Goal: Task Accomplishment & Management: Use online tool/utility

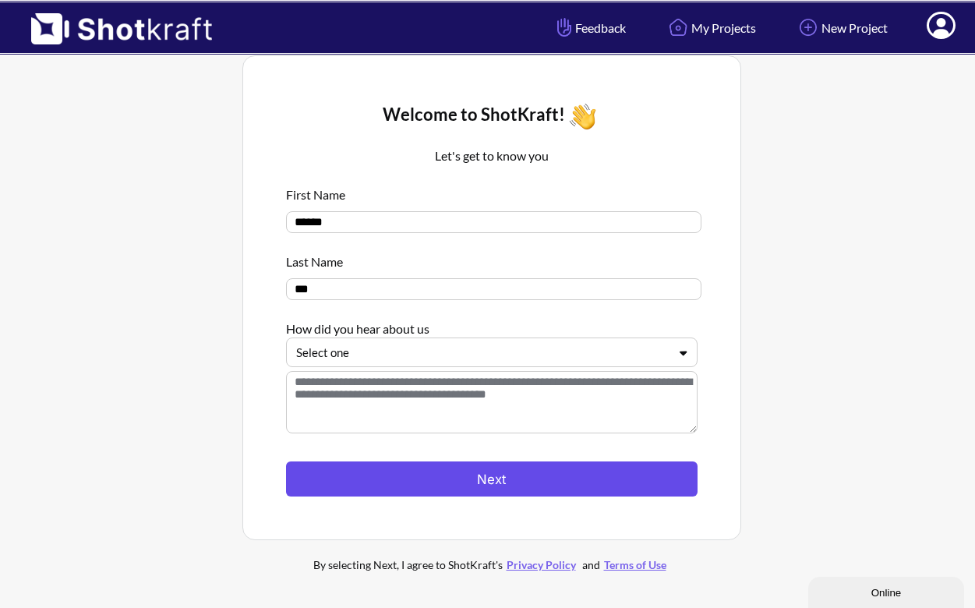
click at [568, 482] on button "Next" at bounding box center [492, 478] width 412 height 35
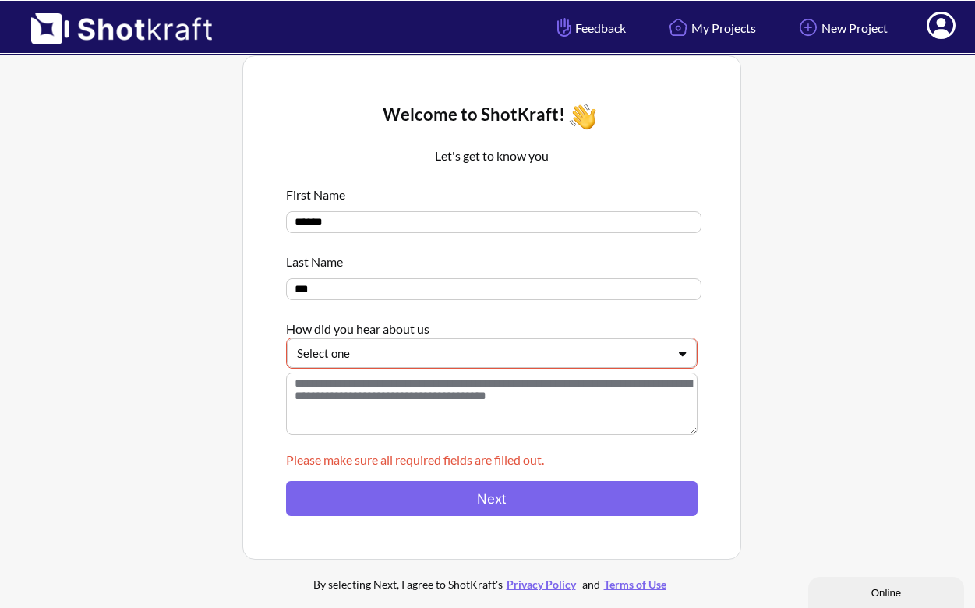
click at [531, 358] on div at bounding box center [482, 353] width 371 height 18
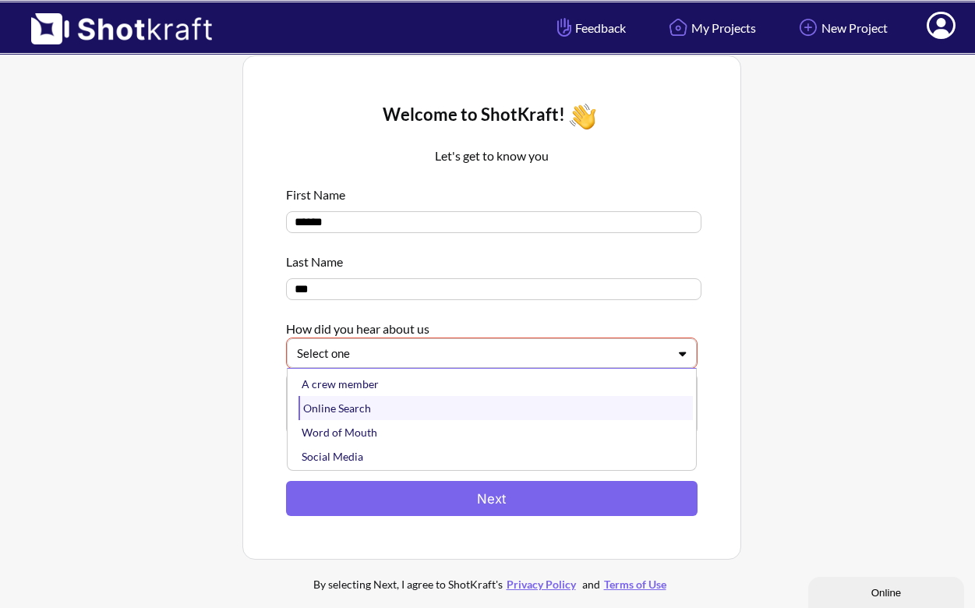
click at [488, 418] on div "Online Search" at bounding box center [496, 408] width 394 height 24
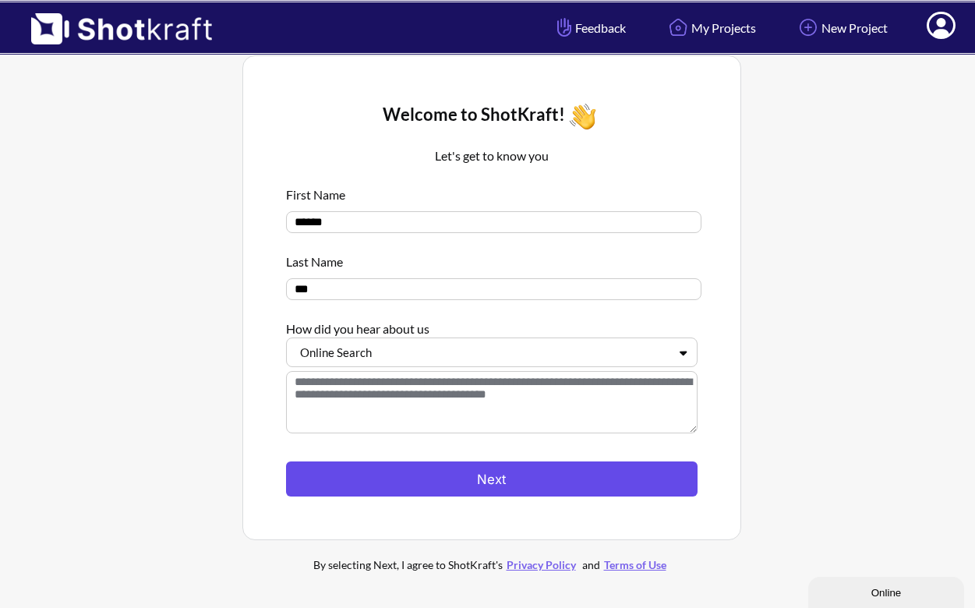
click at [473, 492] on button "Next" at bounding box center [492, 478] width 412 height 35
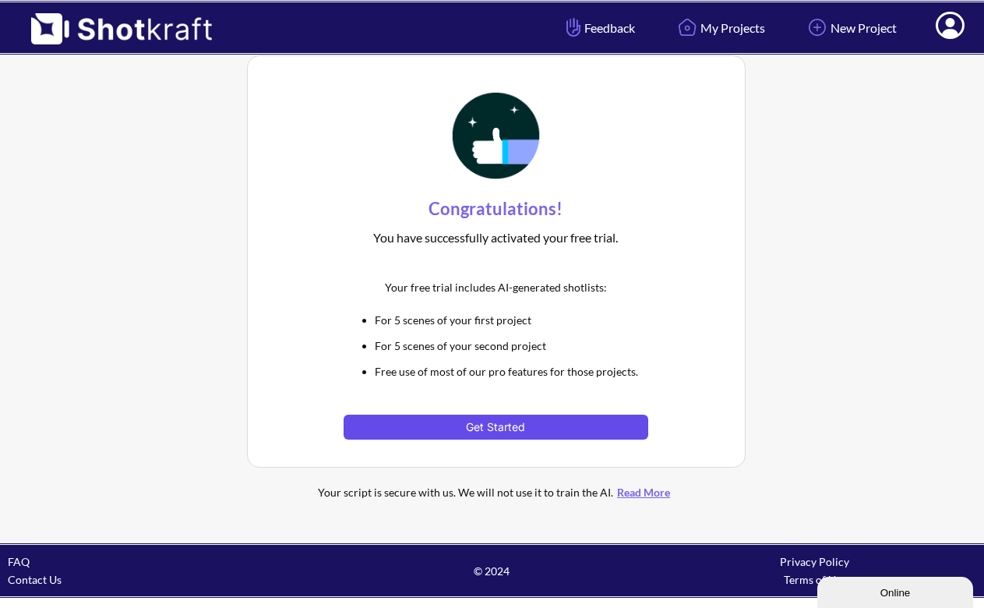
click at [612, 417] on button "Get Started" at bounding box center [496, 427] width 305 height 25
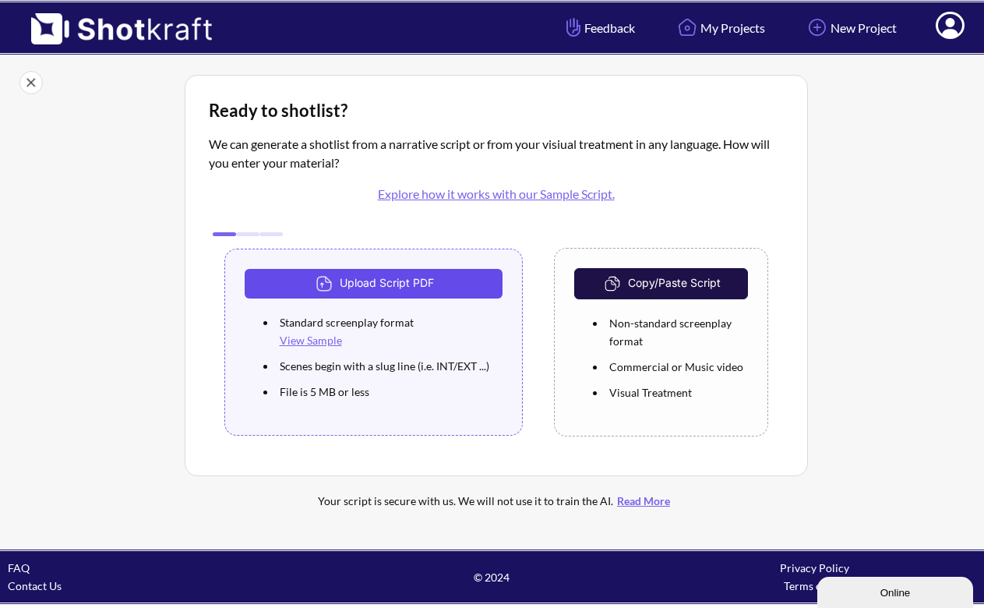
click at [455, 286] on button "Upload Script PDF" at bounding box center [374, 284] width 259 height 30
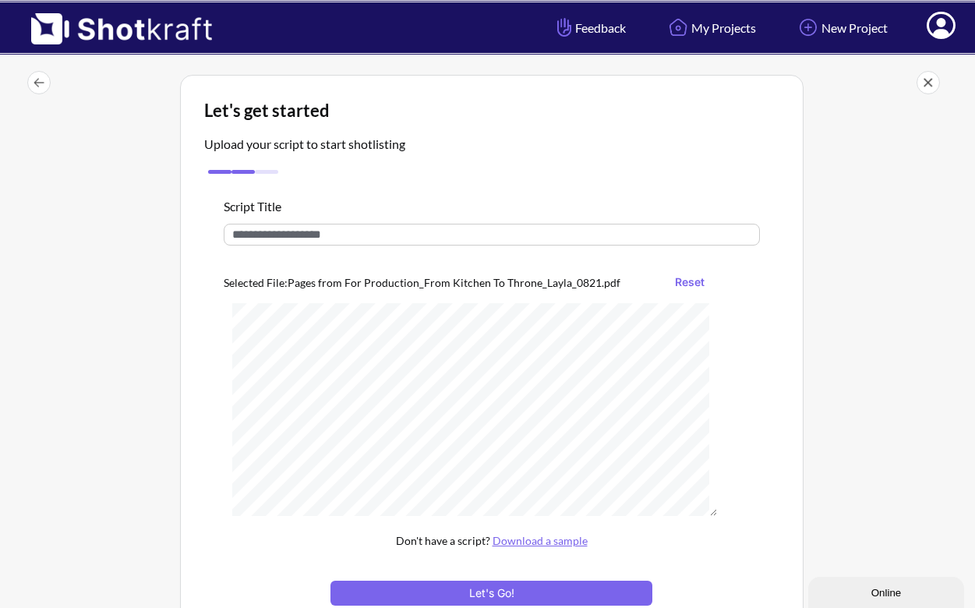
scroll to position [171, 0]
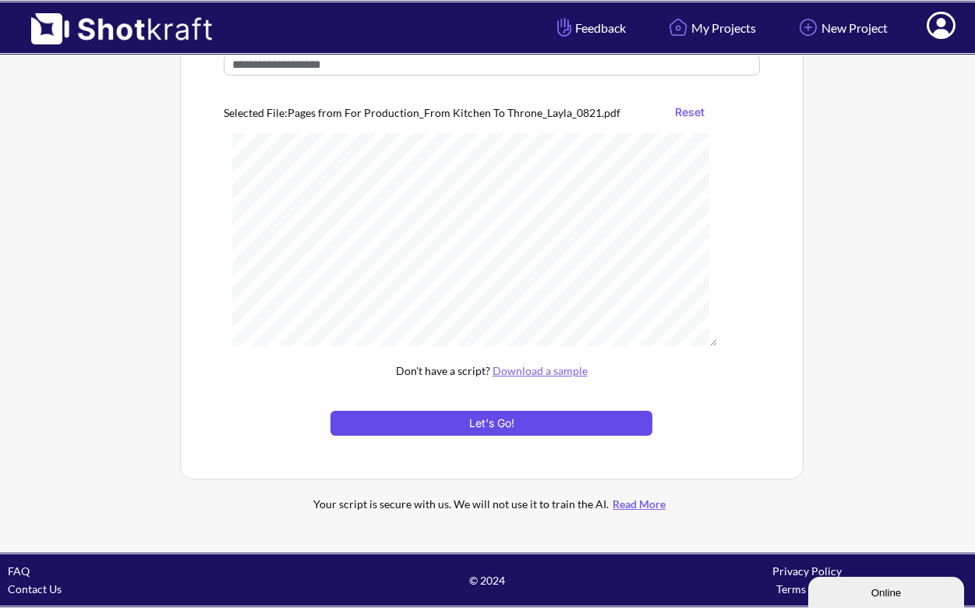
click at [589, 428] on button "Let's Go!" at bounding box center [490, 423] width 321 height 25
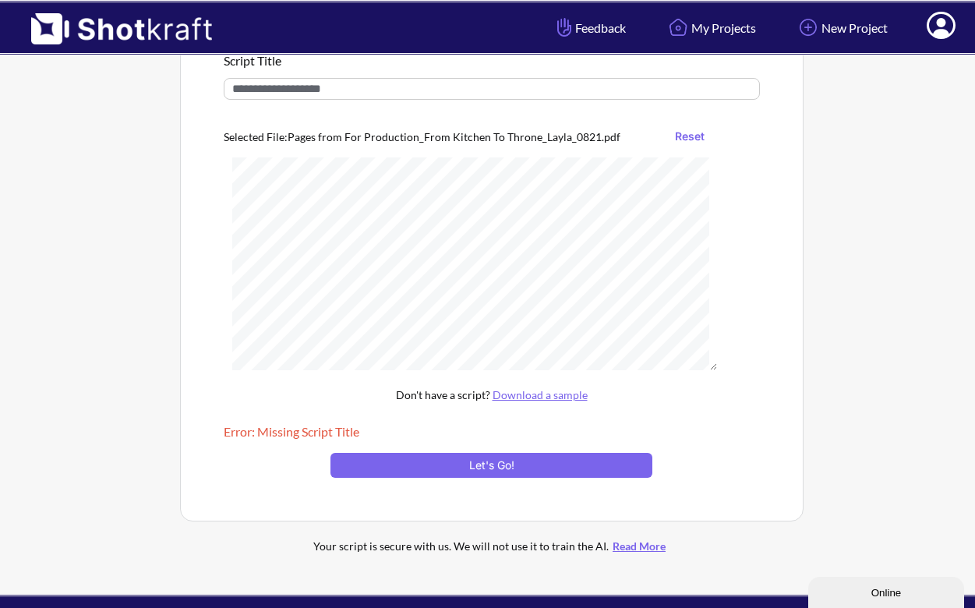
scroll to position [109, 0]
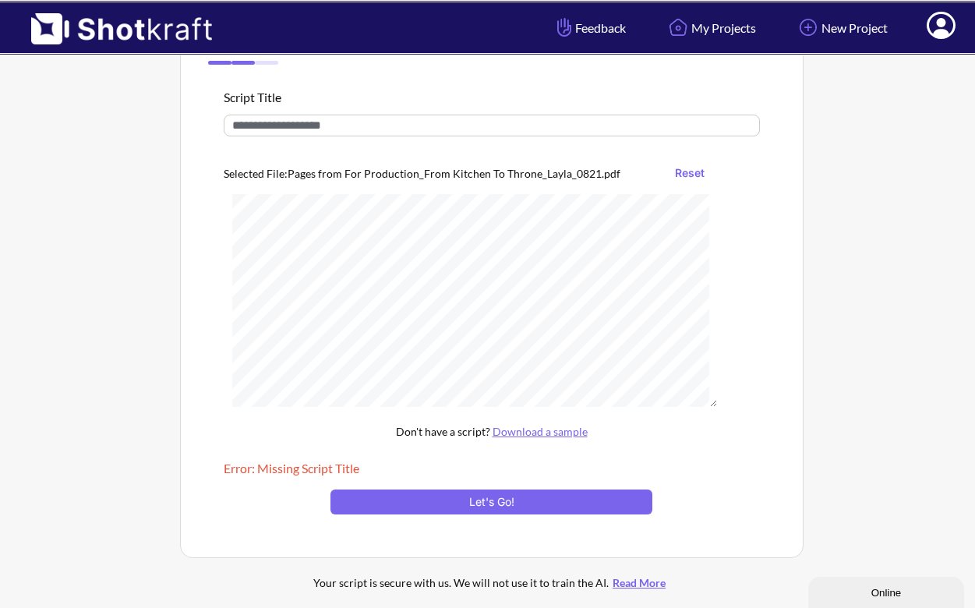
click at [406, 125] on input "text" at bounding box center [492, 126] width 536 height 22
click at [693, 173] on button "Reset" at bounding box center [689, 173] width 45 height 25
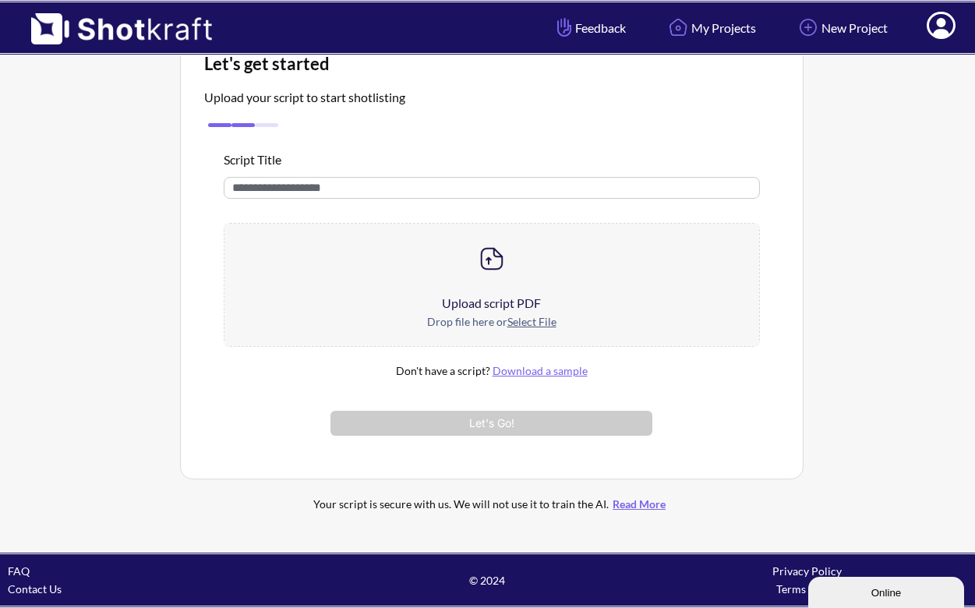
click at [405, 180] on input "text" at bounding box center [492, 188] width 536 height 22
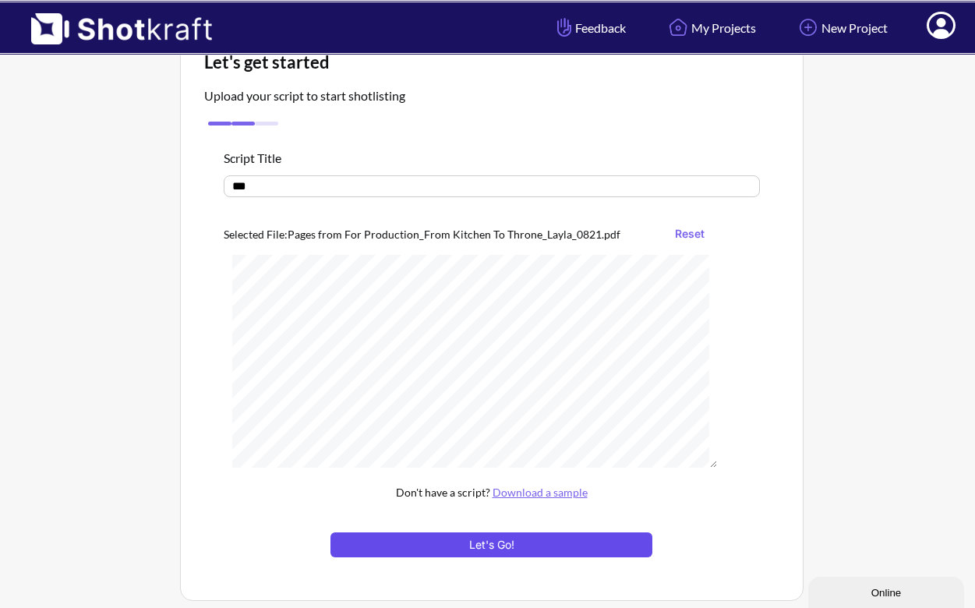
type input "***"
click at [490, 540] on button "Let's Go!" at bounding box center [490, 544] width 321 height 25
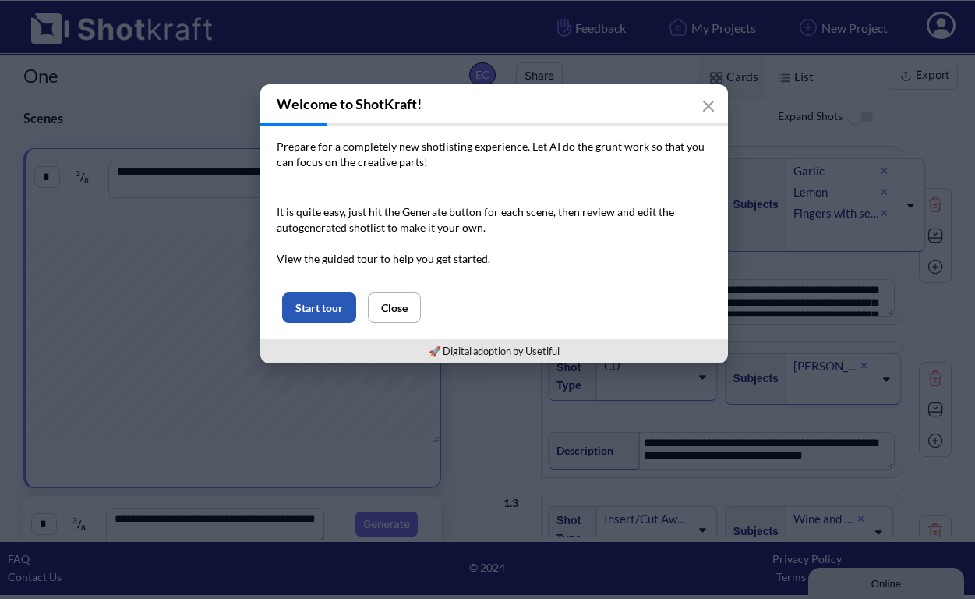
click at [337, 310] on button "Start tour" at bounding box center [319, 307] width 74 height 30
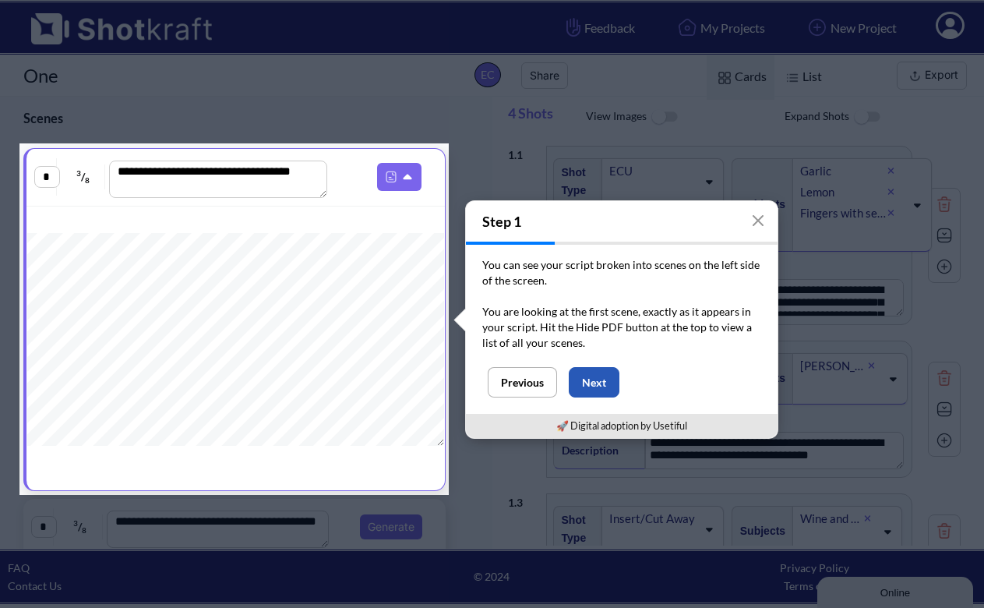
click at [598, 382] on button "Next" at bounding box center [594, 382] width 51 height 30
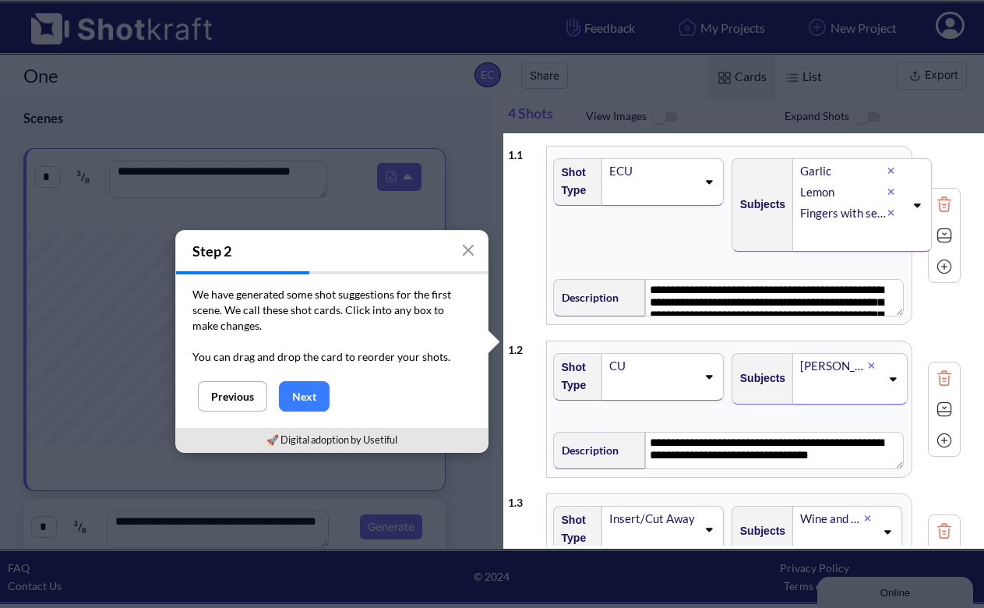
click at [294, 408] on button "Next" at bounding box center [304, 396] width 51 height 30
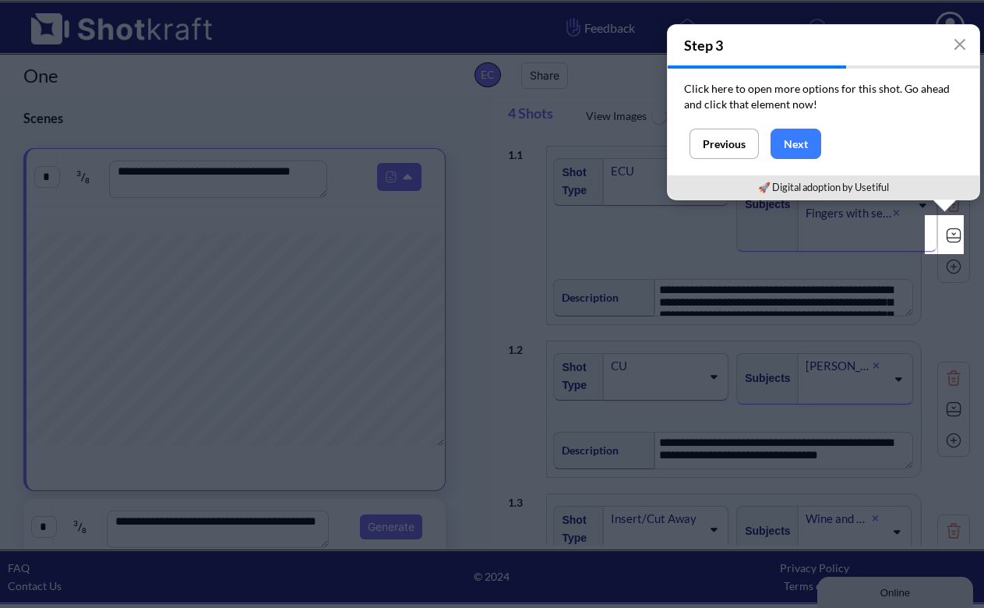
click at [801, 138] on button "Next" at bounding box center [796, 144] width 51 height 30
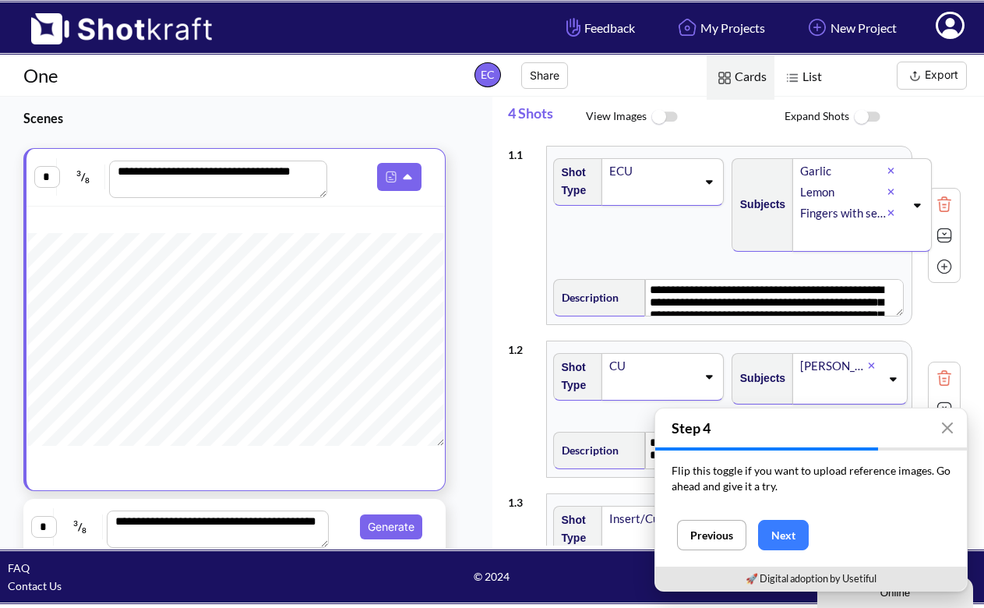
click at [870, 118] on img at bounding box center [867, 118] width 35 height 34
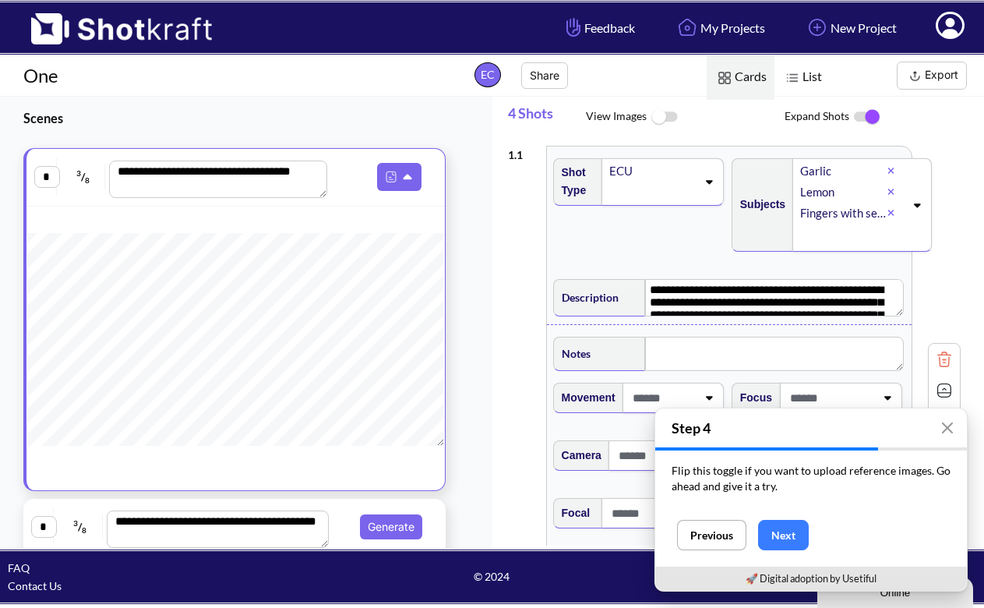
click at [870, 119] on img at bounding box center [867, 117] width 35 height 33
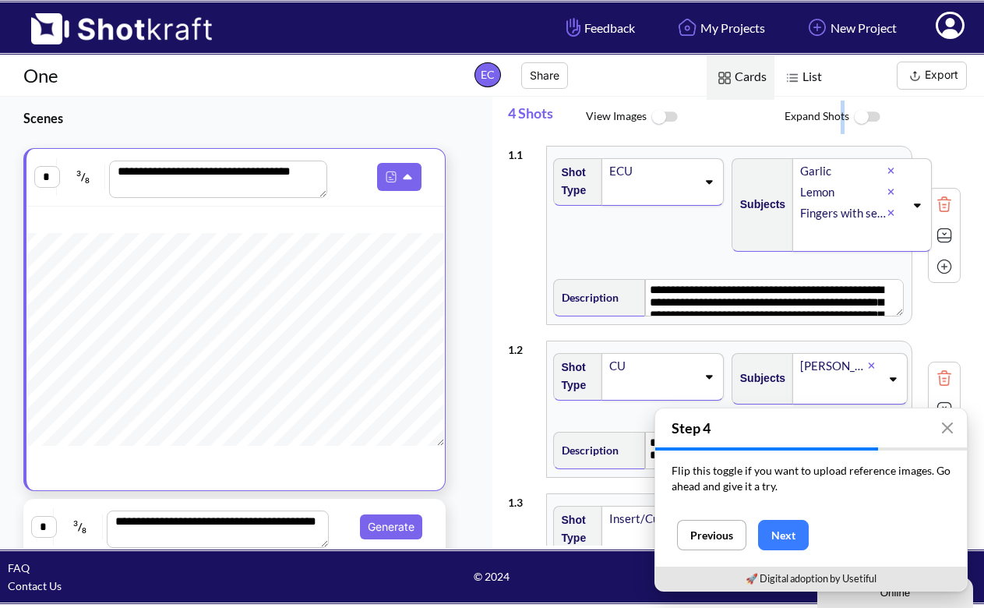
click at [842, 111] on span "Expand Shots" at bounding box center [885, 118] width 200 height 34
click at [853, 115] on img at bounding box center [867, 118] width 35 height 34
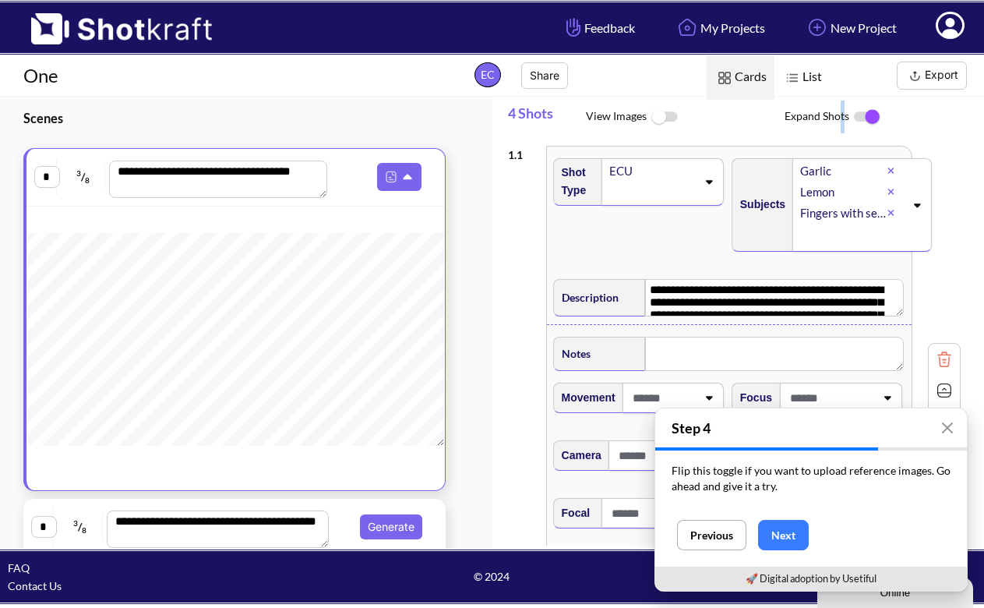
click at [791, 540] on button "Next" at bounding box center [783, 535] width 51 height 30
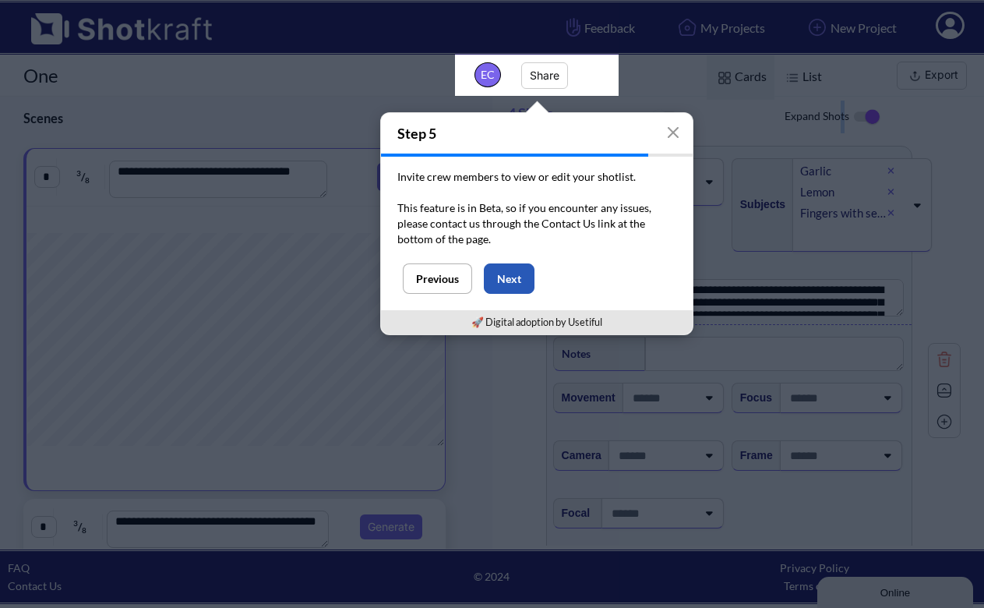
click at [519, 288] on button "Next" at bounding box center [509, 278] width 51 height 30
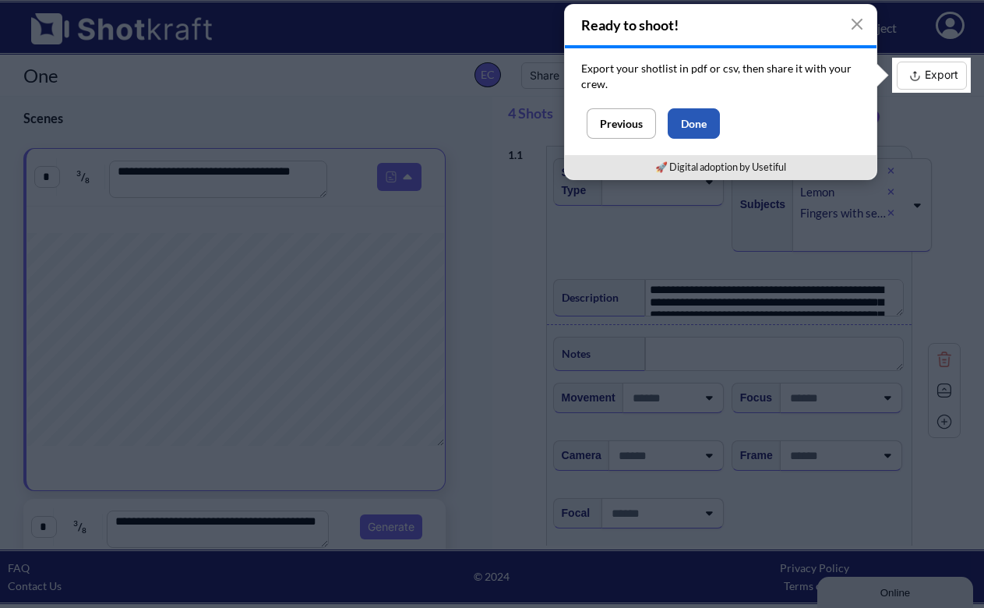
click at [694, 125] on button "Done" at bounding box center [694, 123] width 52 height 30
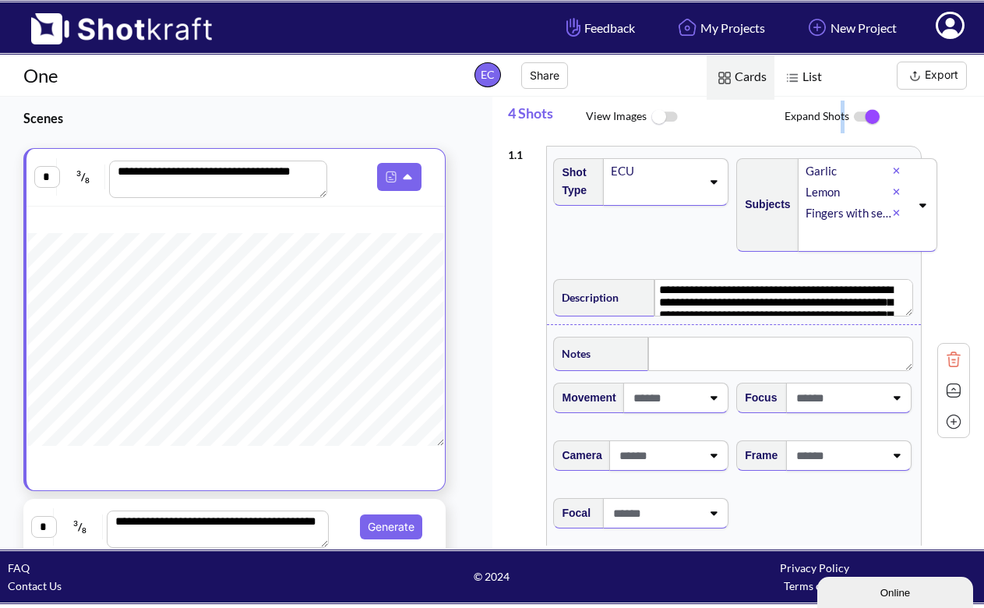
click at [920, 207] on icon at bounding box center [923, 205] width 7 height 4
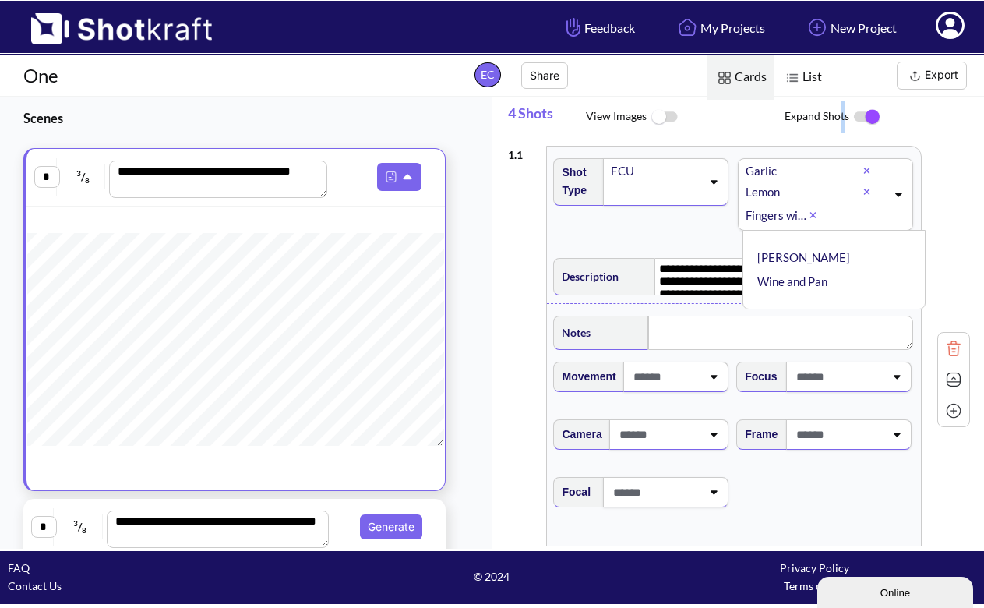
click at [926, 204] on div "**********" at bounding box center [739, 380] width 463 height 484
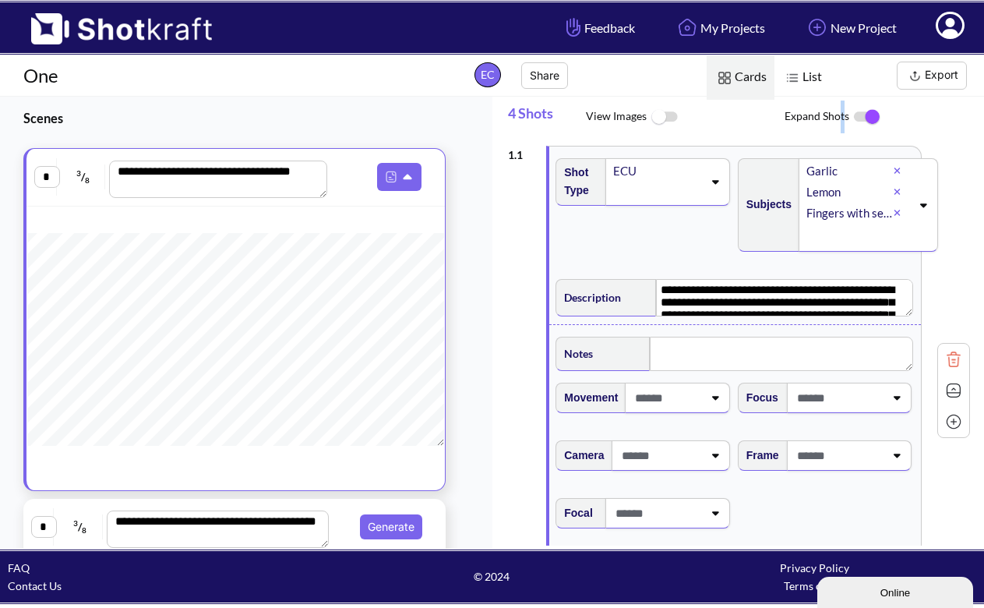
click at [920, 205] on icon at bounding box center [923, 205] width 7 height 4
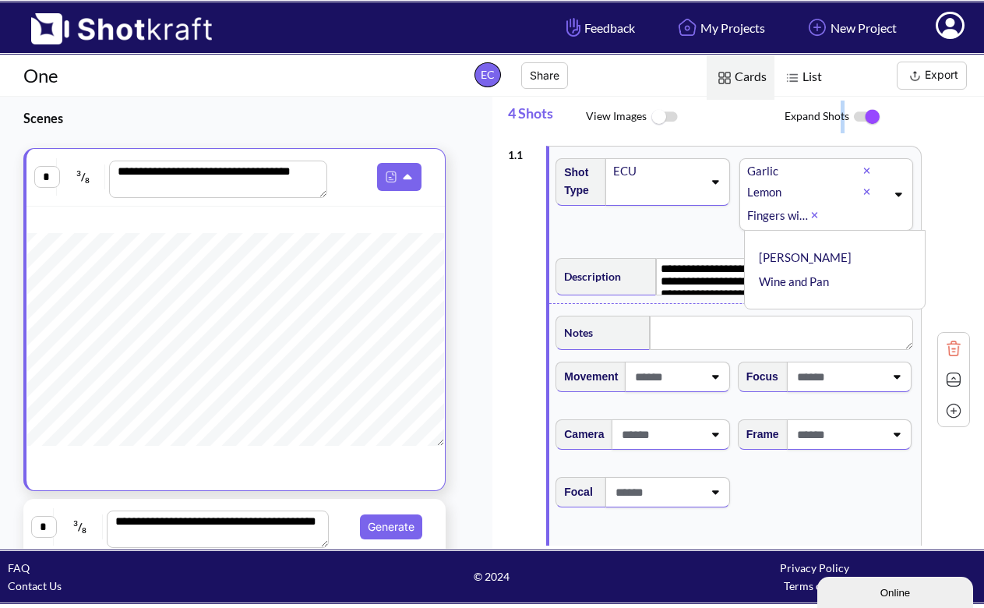
click at [892, 203] on div "Garlic Lemon Fingers with seasoning Garlic ✔ Lemon ✔ Fingers with seasoning ✔ L…" at bounding box center [827, 194] width 174 height 72
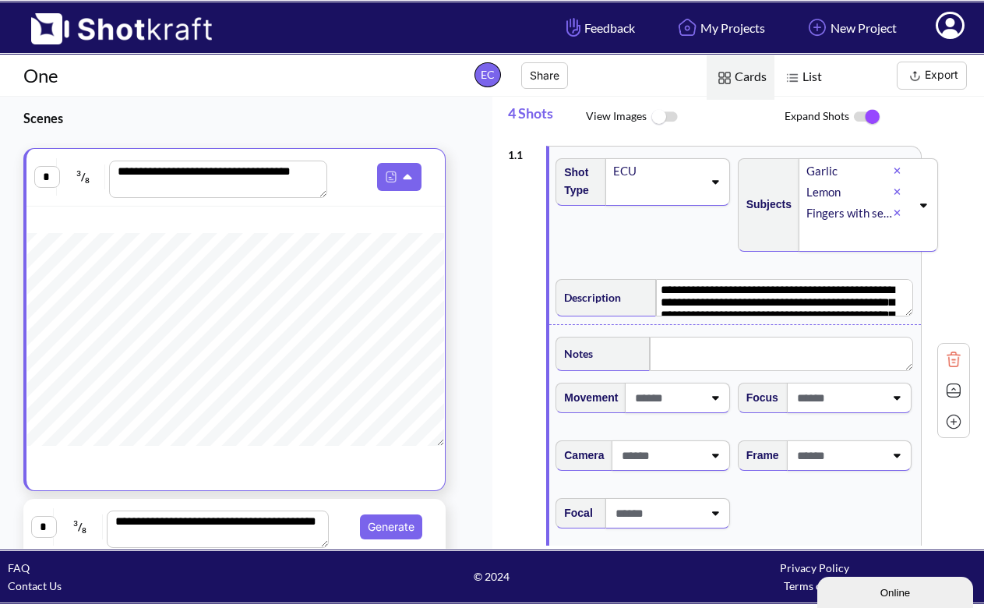
click at [931, 222] on div "Garlic Lemon Fingers with seasoning" at bounding box center [869, 205] width 140 height 94
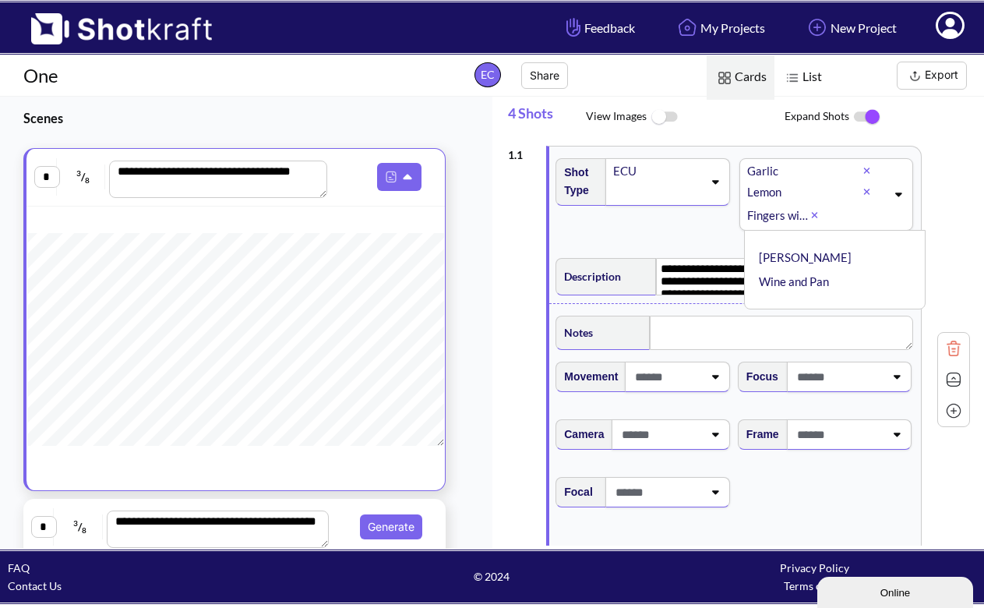
click at [913, 338] on div "**********" at bounding box center [739, 380] width 463 height 484
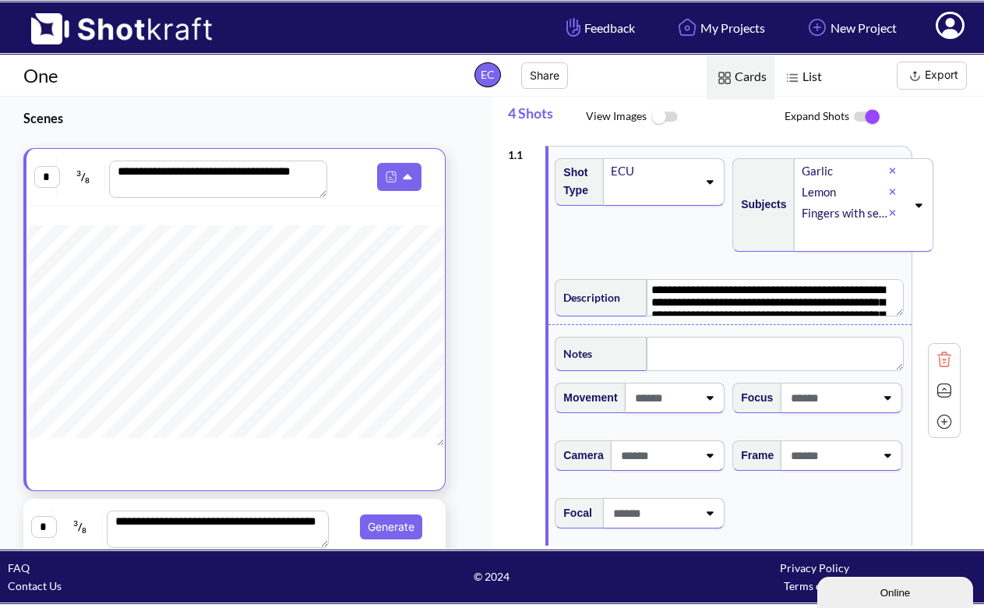
click at [923, 84] on img at bounding box center [915, 75] width 19 height 19
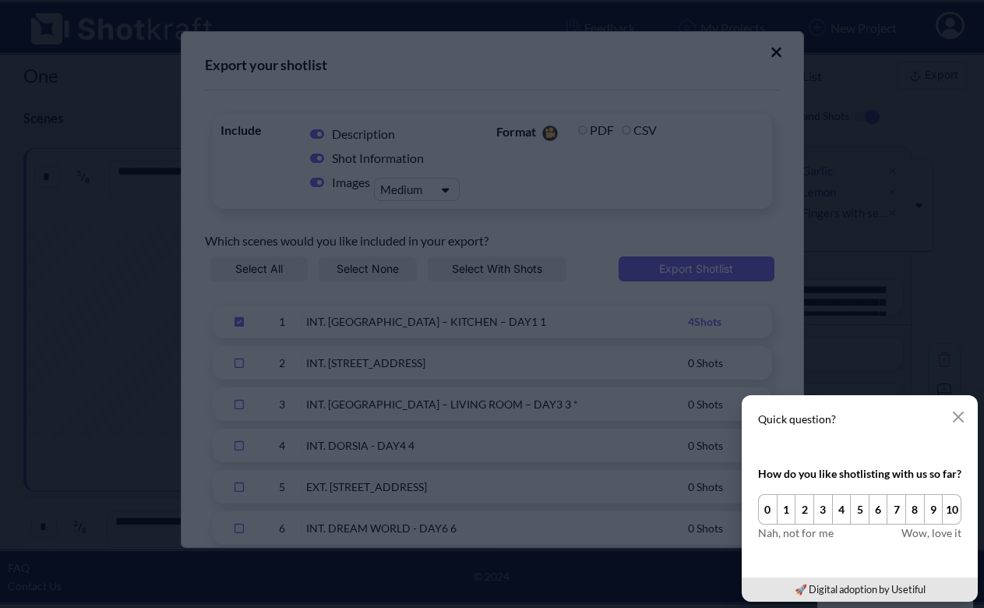
click at [959, 413] on icon "button" at bounding box center [958, 417] width 12 height 12
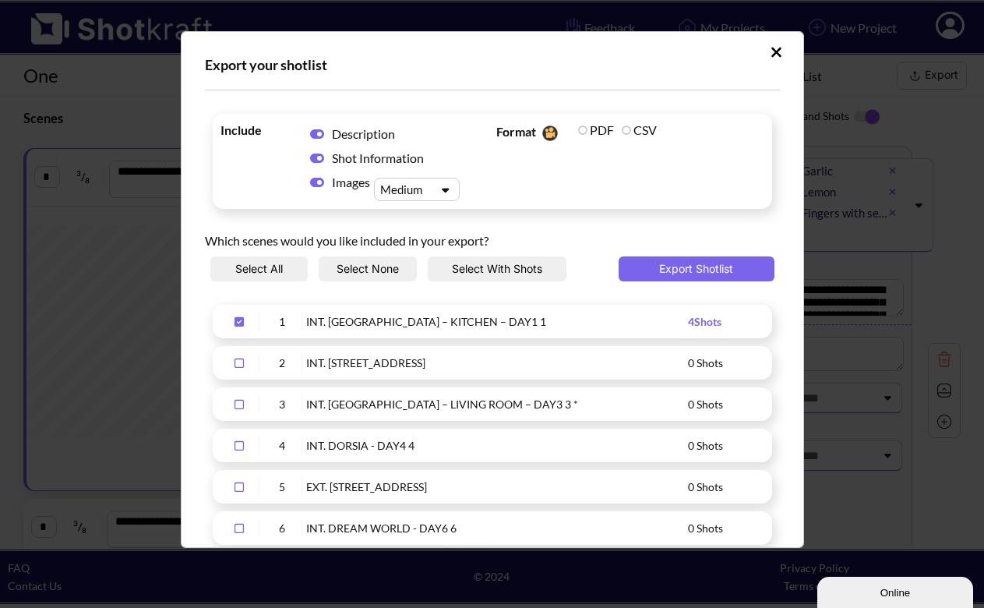
click at [772, 53] on icon "Upload Script" at bounding box center [777, 52] width 10 height 10
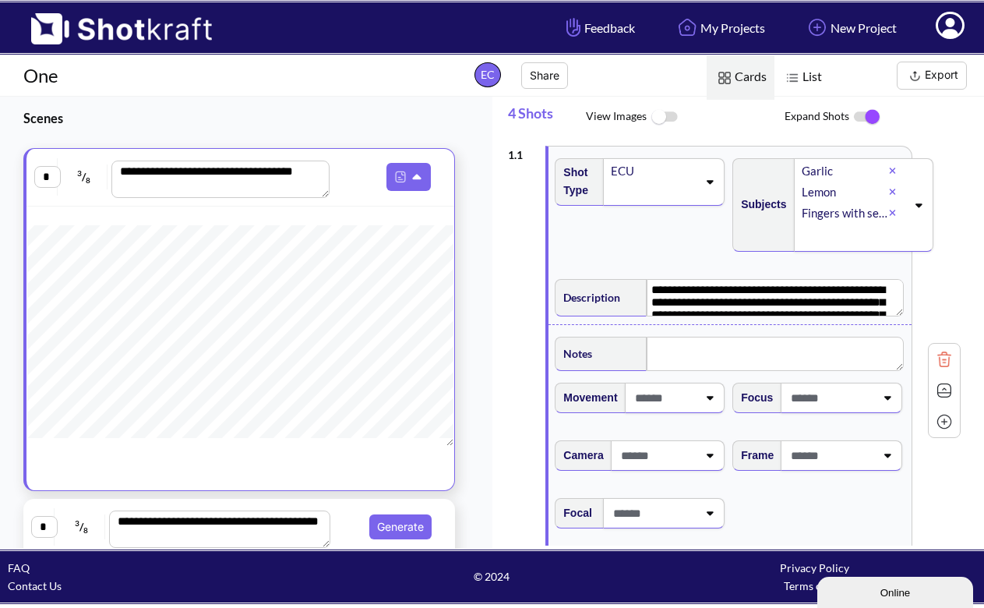
scroll to position [412, 0]
click at [387, 532] on button "Generate" at bounding box center [400, 526] width 62 height 25
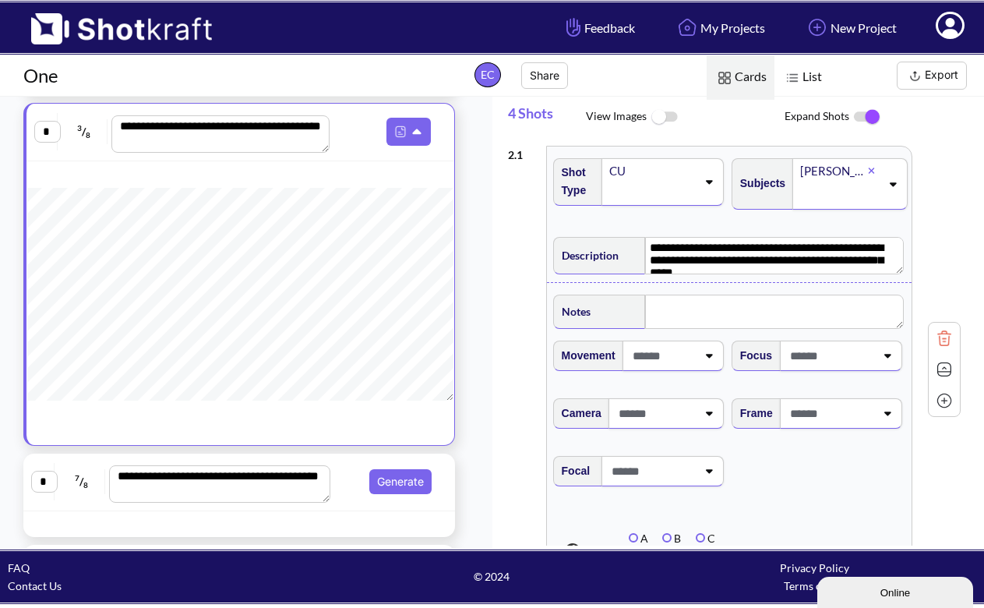
scroll to position [270, 0]
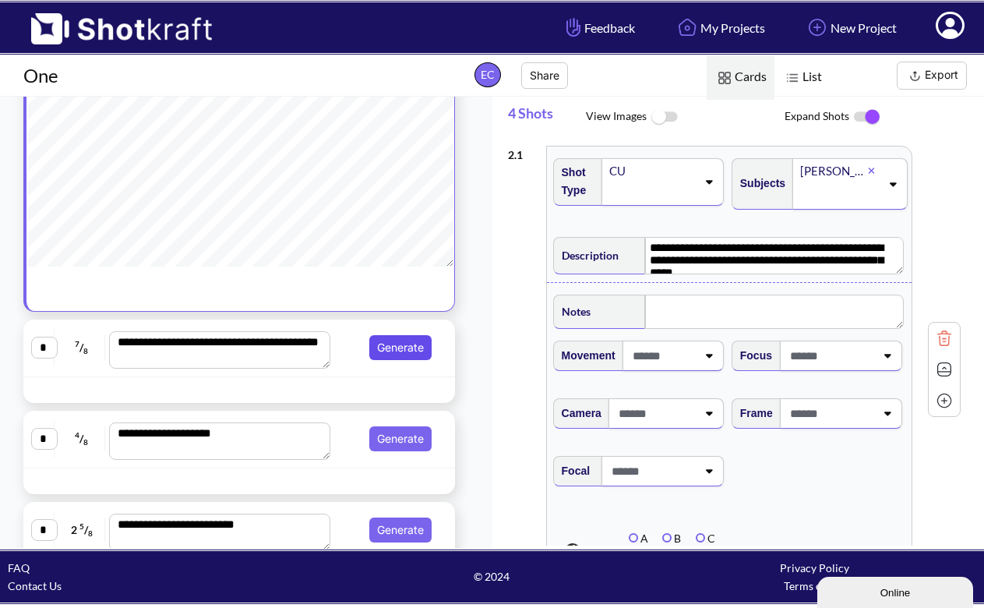
click at [406, 352] on button "Generate" at bounding box center [400, 347] width 62 height 25
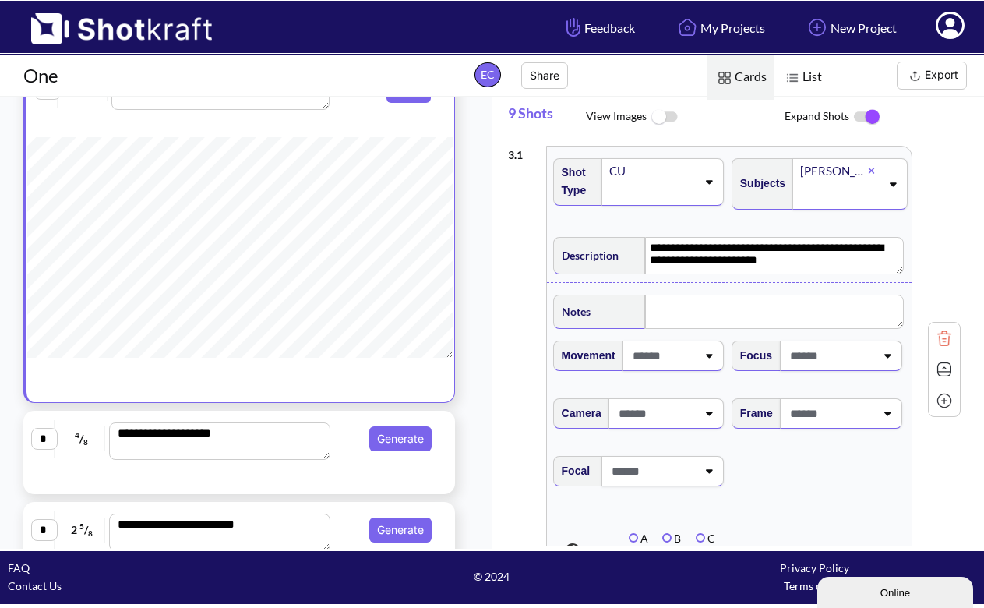
scroll to position [414, 0]
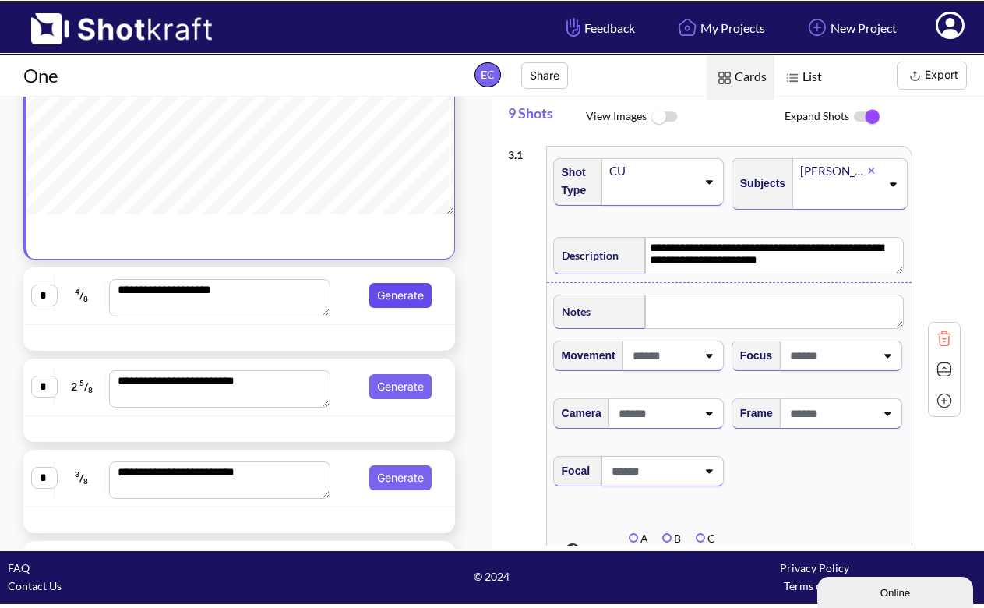
click at [396, 305] on button "Generate" at bounding box center [400, 295] width 62 height 25
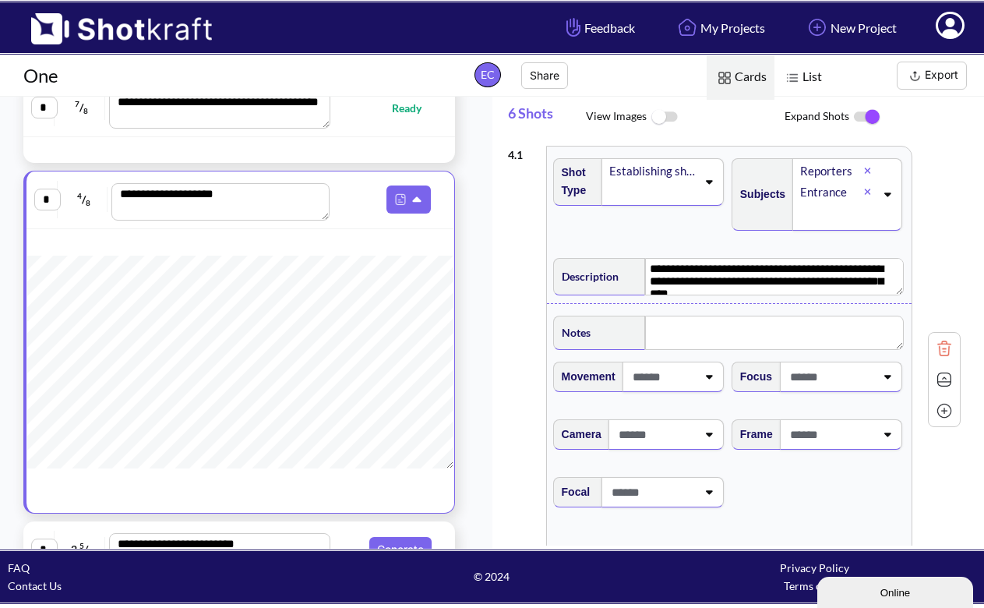
scroll to position [539, 0]
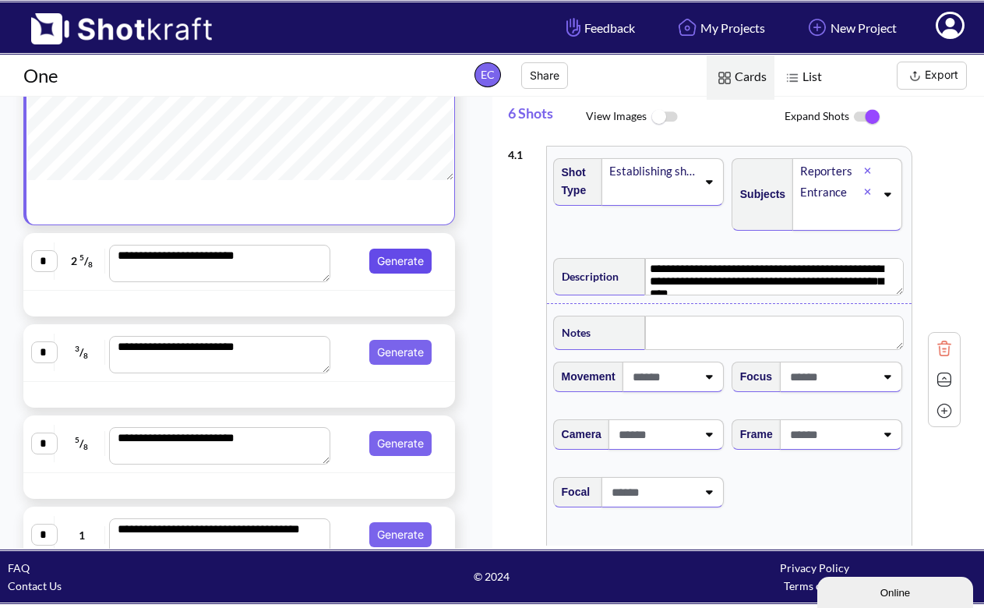
click at [385, 272] on button "Generate" at bounding box center [400, 261] width 62 height 25
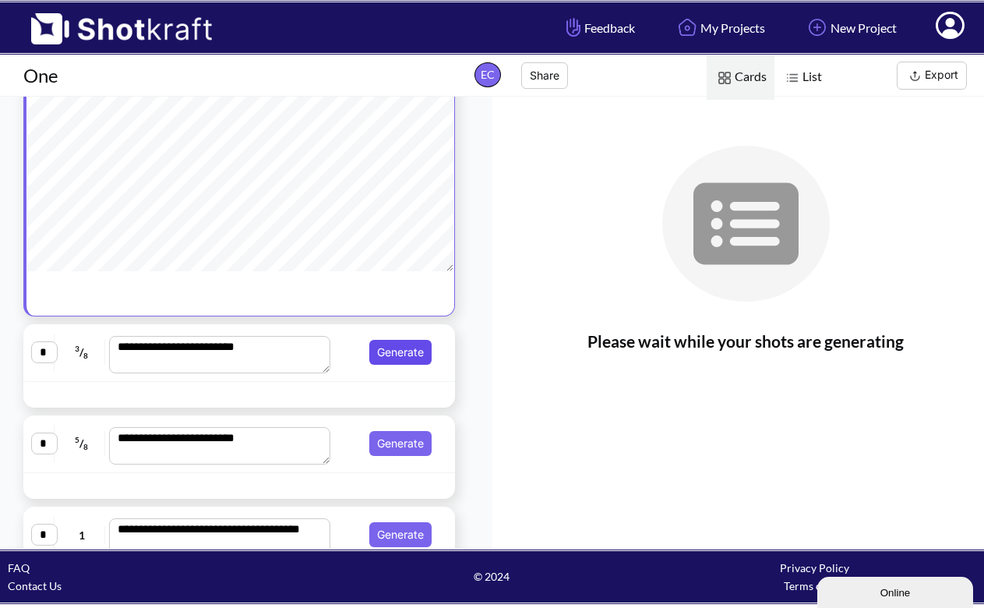
click at [408, 361] on button "Generate" at bounding box center [400, 352] width 62 height 25
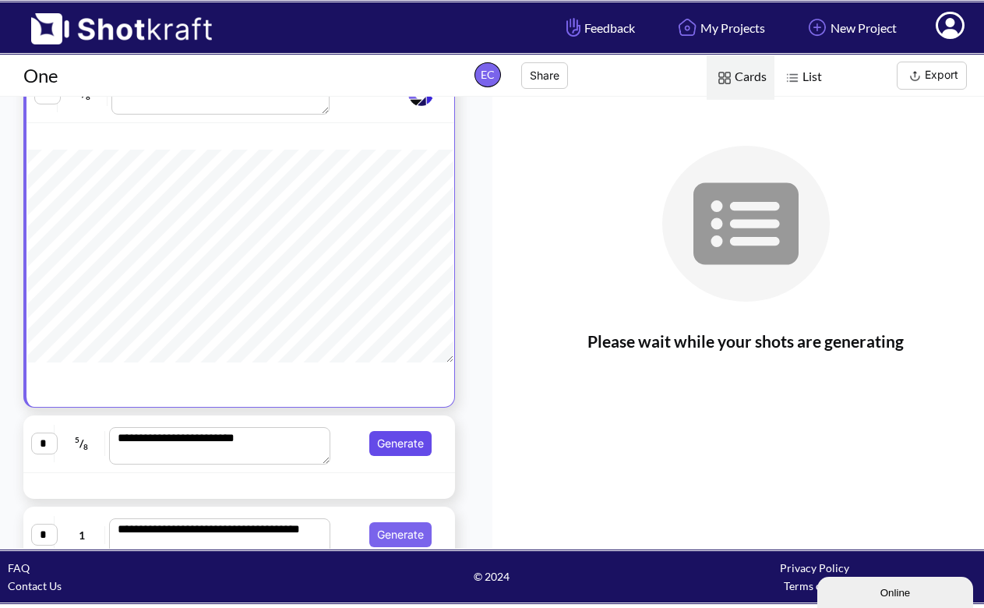
click at [393, 438] on button "Generate" at bounding box center [400, 443] width 62 height 25
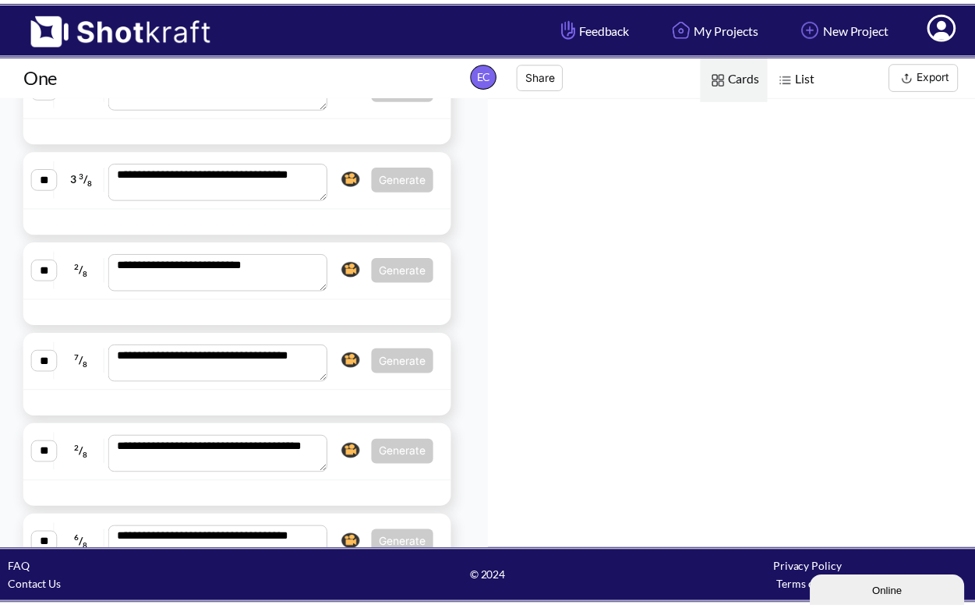
scroll to position [927, 0]
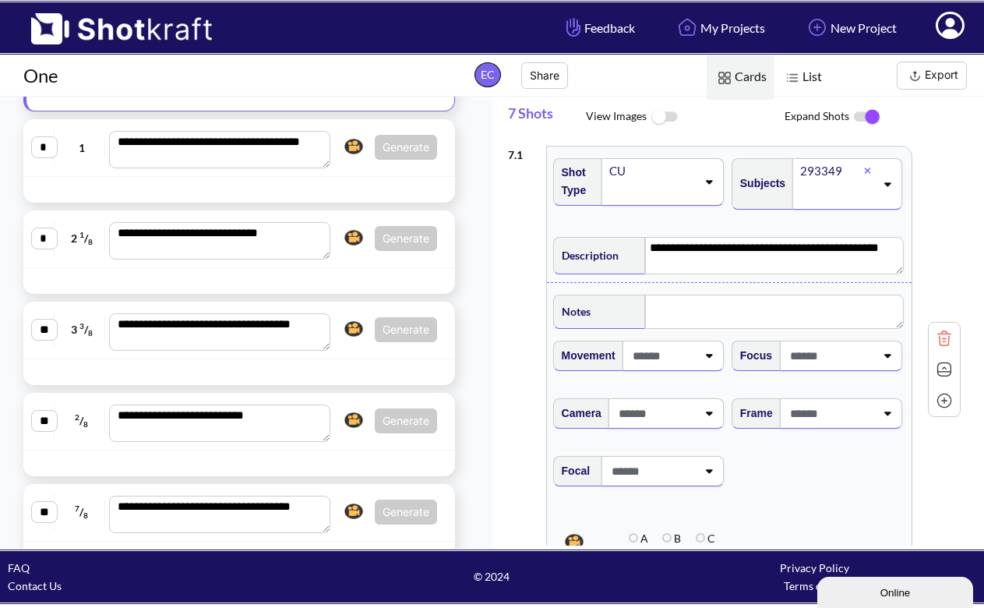
click at [413, 194] on div at bounding box center [408, 190] width 85 height 18
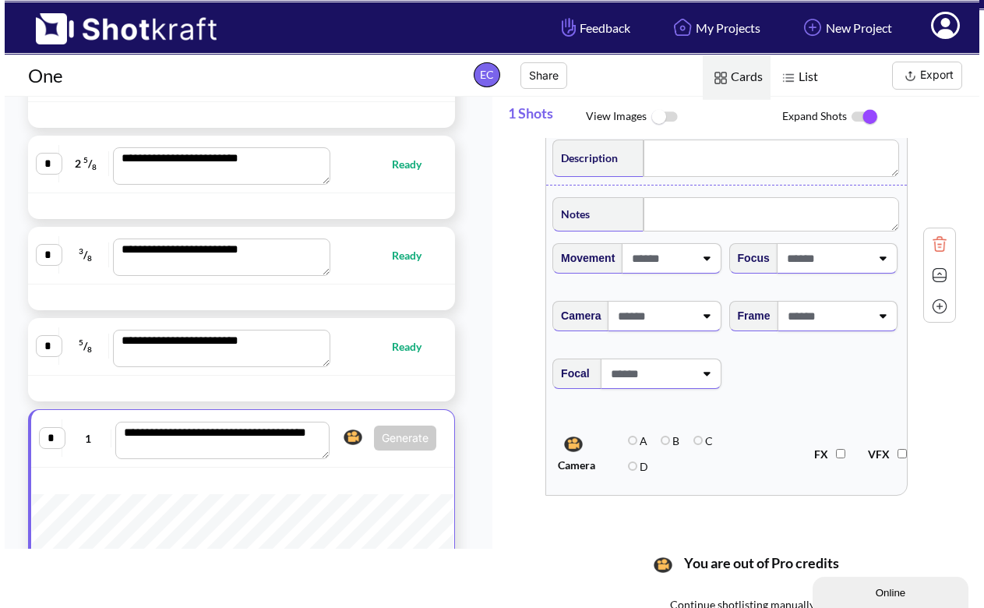
scroll to position [0, 0]
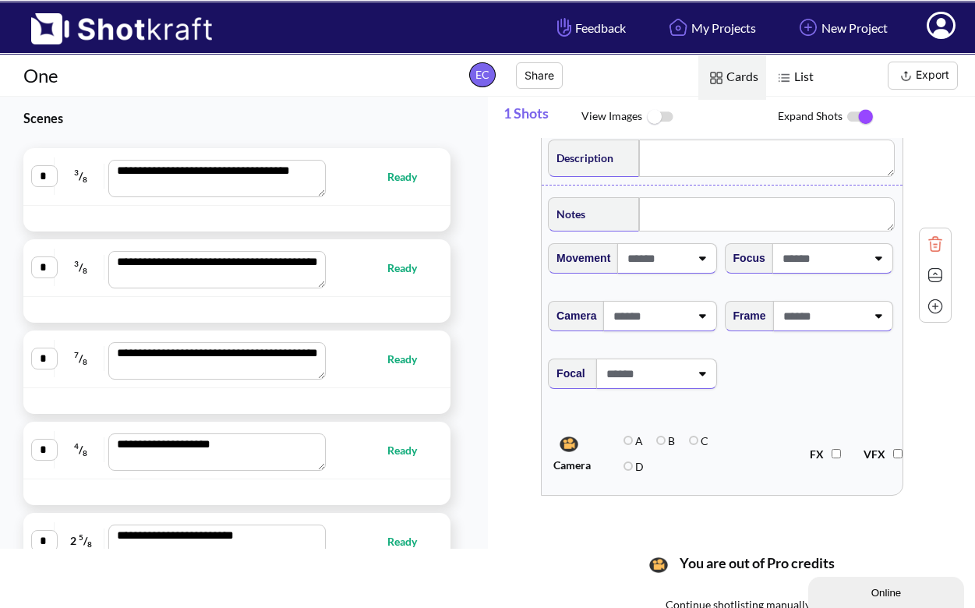
click at [401, 172] on span "Ready" at bounding box center [409, 177] width 45 height 18
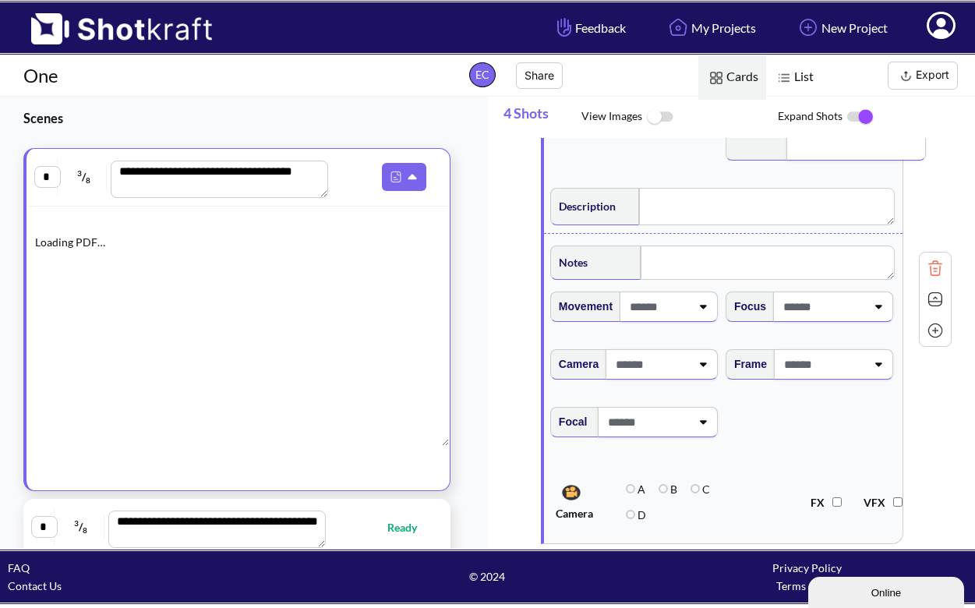
type textarea "**********"
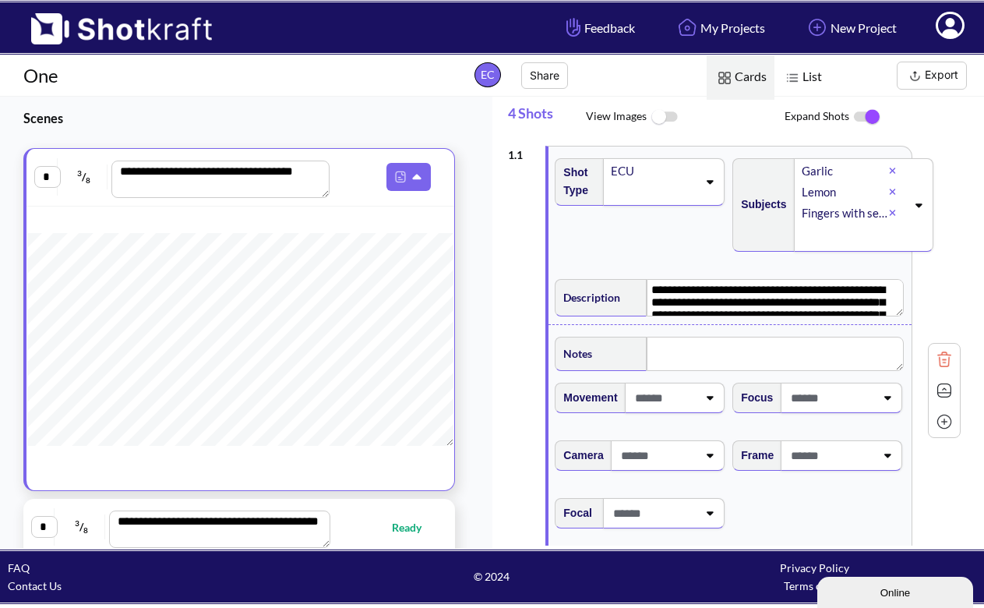
scroll to position [122, 0]
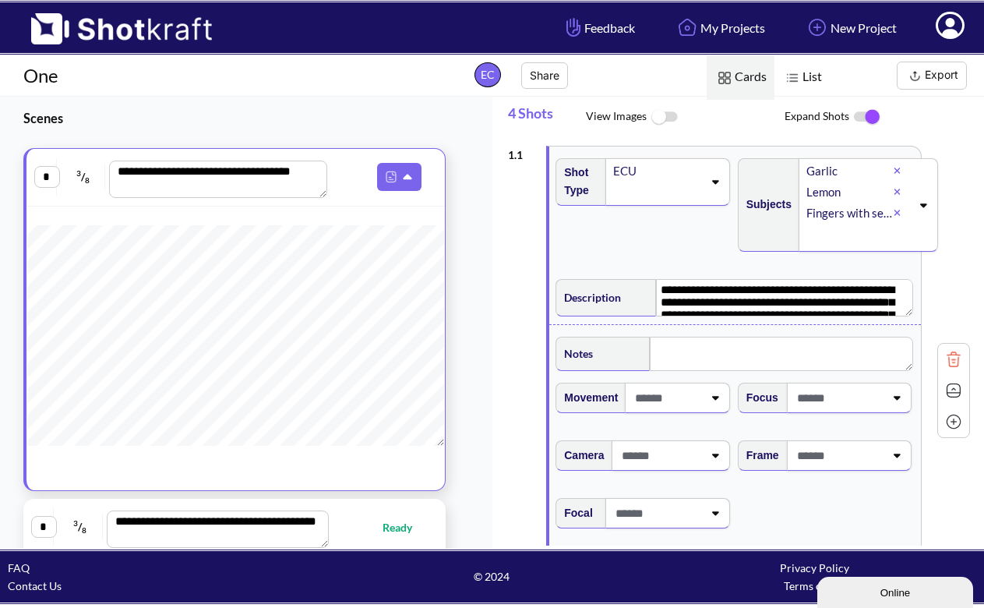
click at [959, 140] on div "**********" at bounding box center [739, 390] width 463 height 505
click at [961, 34] on icon at bounding box center [950, 25] width 29 height 27
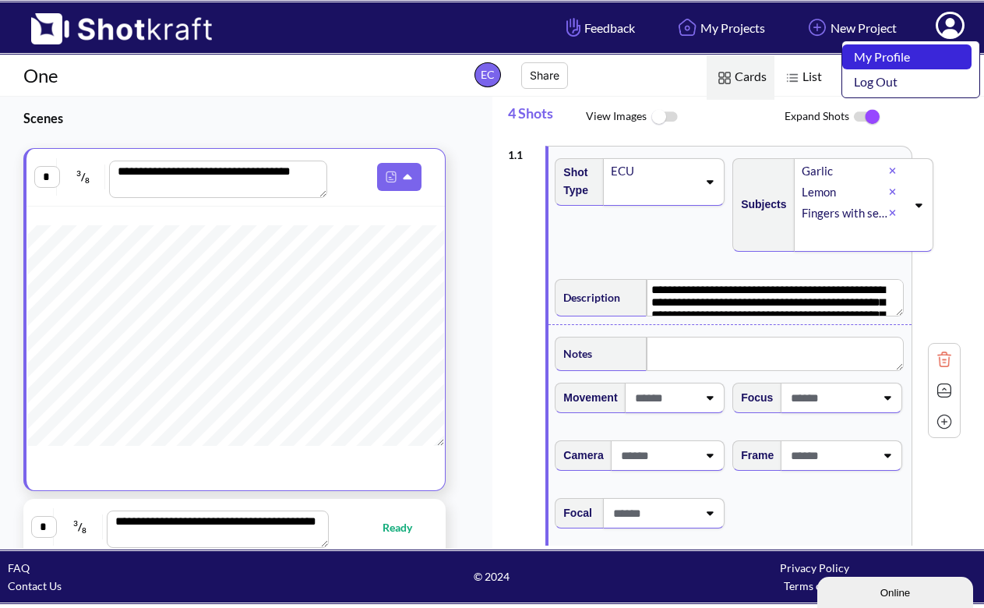
click at [949, 55] on link "My Profile" at bounding box center [907, 56] width 129 height 25
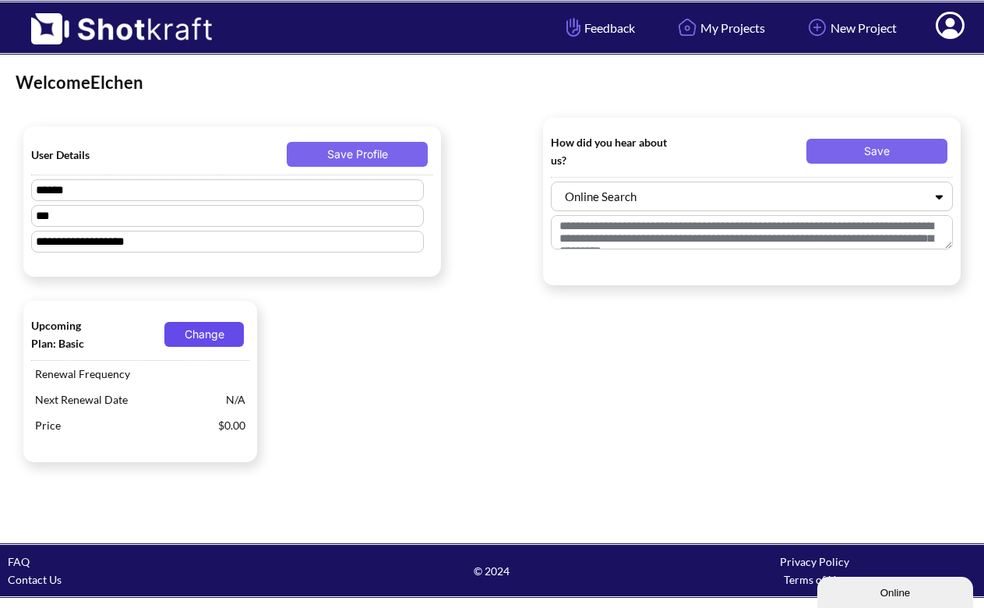
click at [187, 333] on button "Change" at bounding box center [203, 334] width 79 height 25
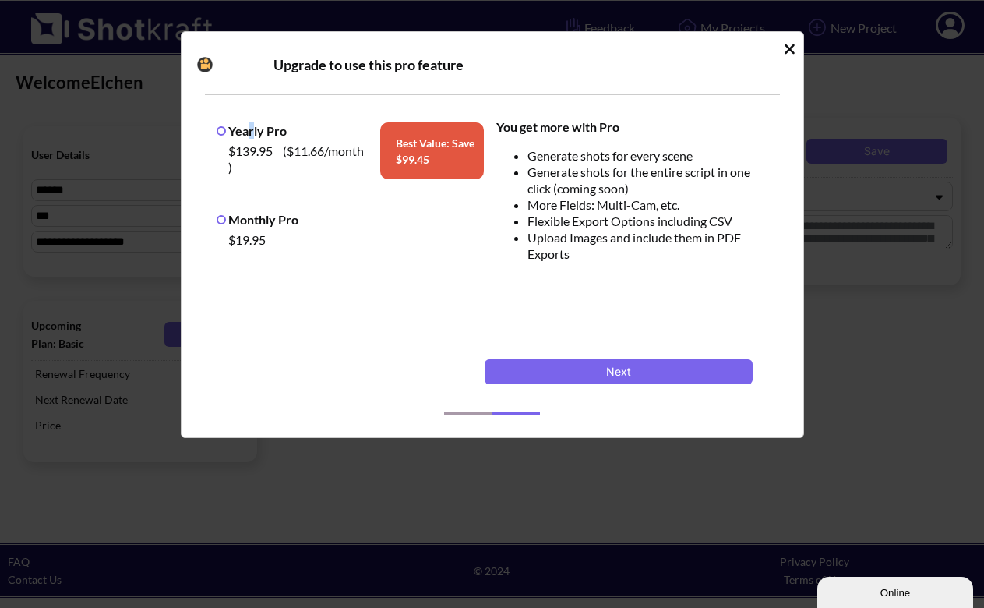
click at [249, 131] on label "Yearly Pro" at bounding box center [252, 130] width 70 height 15
click at [263, 136] on label "Yearly Pro" at bounding box center [252, 130] width 70 height 15
click at [263, 224] on label "Monthly Pro" at bounding box center [258, 219] width 82 height 15
click at [570, 375] on button "Next" at bounding box center [619, 371] width 268 height 25
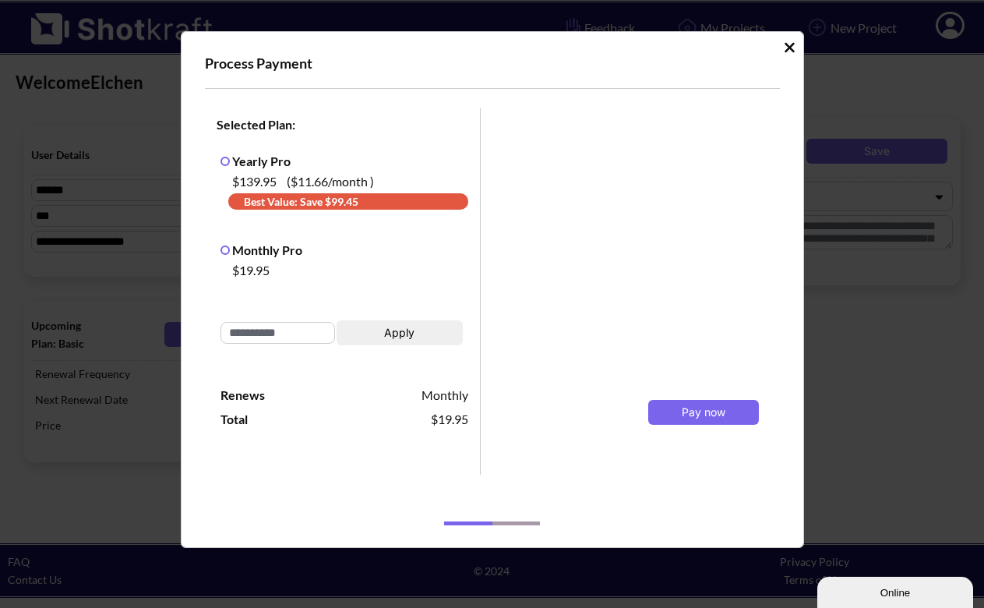
scroll to position [3, 0]
click at [687, 416] on span "Pay now" at bounding box center [704, 411] width 44 height 13
click at [702, 392] on button "Pay now" at bounding box center [703, 404] width 111 height 25
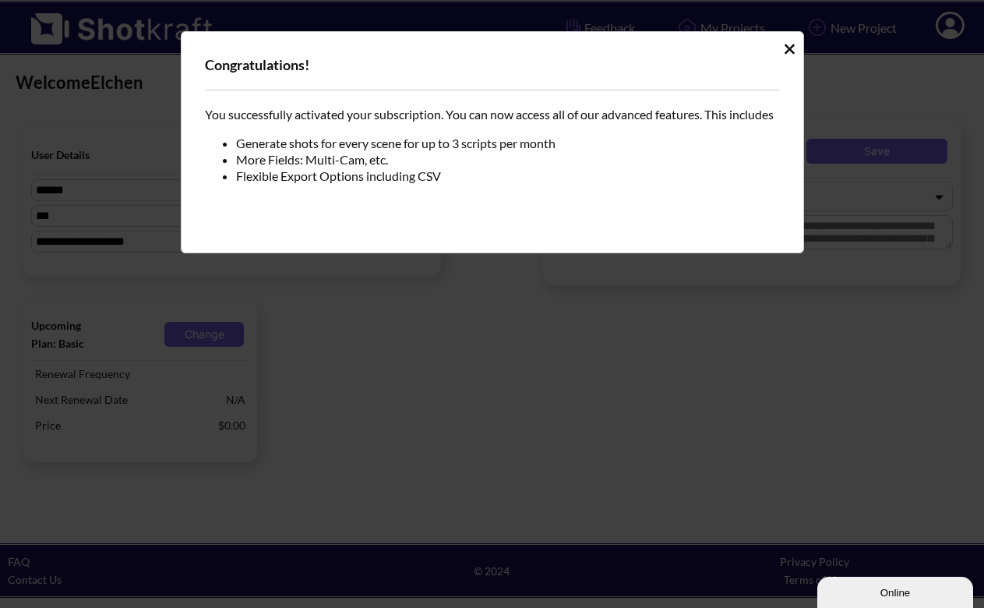
click at [790, 52] on icon "Idle Modal" at bounding box center [790, 49] width 12 height 16
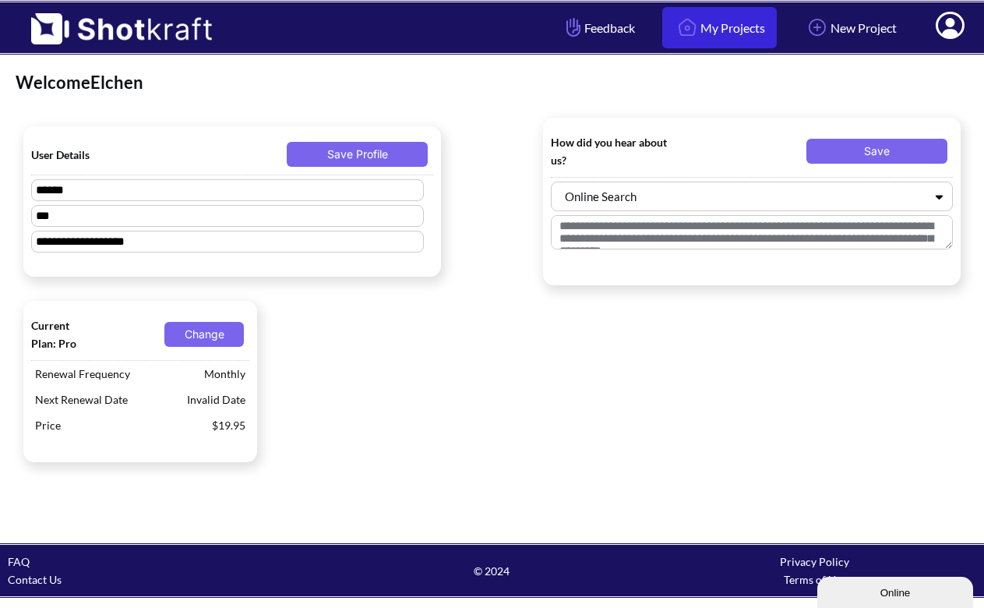
click at [689, 31] on link "My Projects" at bounding box center [719, 27] width 115 height 41
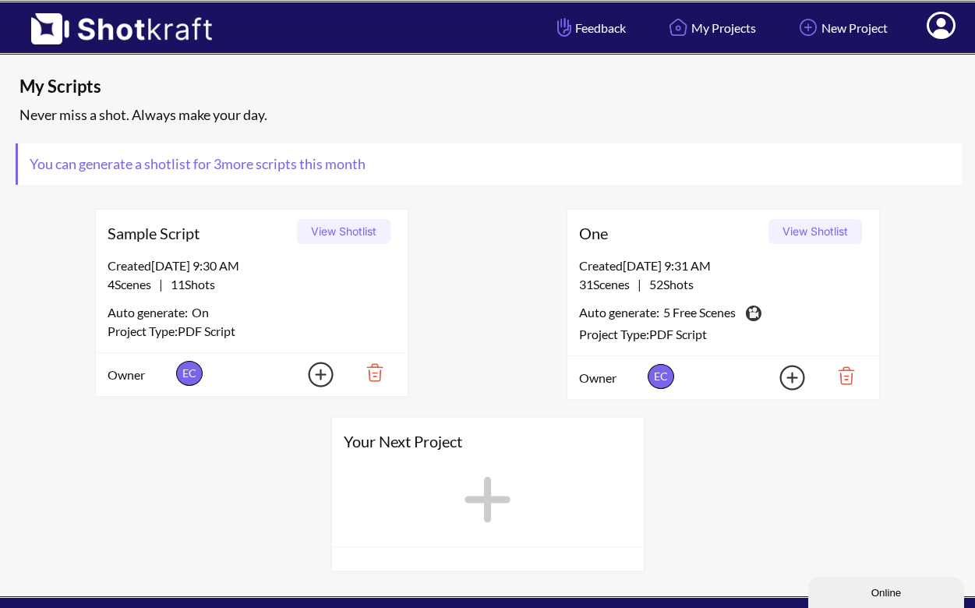
click at [825, 231] on button "View Shotlist" at bounding box center [815, 231] width 94 height 25
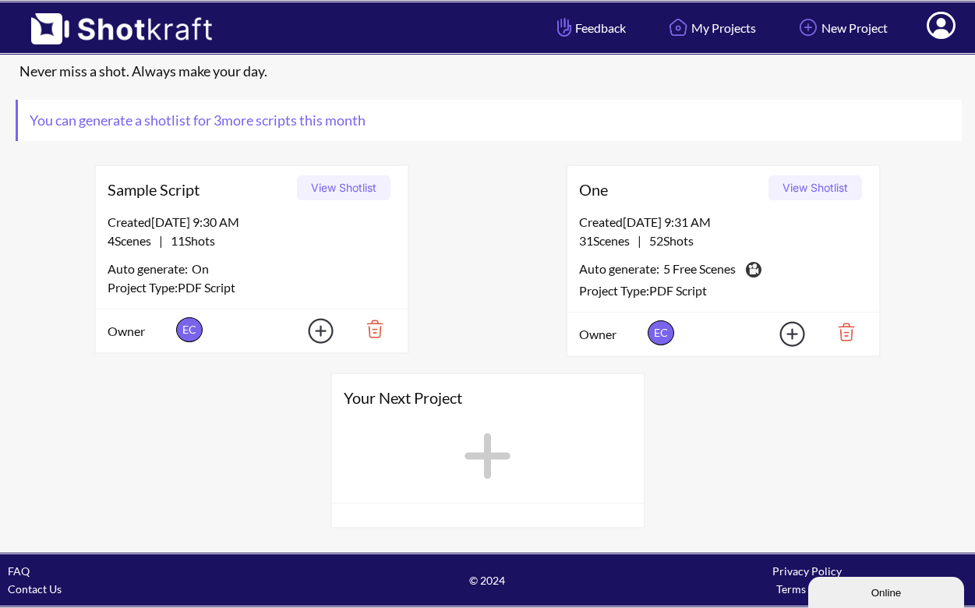
click at [794, 196] on button "View Shotlist" at bounding box center [815, 187] width 94 height 25
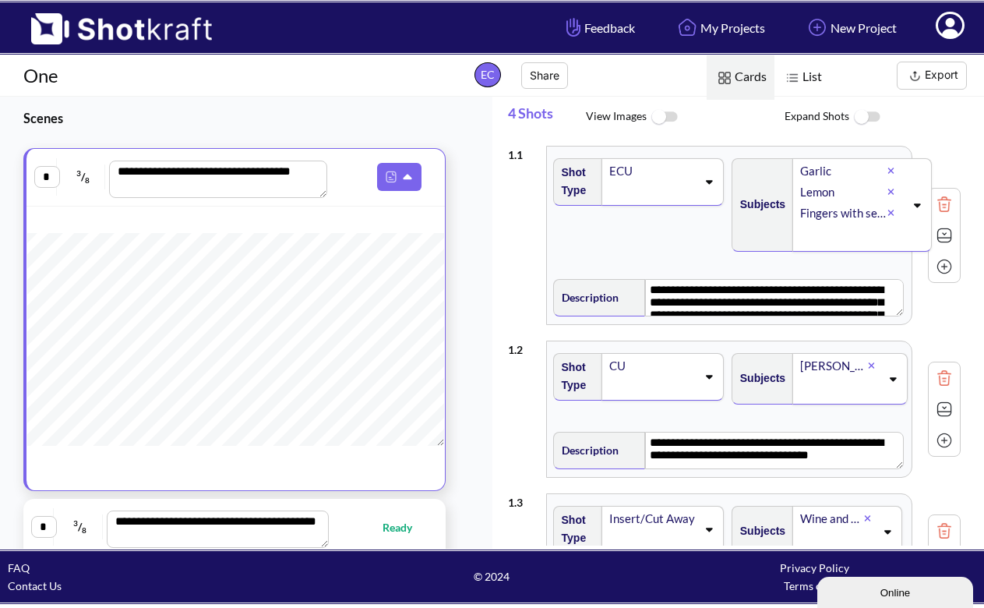
click at [798, 77] on img at bounding box center [793, 78] width 20 height 20
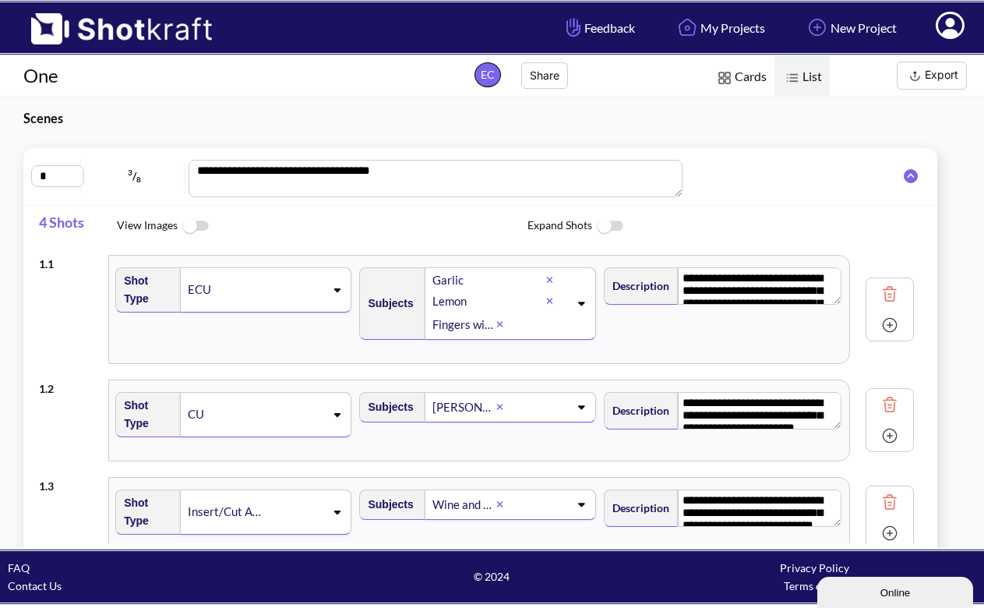
click at [744, 80] on span "Cards" at bounding box center [741, 77] width 68 height 44
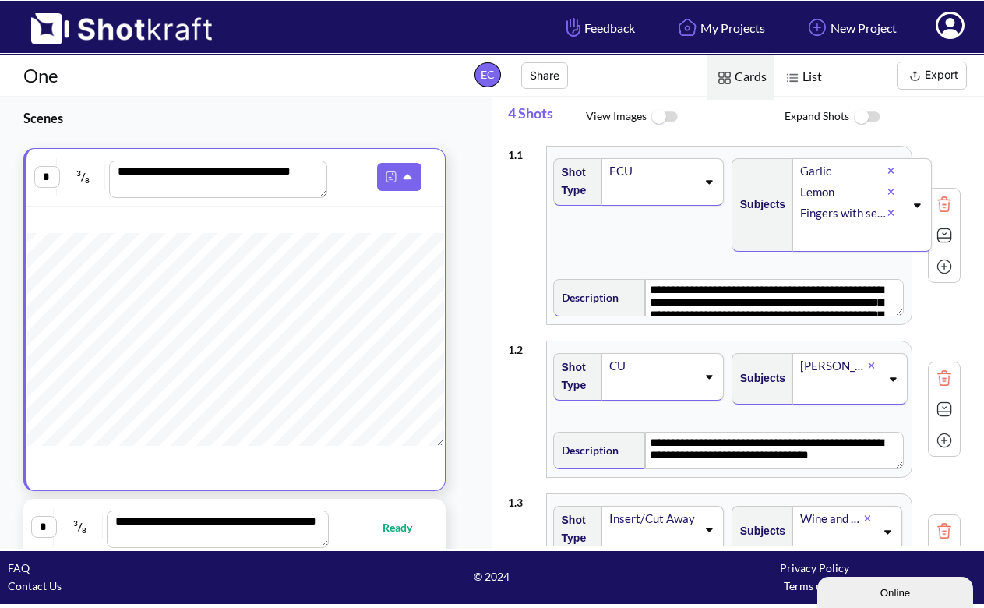
click at [807, 83] on span "List" at bounding box center [802, 77] width 55 height 44
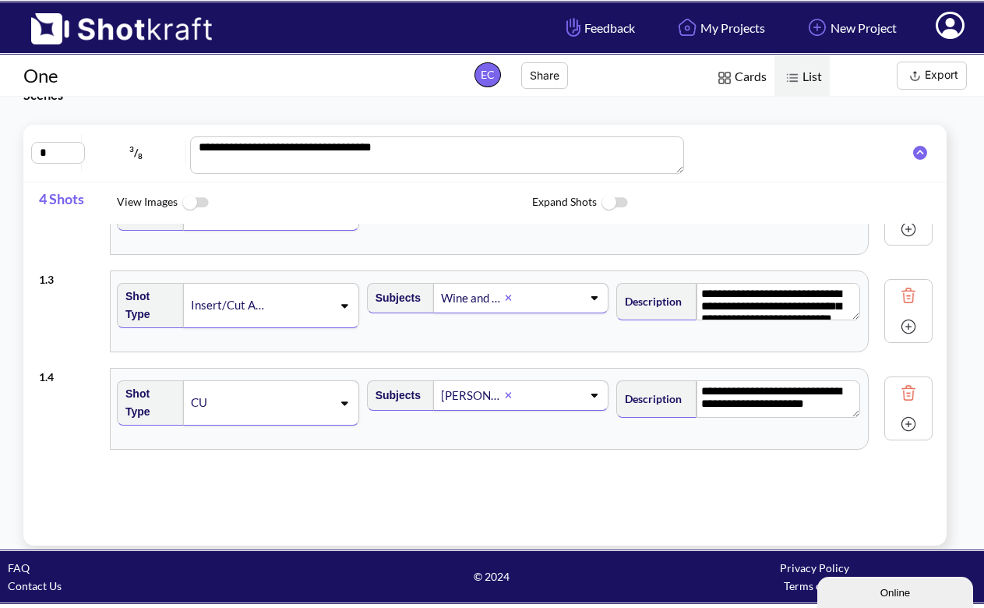
scroll to position [44, 0]
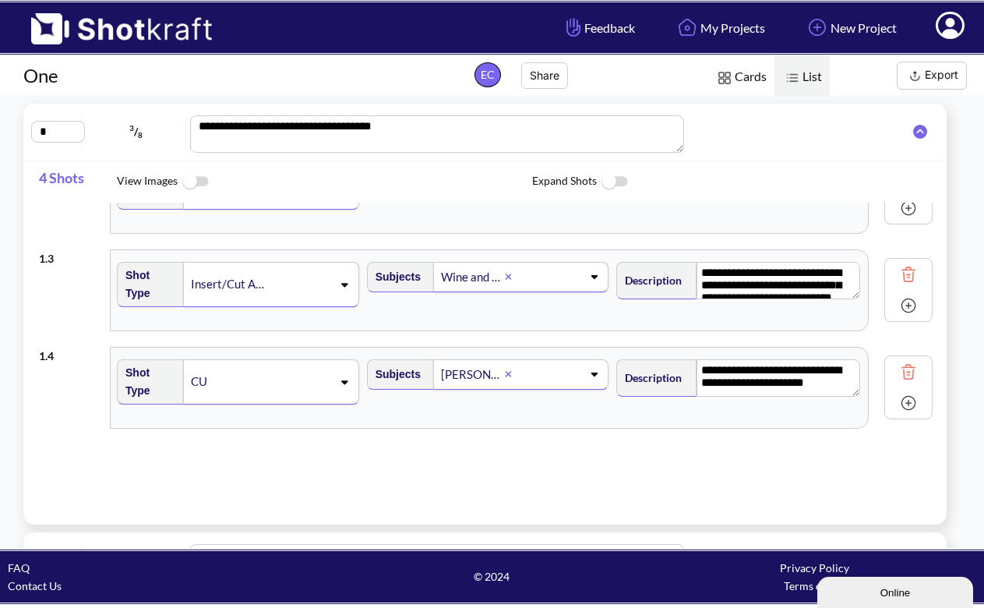
click at [897, 413] on img at bounding box center [908, 402] width 23 height 23
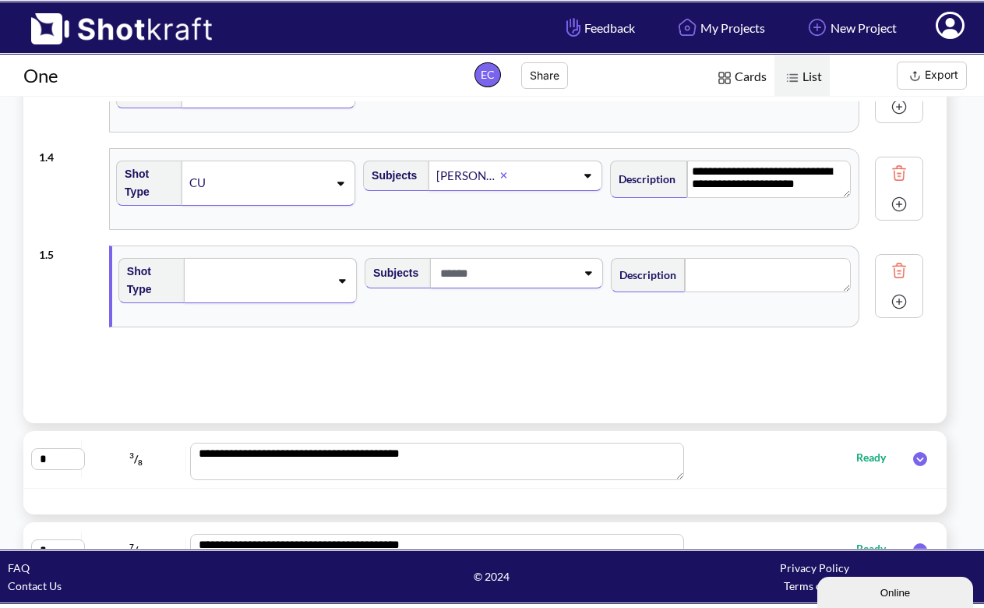
scroll to position [143, 0]
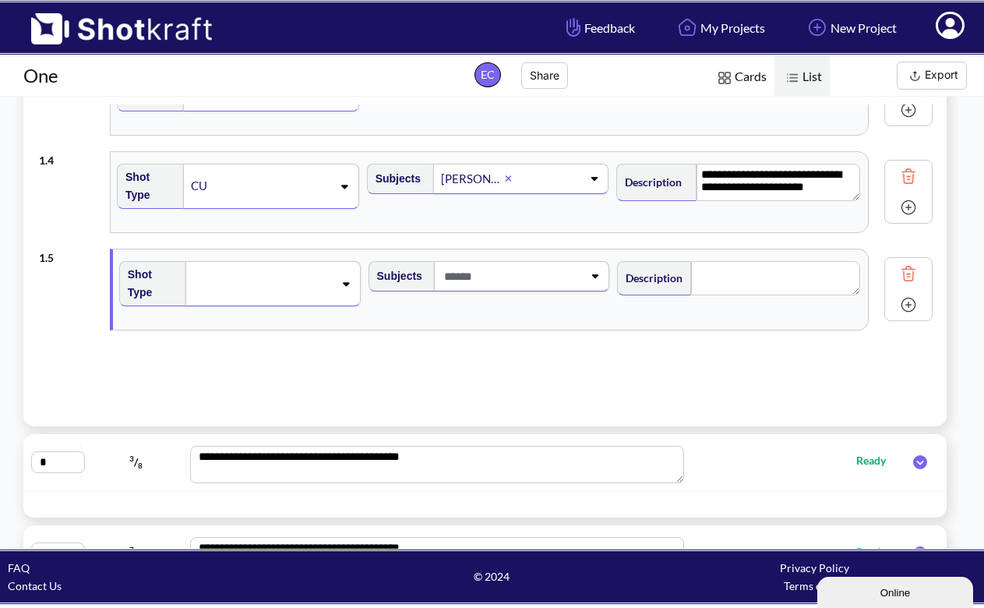
click at [288, 279] on span at bounding box center [263, 284] width 142 height 22
click at [436, 359] on div "**********" at bounding box center [493, 252] width 908 height 296
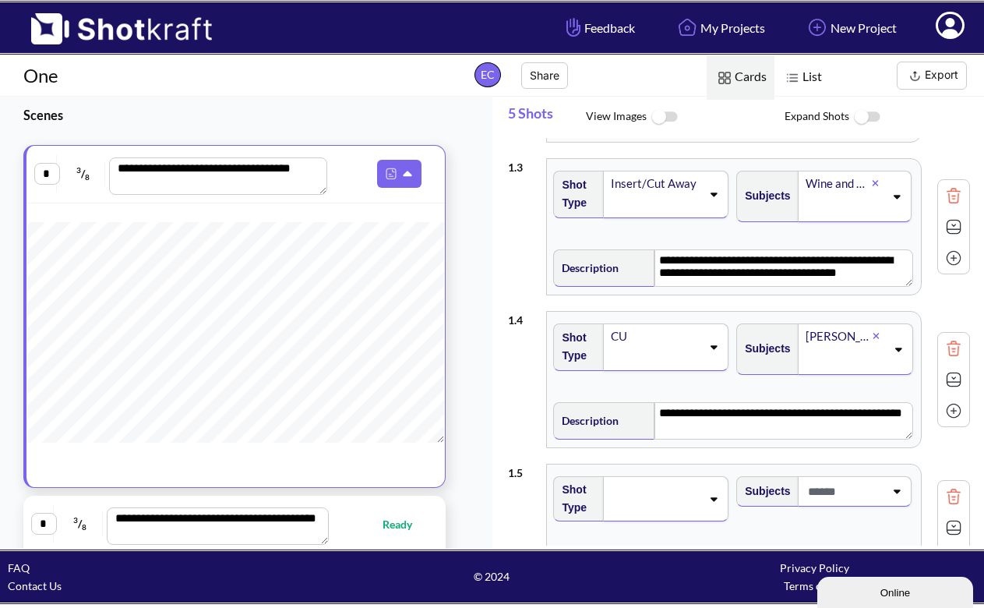
scroll to position [454, 0]
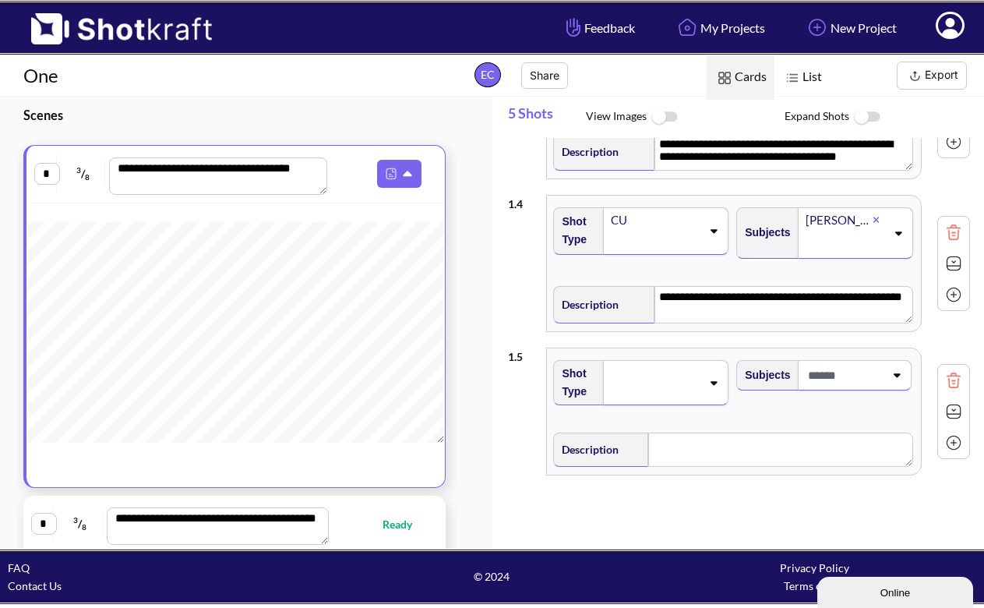
click at [618, 392] on div at bounding box center [665, 382] width 125 height 45
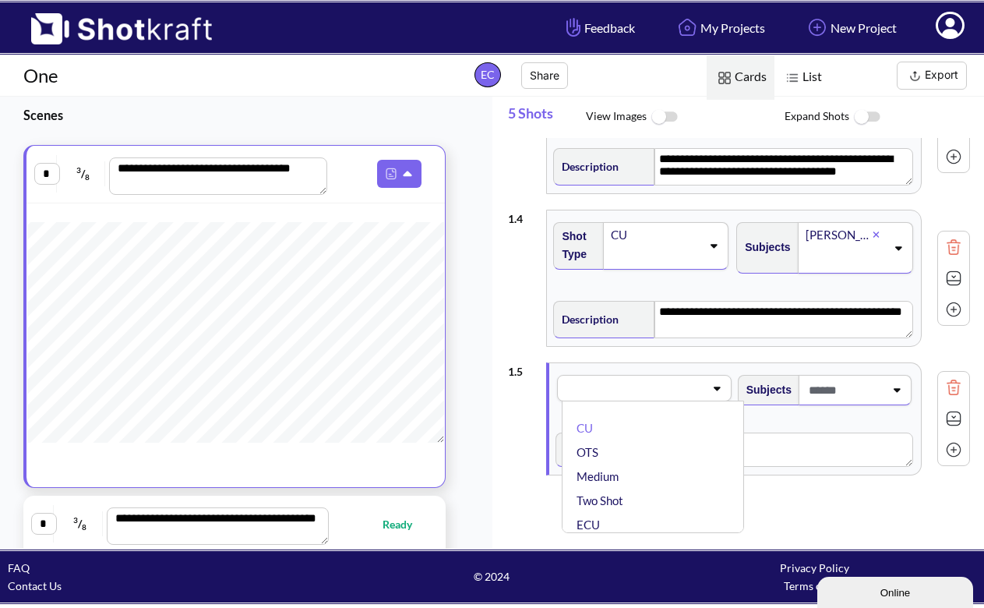
scroll to position [440, 0]
click at [790, 281] on div "Subjects Lena Child" at bounding box center [825, 253] width 183 height 79
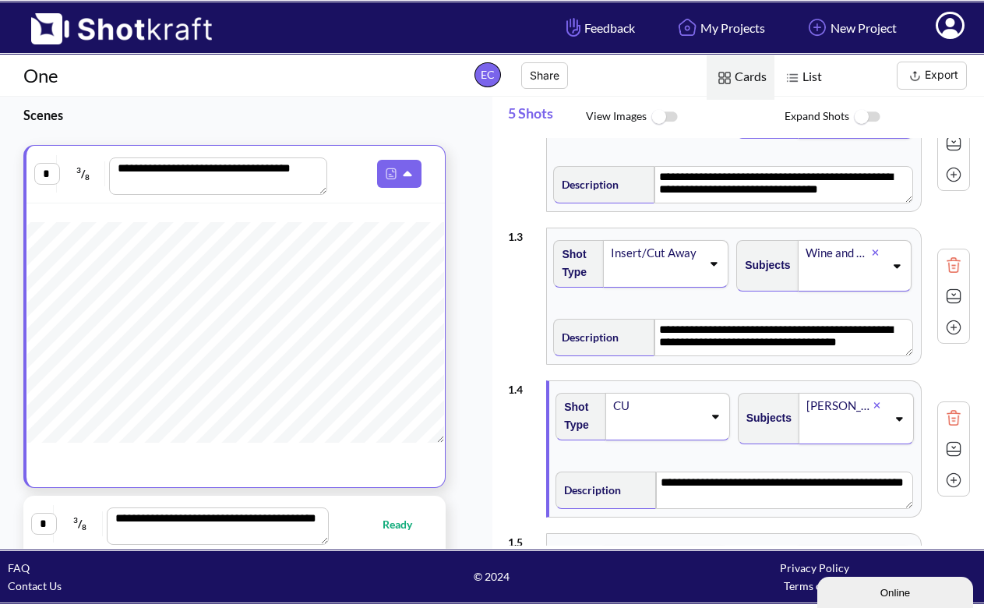
scroll to position [454, 0]
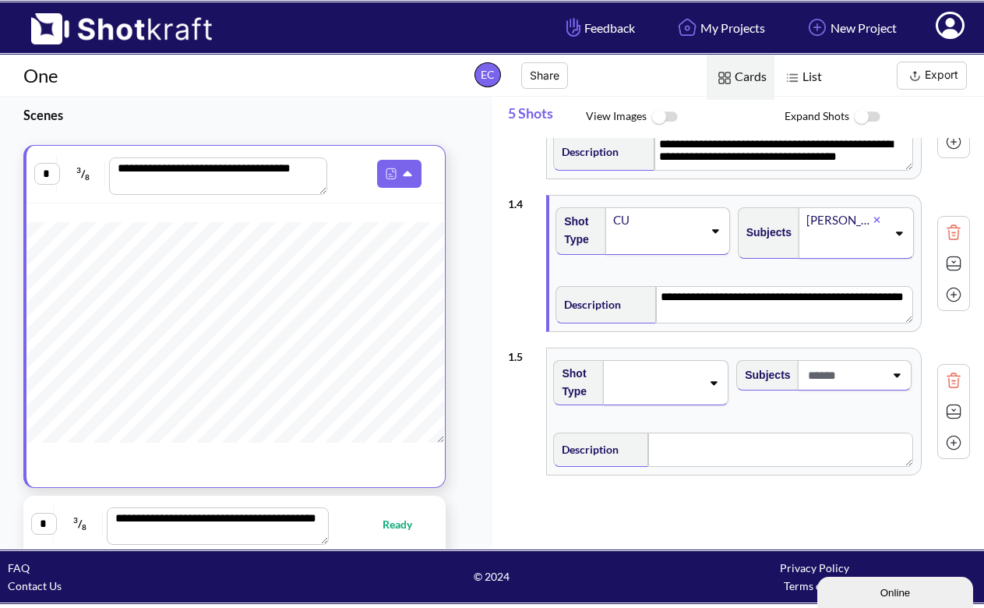
click at [706, 394] on div at bounding box center [665, 382] width 125 height 45
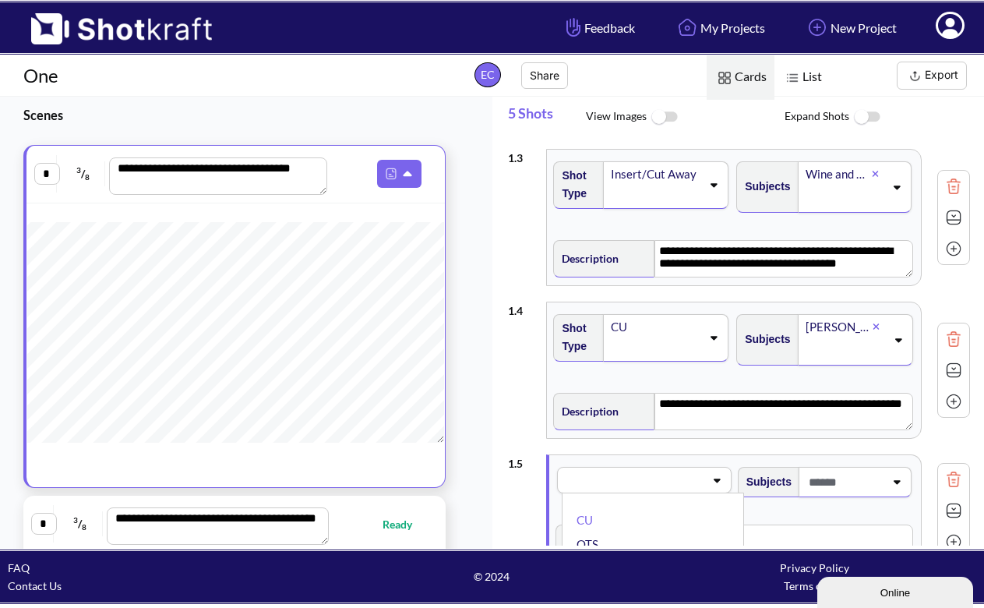
scroll to position [440, 0]
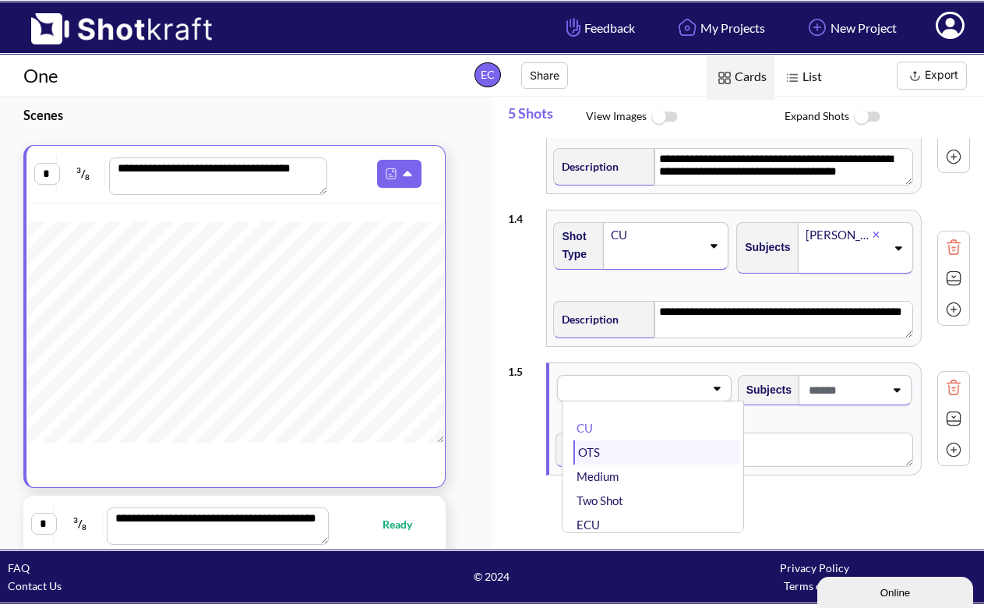
click at [639, 447] on li "OTS" at bounding box center [657, 452] width 166 height 24
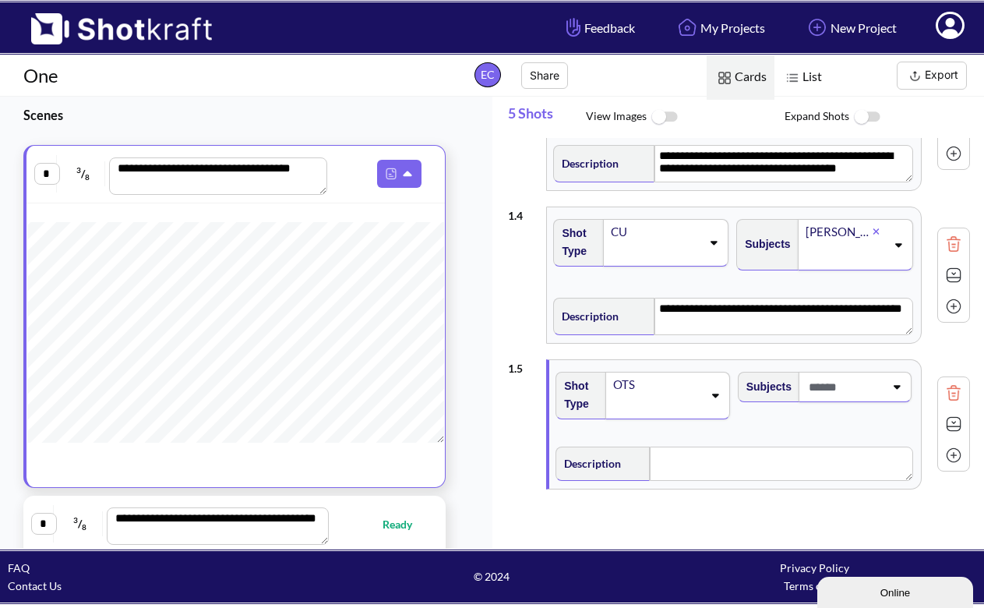
click at [825, 383] on span at bounding box center [844, 387] width 79 height 26
click at [827, 390] on span at bounding box center [844, 387] width 79 height 26
click at [828, 389] on span at bounding box center [844, 387] width 79 height 26
drag, startPoint x: 872, startPoint y: 388, endPoint x: 880, endPoint y: 389, distance: 7.8
click at [872, 388] on span at bounding box center [844, 387] width 79 height 26
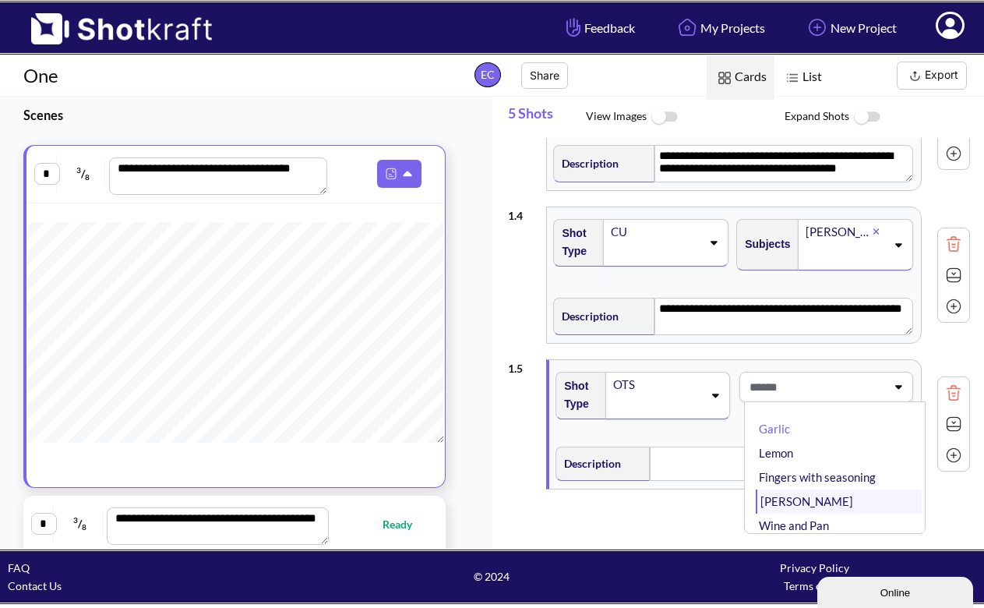
click at [839, 503] on li "Lena Child" at bounding box center [839, 501] width 166 height 24
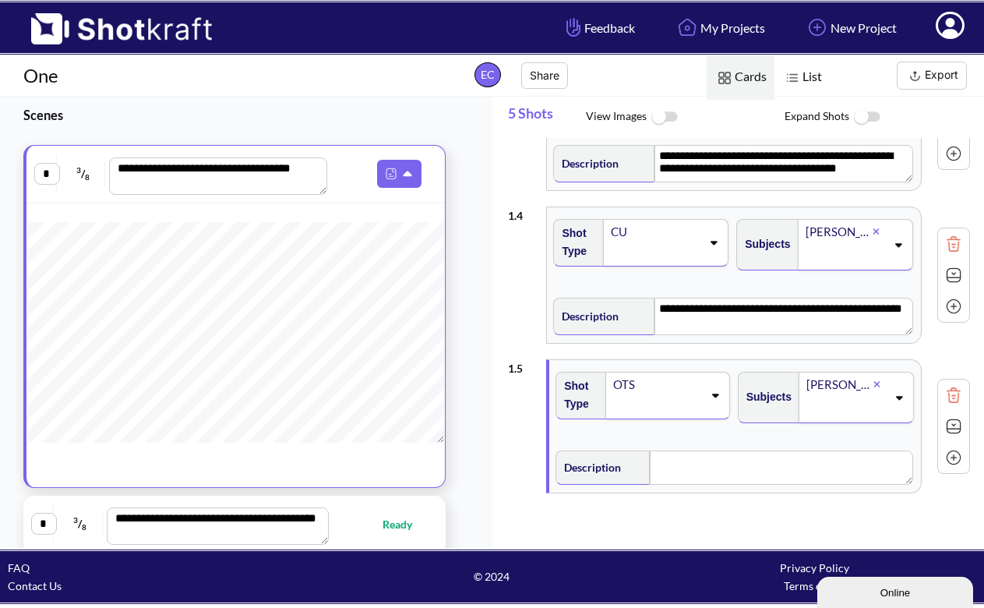
scroll to position [461, 0]
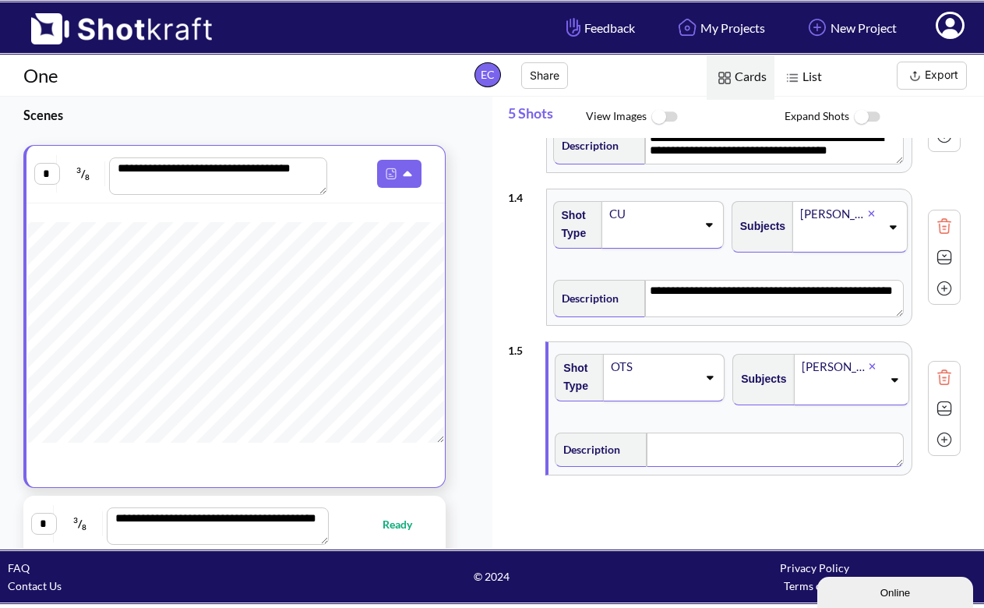
click at [740, 448] on textarea at bounding box center [775, 450] width 257 height 34
click at [759, 449] on textarea at bounding box center [775, 450] width 257 height 34
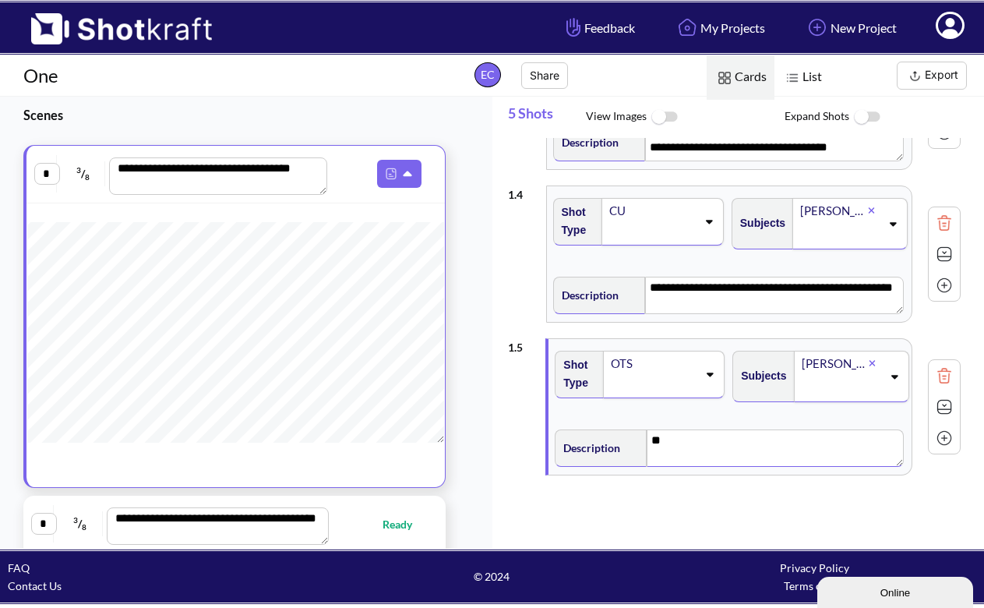
type textarea "*"
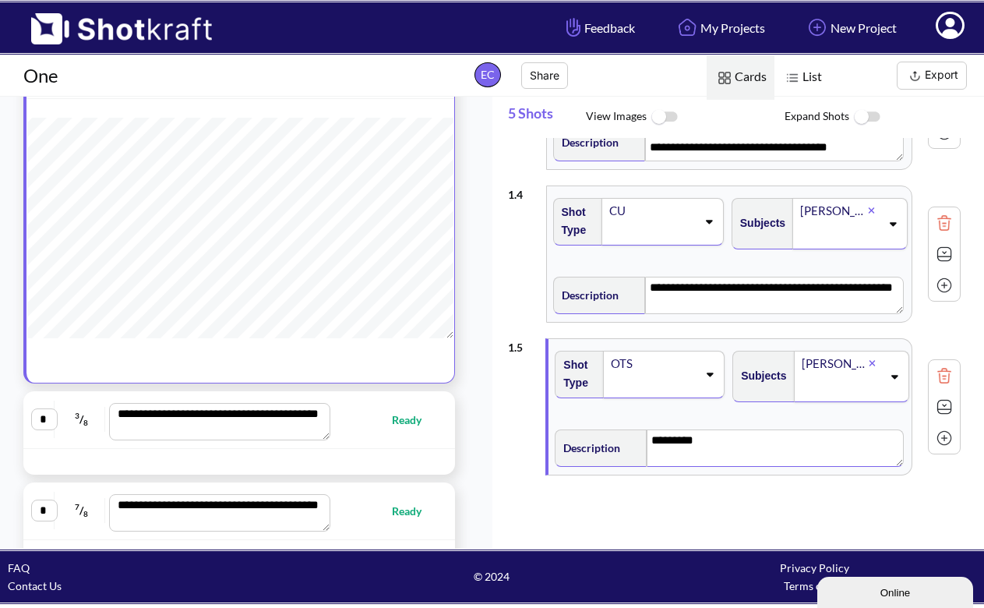
scroll to position [412, 0]
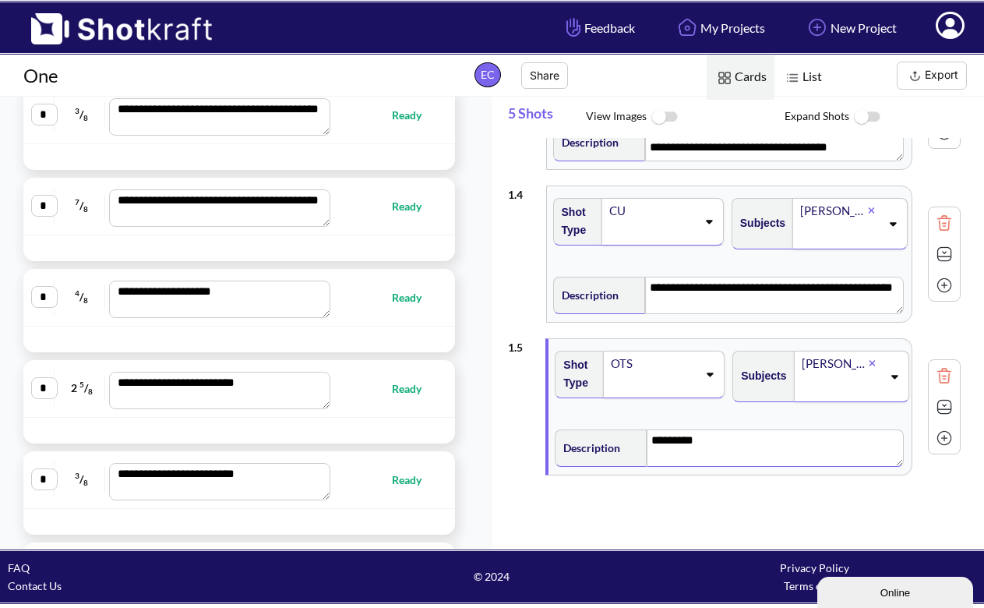
type textarea "********"
click at [355, 140] on div "**********" at bounding box center [239, 116] width 432 height 58
type textarea "**********"
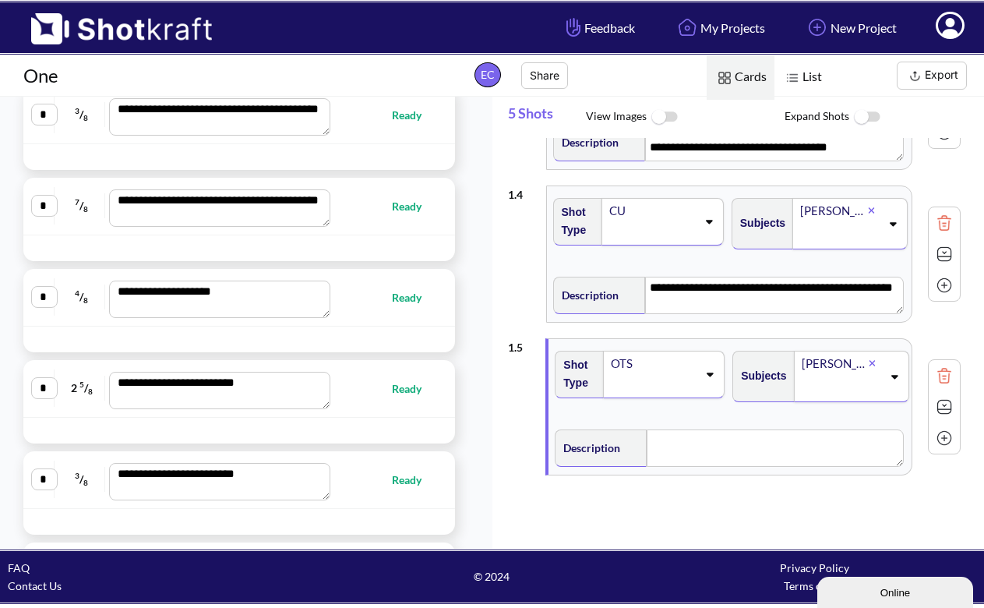
type textarea "**********"
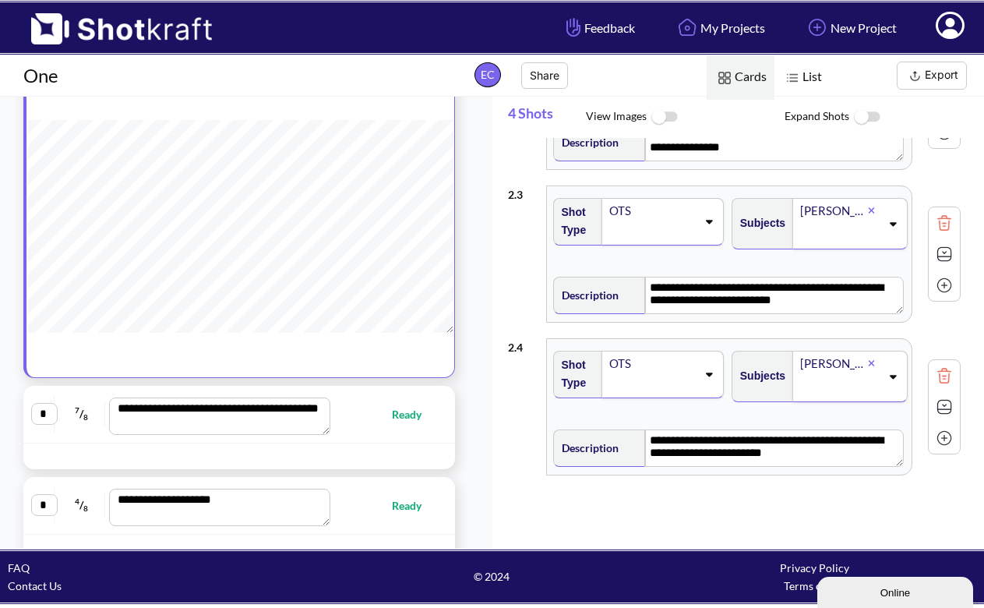
scroll to position [0, 0]
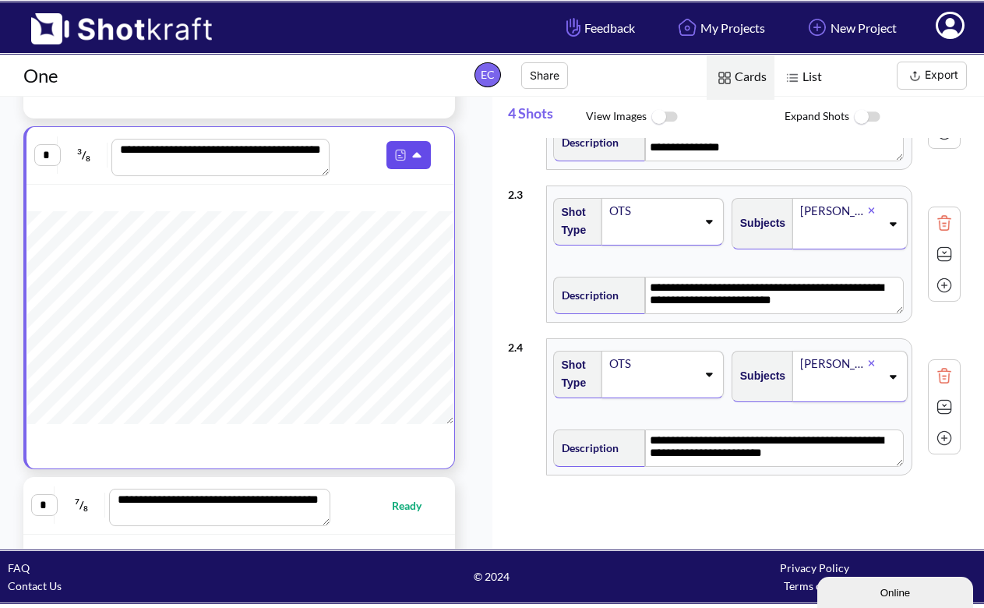
click at [390, 157] on img at bounding box center [400, 155] width 20 height 20
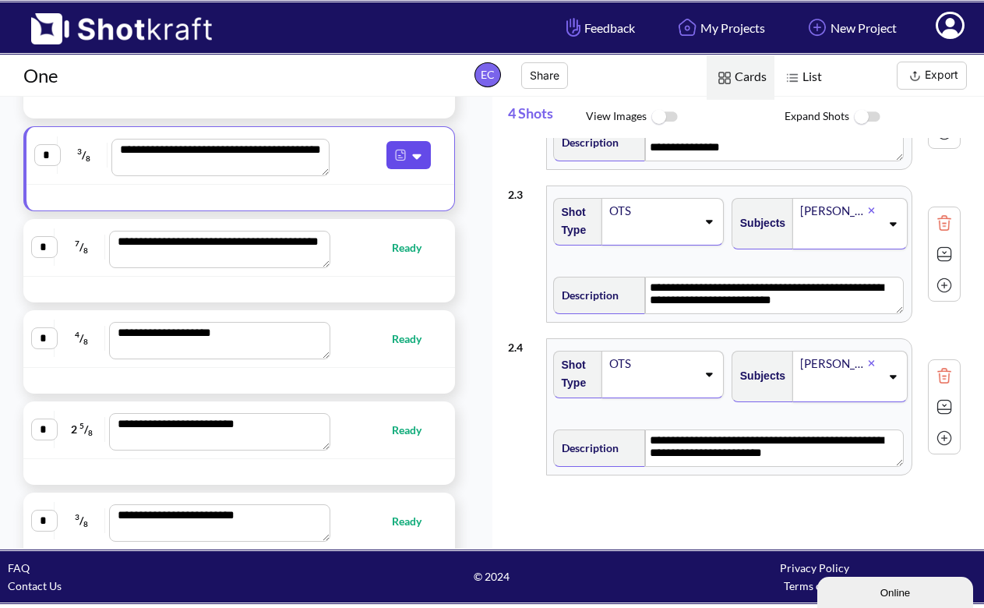
click at [390, 159] on img at bounding box center [400, 155] width 20 height 20
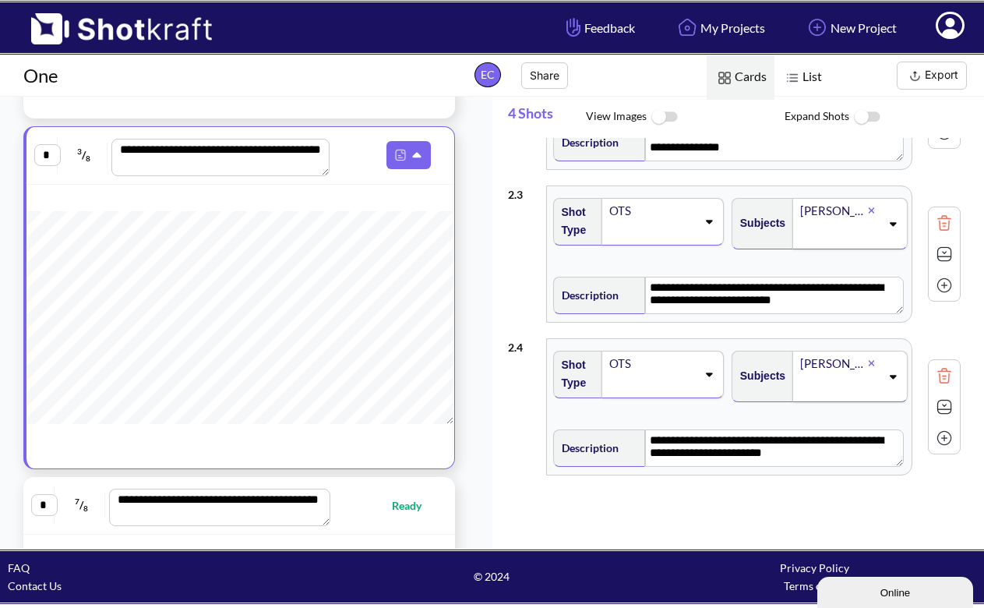
drag, startPoint x: 327, startPoint y: 198, endPoint x: 299, endPoint y: 199, distance: 28.8
click at [327, 198] on div "**********" at bounding box center [239, 297] width 432 height 343
click at [71, 145] on span "3 / 8" at bounding box center [85, 155] width 46 height 25
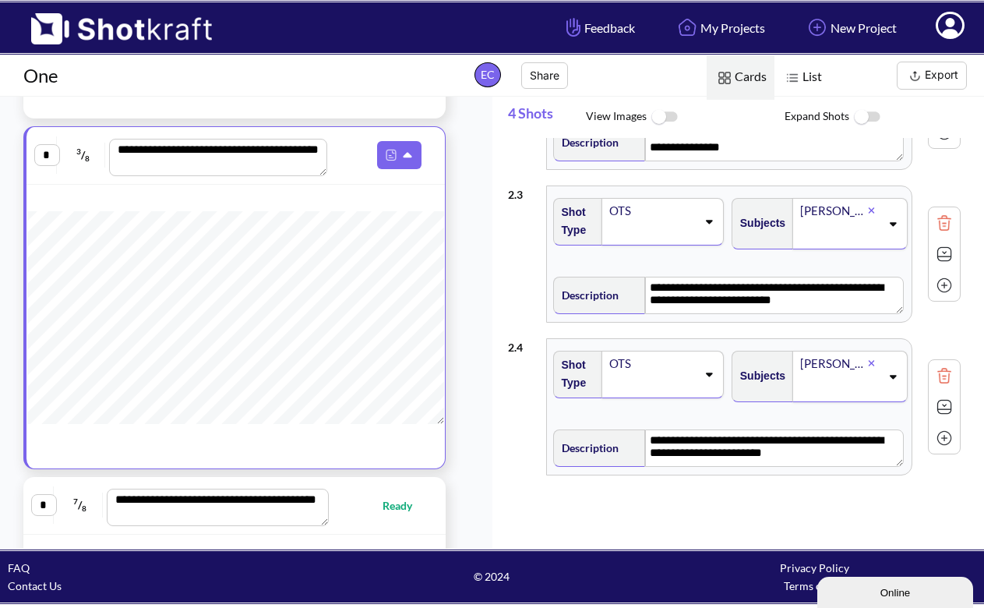
click at [658, 116] on img at bounding box center [664, 118] width 35 height 34
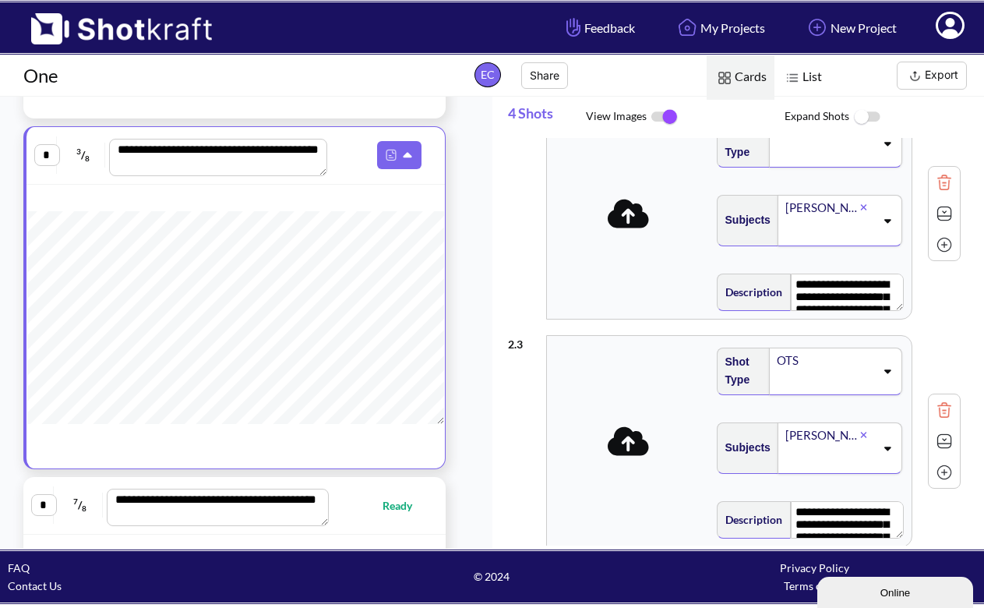
click at [662, 117] on img at bounding box center [664, 117] width 35 height 33
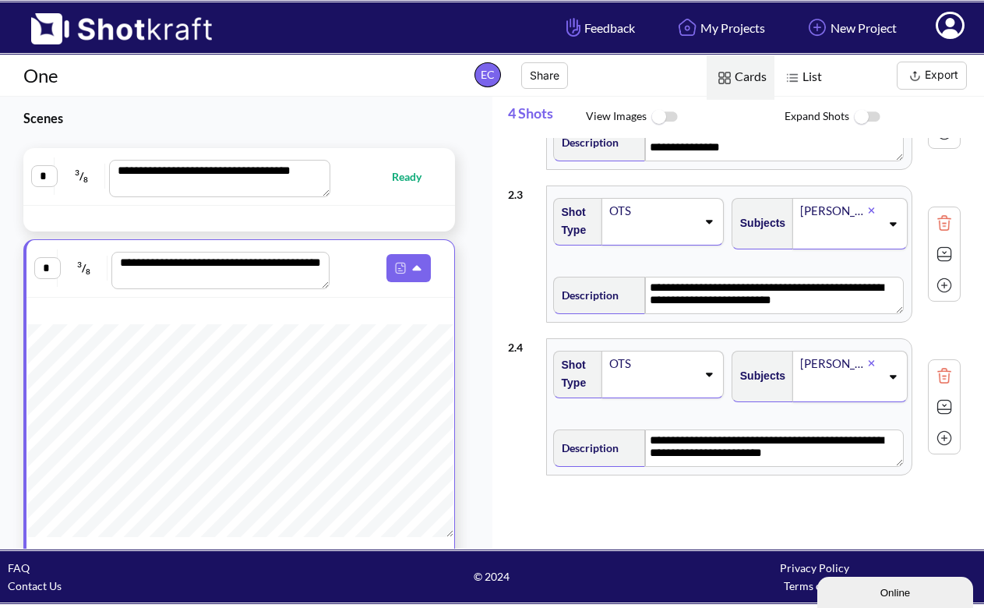
click at [418, 191] on div "**********" at bounding box center [239, 176] width 416 height 41
type textarea "**********"
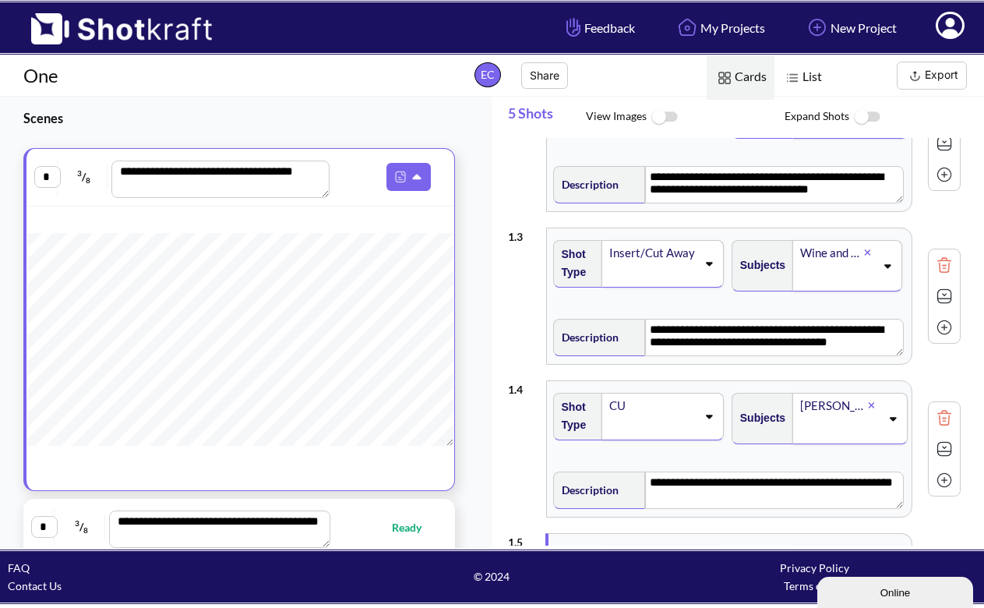
click at [394, 520] on span "Ready" at bounding box center [414, 527] width 45 height 18
type textarea "**********"
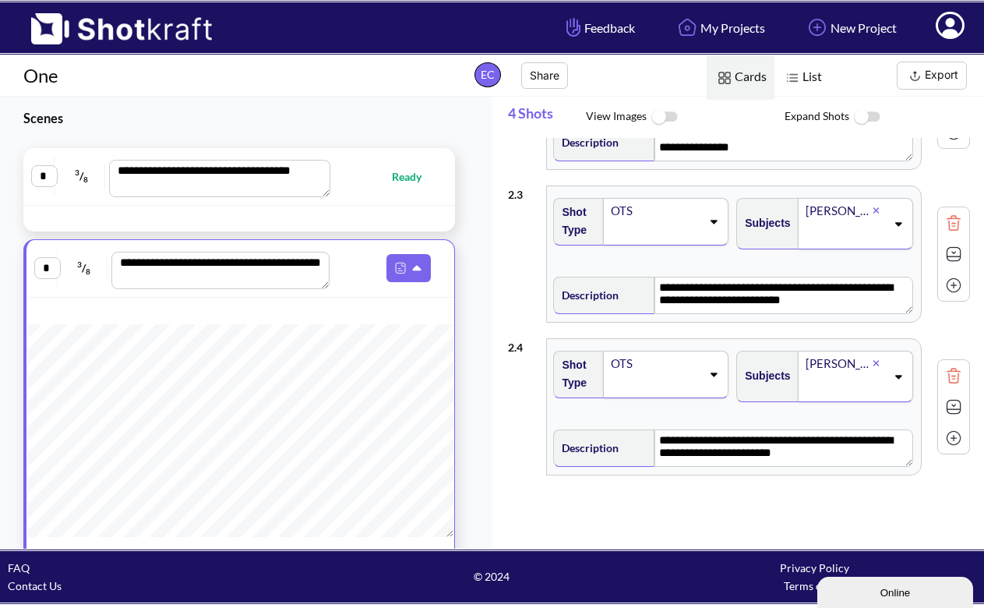
scroll to position [129, 0]
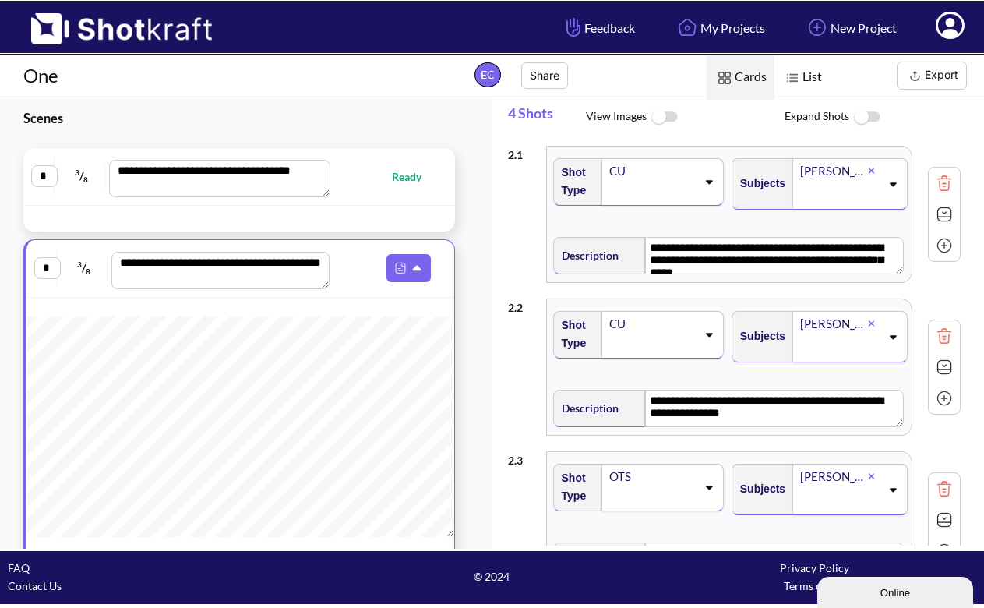
click at [348, 267] on span at bounding box center [386, 268] width 99 height 28
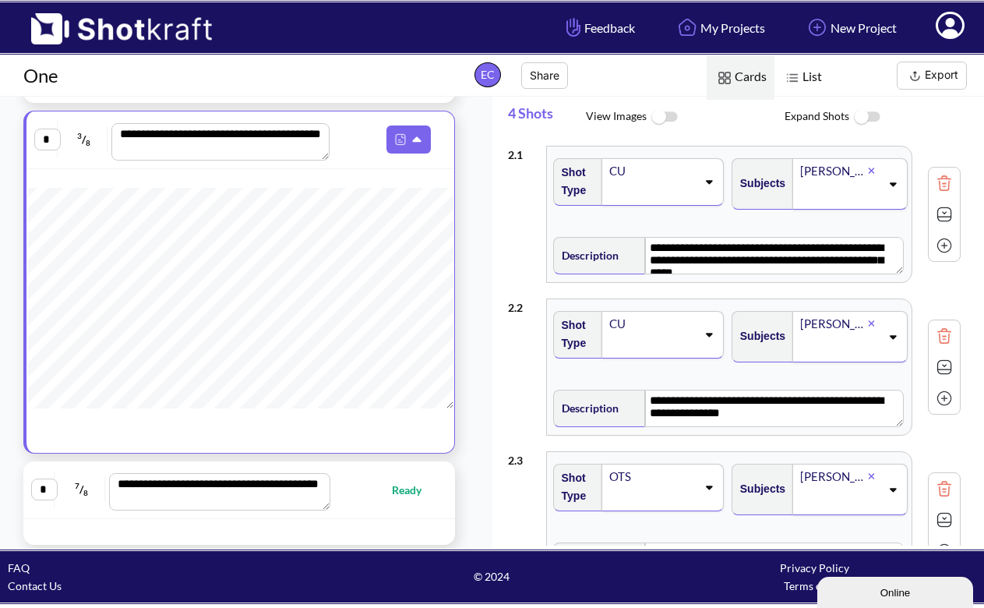
click at [392, 491] on span "Ready" at bounding box center [414, 490] width 45 height 18
type textarea "**********"
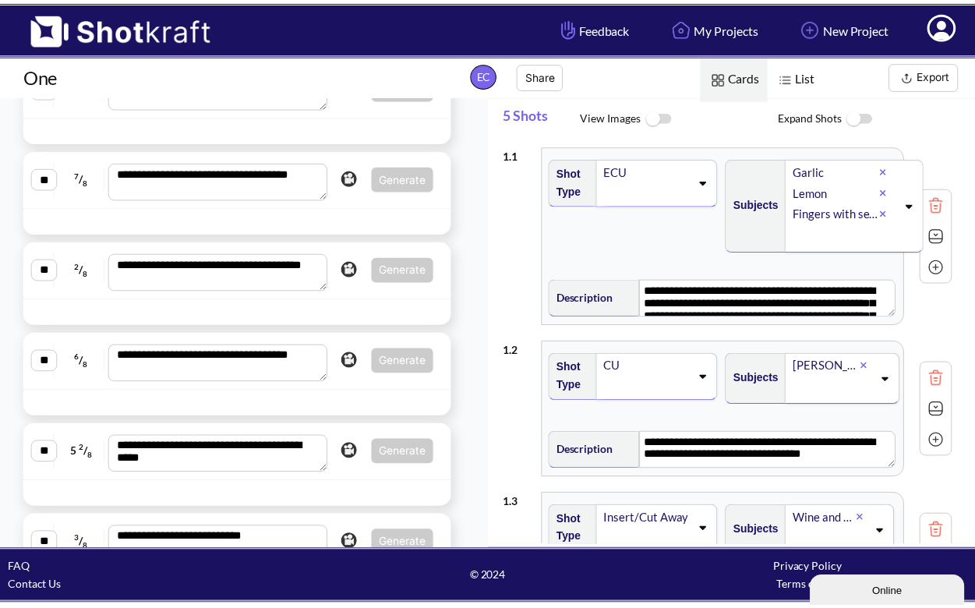
scroll to position [708, 0]
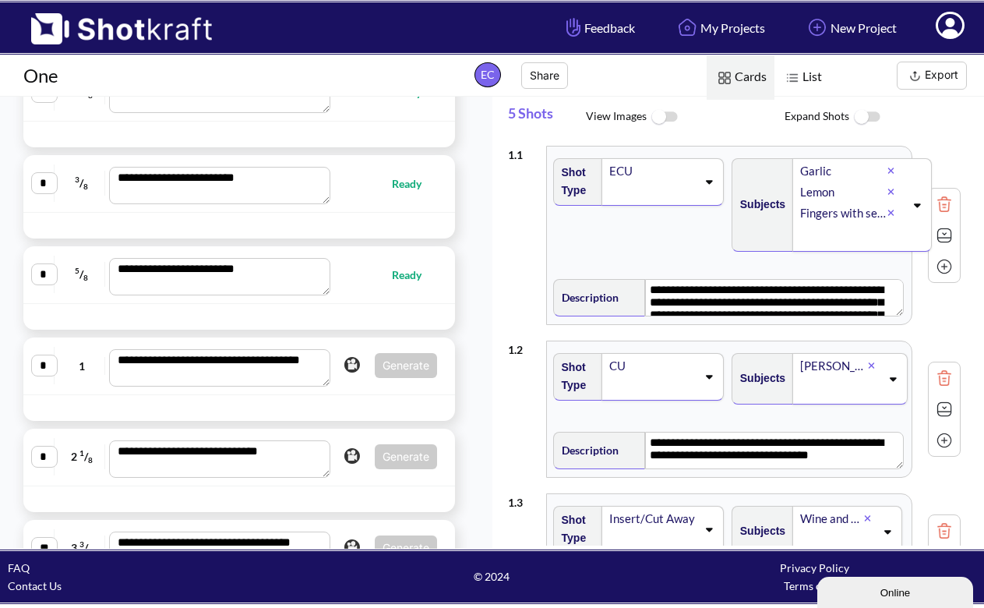
click at [353, 366] on span "Generate Do you want to convert this script to Pro?" at bounding box center [387, 365] width 99 height 25
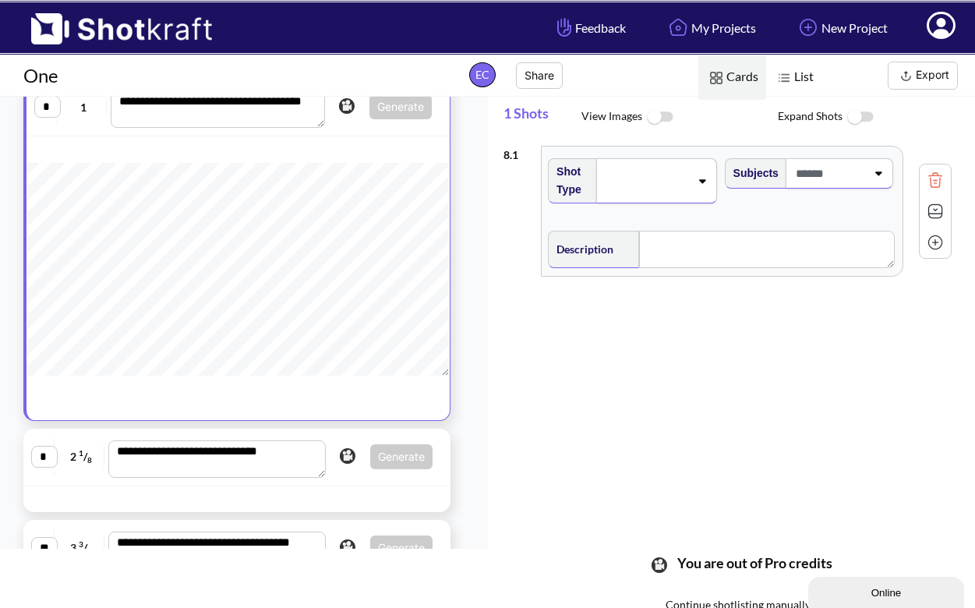
scroll to position [576, 0]
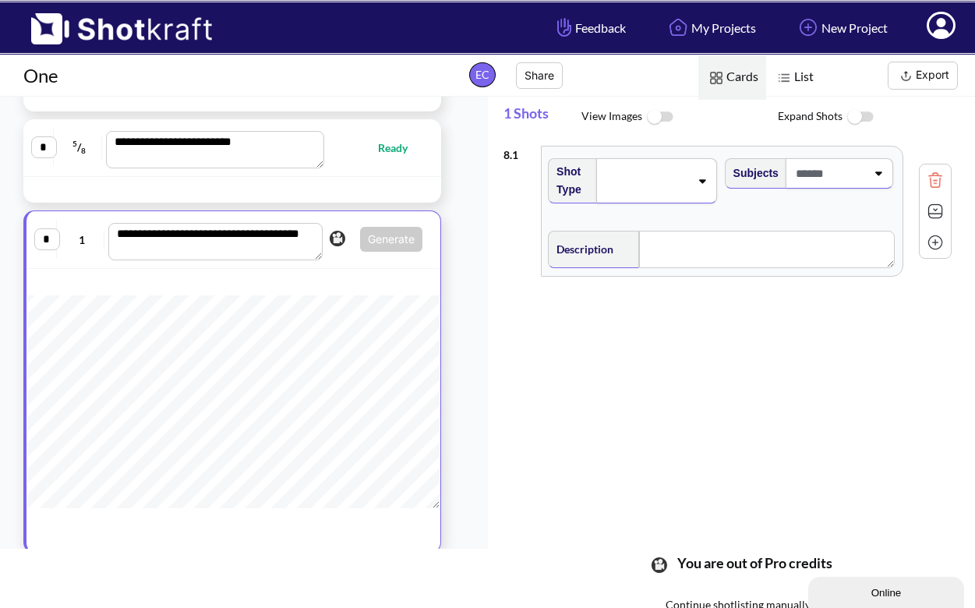
click at [786, 567] on span "You are out of Pro credits" at bounding box center [750, 574] width 163 height 40
click at [871, 28] on link "New Project" at bounding box center [841, 27] width 116 height 41
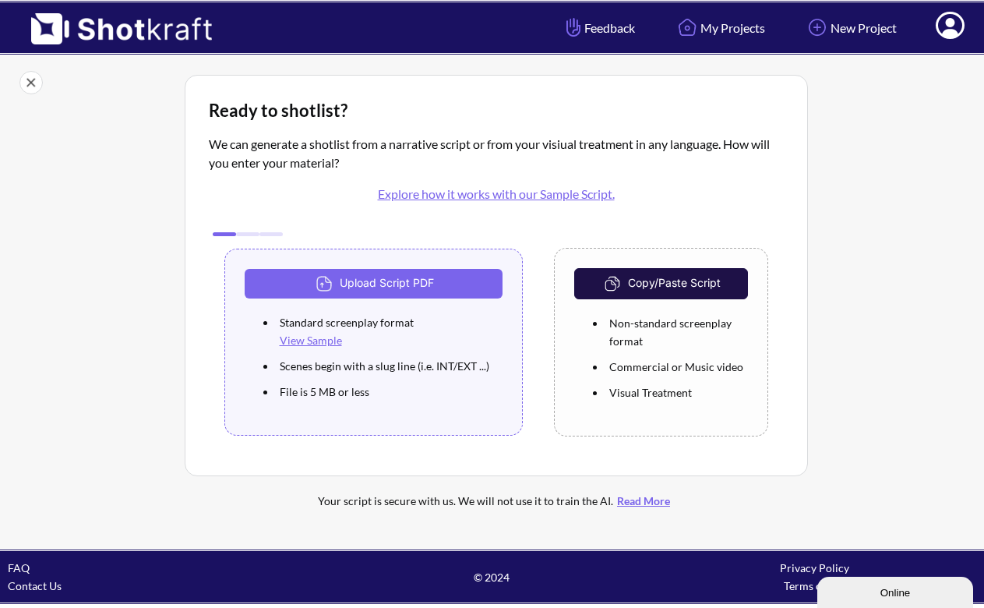
click at [966, 38] on span at bounding box center [950, 28] width 52 height 48
click at [957, 31] on icon at bounding box center [950, 27] width 16 height 19
click at [941, 33] on icon at bounding box center [950, 25] width 29 height 27
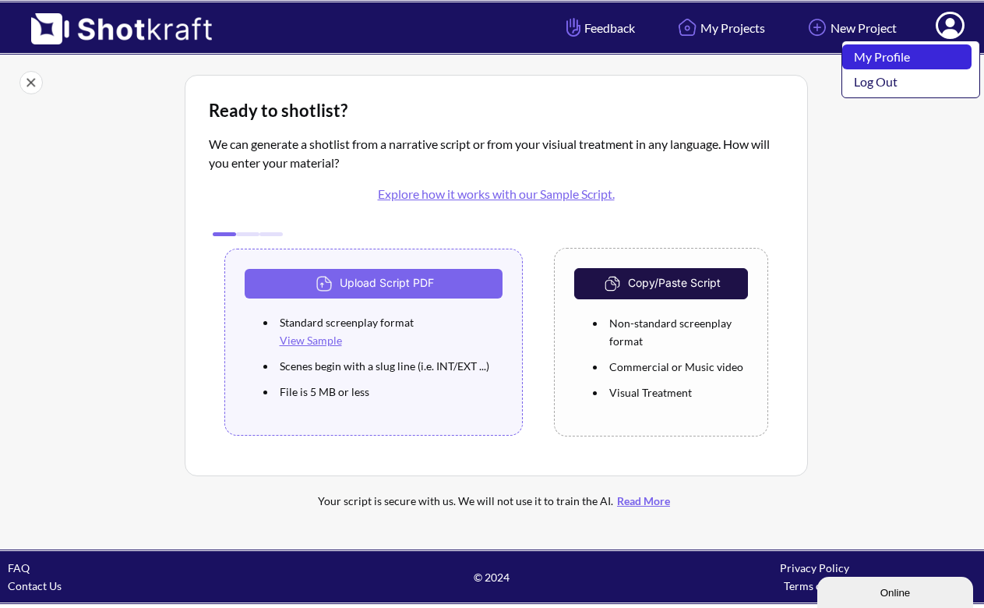
click at [922, 54] on link "My Profile" at bounding box center [907, 56] width 129 height 25
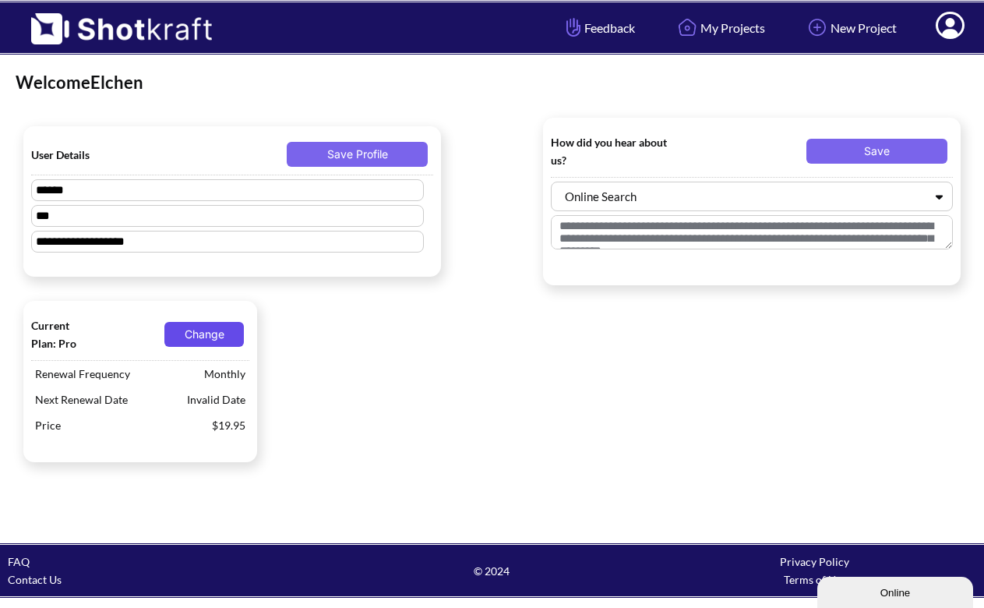
click at [198, 330] on button "Change" at bounding box center [203, 334] width 79 height 25
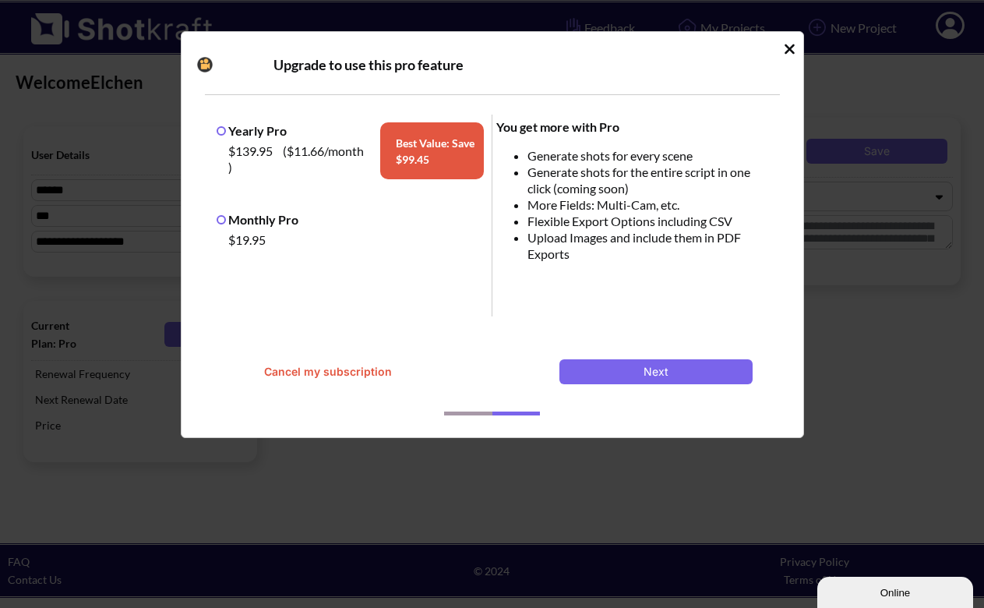
click at [793, 44] on icon "Idle Modal" at bounding box center [790, 49] width 12 height 16
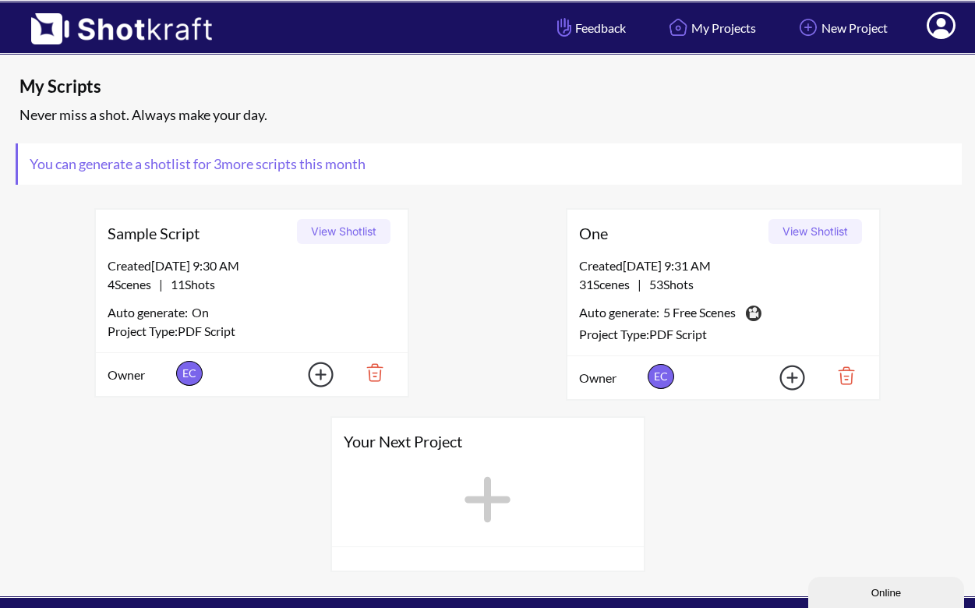
click at [805, 231] on button "View Shotlist" at bounding box center [815, 231] width 94 height 25
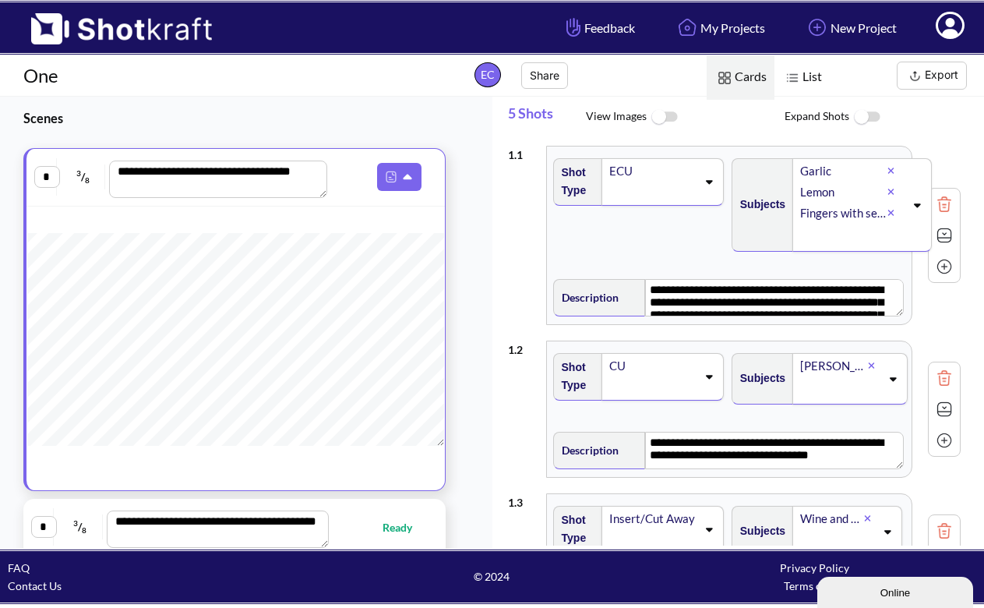
click at [132, 30] on img at bounding box center [114, 23] width 228 height 42
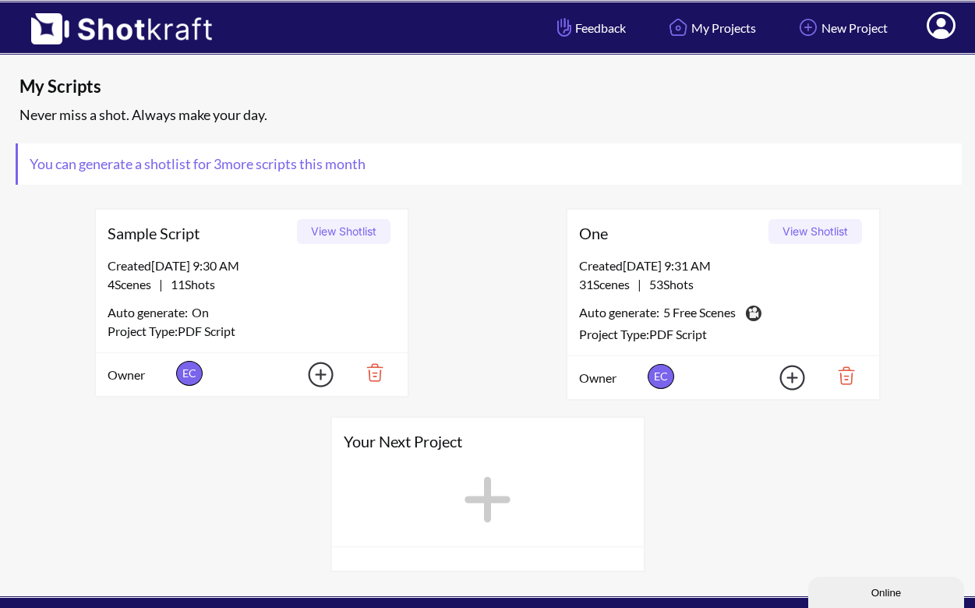
click at [850, 373] on img at bounding box center [841, 375] width 54 height 26
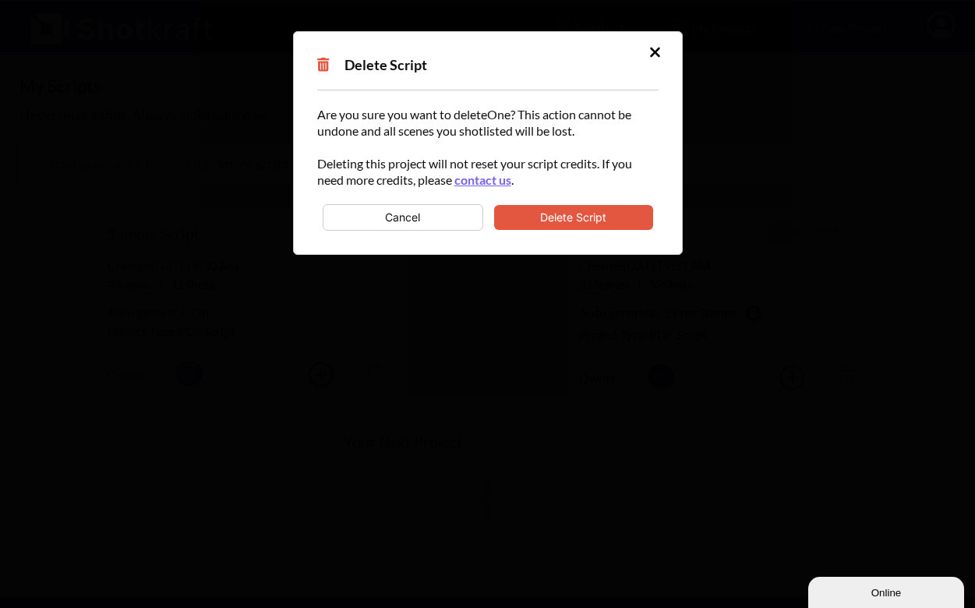
click at [620, 212] on button "Delete Script" at bounding box center [573, 217] width 159 height 25
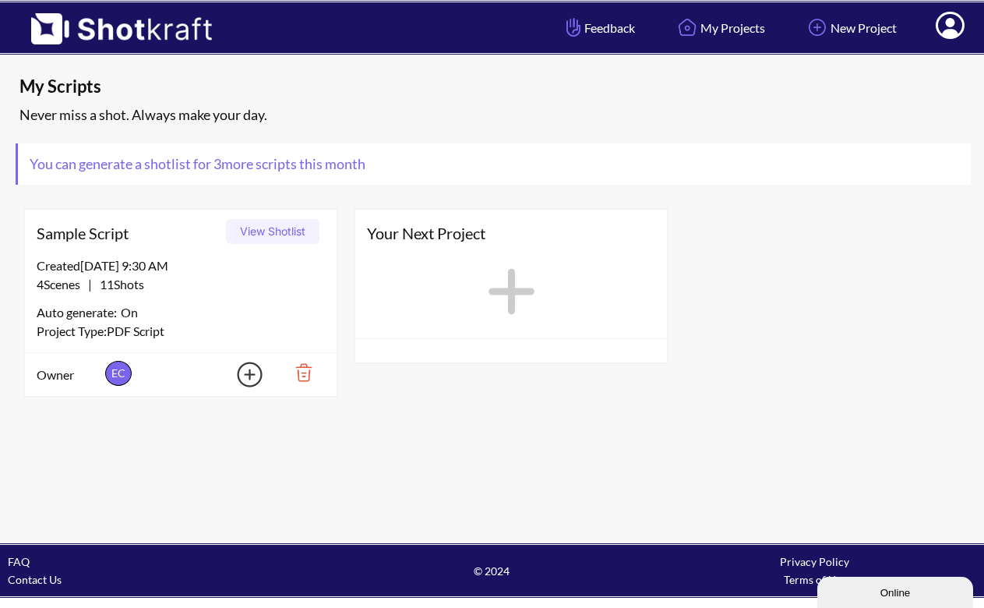
click at [521, 278] on icon at bounding box center [511, 291] width 63 height 70
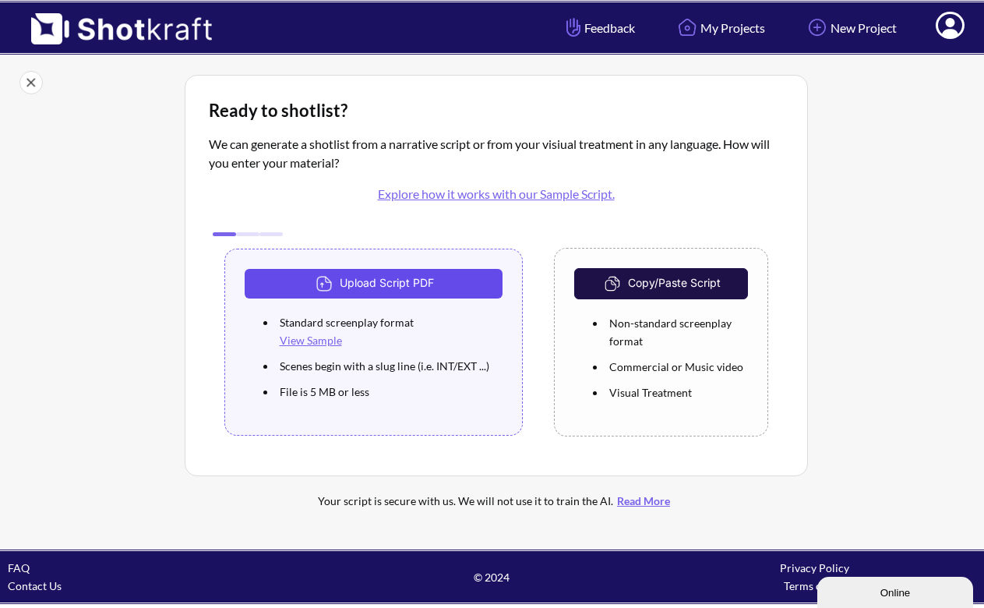
click at [396, 279] on button "Upload Script PDF" at bounding box center [374, 284] width 259 height 30
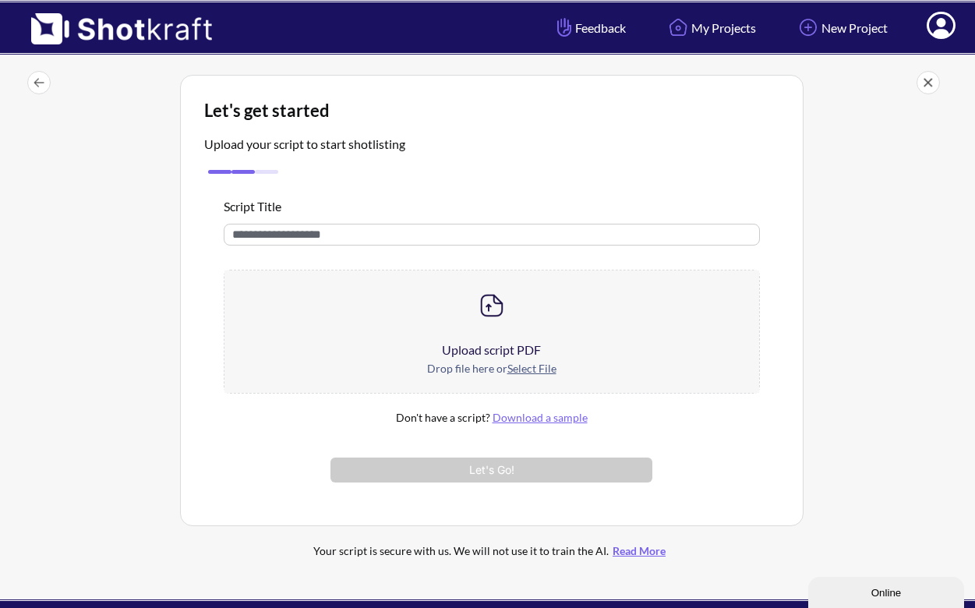
click at [375, 235] on input "text" at bounding box center [492, 235] width 536 height 22
type input "***"
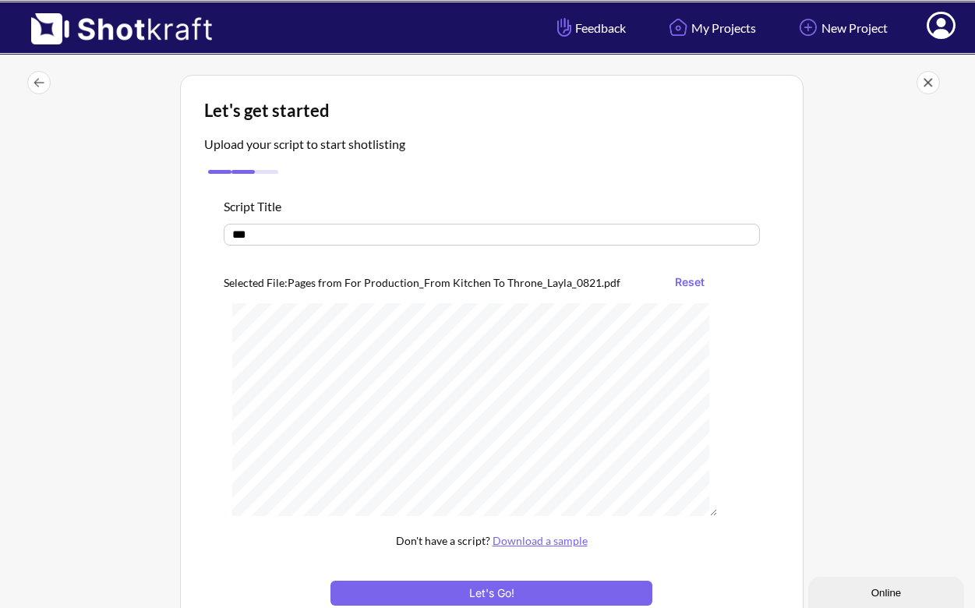
scroll to position [171, 0]
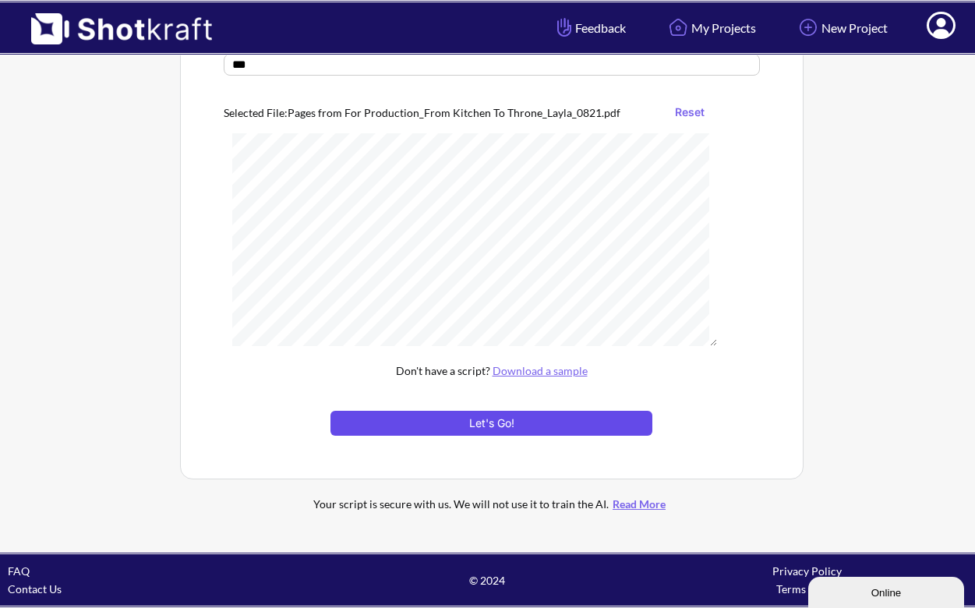
click at [588, 423] on button "Let's Go!" at bounding box center [490, 423] width 321 height 25
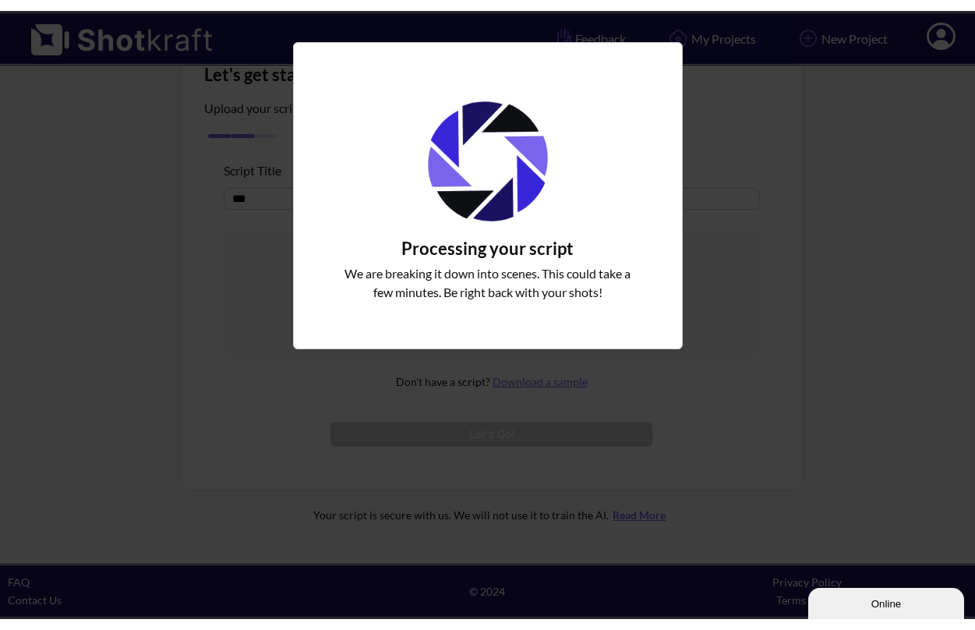
scroll to position [26, 0]
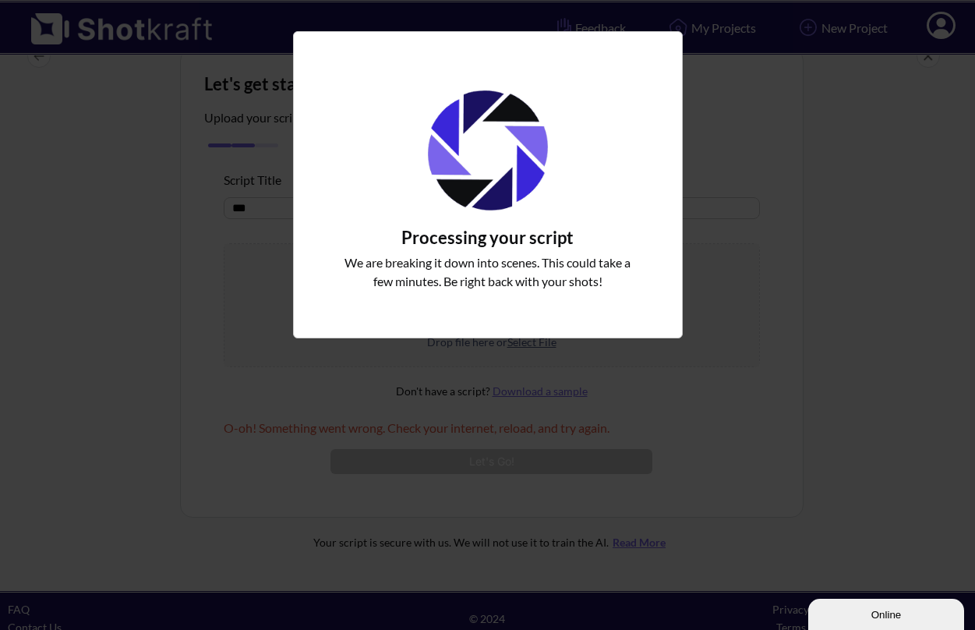
click at [732, 167] on div "Processing your script We are breaking it down into scenes. This could take a f…" at bounding box center [487, 315] width 975 height 630
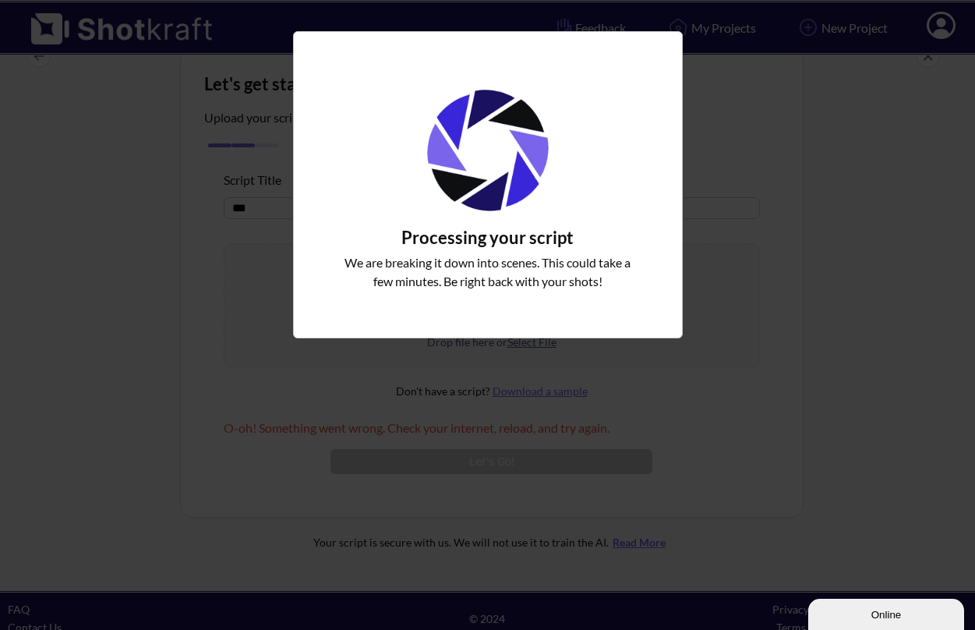
drag, startPoint x: 79, startPoint y: 77, endPoint x: 113, endPoint y: 26, distance: 61.8
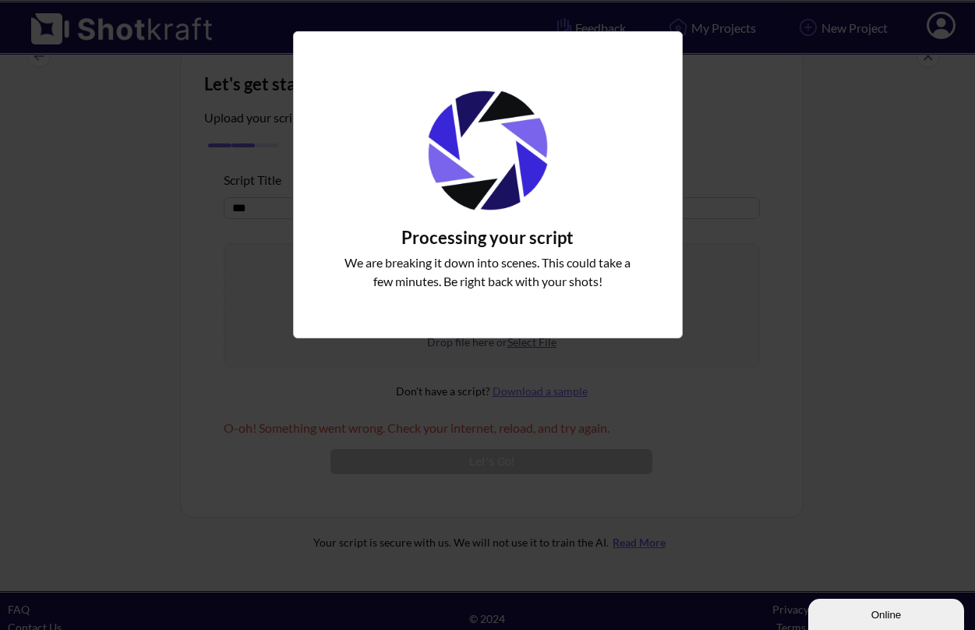
click at [79, 76] on div "Processing your script We are breaking it down into scenes. This could take a f…" at bounding box center [487, 315] width 975 height 630
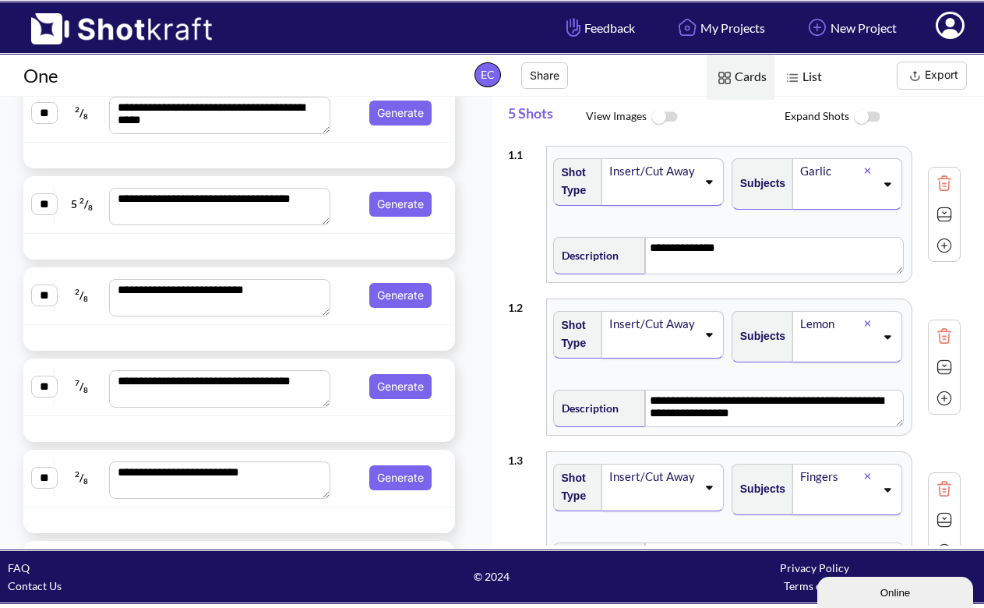
scroll to position [2687, 0]
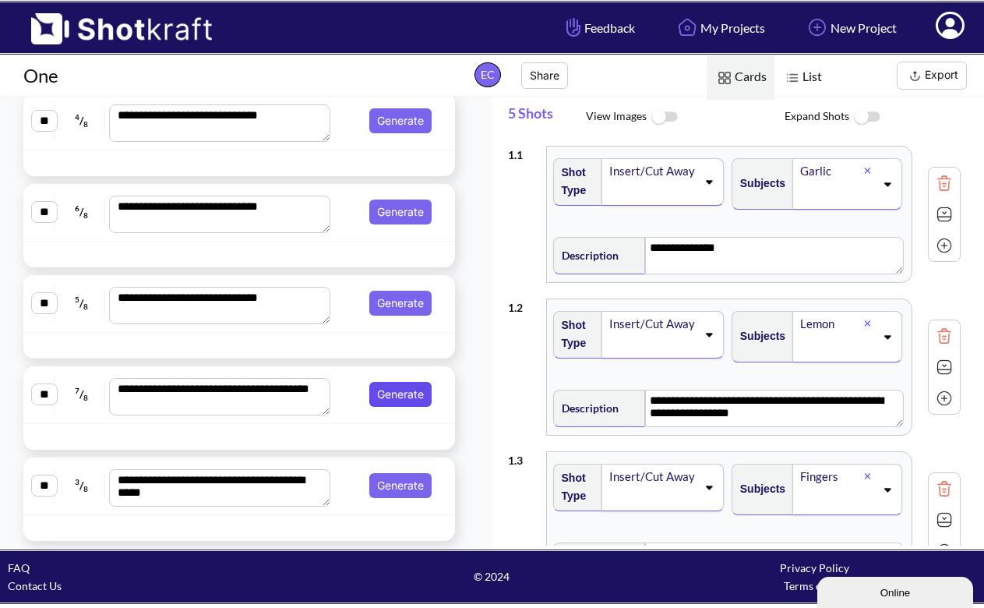
click at [393, 407] on button "Generate" at bounding box center [400, 394] width 62 height 25
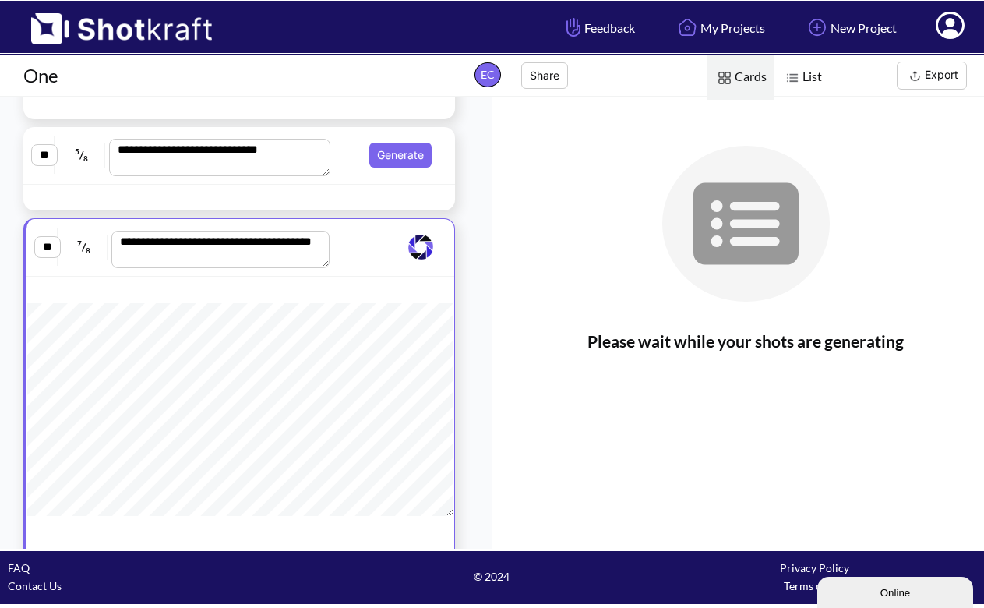
scroll to position [2464, 0]
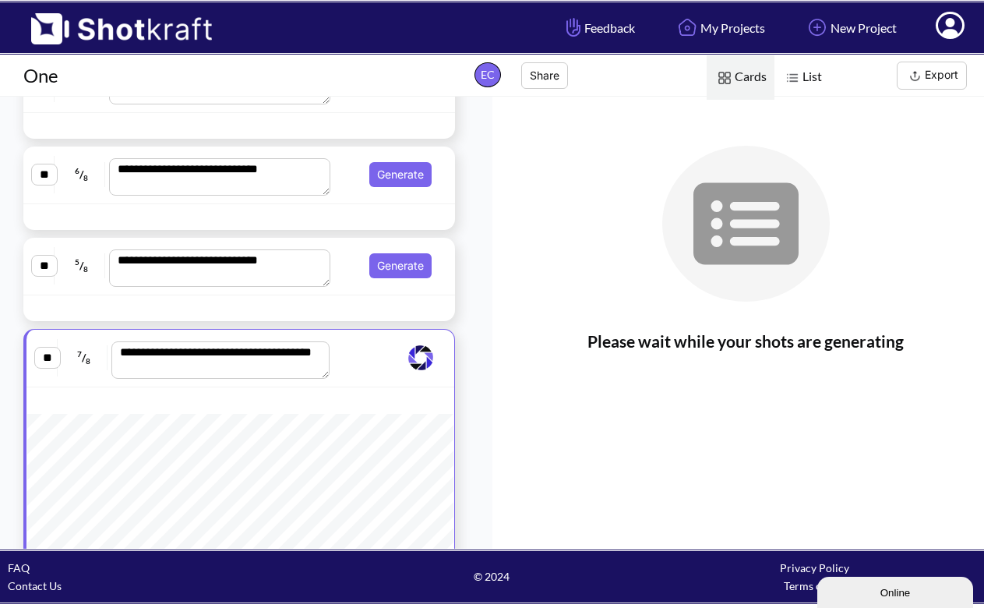
click at [412, 240] on div "**********" at bounding box center [239, 267] width 432 height 58
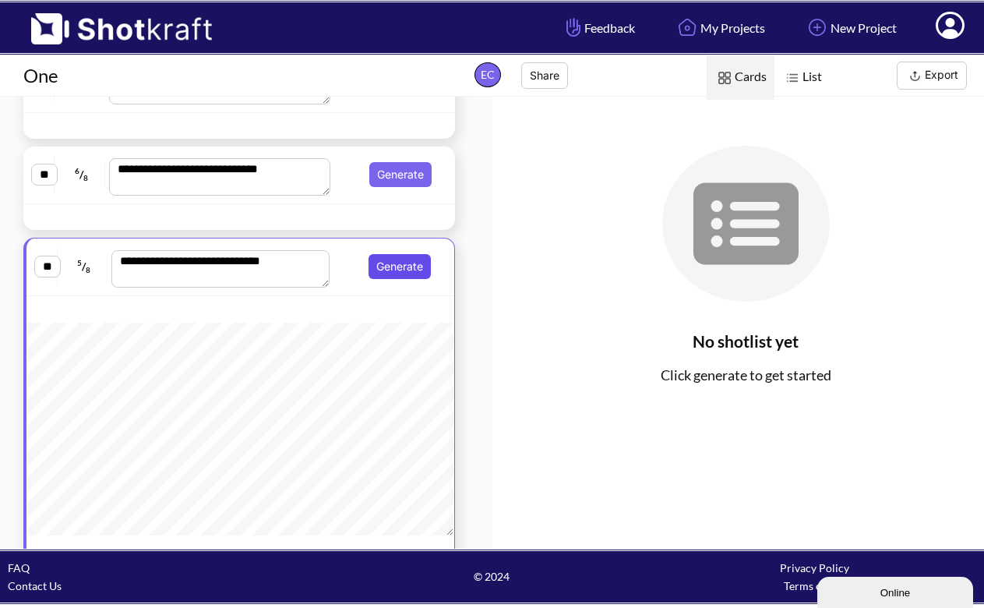
click at [395, 277] on button "Generate" at bounding box center [400, 266] width 62 height 25
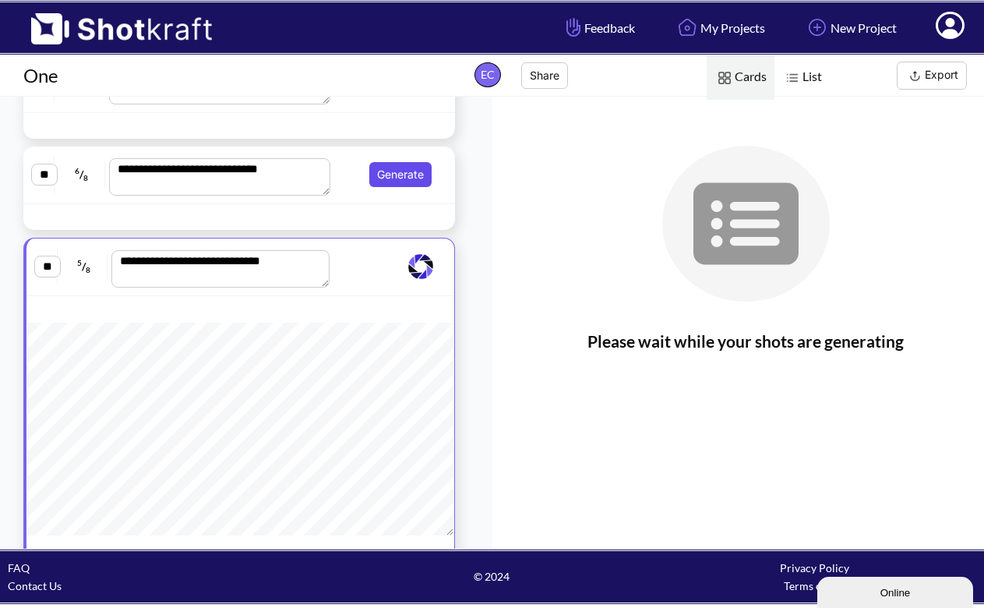
click at [400, 168] on button "Generate" at bounding box center [400, 174] width 62 height 25
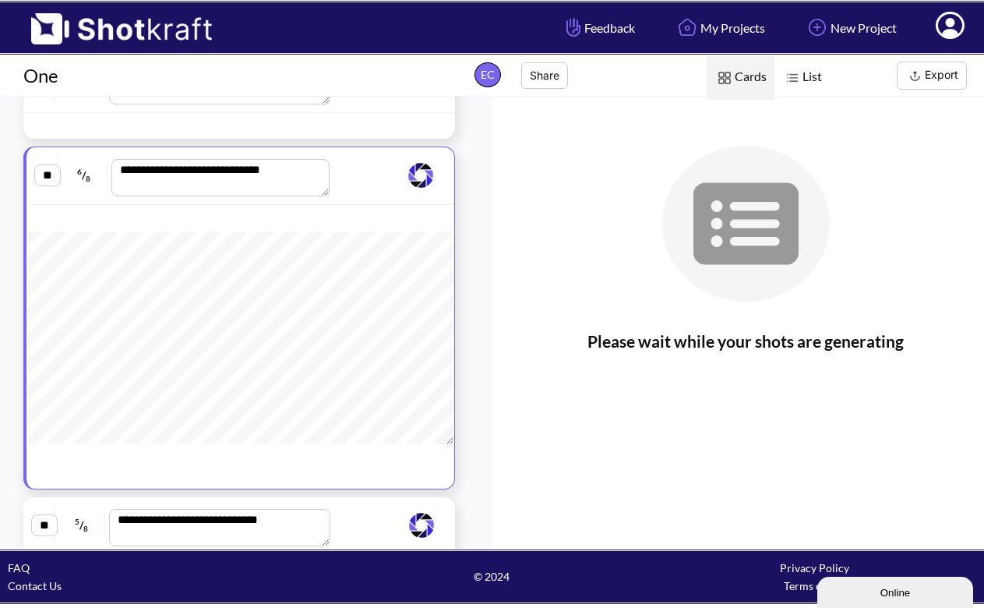
scroll to position [2346, 0]
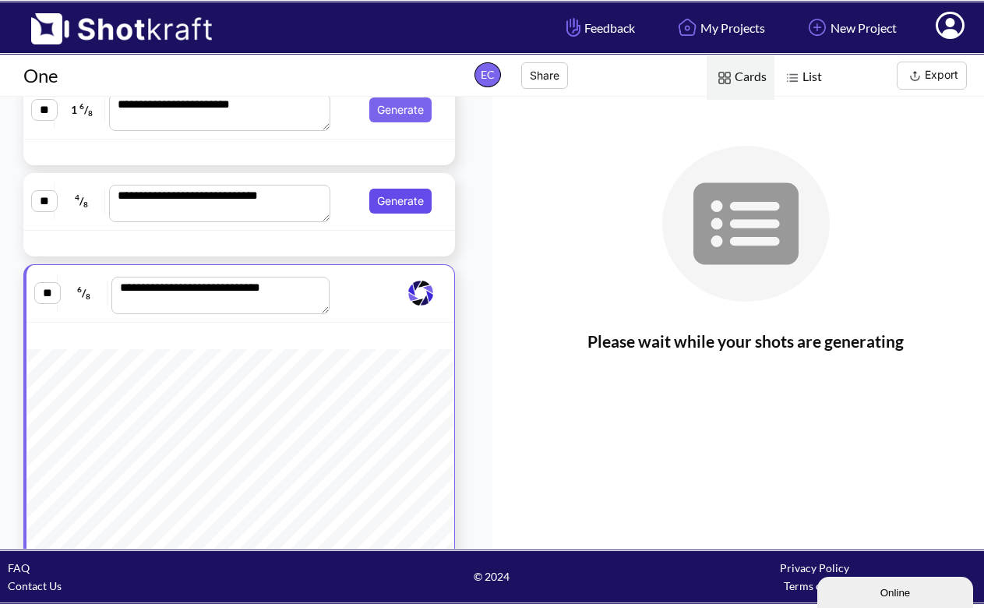
click at [403, 191] on button "Generate" at bounding box center [400, 201] width 62 height 25
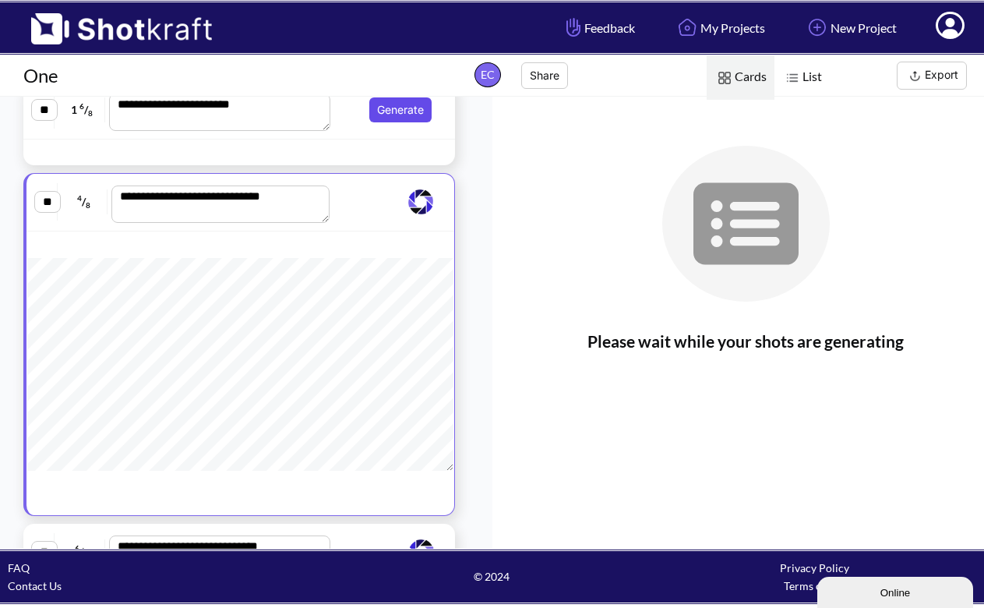
click at [406, 113] on button "Generate" at bounding box center [400, 109] width 62 height 25
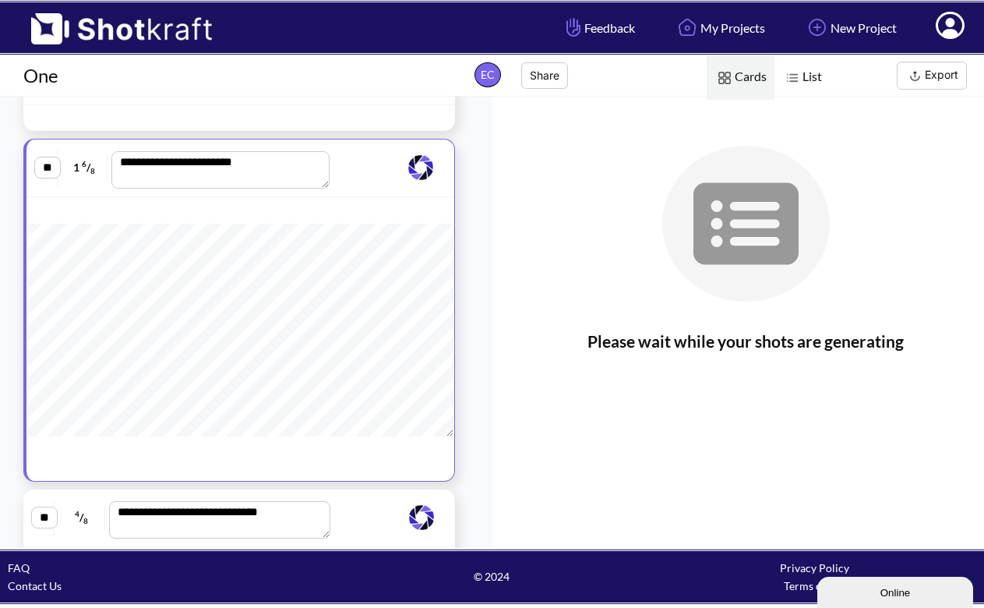
scroll to position [2150, 0]
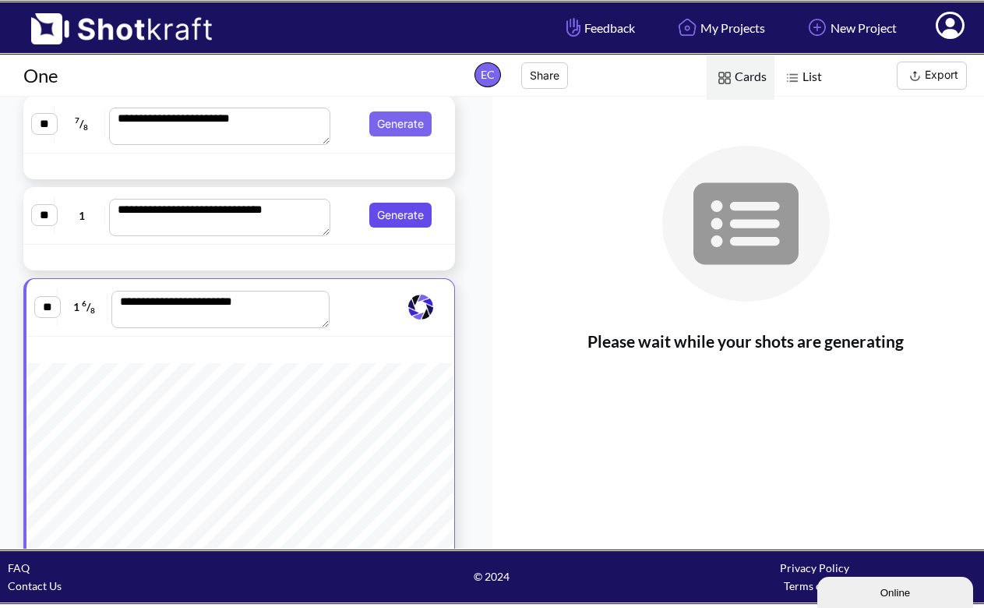
click at [386, 224] on button "Generate" at bounding box center [400, 215] width 62 height 25
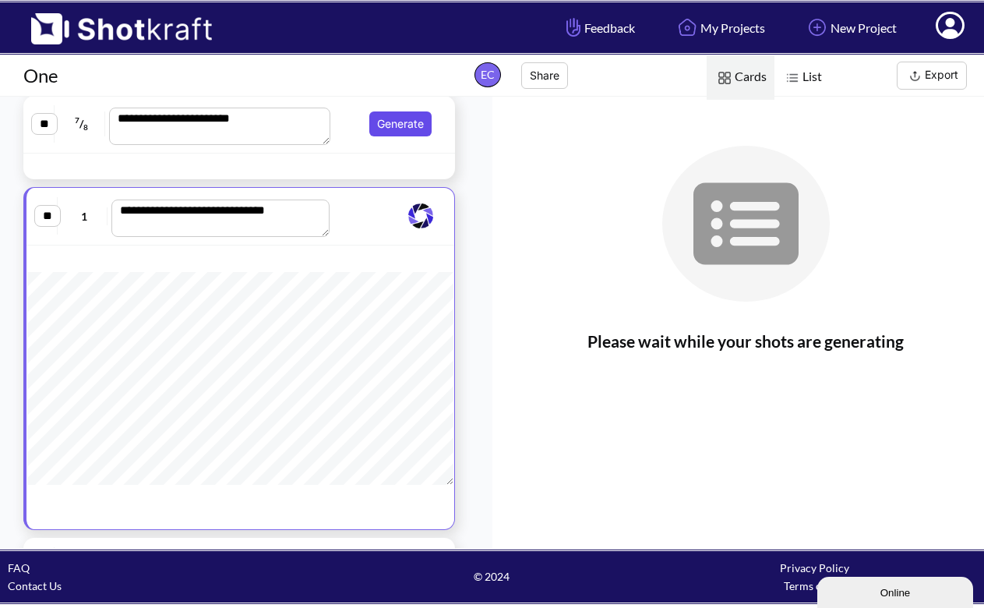
click at [397, 123] on button "Generate" at bounding box center [400, 123] width 62 height 25
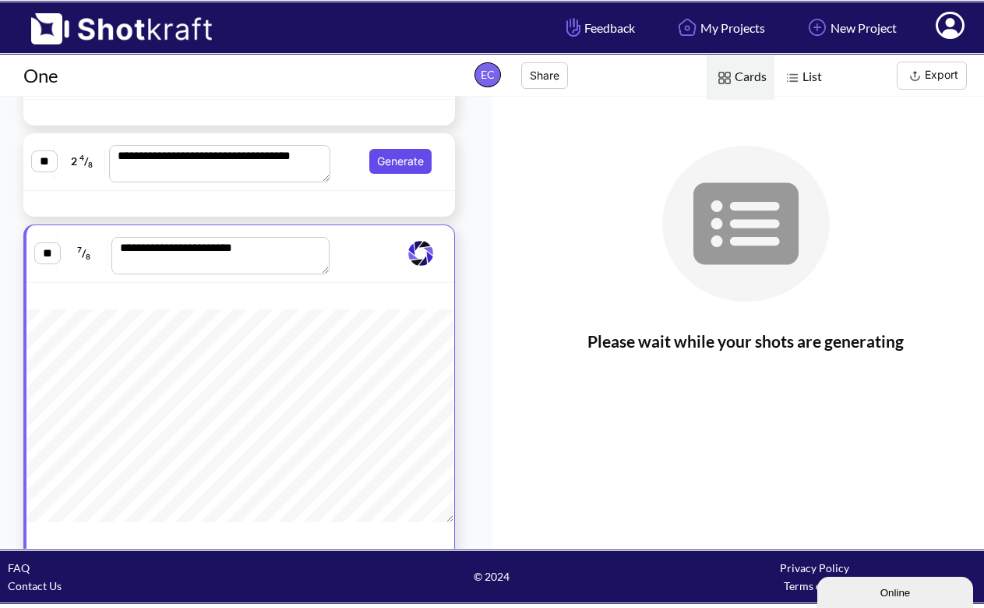
click at [405, 173] on button "Generate" at bounding box center [400, 161] width 62 height 25
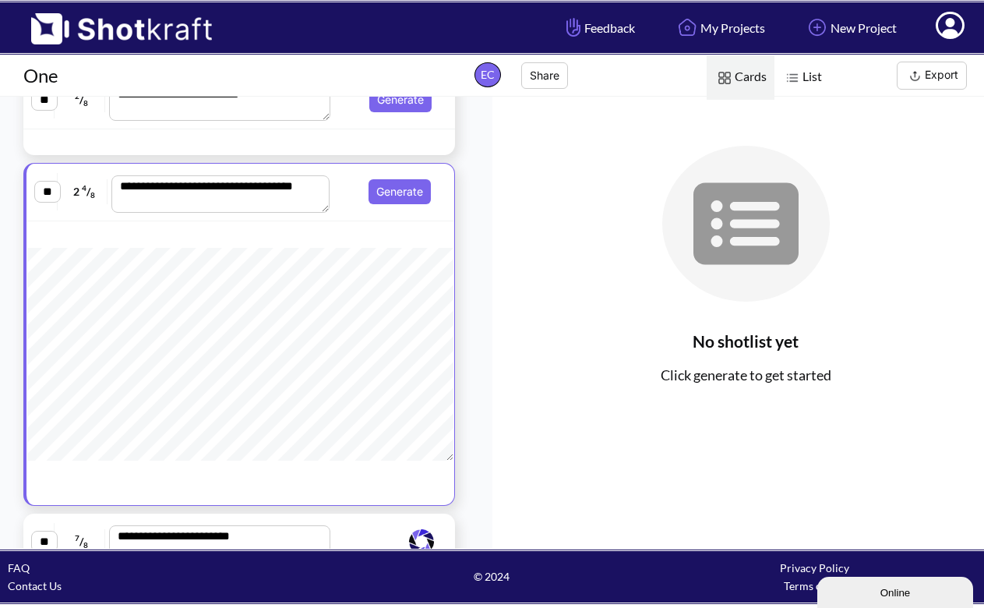
scroll to position [1895, 0]
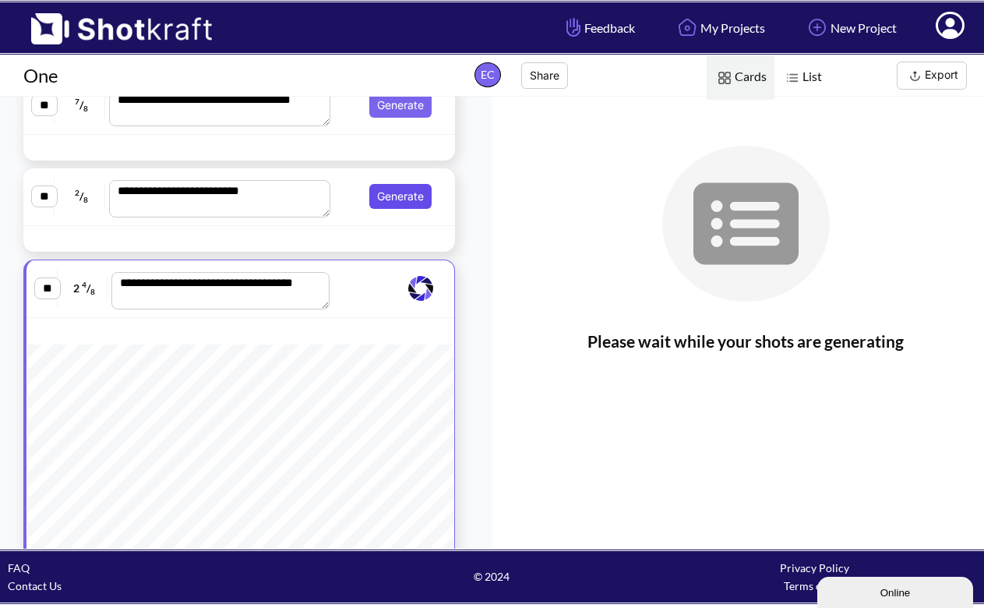
click at [392, 202] on button "Generate" at bounding box center [400, 196] width 62 height 25
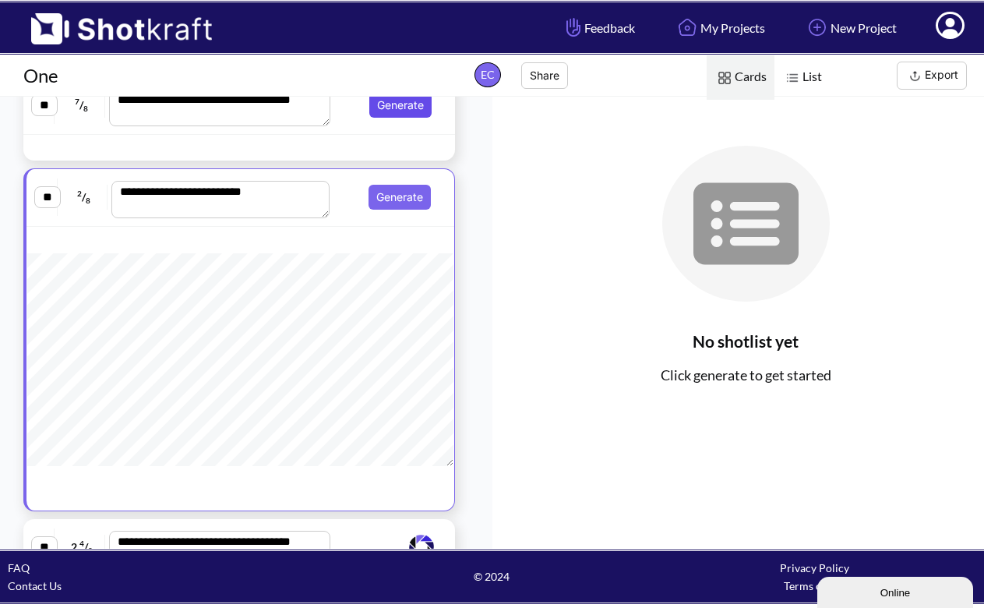
click at [404, 108] on button "Generate" at bounding box center [400, 105] width 62 height 25
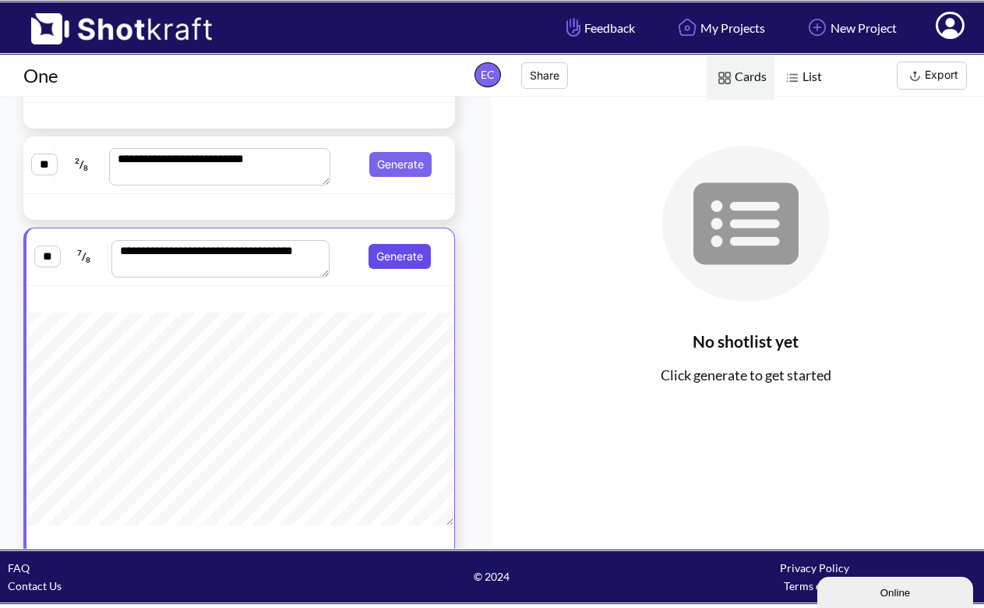
scroll to position [1585, 0]
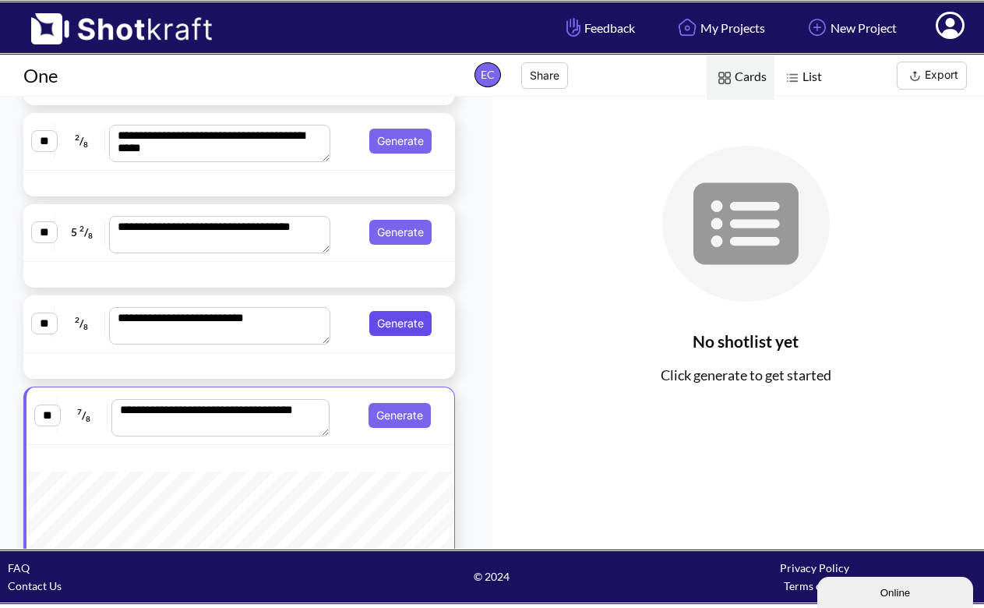
click at [397, 322] on button "Generate" at bounding box center [400, 323] width 62 height 25
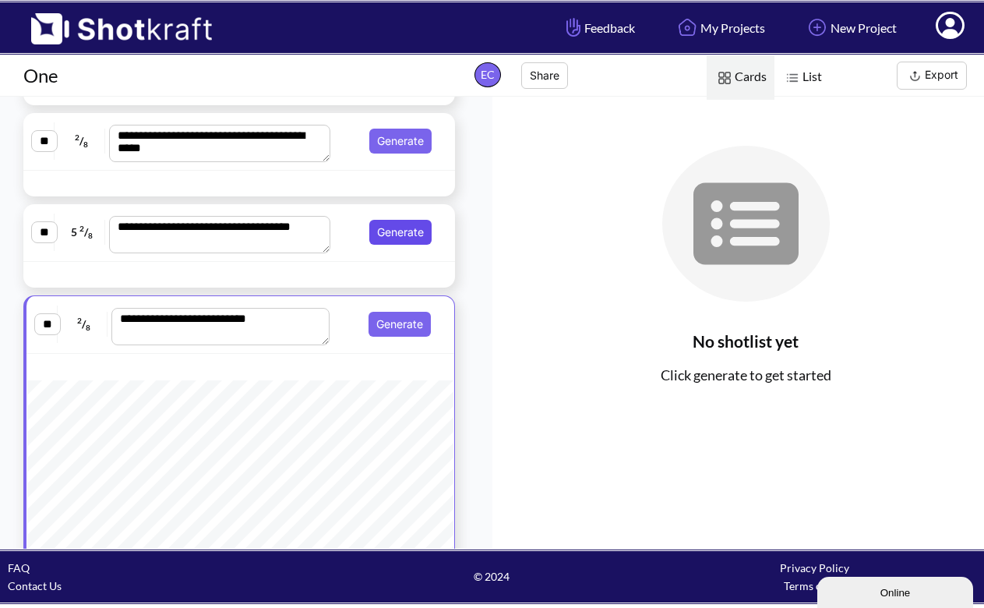
click at [408, 226] on button "Generate" at bounding box center [400, 232] width 62 height 25
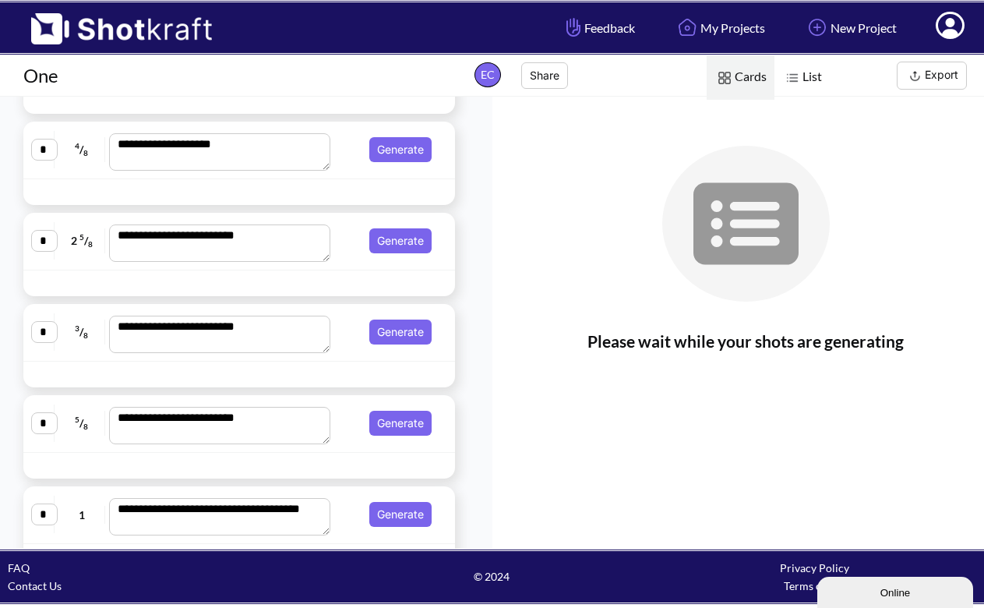
scroll to position [0, 0]
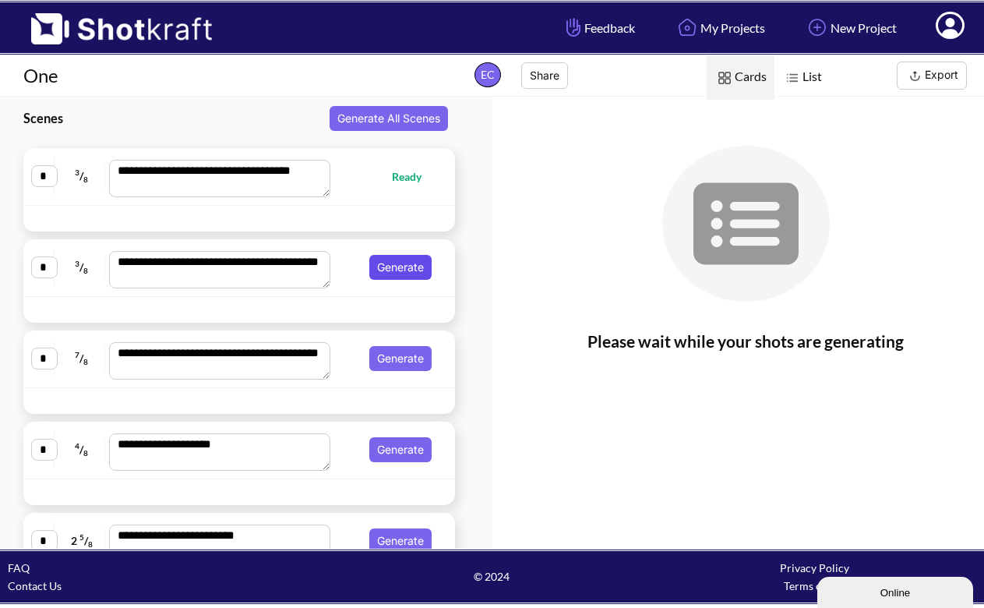
click at [381, 269] on button "Generate" at bounding box center [400, 267] width 62 height 25
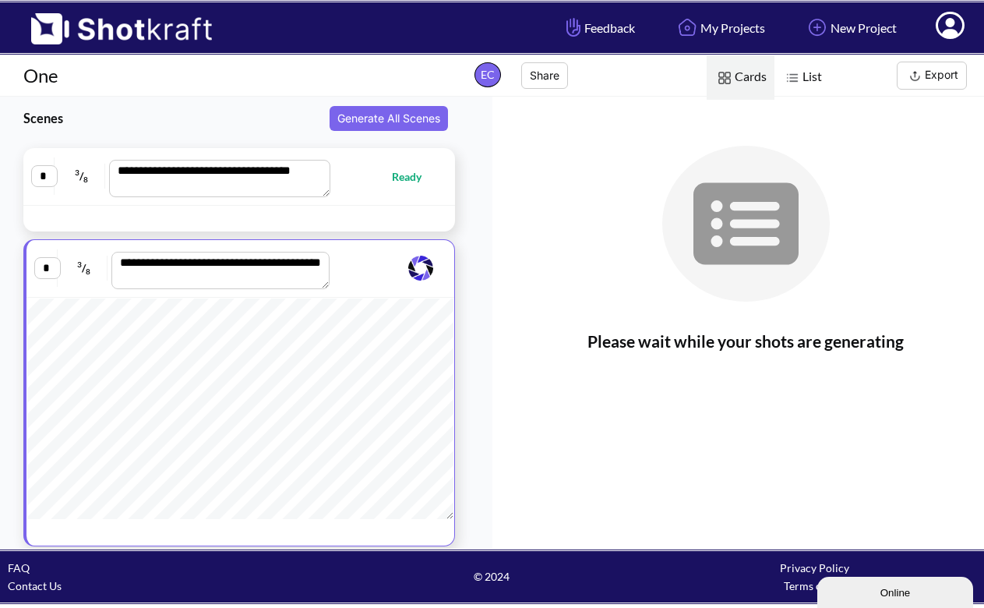
scroll to position [150, 0]
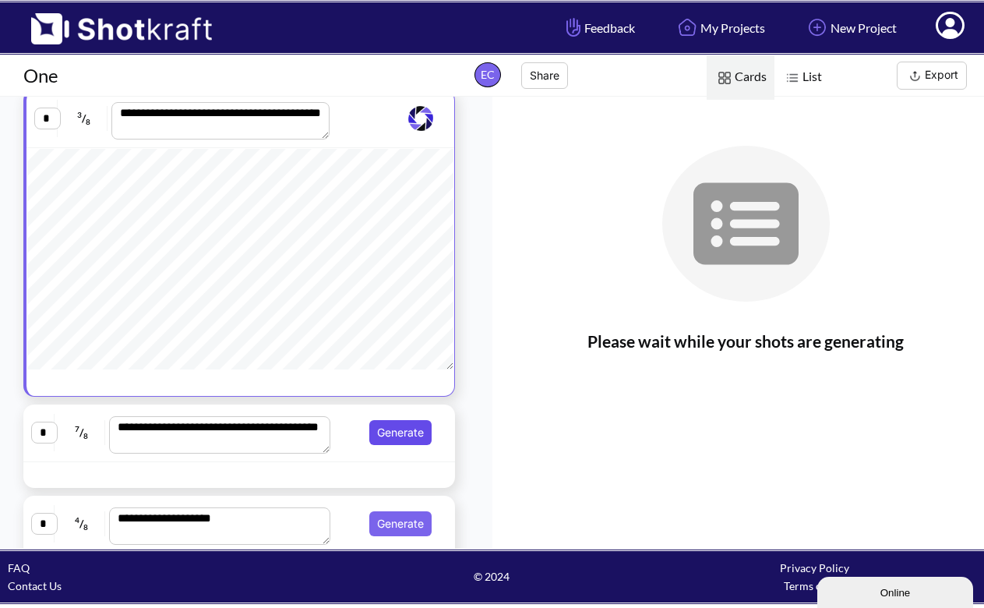
click at [401, 445] on button "Generate" at bounding box center [400, 432] width 62 height 25
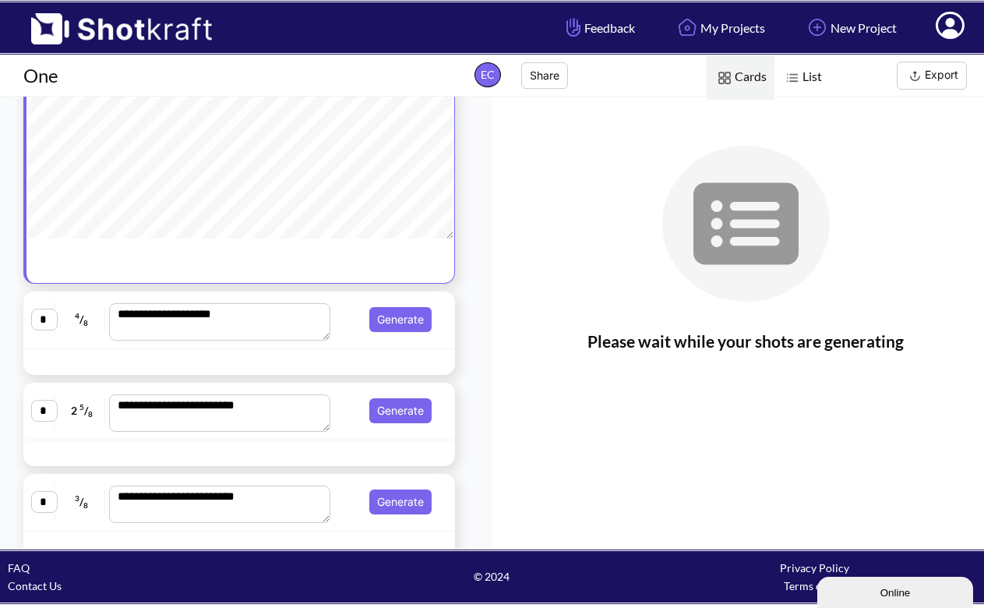
scroll to position [366, 0]
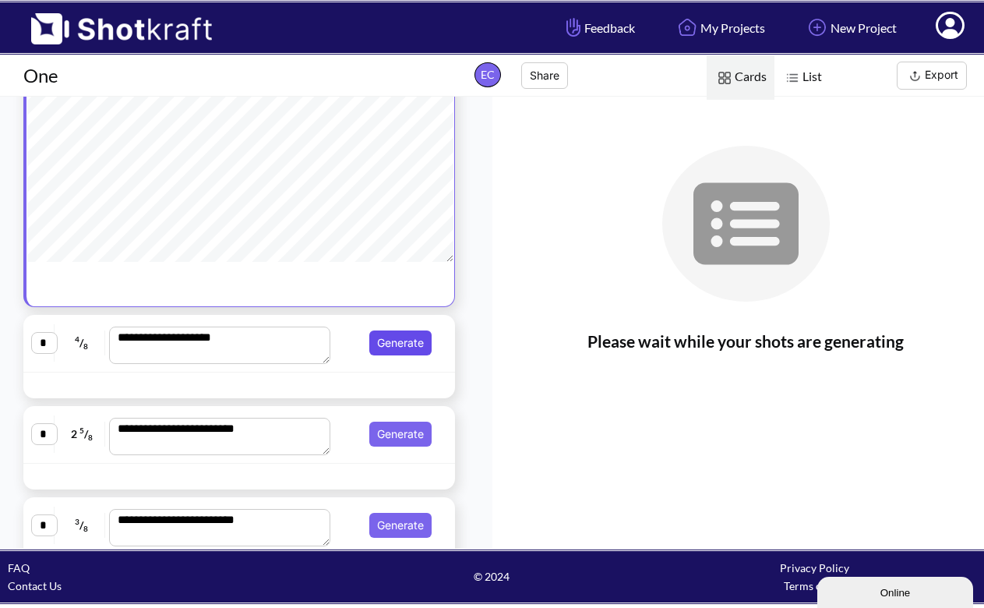
click at [379, 346] on button "Generate" at bounding box center [400, 342] width 62 height 25
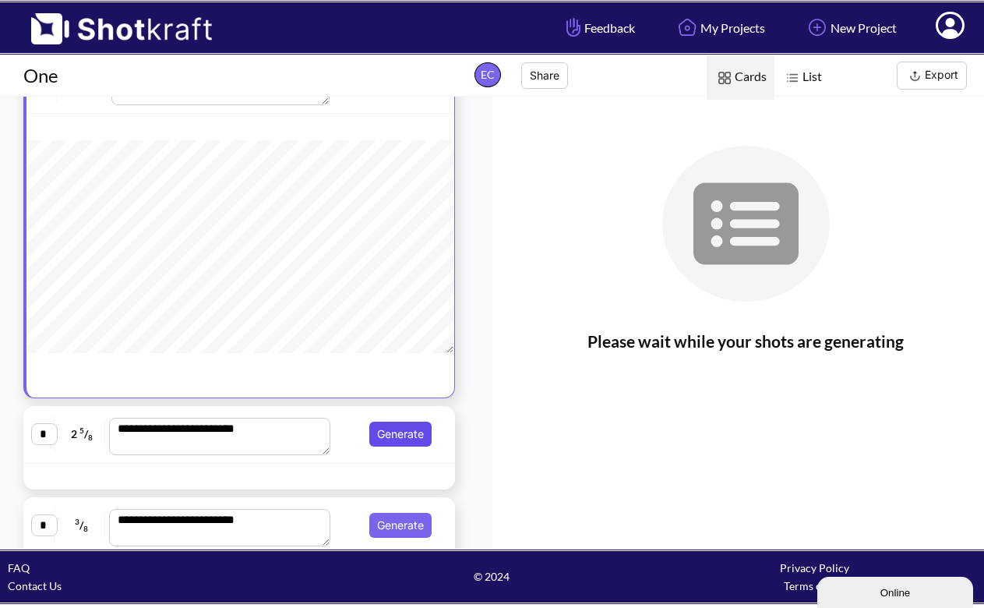
click at [404, 438] on button "Generate" at bounding box center [400, 434] width 62 height 25
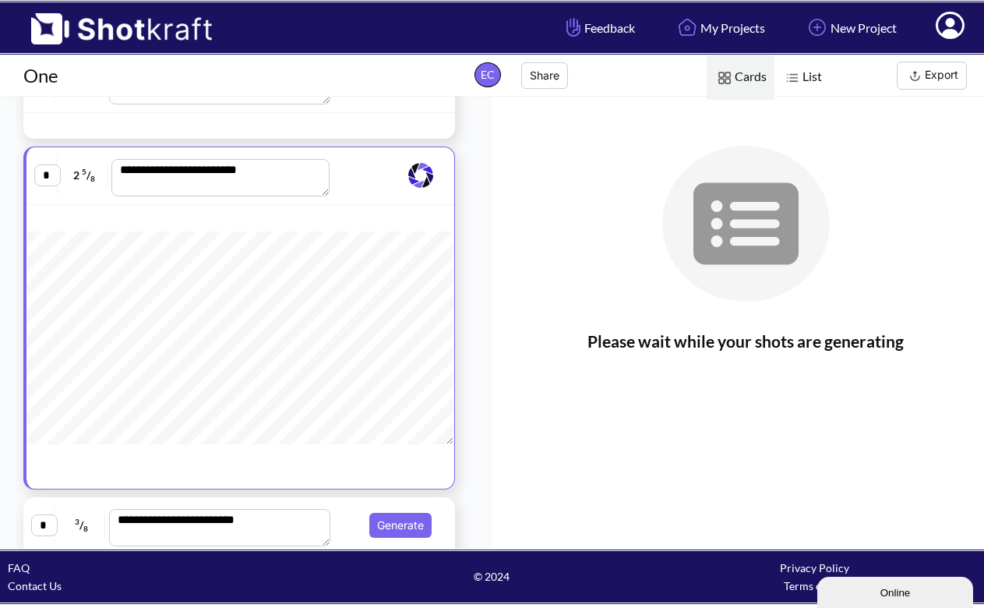
scroll to position [521, 0]
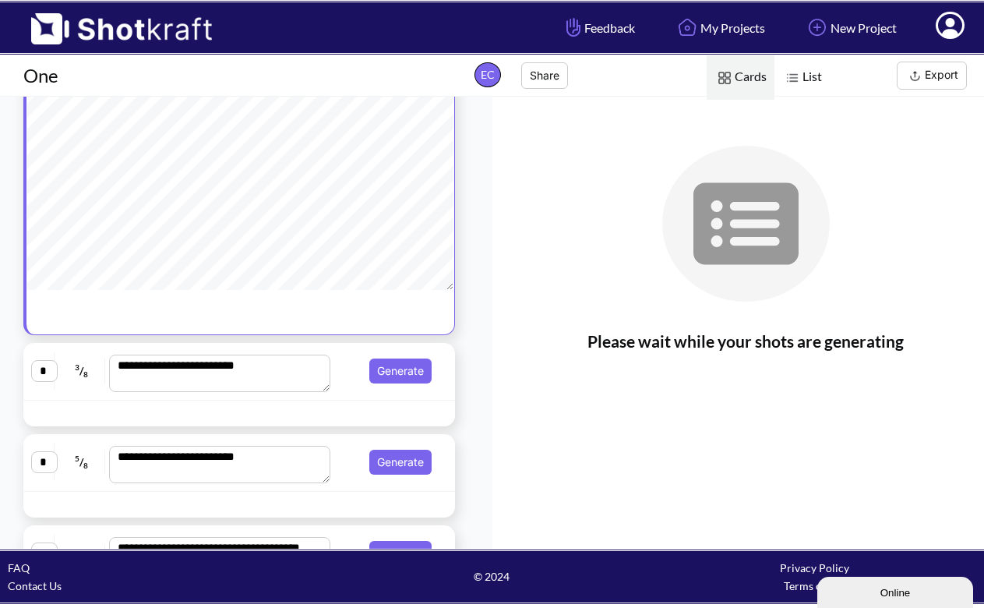
click at [396, 387] on div "**********" at bounding box center [239, 371] width 416 height 41
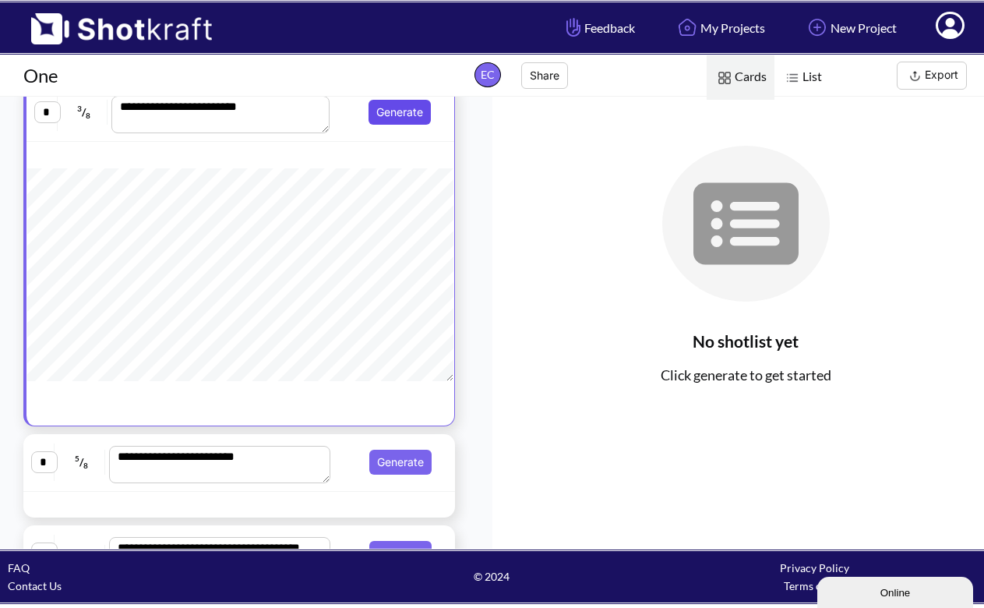
click at [399, 105] on button "Generate" at bounding box center [400, 112] width 62 height 25
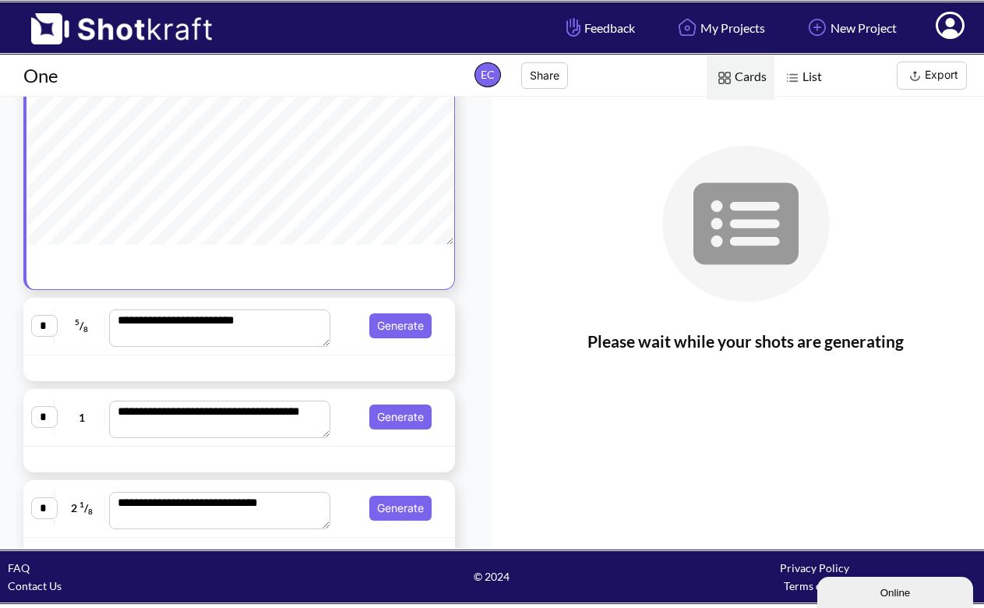
scroll to position [768, 0]
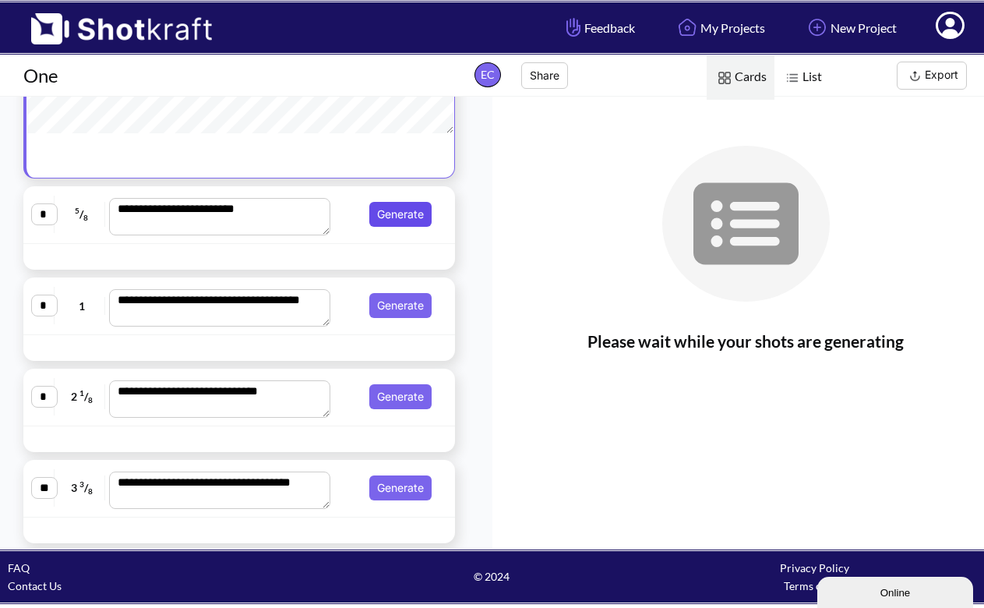
click at [410, 212] on button "Generate" at bounding box center [400, 214] width 62 height 25
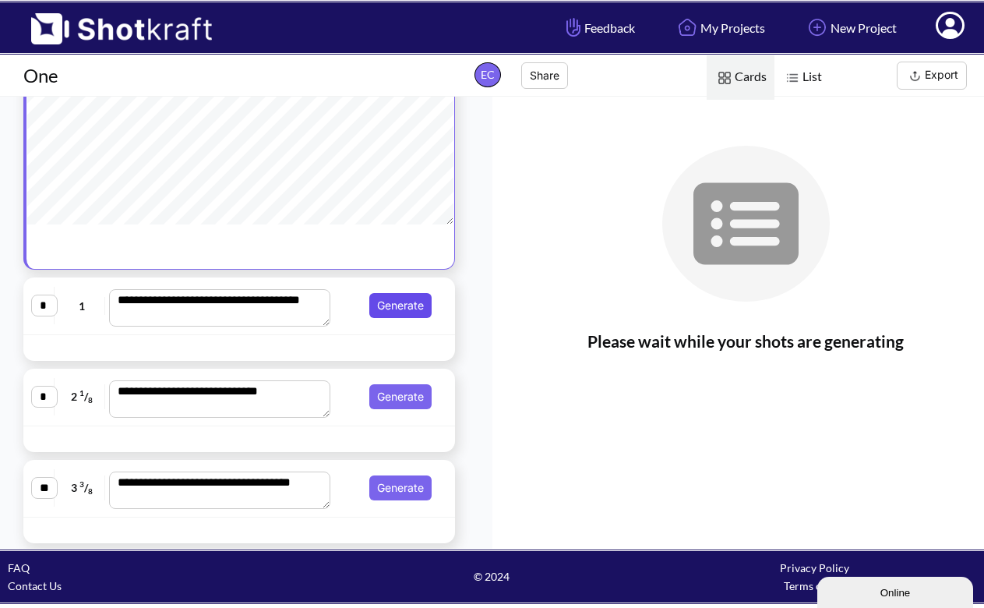
click at [394, 312] on button "Generate" at bounding box center [400, 305] width 62 height 25
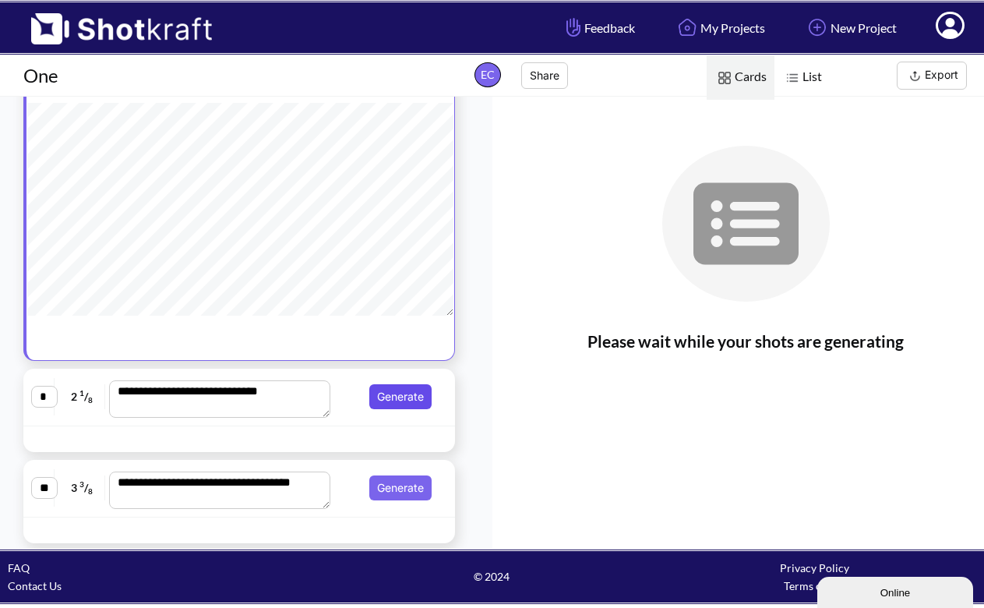
click at [405, 395] on button "Generate" at bounding box center [400, 396] width 62 height 25
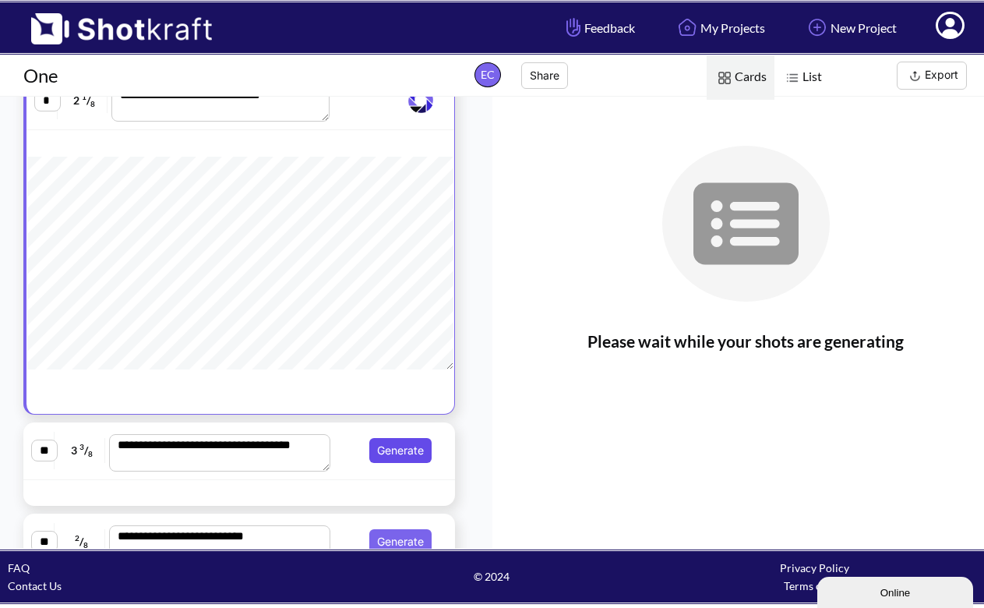
click at [394, 449] on button "Generate" at bounding box center [400, 450] width 62 height 25
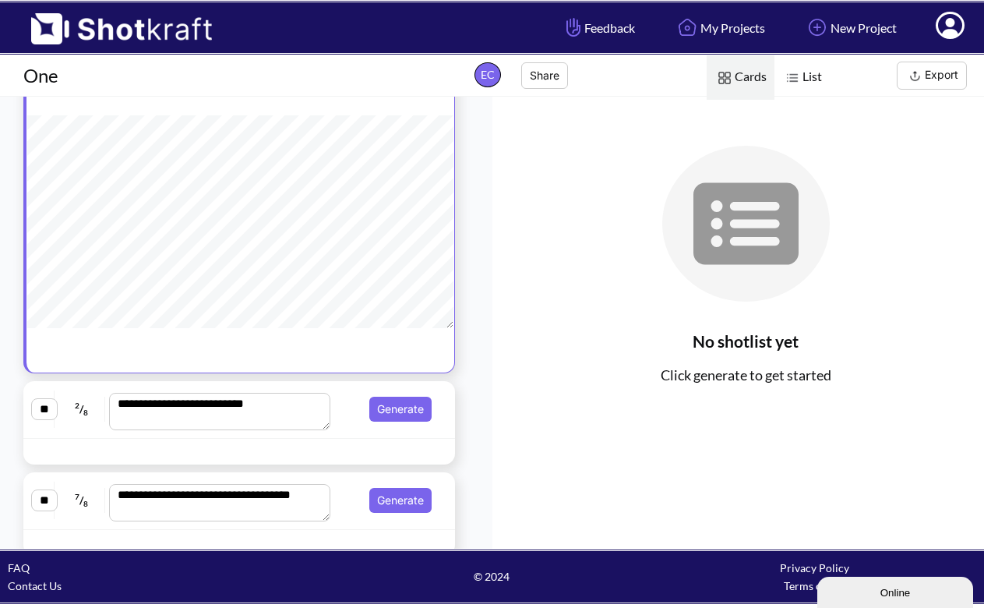
scroll to position [1050, 0]
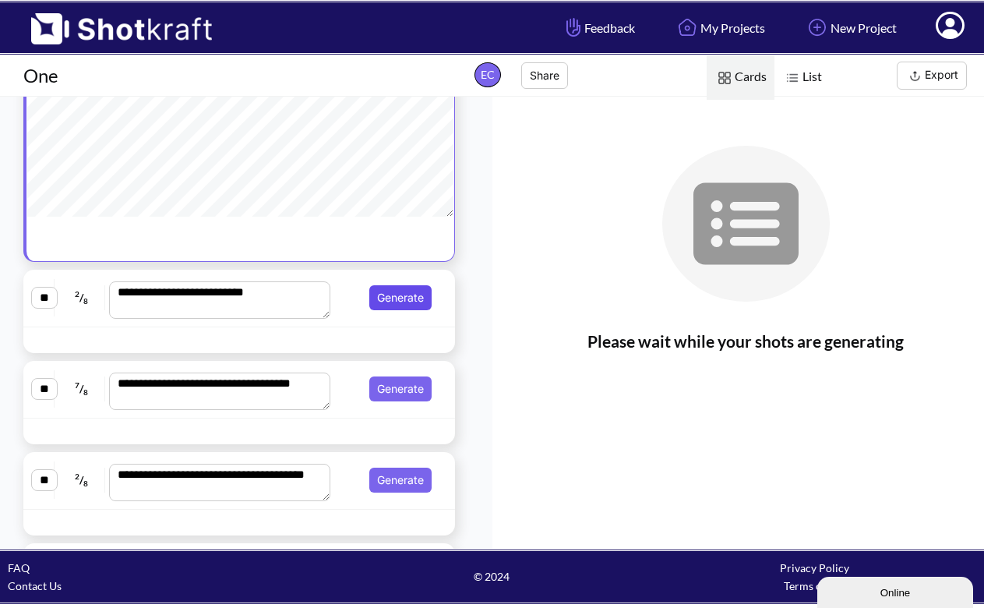
click at [392, 293] on button "Generate" at bounding box center [400, 297] width 62 height 25
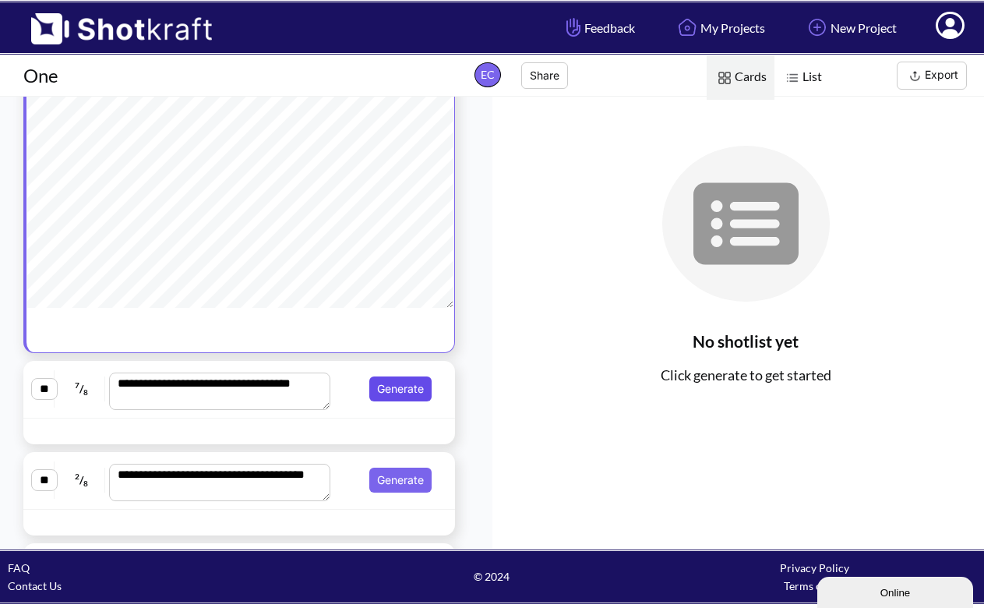
click at [404, 386] on button "Generate" at bounding box center [400, 388] width 62 height 25
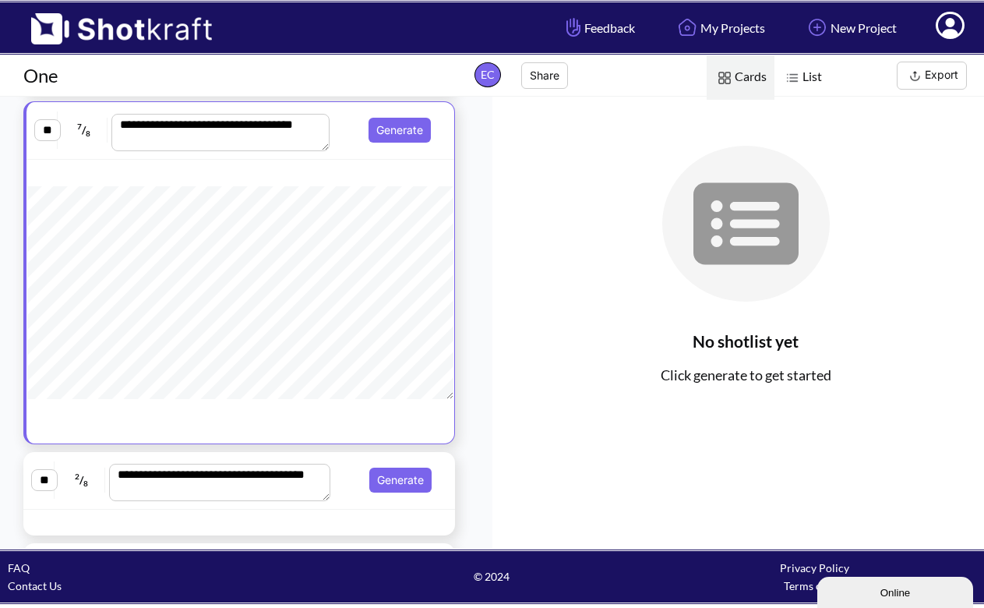
scroll to position [1206, 0]
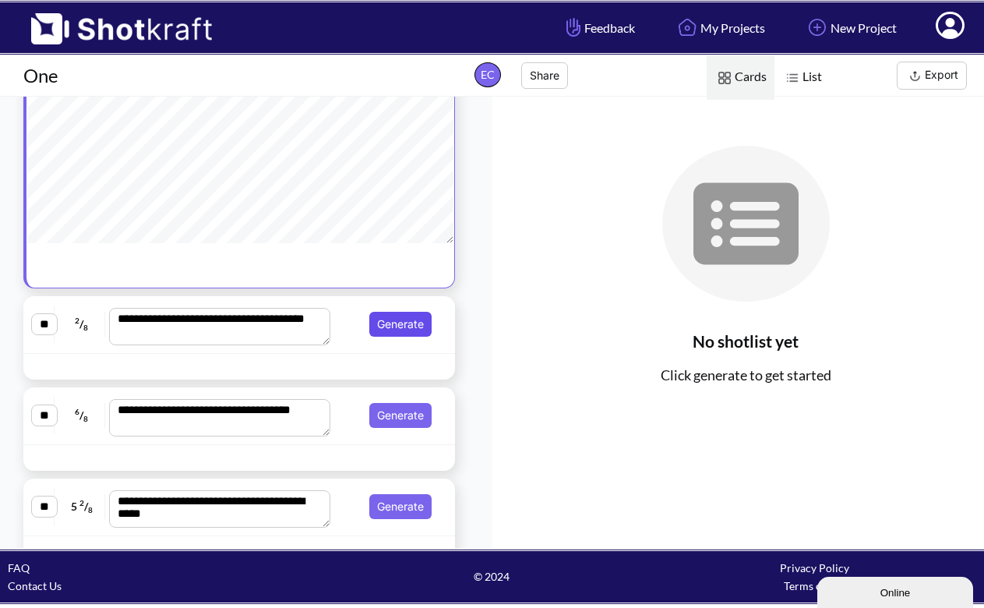
click at [394, 320] on button "Generate" at bounding box center [400, 324] width 62 height 25
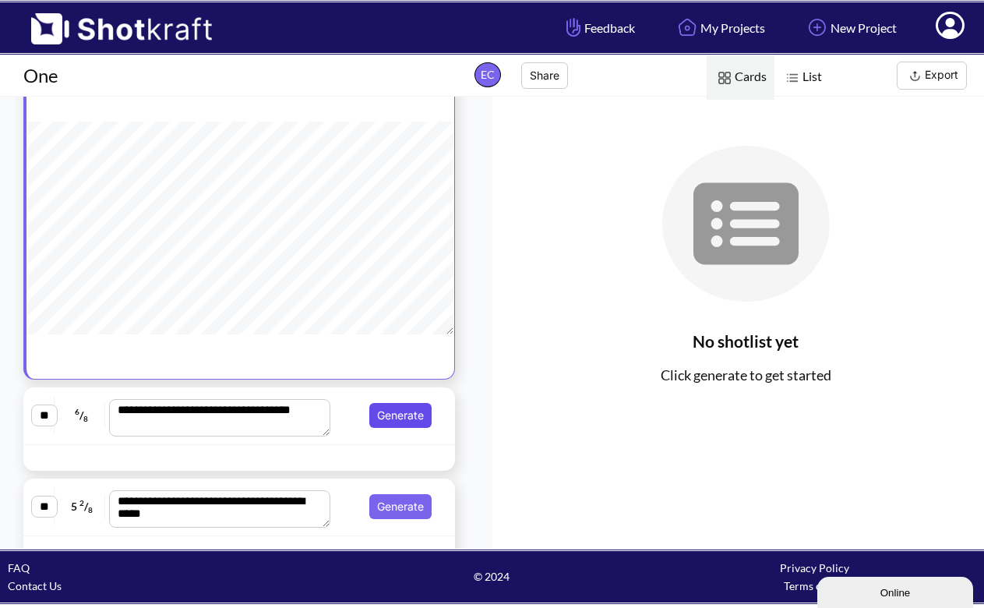
click at [397, 417] on button "Generate" at bounding box center [400, 415] width 62 height 25
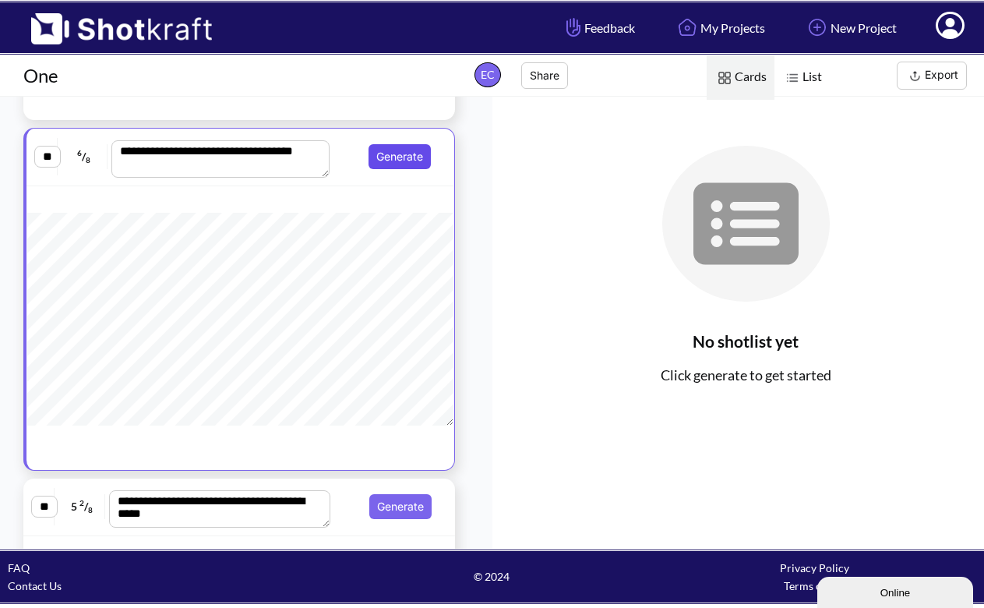
scroll to position [314, 0]
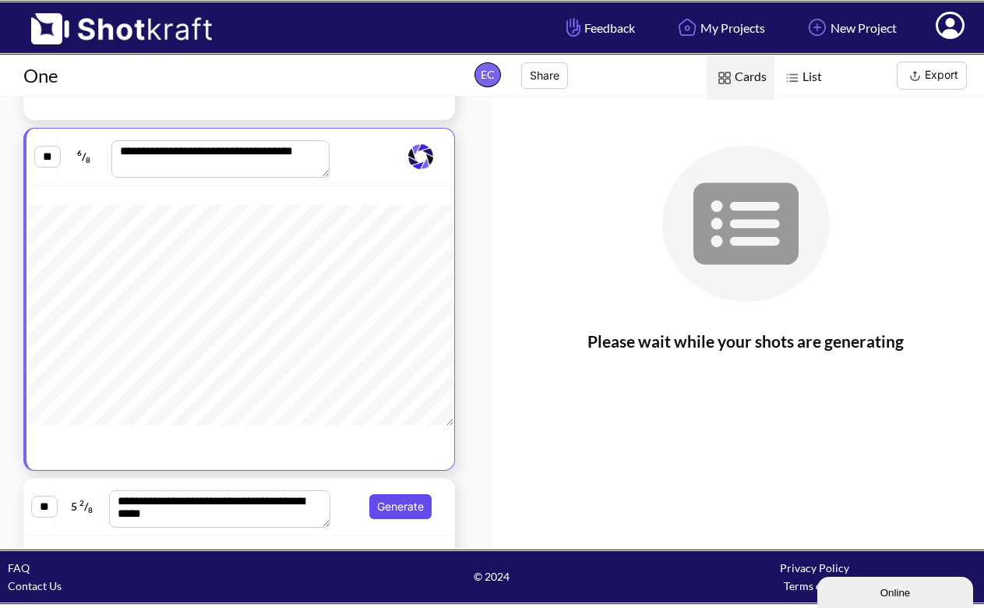
click at [394, 502] on button "Generate" at bounding box center [400, 506] width 62 height 25
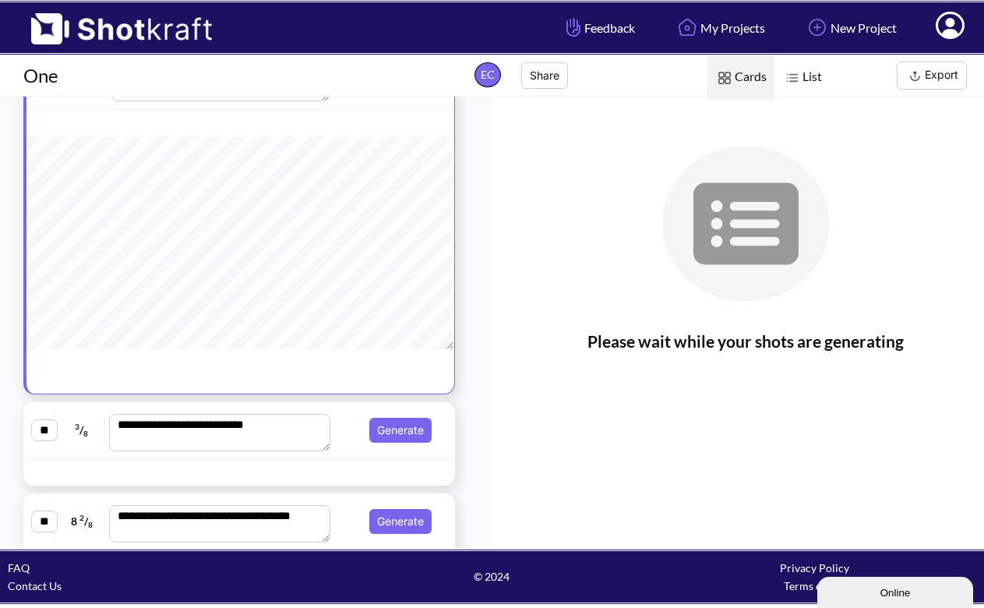
scroll to position [1404, 0]
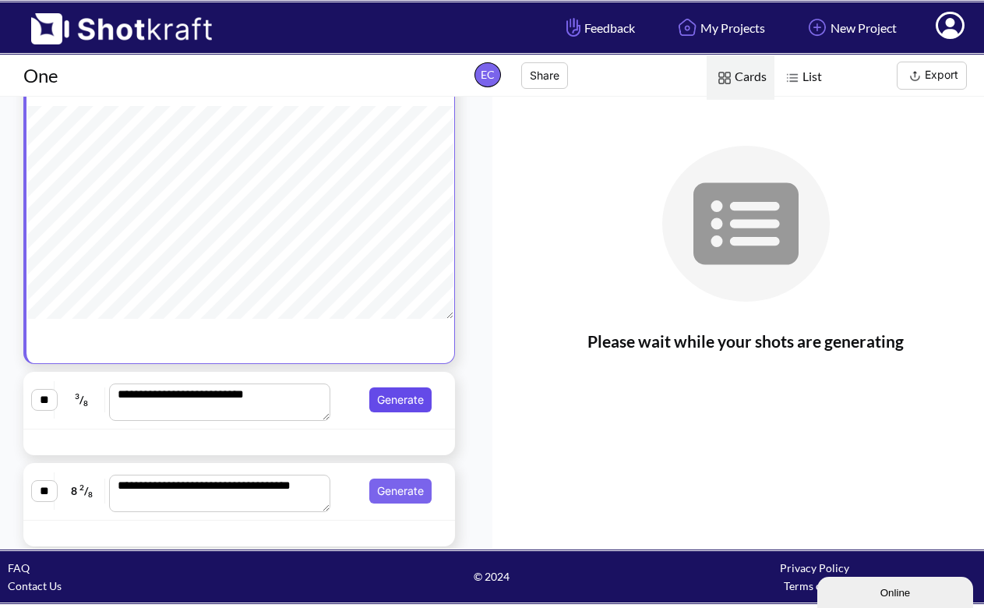
click at [394, 397] on button "Generate" at bounding box center [400, 399] width 62 height 25
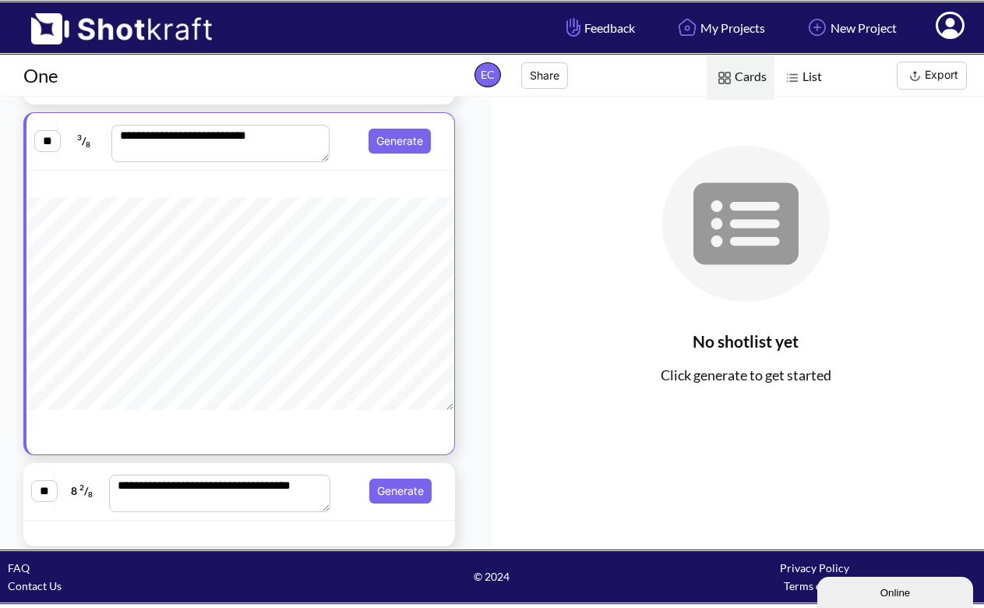
scroll to position [132, 0]
click at [395, 489] on button "Generate" at bounding box center [400, 491] width 62 height 25
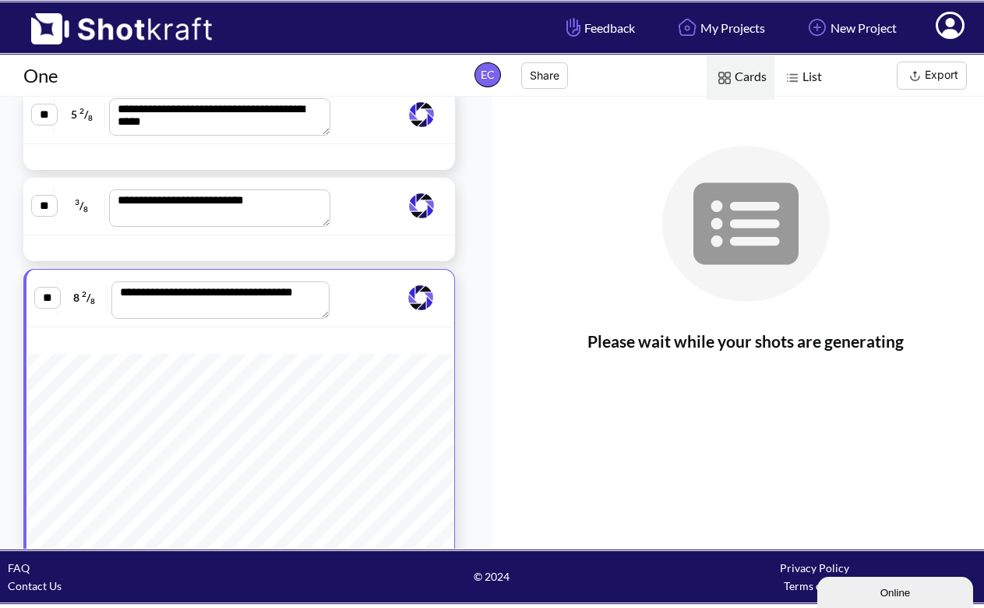
scroll to position [1851, 0]
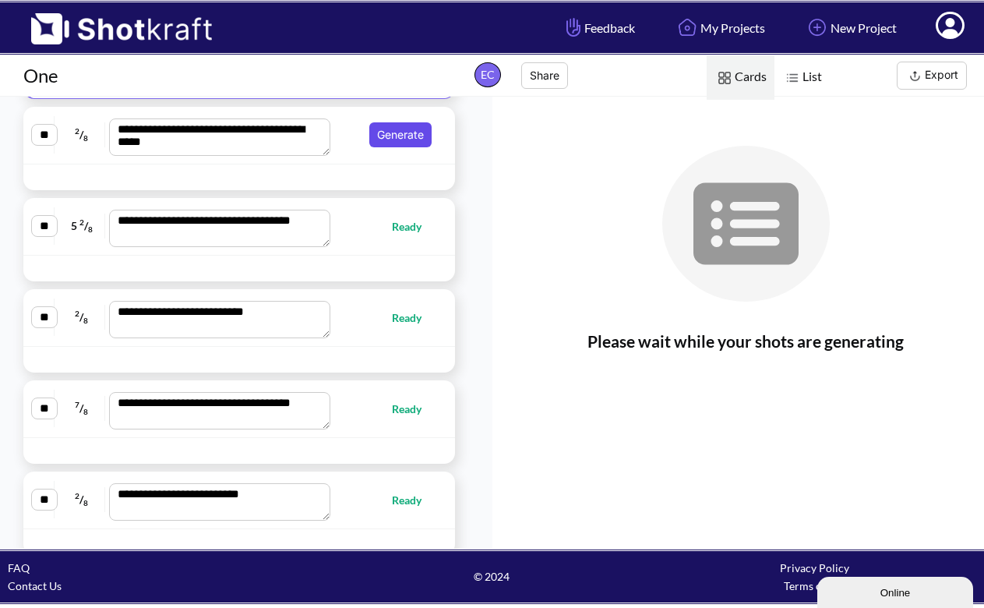
click at [404, 140] on button "Generate" at bounding box center [400, 134] width 62 height 25
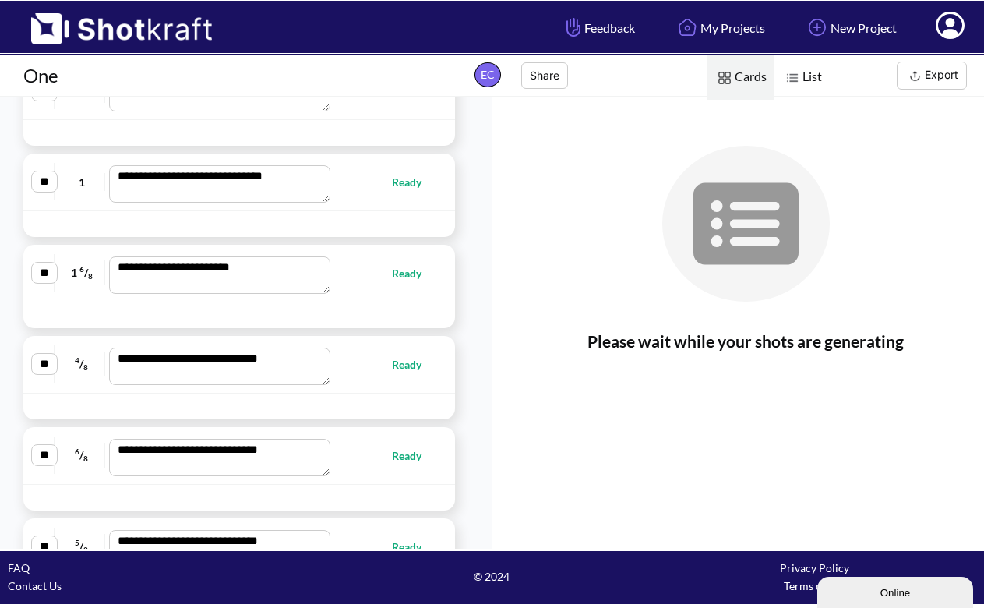
scroll to position [2687, 0]
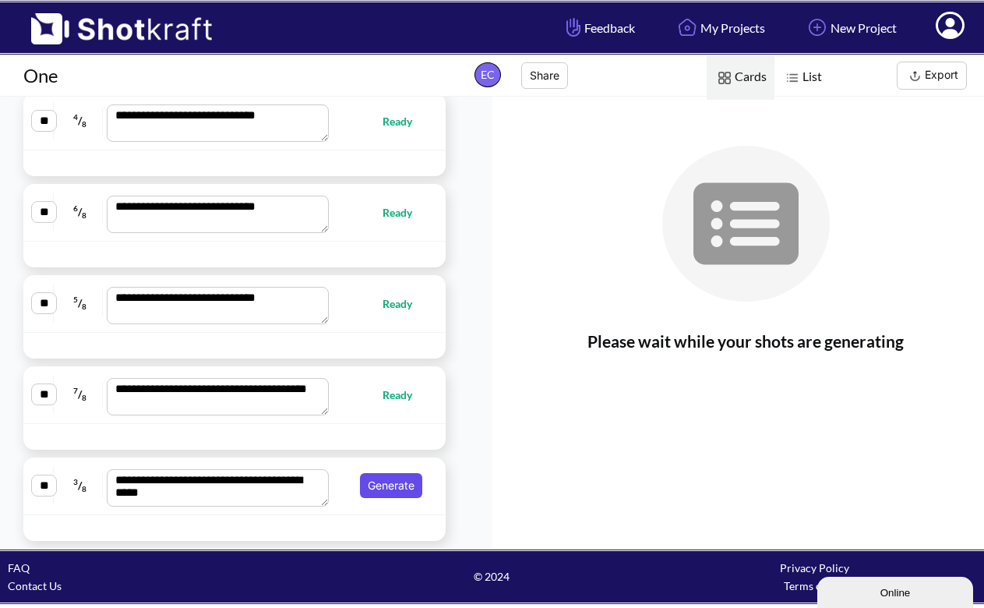
click at [406, 486] on button "Generate" at bounding box center [391, 485] width 62 height 25
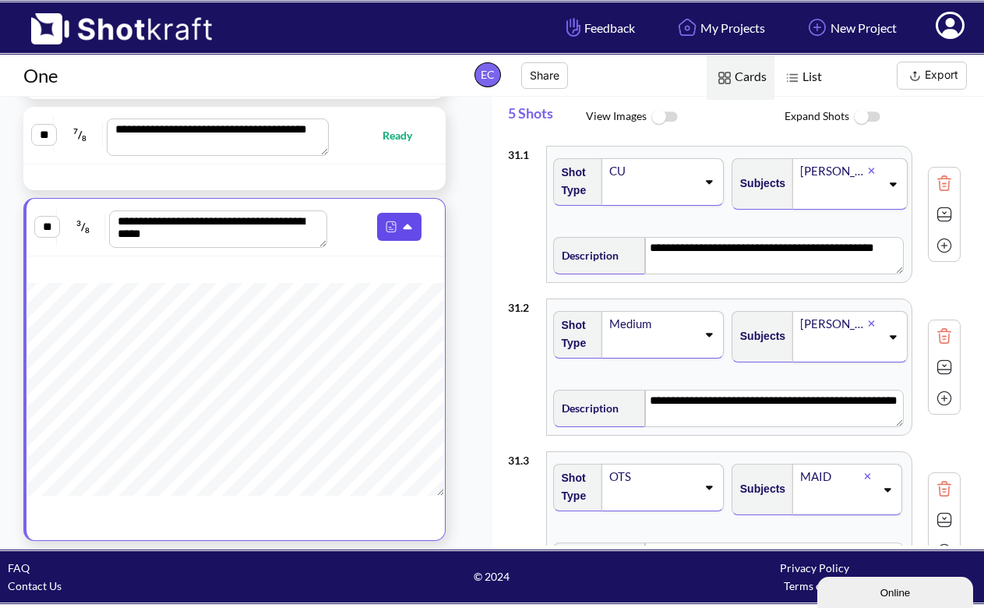
click at [409, 233] on icon at bounding box center [409, 228] width 16 height 14
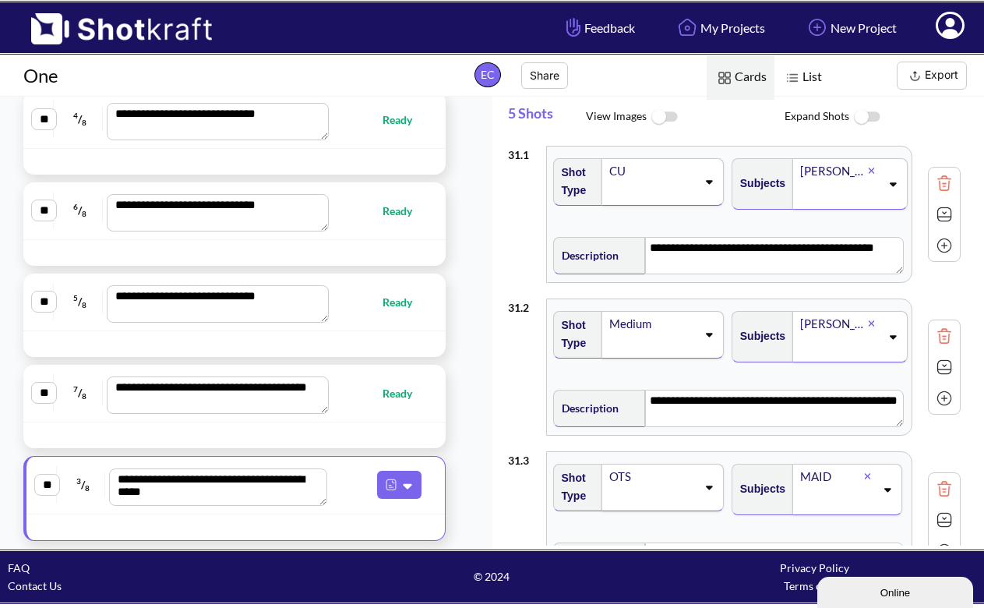
scroll to position [2429, 0]
click at [917, 76] on img at bounding box center [915, 75] width 19 height 19
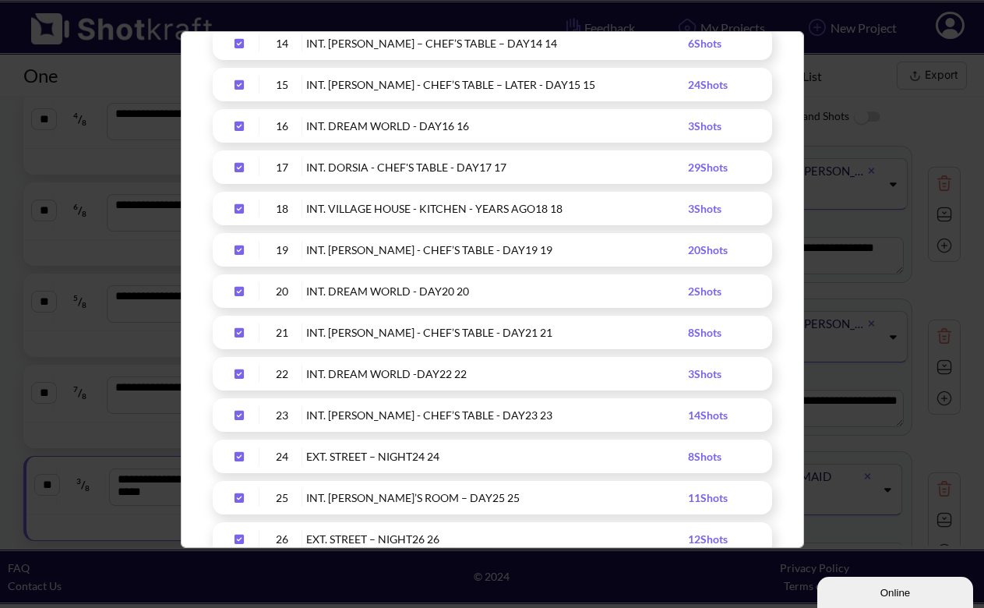
scroll to position [0, 0]
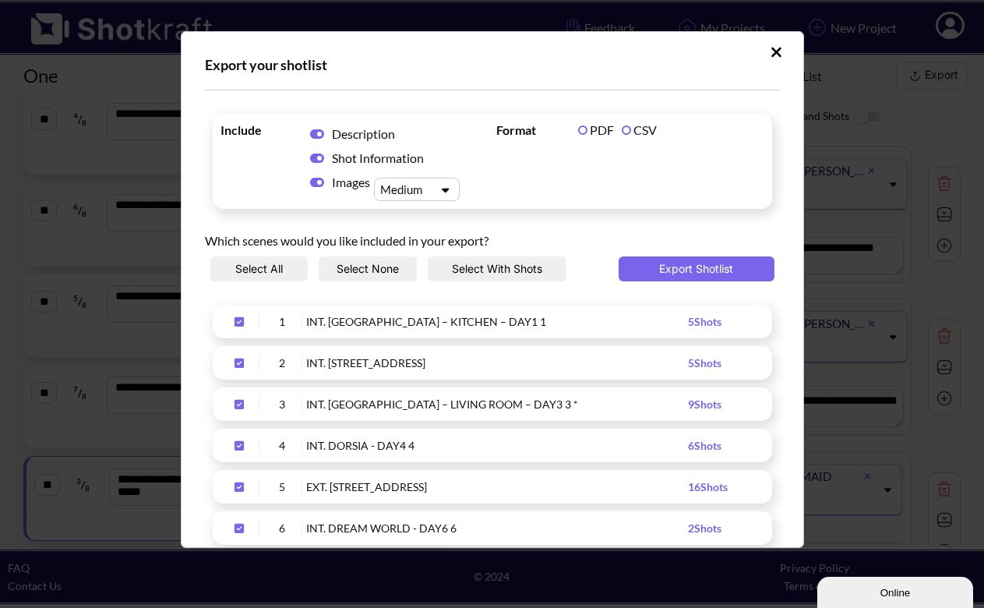
click at [641, 136] on label "CSV" at bounding box center [639, 129] width 35 height 15
click at [438, 196] on div "Upload Script" at bounding box center [446, 189] width 26 height 15
click at [518, 186] on span "Format PDF CSV" at bounding box center [631, 161] width 276 height 87
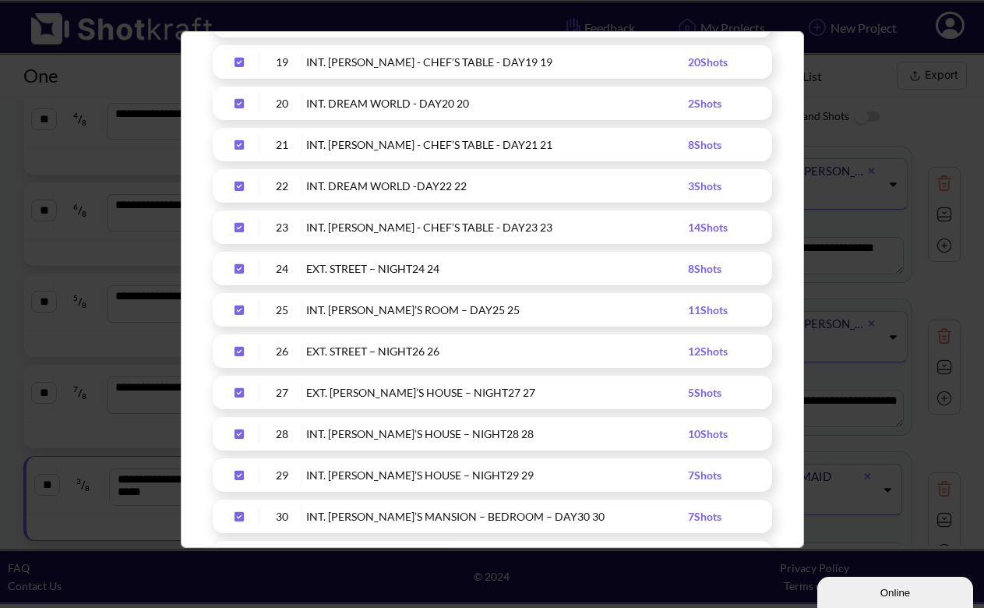
scroll to position [1133, 0]
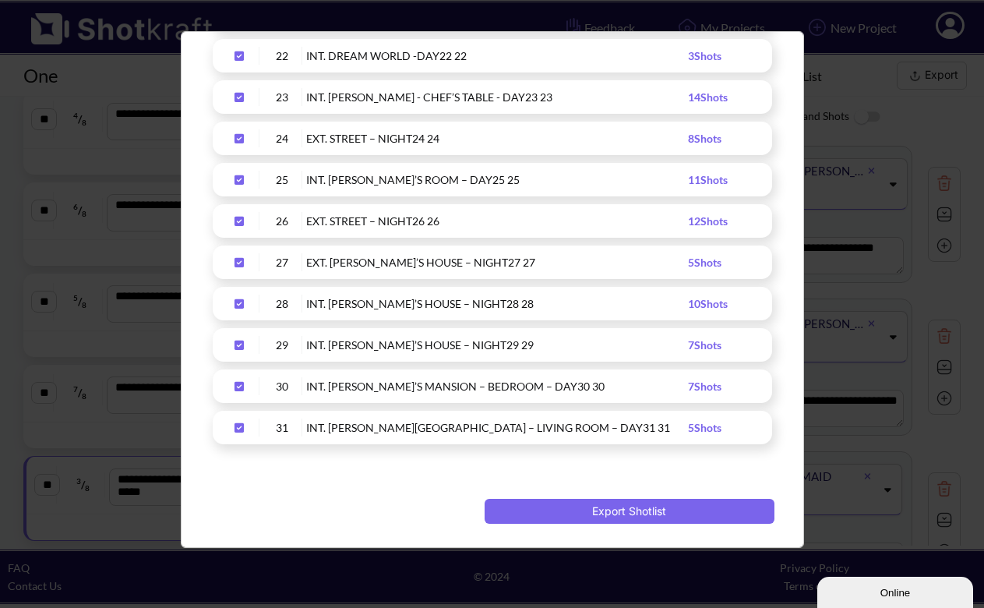
click at [750, 517] on button "Export Shotlist" at bounding box center [630, 511] width 290 height 25
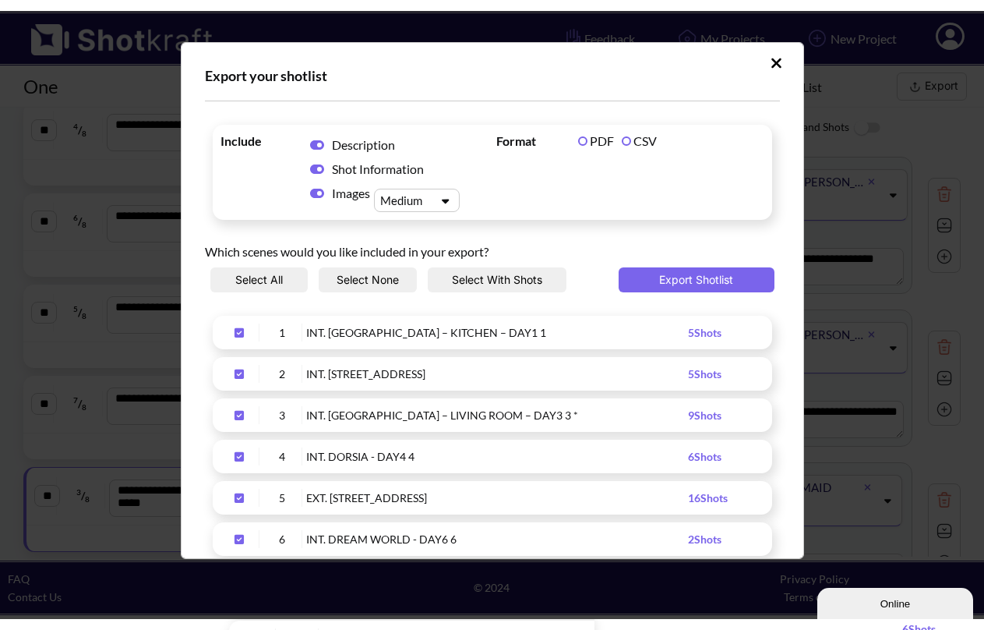
scroll to position [2407, 0]
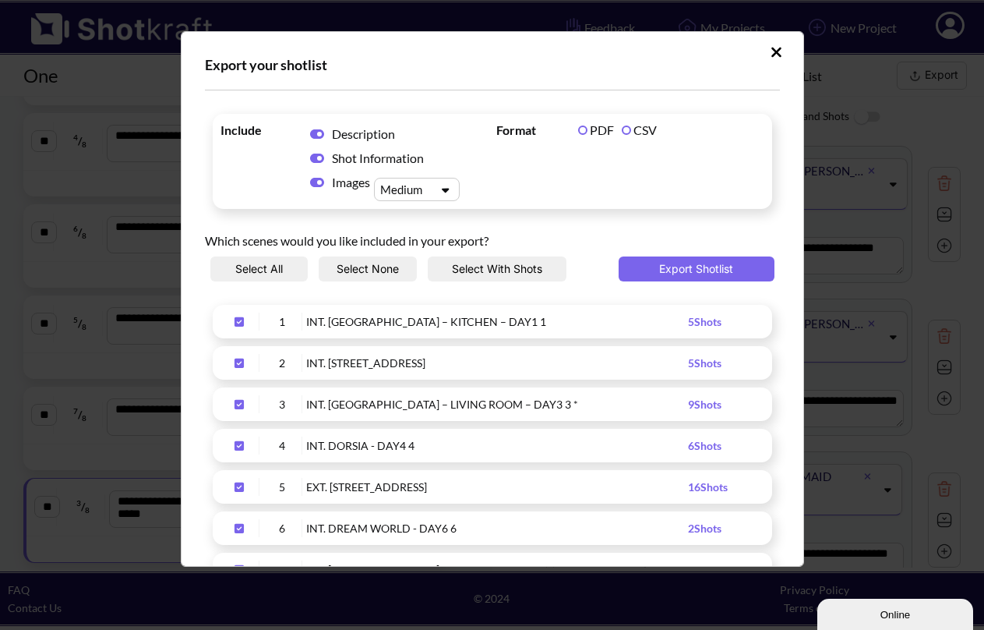
click at [773, 47] on button "Upload Script" at bounding box center [776, 52] width 27 height 25
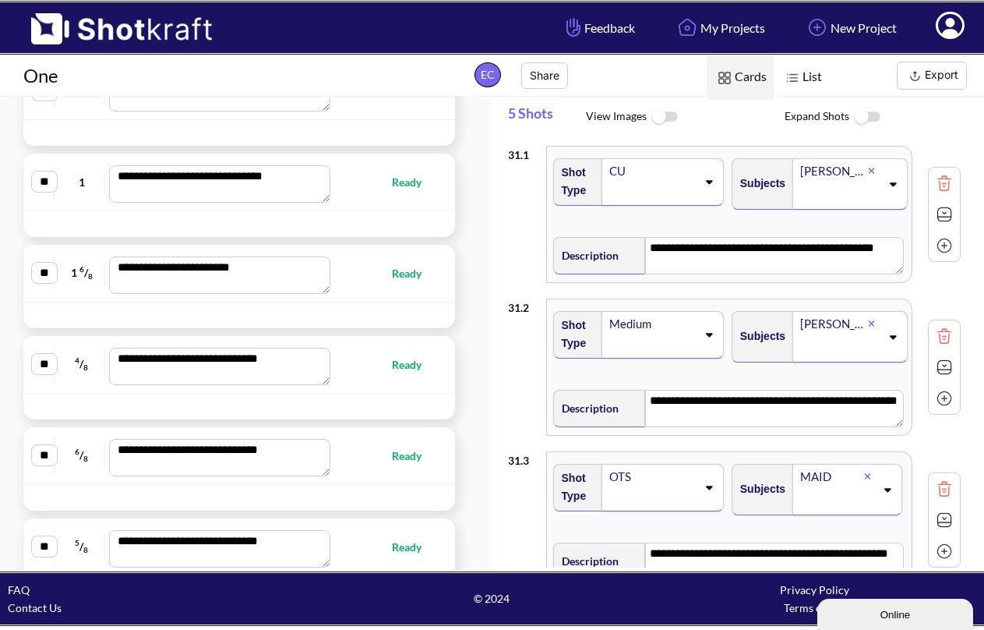
scroll to position [0, 0]
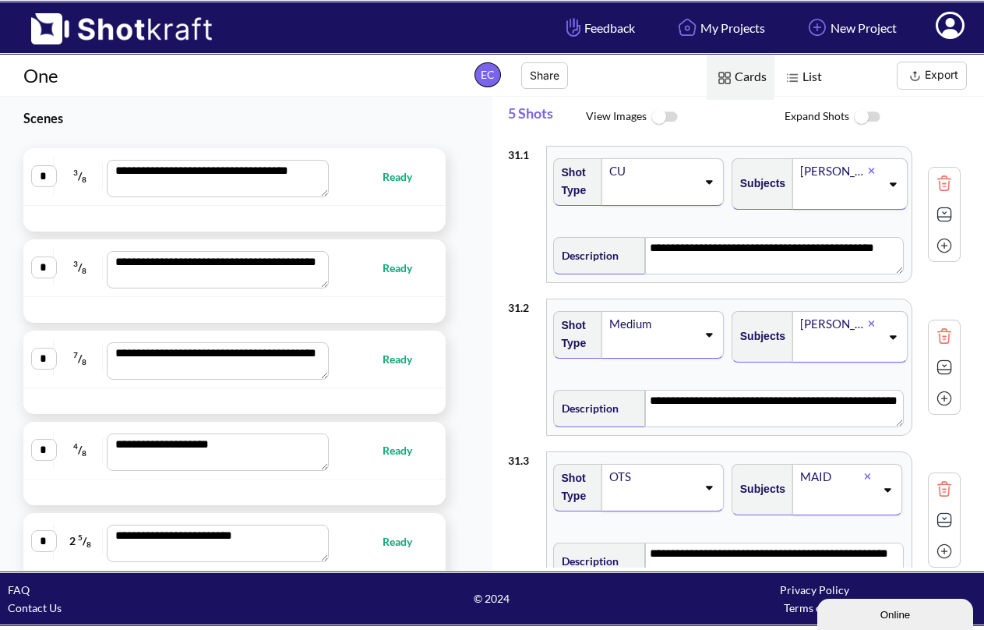
click at [801, 76] on span "List" at bounding box center [802, 77] width 55 height 44
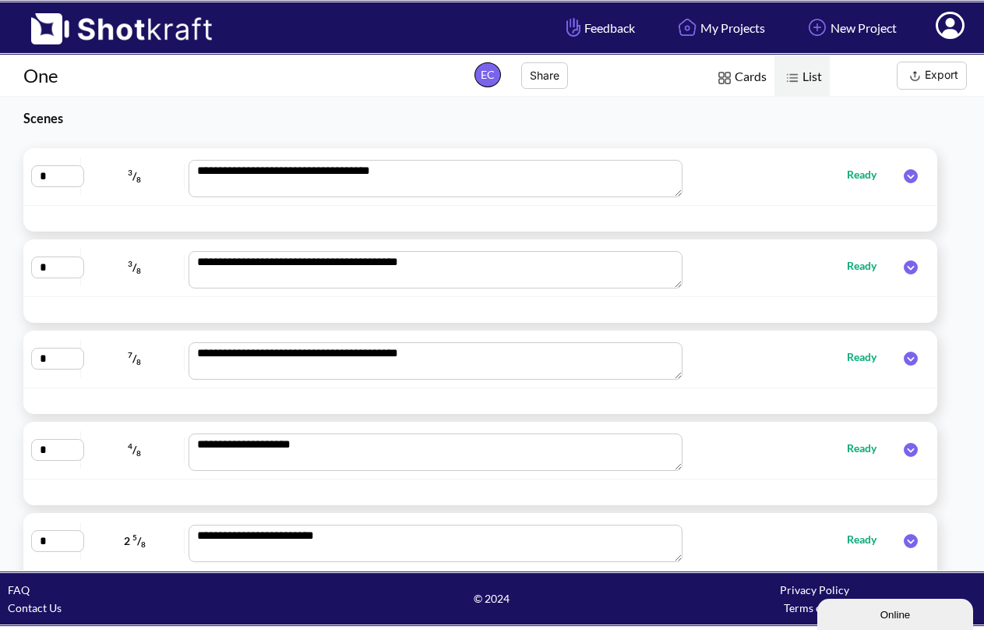
click at [751, 85] on span "Cards" at bounding box center [741, 77] width 68 height 44
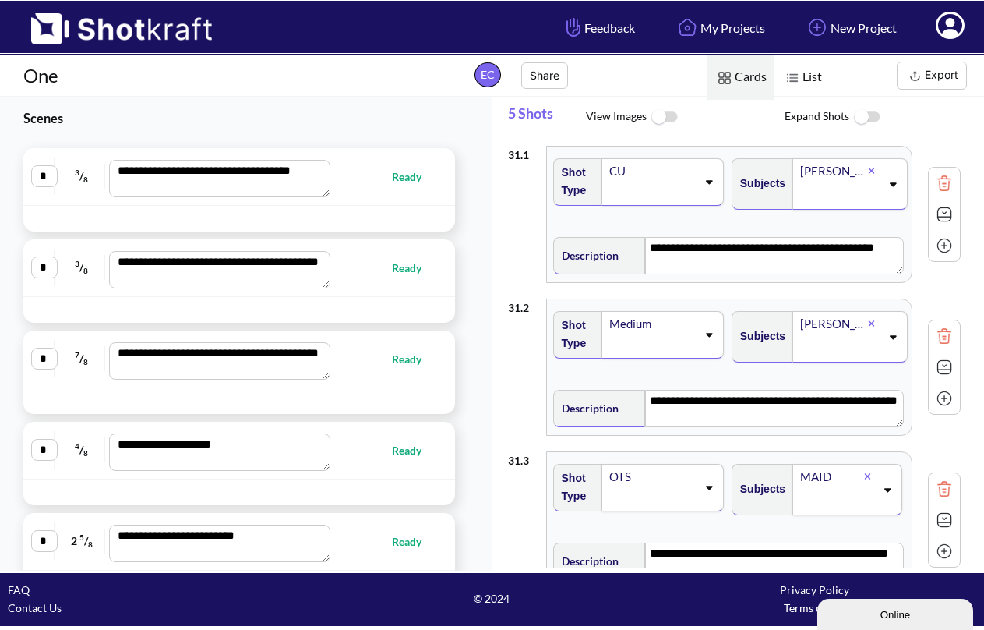
click at [405, 193] on div "**********" at bounding box center [239, 176] width 416 height 41
type textarea "**********"
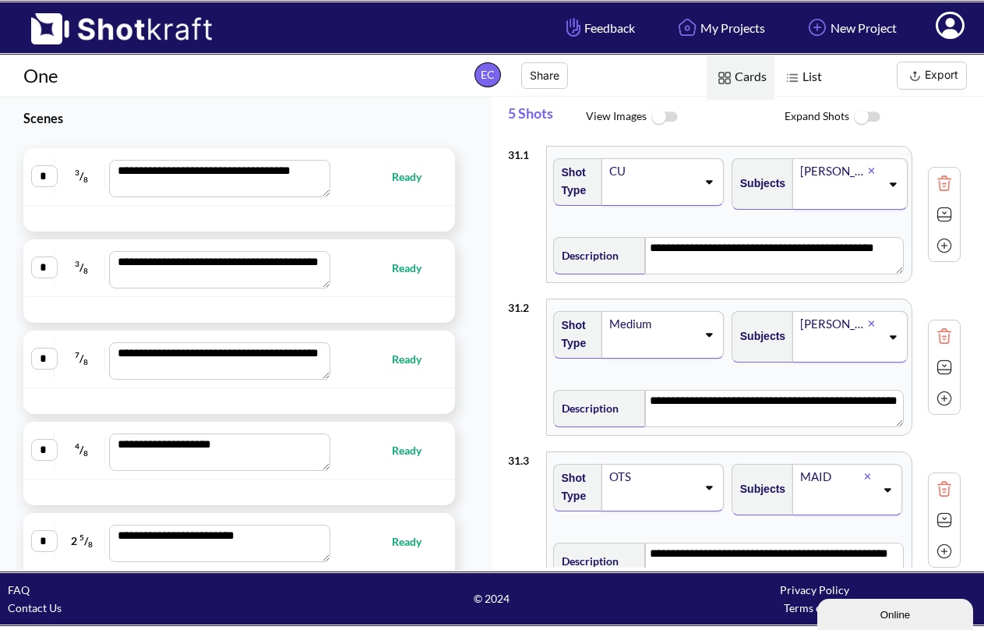
type textarea "**********"
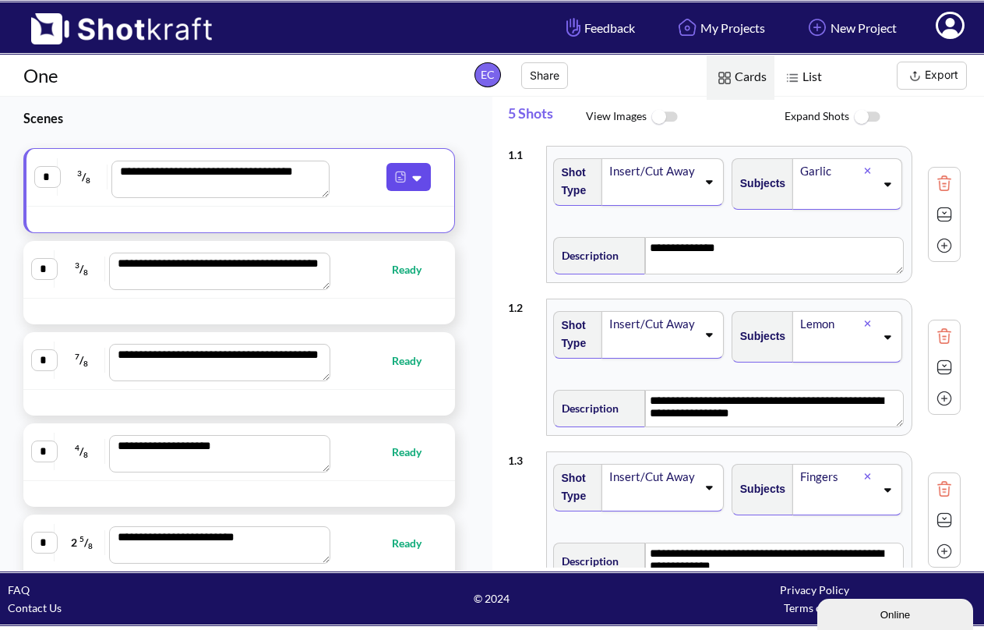
click at [411, 181] on icon at bounding box center [419, 178] width 16 height 14
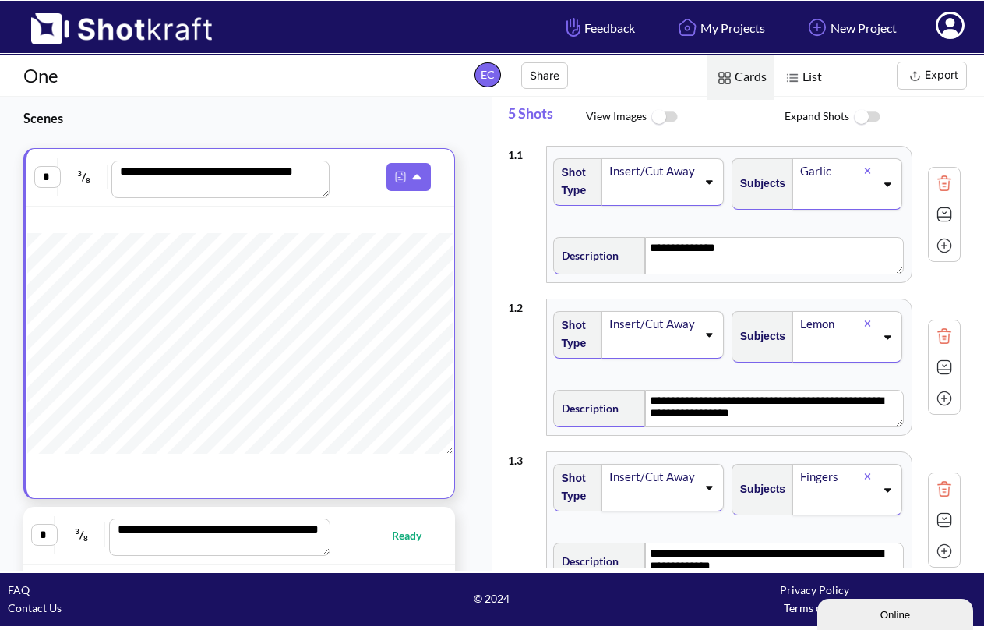
click at [369, 184] on span at bounding box center [386, 177] width 99 height 28
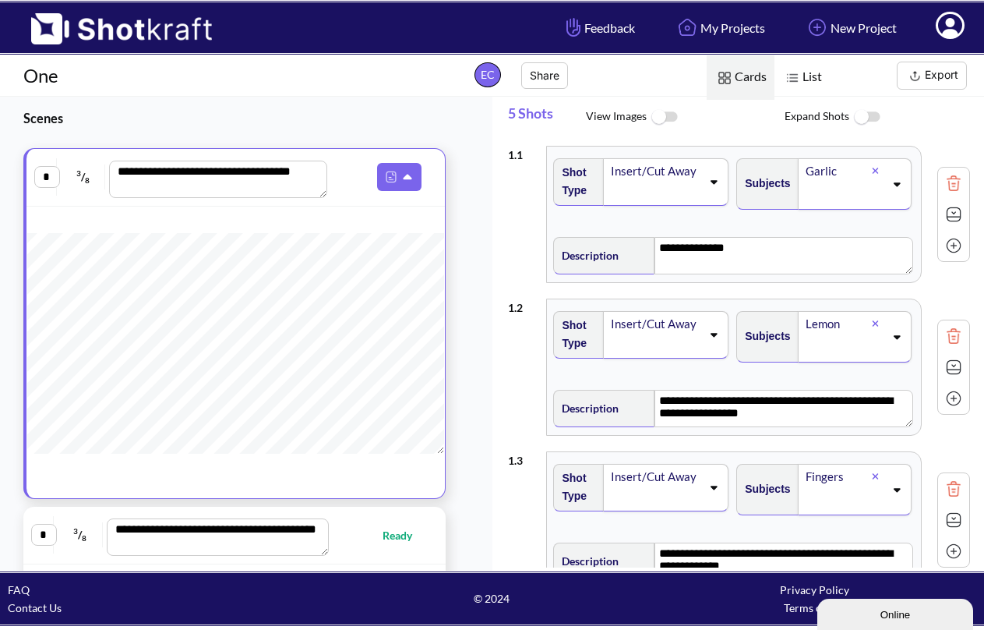
click at [886, 188] on icon at bounding box center [896, 183] width 21 height 11
click at [839, 152] on div "Subjects Garlic" at bounding box center [825, 189] width 183 height 79
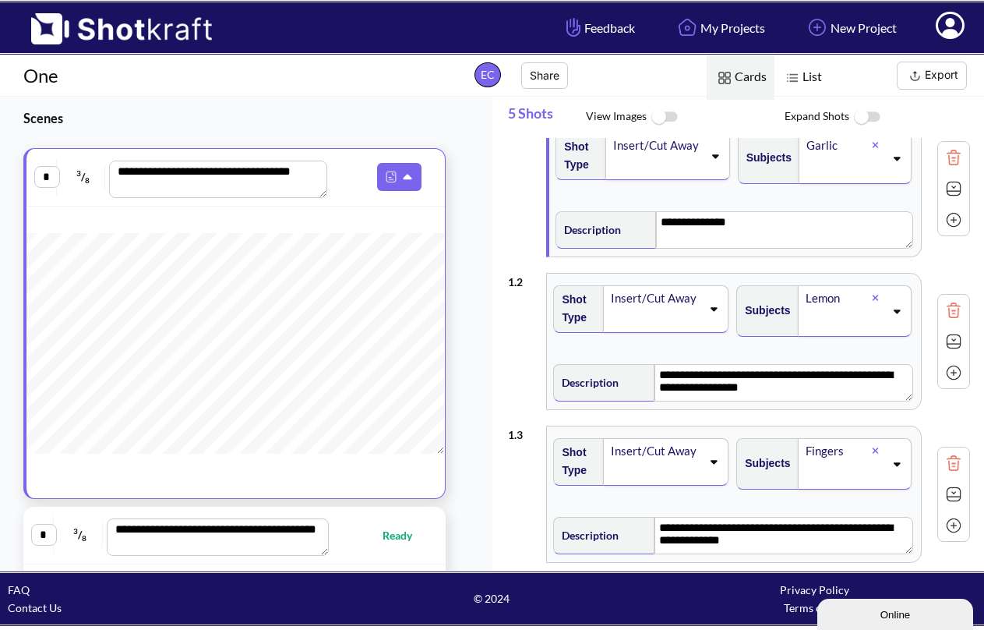
scroll to position [37, 0]
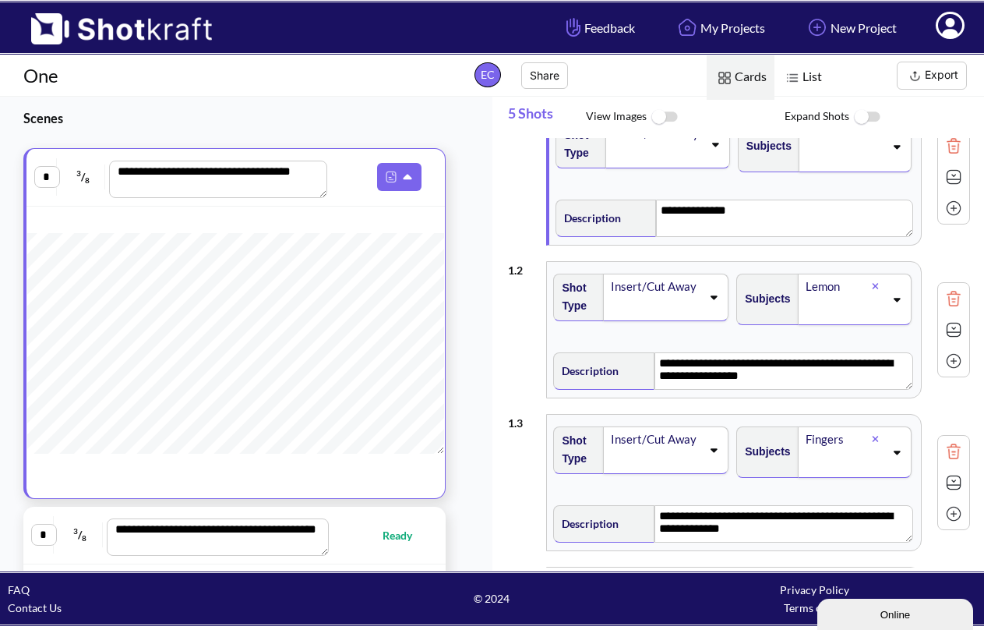
click at [942, 365] on img at bounding box center [953, 360] width 23 height 23
type textarea "**********"
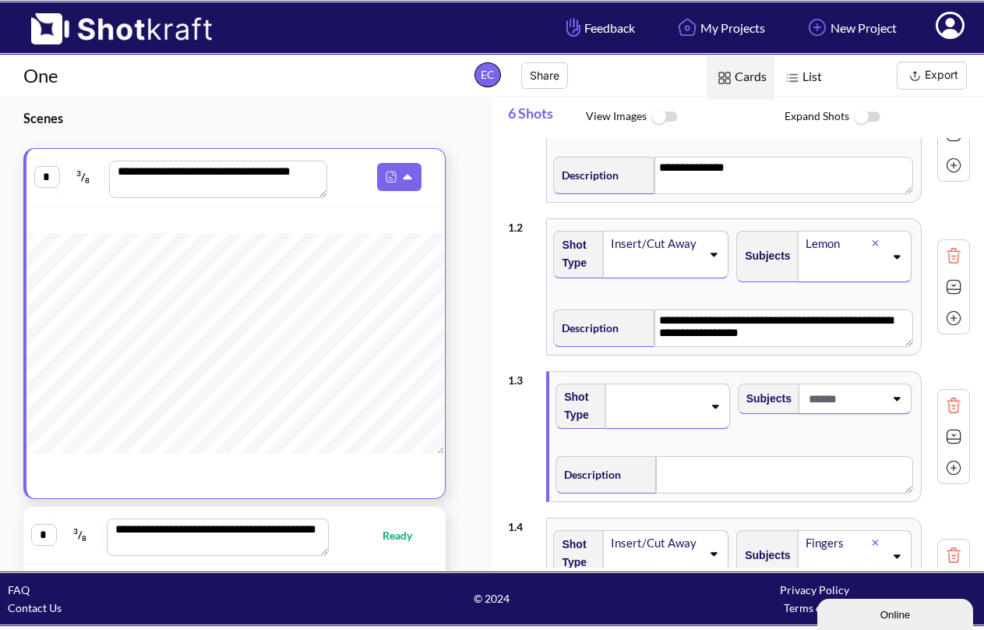
scroll to position [83, 0]
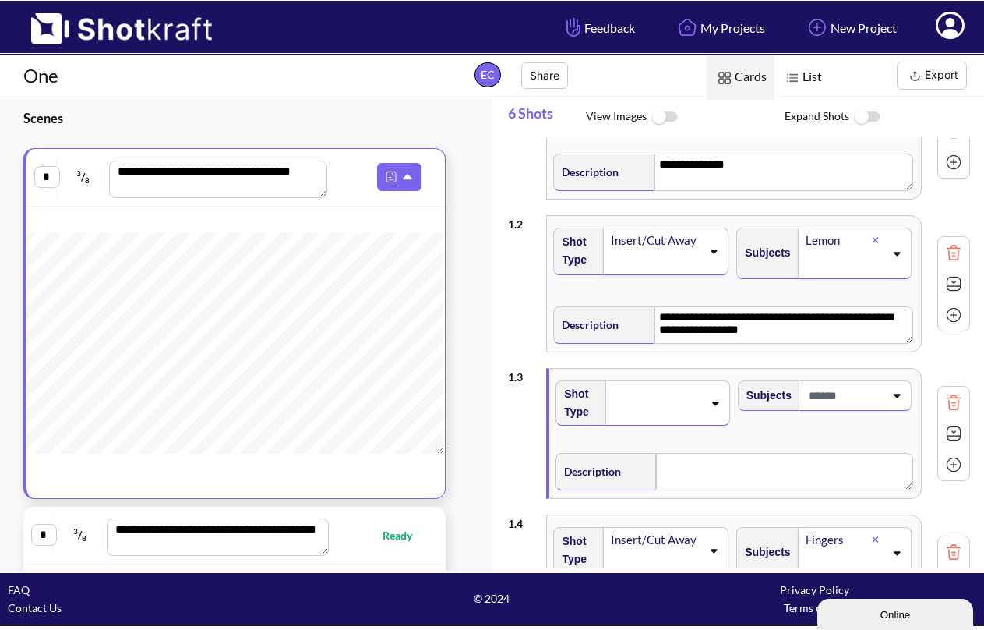
click at [888, 394] on icon at bounding box center [896, 395] width 21 height 11
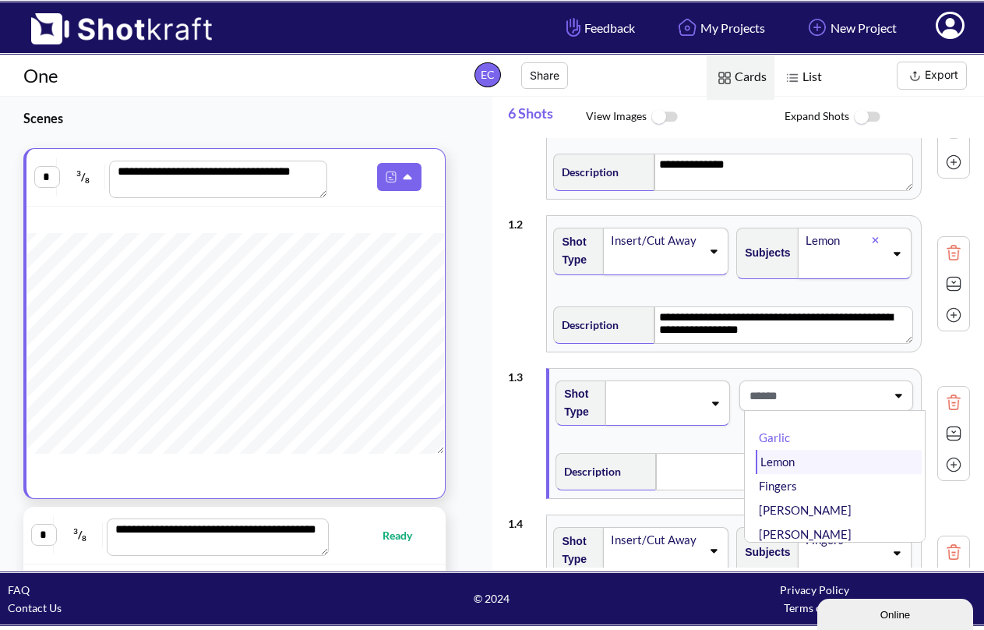
click at [858, 461] on li "Lemon" at bounding box center [839, 462] width 166 height 24
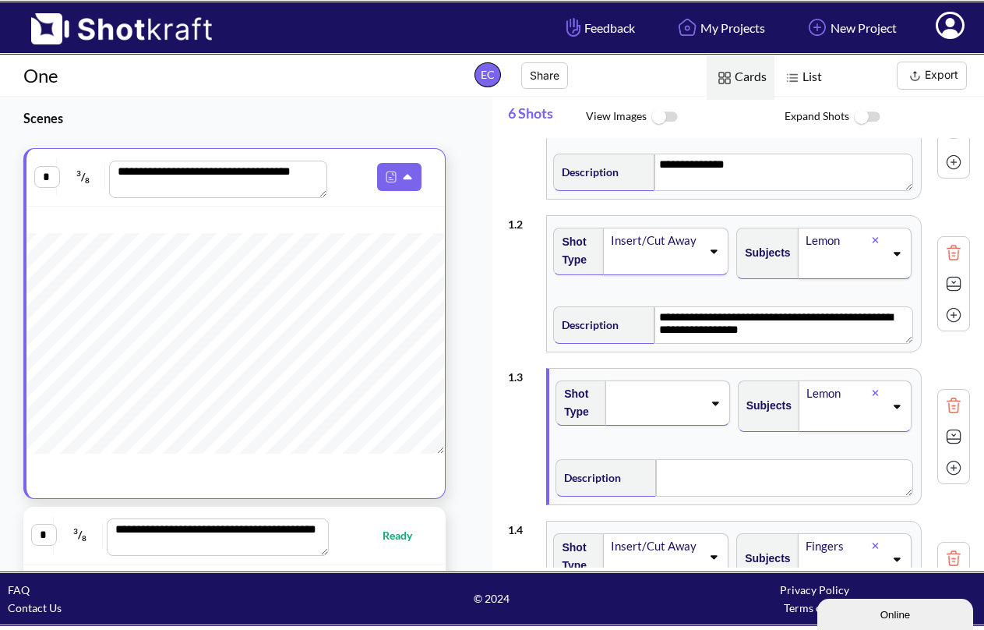
click at [648, 407] on span at bounding box center [657, 403] width 91 height 22
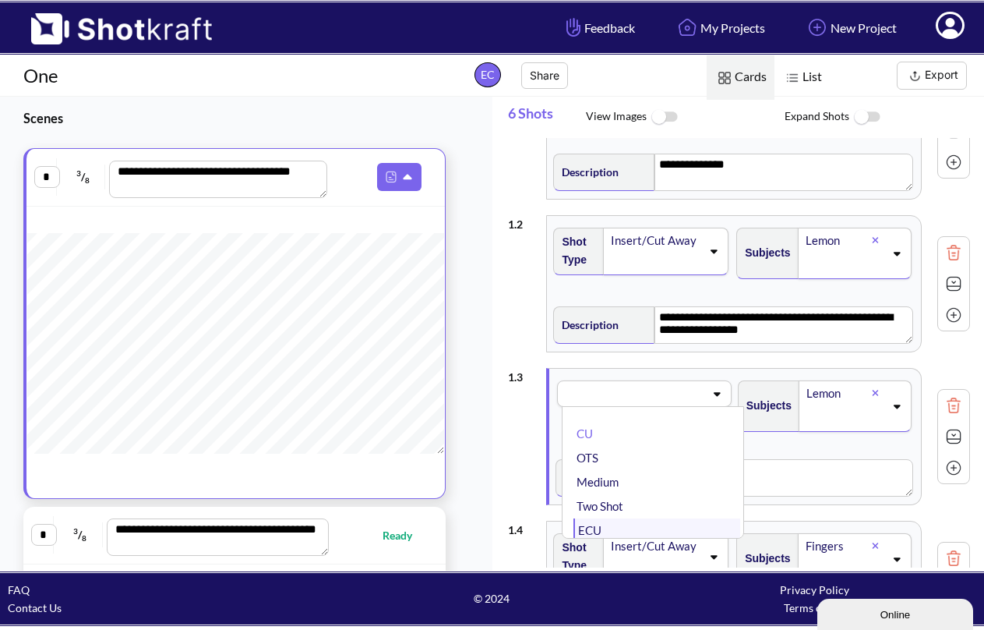
click at [602, 519] on li "ECU" at bounding box center [657, 530] width 166 height 24
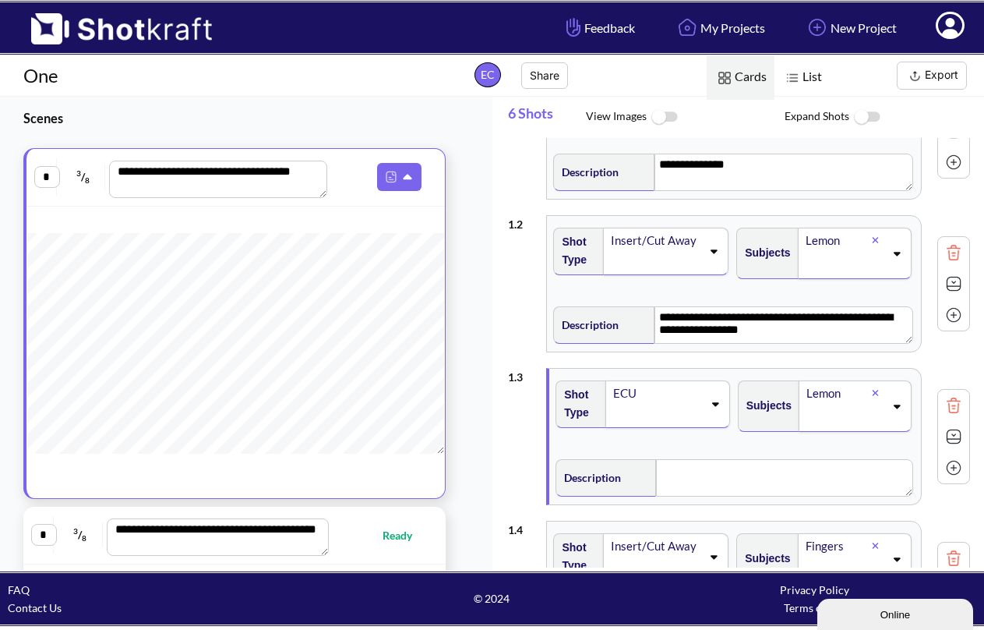
scroll to position [120, 0]
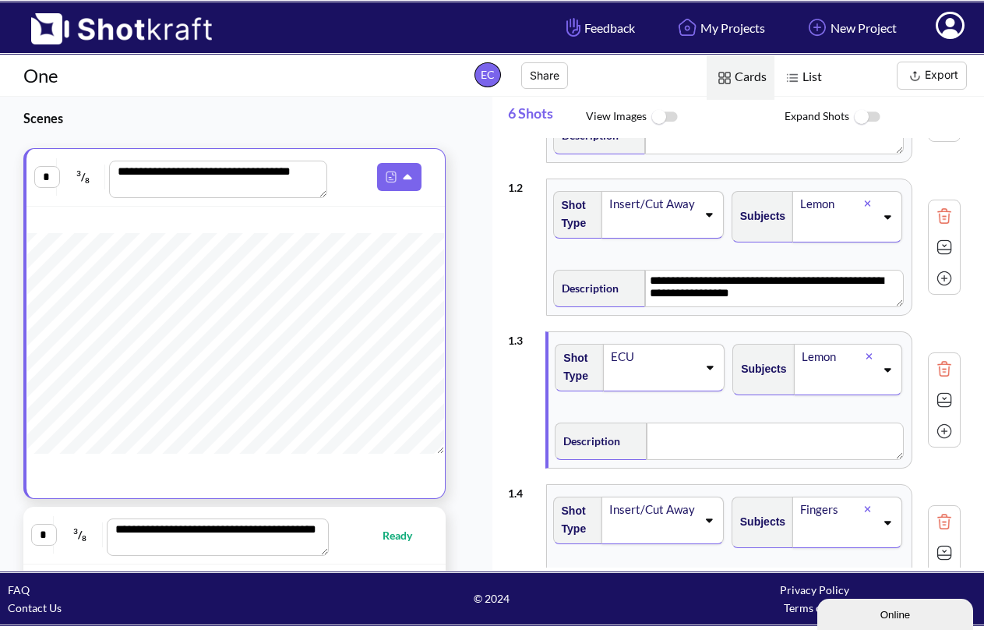
click at [667, 350] on div "ECU" at bounding box center [653, 356] width 88 height 21
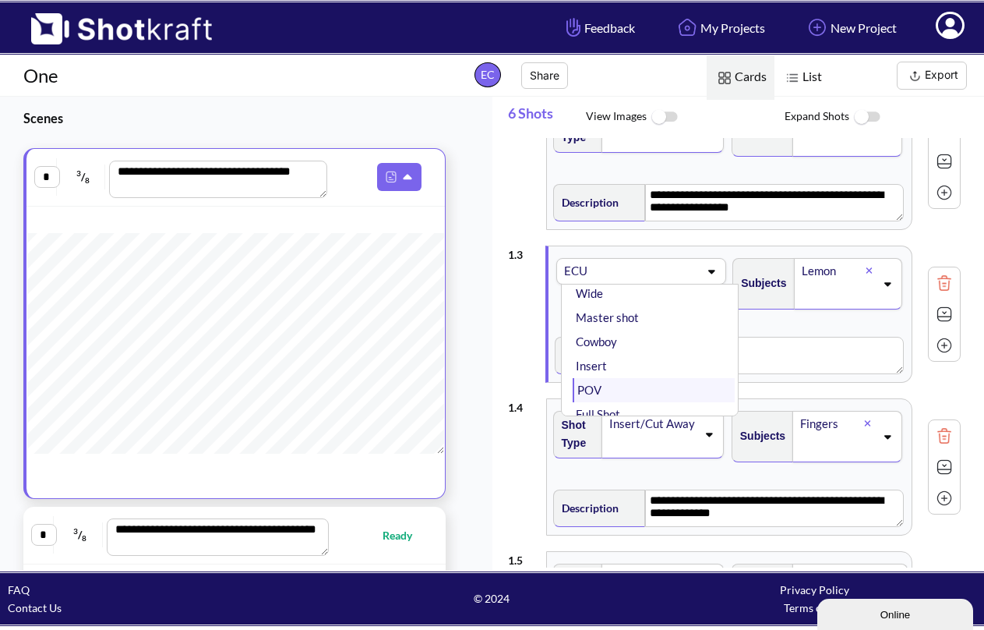
scroll to position [144, 0]
click at [656, 340] on li "Insert" at bounding box center [654, 336] width 162 height 24
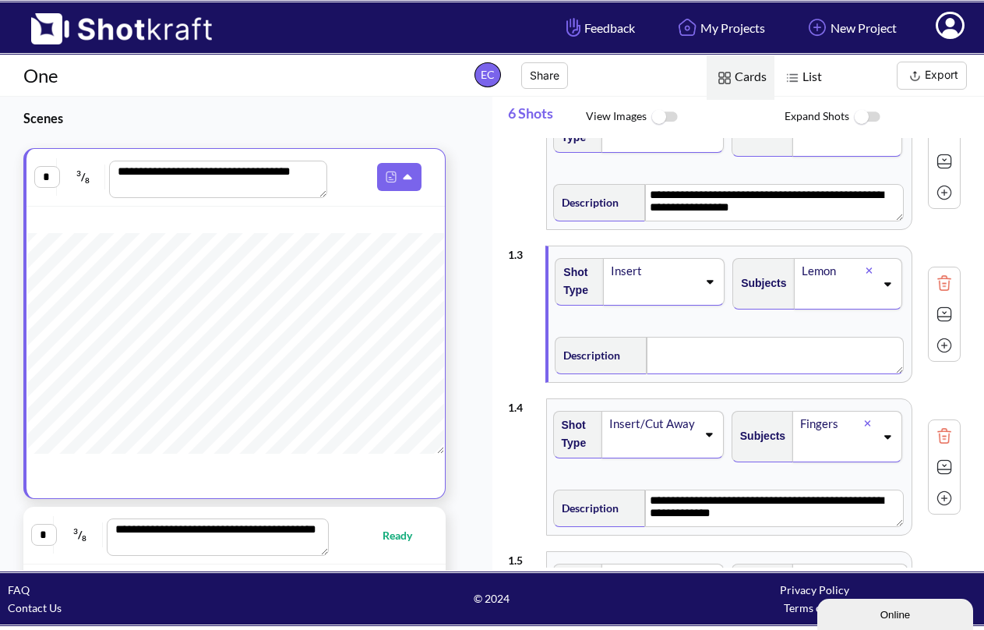
click at [752, 358] on textarea at bounding box center [775, 355] width 257 height 37
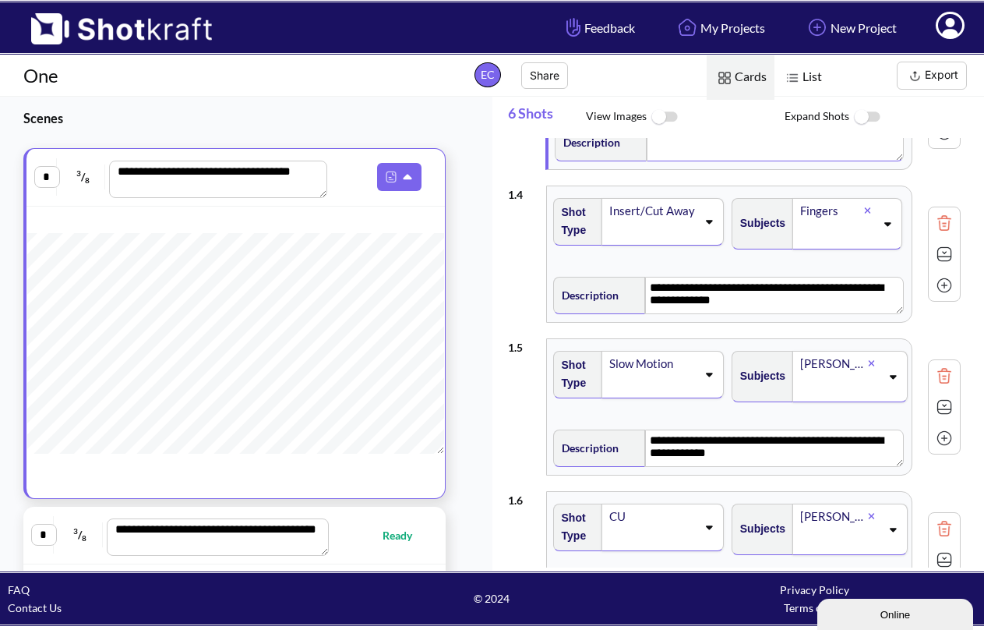
scroll to position [483, 0]
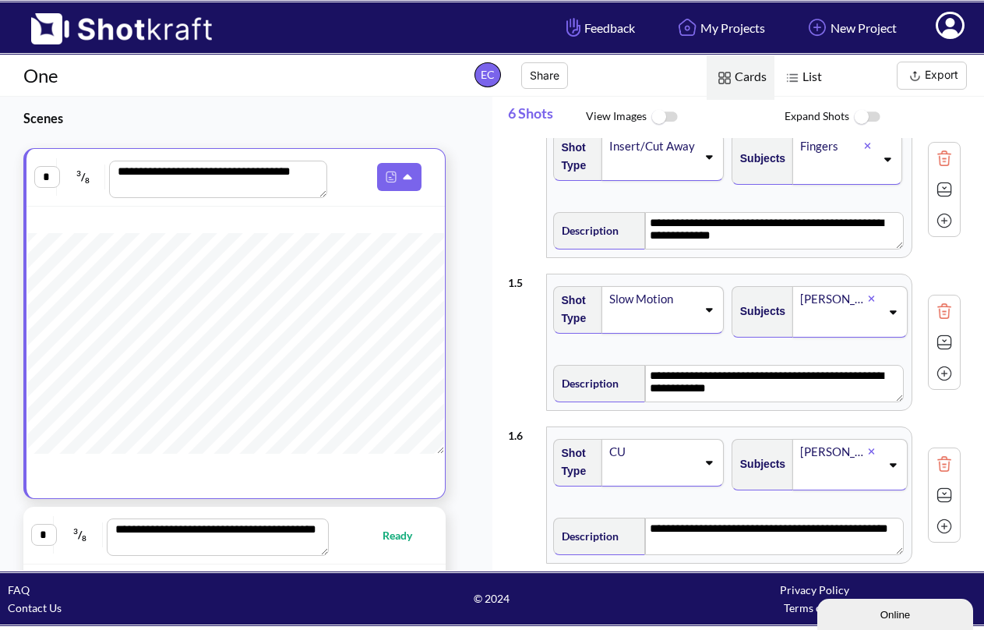
click at [703, 305] on icon at bounding box center [708, 309] width 21 height 11
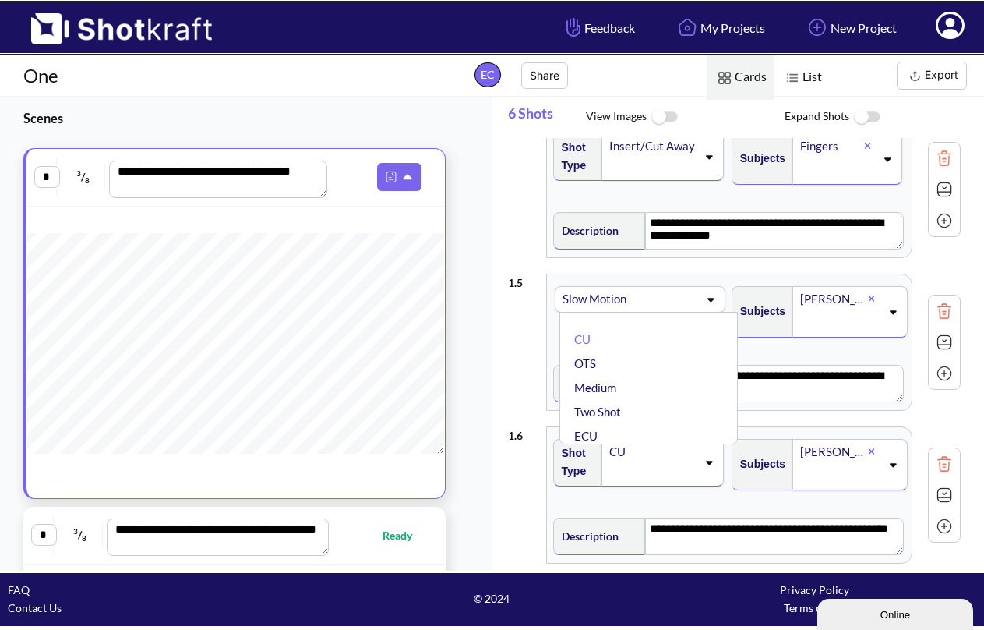
click at [703, 304] on div "Slow Motion CU OTS Medium Two Shot ECU Wide Master shot Cowboy Insert POV Full …" at bounding box center [640, 299] width 171 height 26
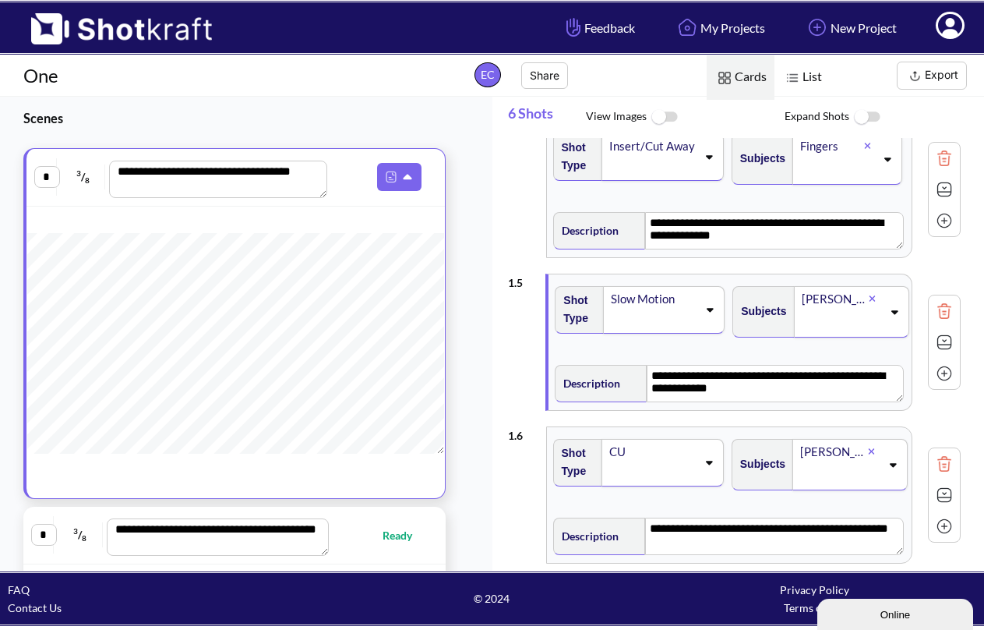
type textarea "**********"
click at [744, 385] on textarea "**********" at bounding box center [775, 383] width 257 height 37
type textarea "**********"
click at [722, 390] on textarea "**********" at bounding box center [775, 383] width 257 height 37
click at [701, 456] on div "CU" at bounding box center [663, 463] width 122 height 48
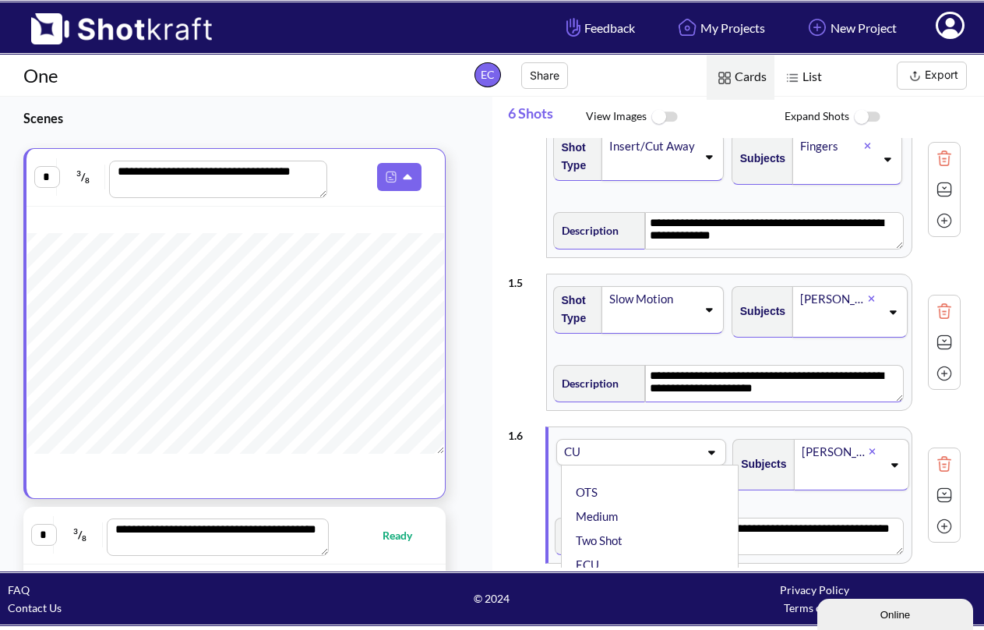
scroll to position [152, 0]
click at [800, 510] on div "**********" at bounding box center [730, 534] width 355 height 49
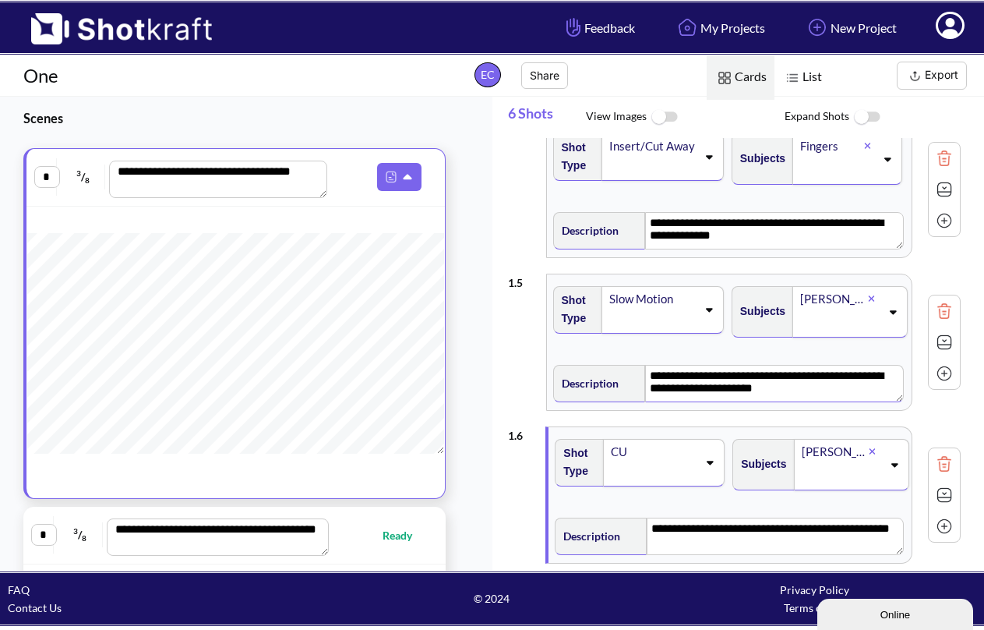
scroll to position [549, 0]
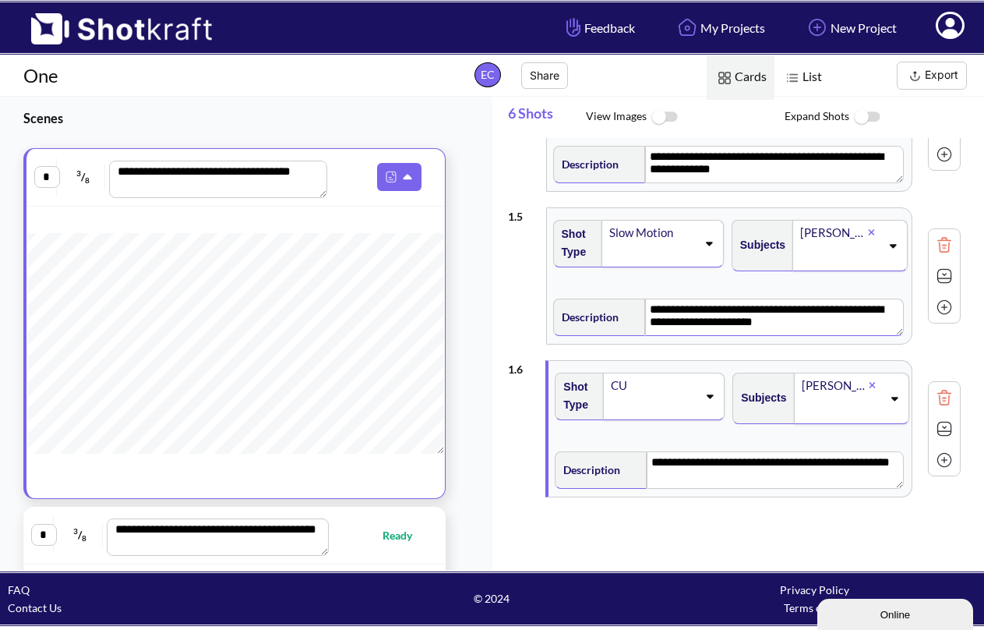
click at [719, 405] on div "CU" at bounding box center [664, 397] width 122 height 48
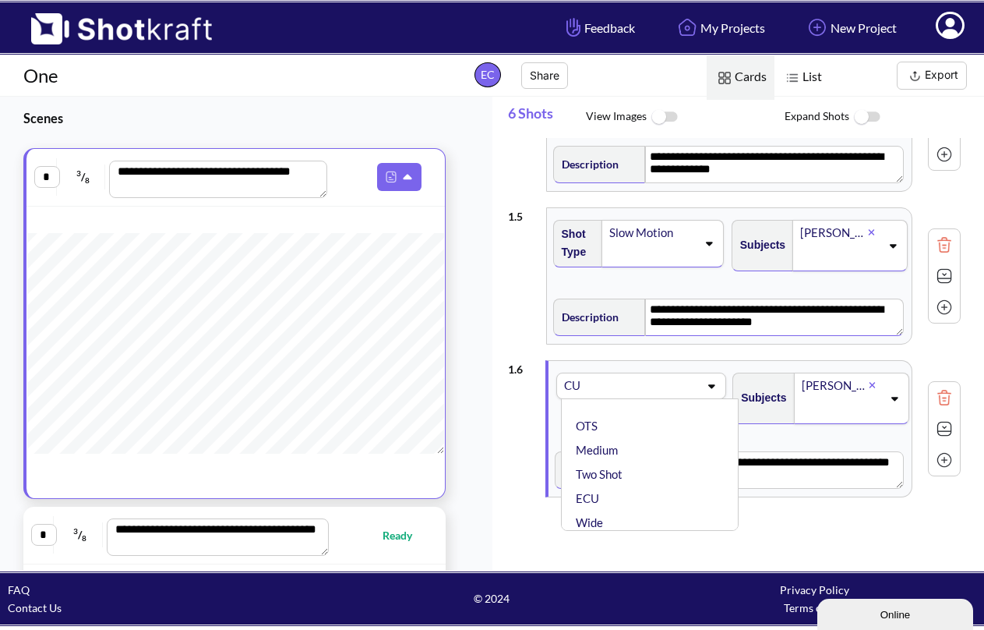
click at [717, 399] on div "CU ✔ OTS Medium Two Shot ECU Wide Master shot Cowboy Insert POV Full Shot Estab…" at bounding box center [650, 464] width 178 height 132
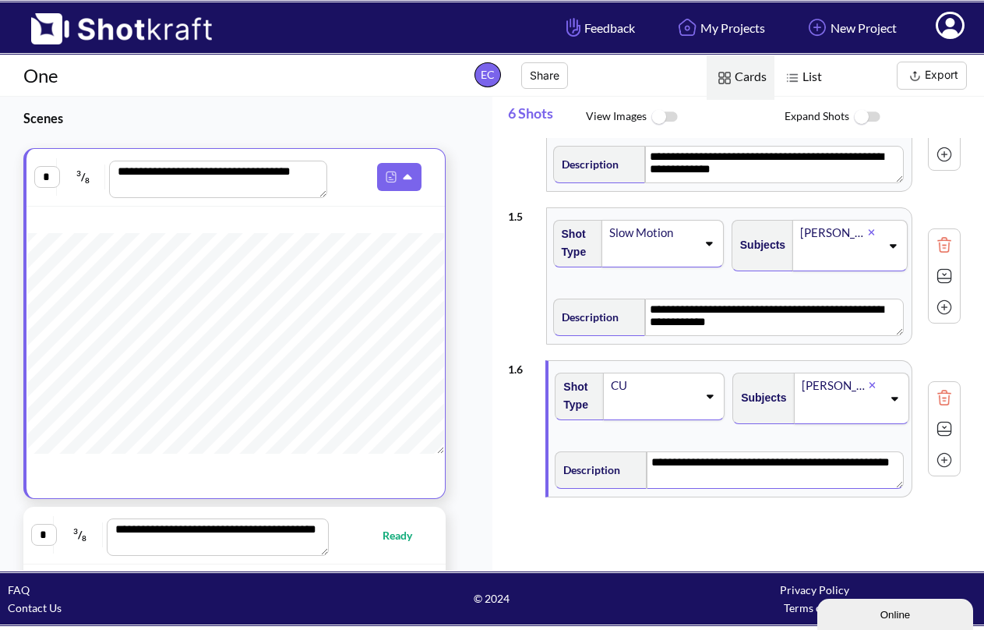
type textarea "**********"
click at [785, 487] on textarea "**********" at bounding box center [775, 469] width 257 height 37
click at [620, 392] on div "CU" at bounding box center [653, 385] width 88 height 21
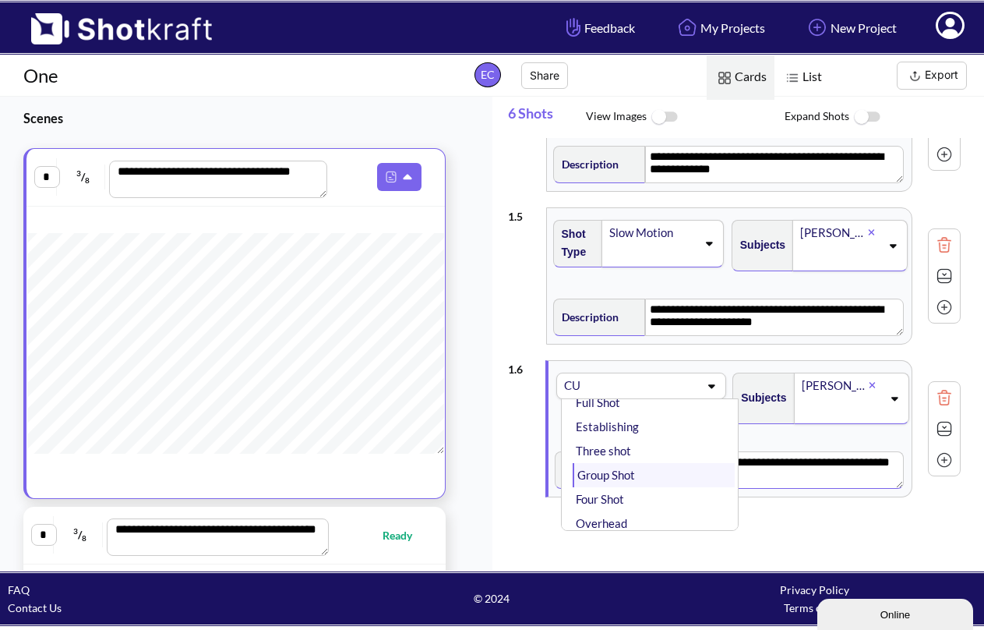
scroll to position [271, 0]
click at [624, 383] on div "CU" at bounding box center [602, 385] width 78 height 21
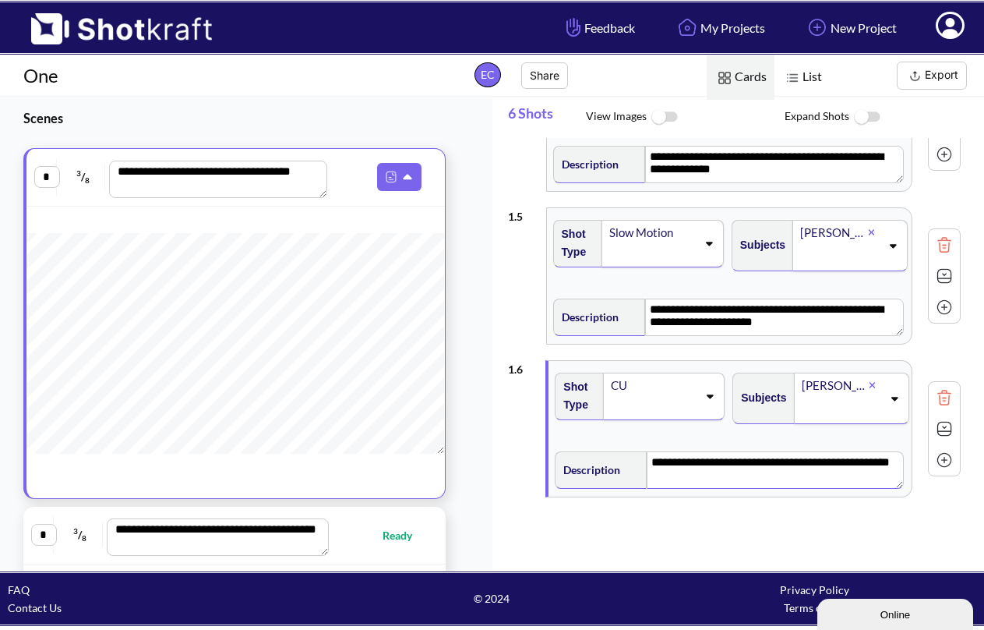
click at [628, 389] on div "CU" at bounding box center [653, 385] width 88 height 21
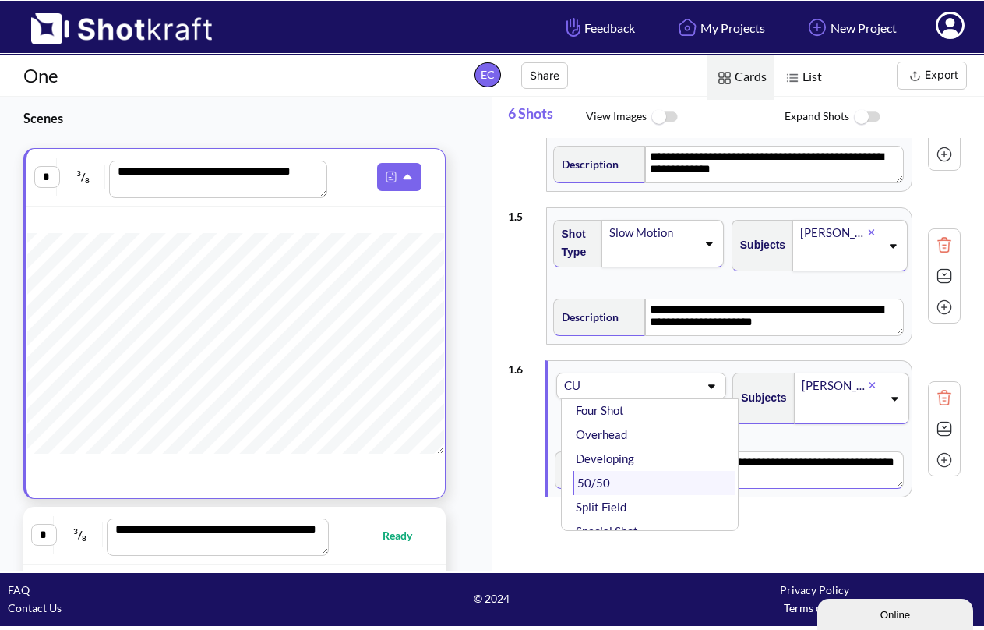
scroll to position [343, 0]
click at [646, 355] on div "**********" at bounding box center [735, 428] width 454 height 153
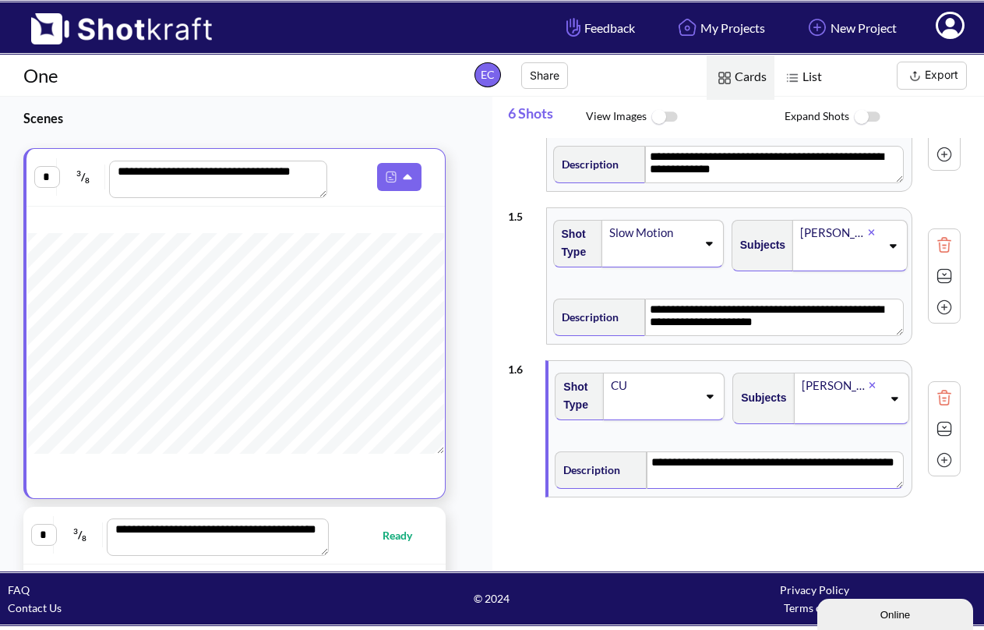
click at [949, 465] on img at bounding box center [944, 459] width 23 height 23
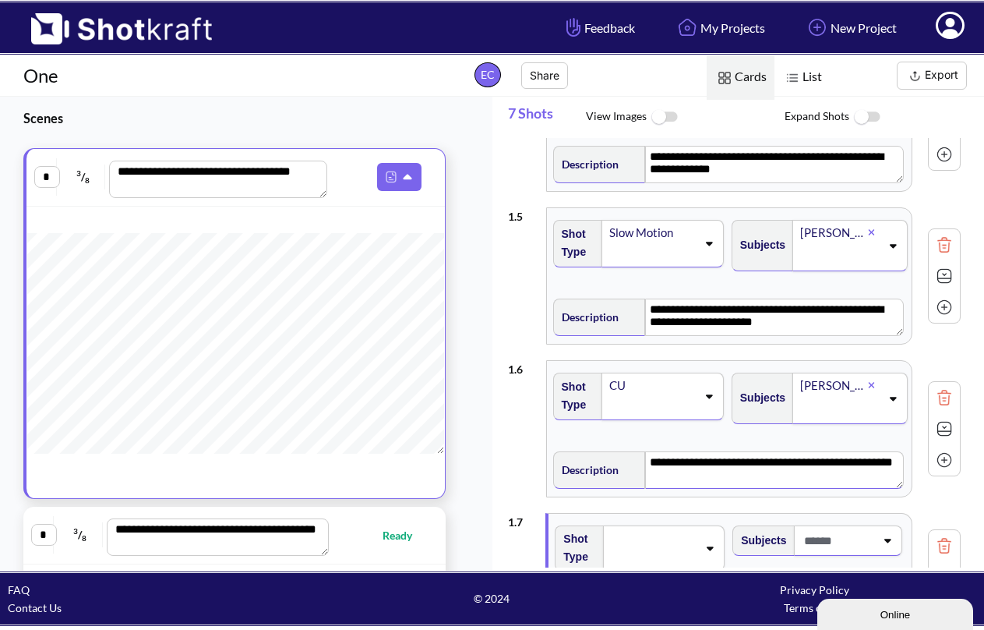
scroll to position [696, 0]
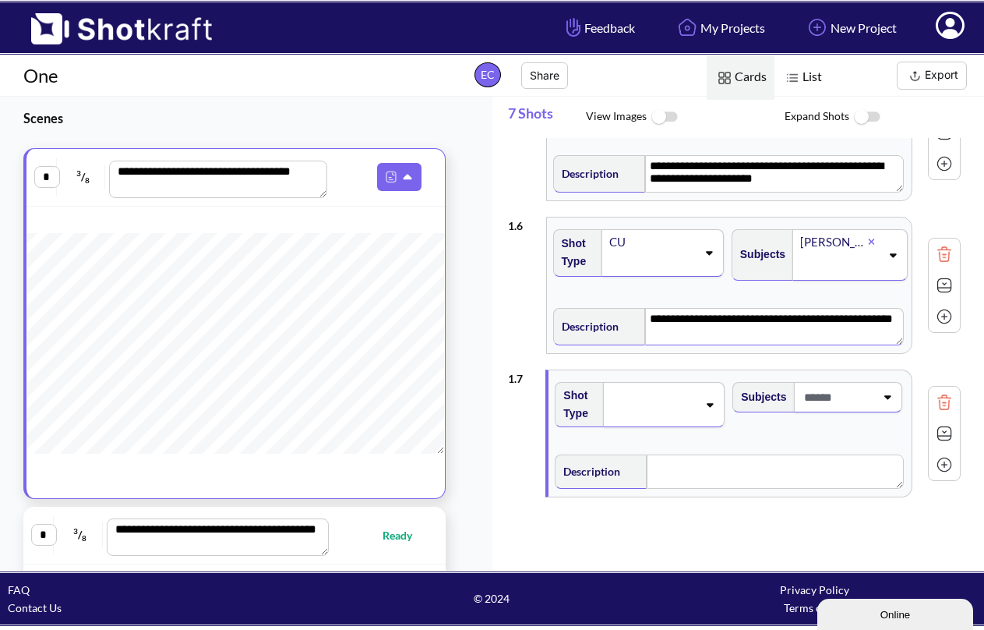
click at [653, 374] on div "Shot Type" at bounding box center [642, 410] width 178 height 72
click at [652, 415] on div at bounding box center [664, 404] width 122 height 45
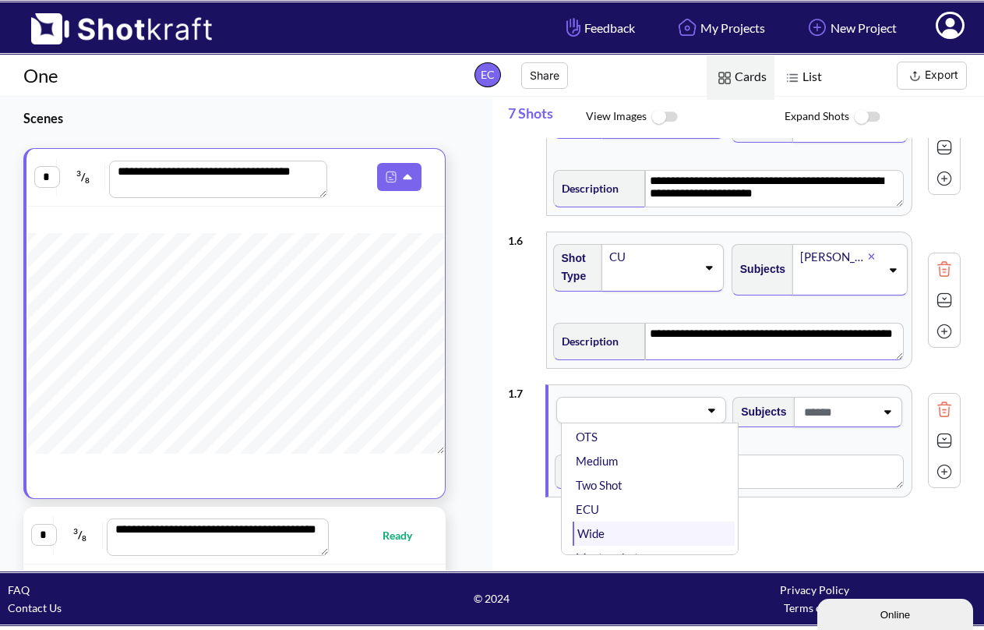
scroll to position [68, 0]
click at [648, 501] on li "Wide" at bounding box center [654, 503] width 162 height 24
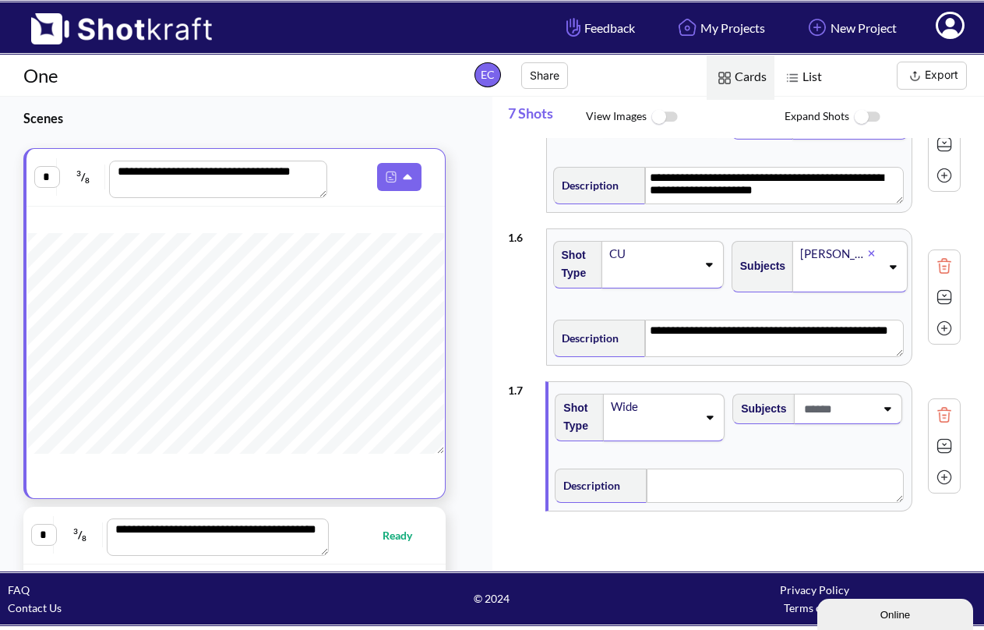
type textarea "**********"
click at [827, 411] on span at bounding box center [838, 409] width 76 height 26
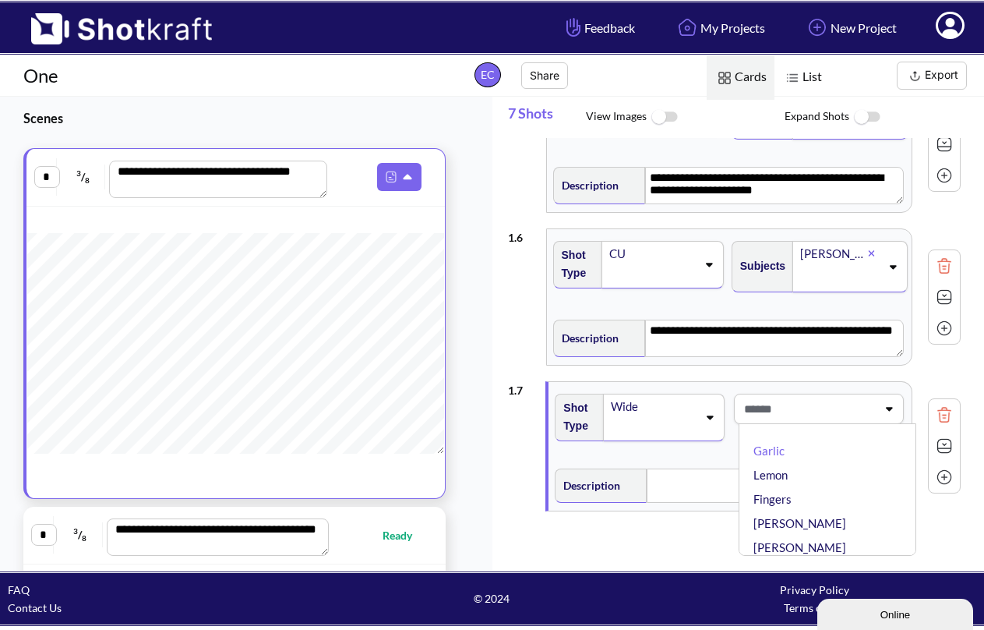
click at [827, 415] on span at bounding box center [808, 409] width 136 height 26
click at [828, 413] on span at bounding box center [808, 409] width 136 height 26
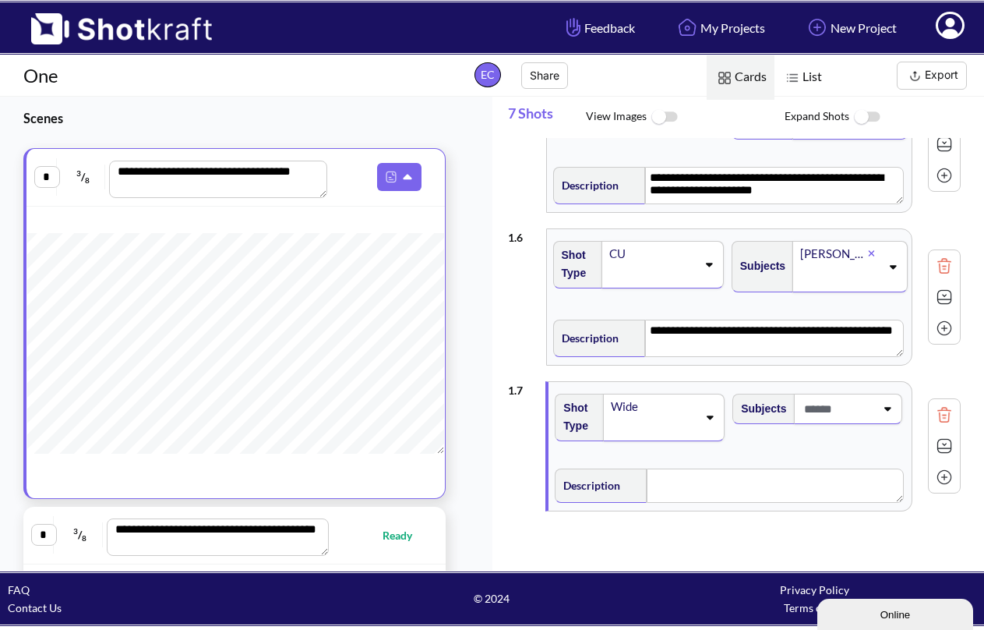
click at [894, 410] on icon at bounding box center [887, 408] width 21 height 11
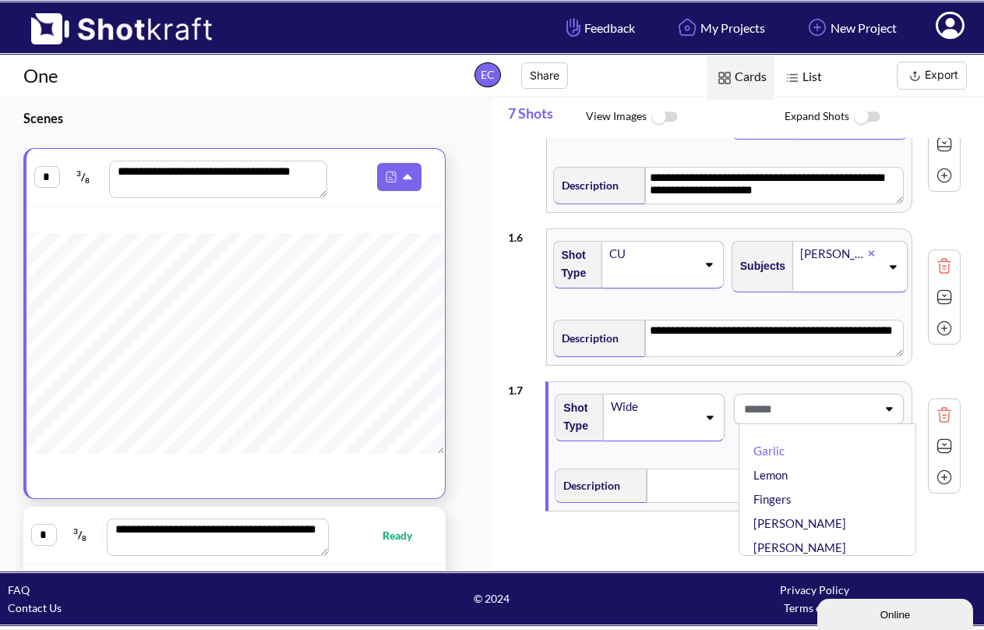
click at [817, 521] on li "[PERSON_NAME]" at bounding box center [832, 523] width 162 height 24
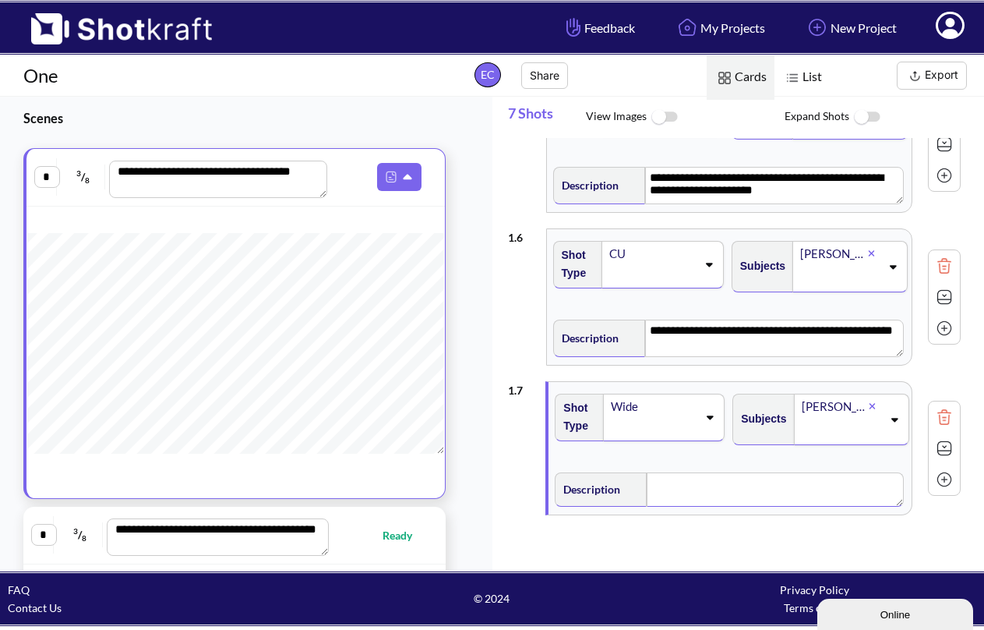
click at [723, 486] on textarea at bounding box center [775, 489] width 257 height 34
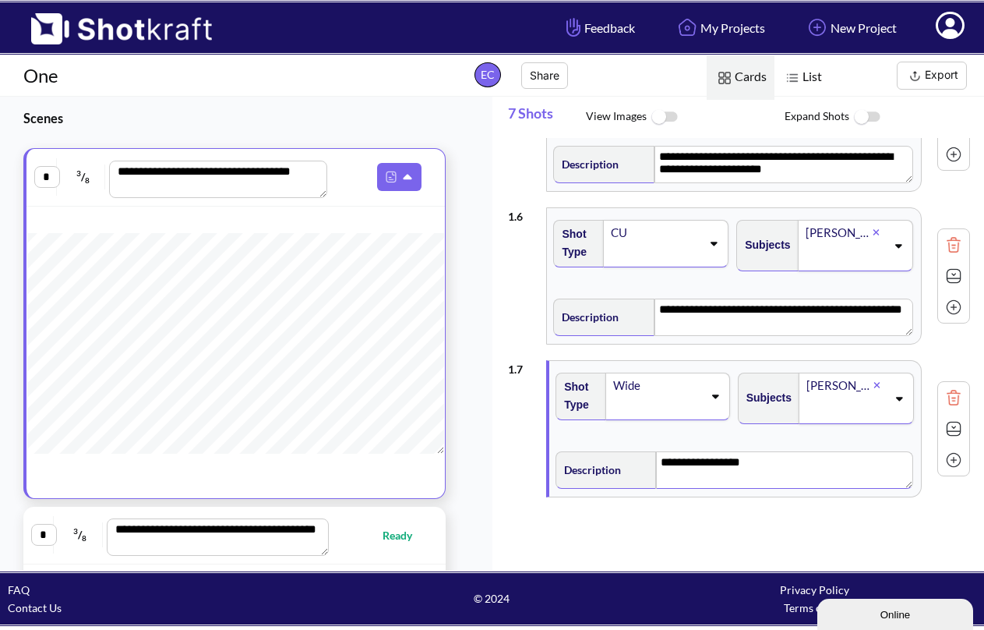
click at [770, 468] on textarea "**********" at bounding box center [784, 469] width 257 height 37
type textarea "**********"
click at [877, 521] on div "**********" at bounding box center [746, 352] width 477 height 429
type textarea "**********"
click at [376, 536] on span "Ready" at bounding box center [378, 535] width 99 height 18
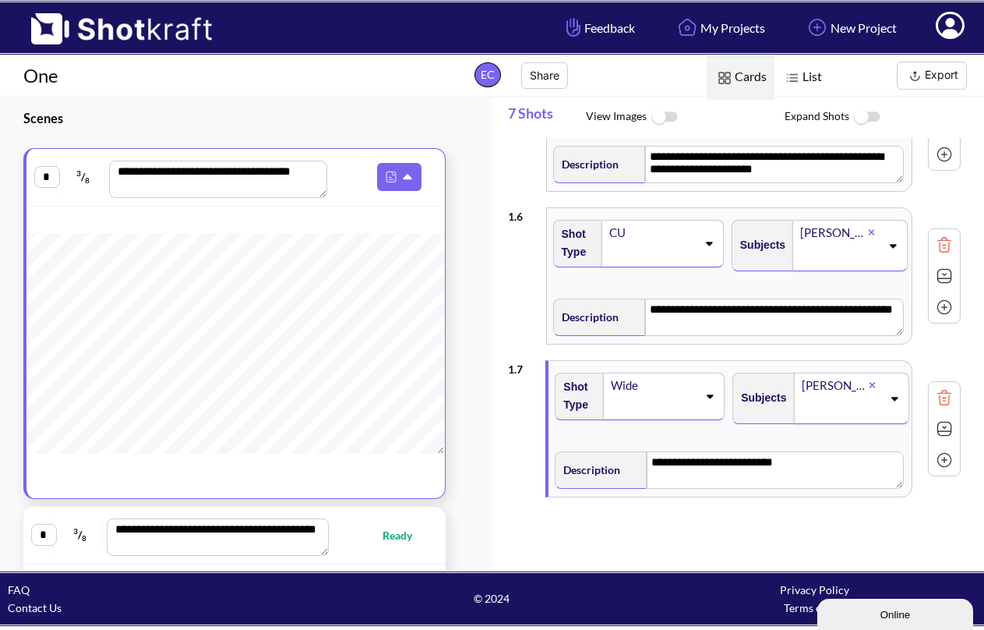
type textarea "**********"
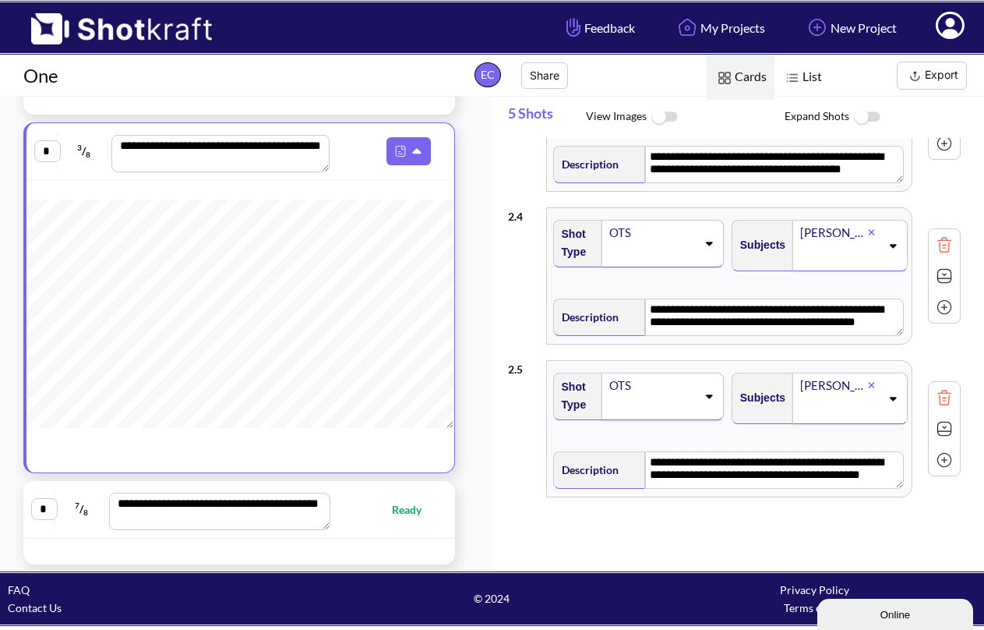
scroll to position [236, 0]
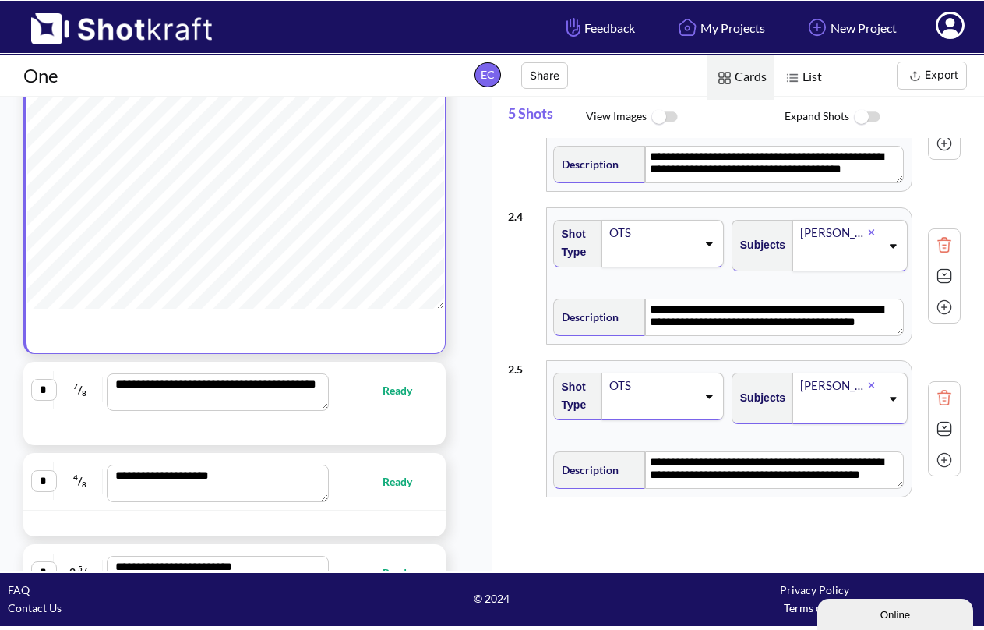
click at [397, 395] on span "Ready" at bounding box center [405, 390] width 45 height 18
type textarea "**********"
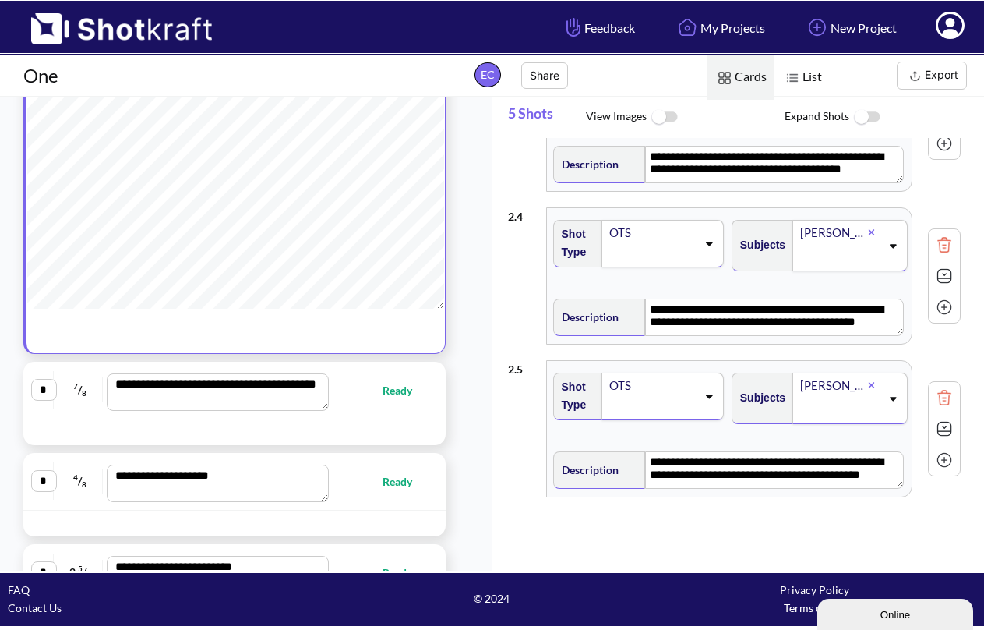
type textarea "**********"
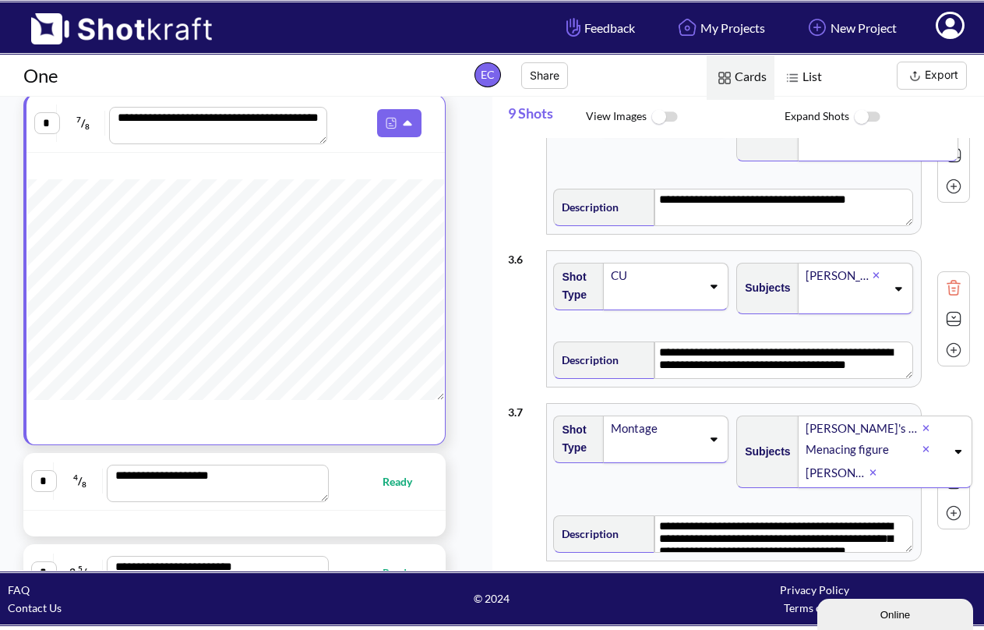
scroll to position [1088, 0]
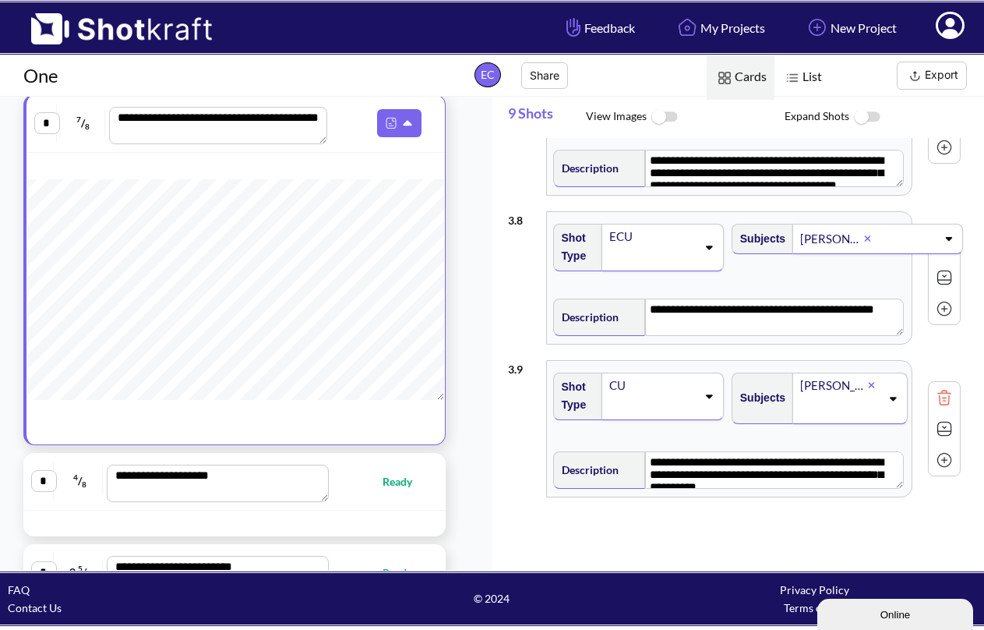
click at [939, 83] on button "Export" at bounding box center [932, 76] width 70 height 28
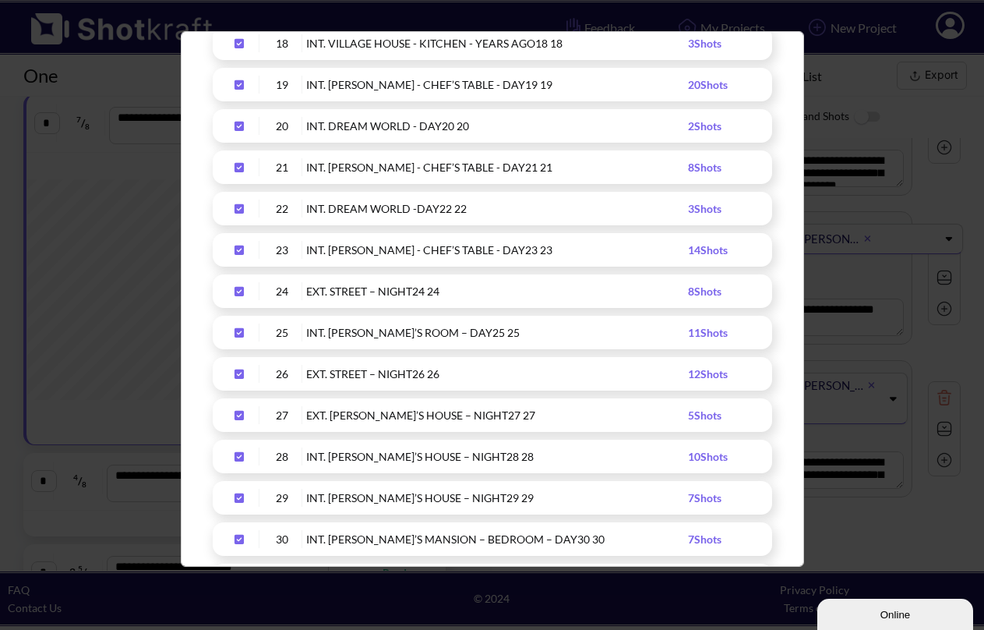
scroll to position [1115, 0]
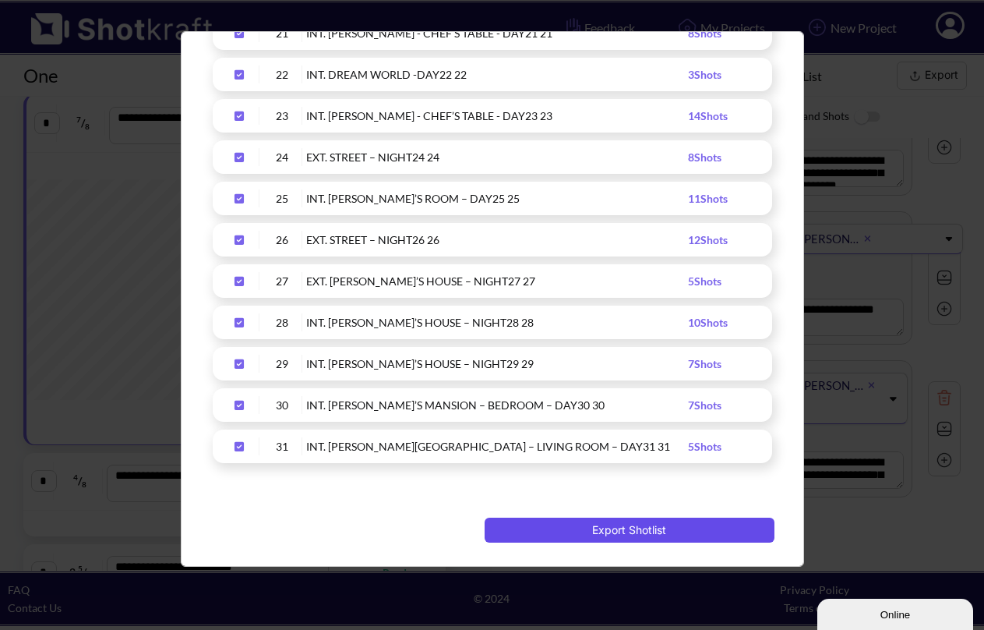
click at [683, 524] on button "Export Shotlist" at bounding box center [630, 530] width 290 height 25
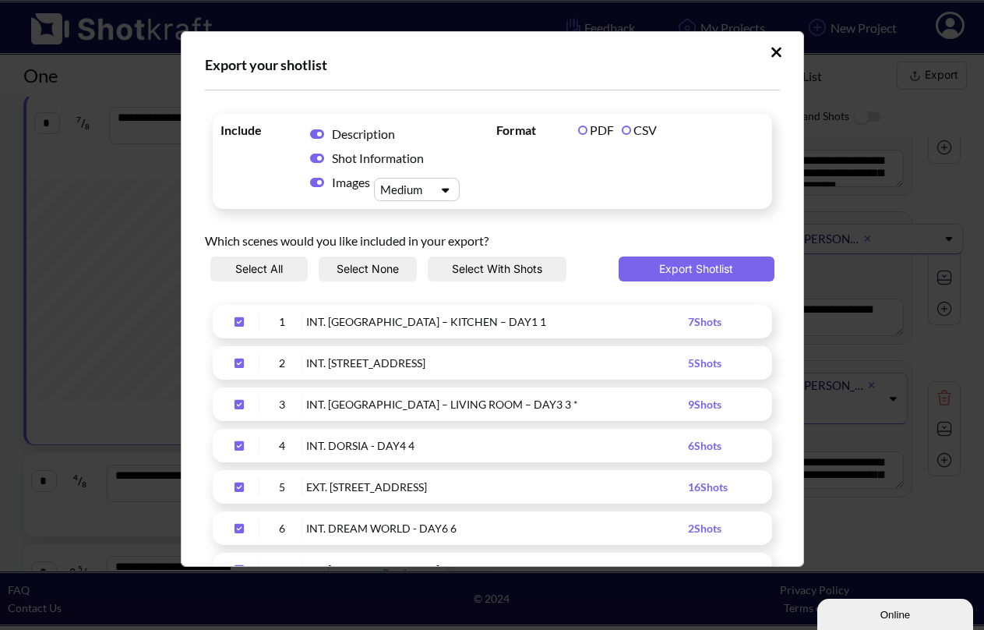
click at [412, 187] on div "Medium" at bounding box center [403, 190] width 55 height 16
click at [412, 188] on div "Medium" at bounding box center [403, 190] width 55 height 16
click at [517, 140] on span "Format PDF CSV" at bounding box center [631, 161] width 276 height 87
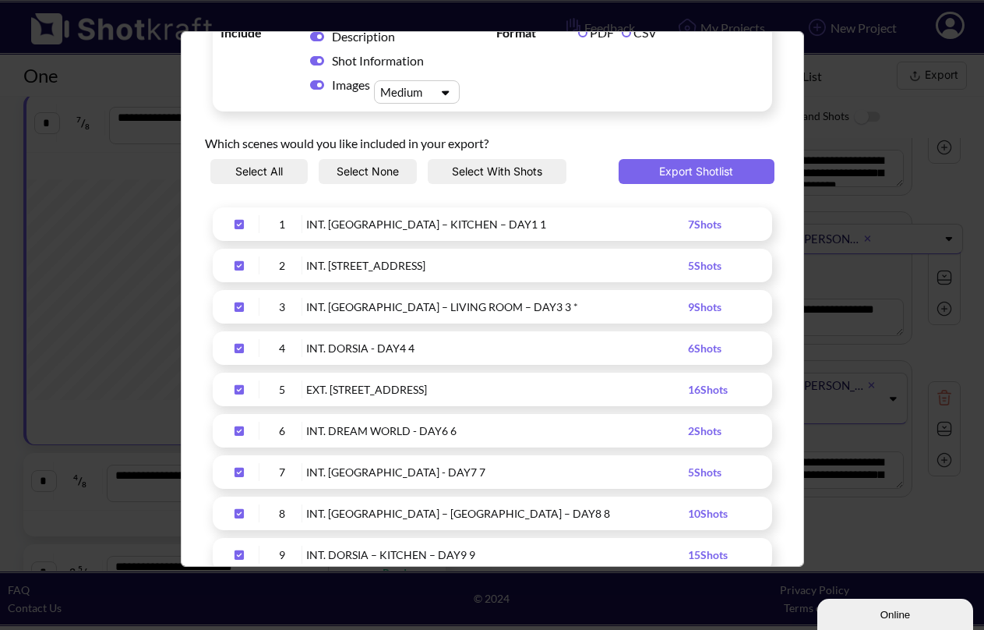
scroll to position [101, 0]
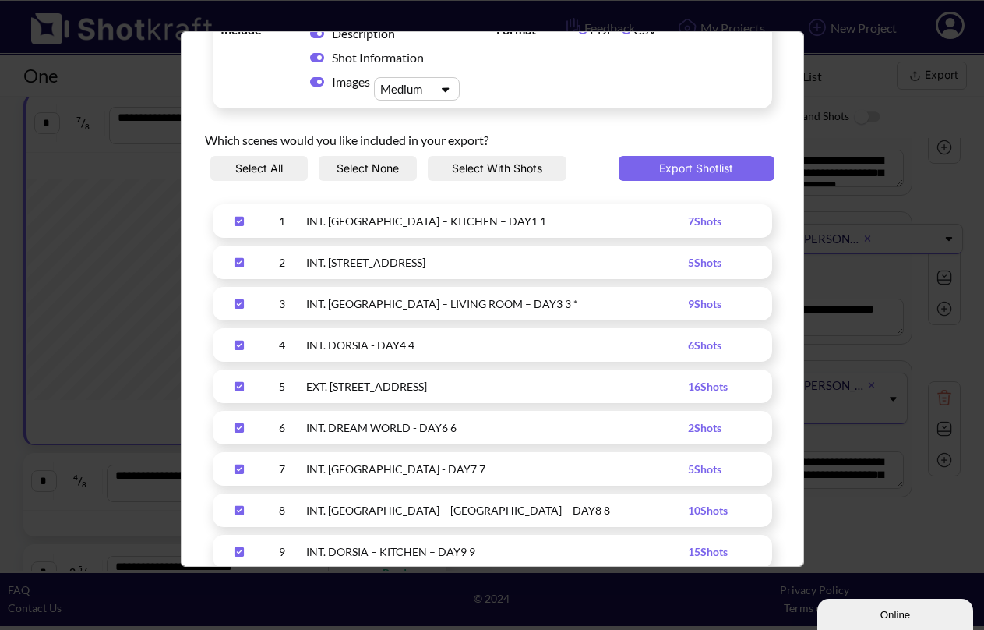
click at [388, 171] on button "Select None" at bounding box center [368, 168] width 98 height 25
click at [510, 170] on button "Select With Shots" at bounding box center [497, 168] width 139 height 25
click at [257, 168] on button "Select All" at bounding box center [259, 168] width 98 height 25
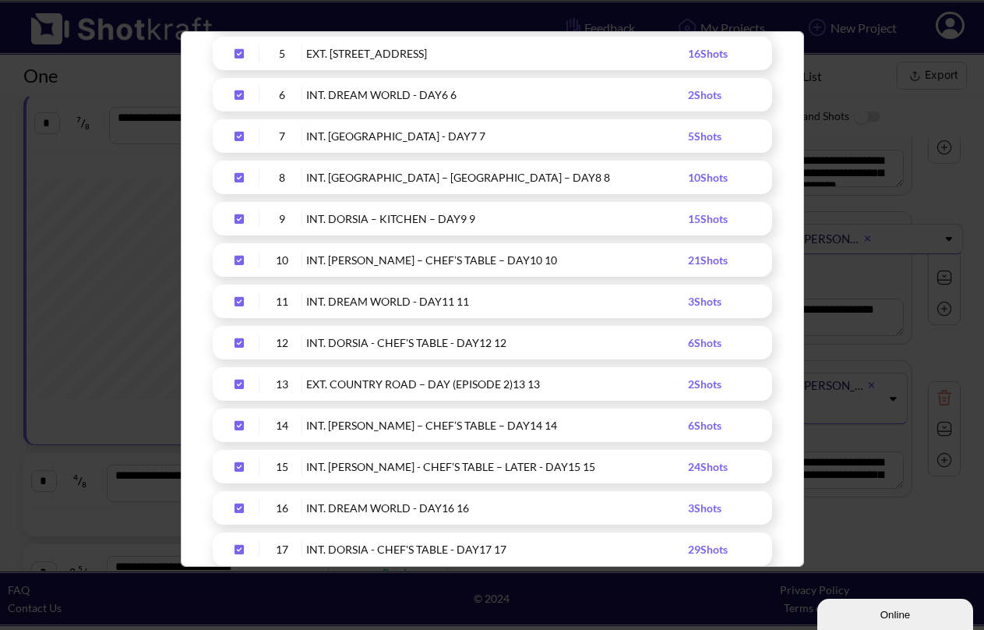
scroll to position [503, 0]
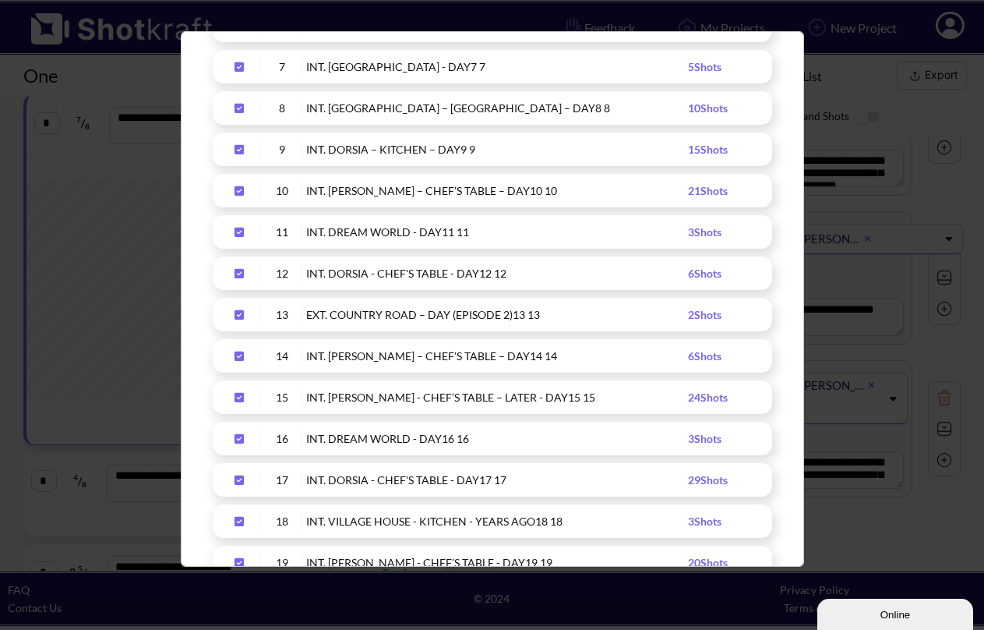
click at [835, 127] on div "Export your shotlist Include Description Shot Information Images Medium Format …" at bounding box center [492, 315] width 984 height 630
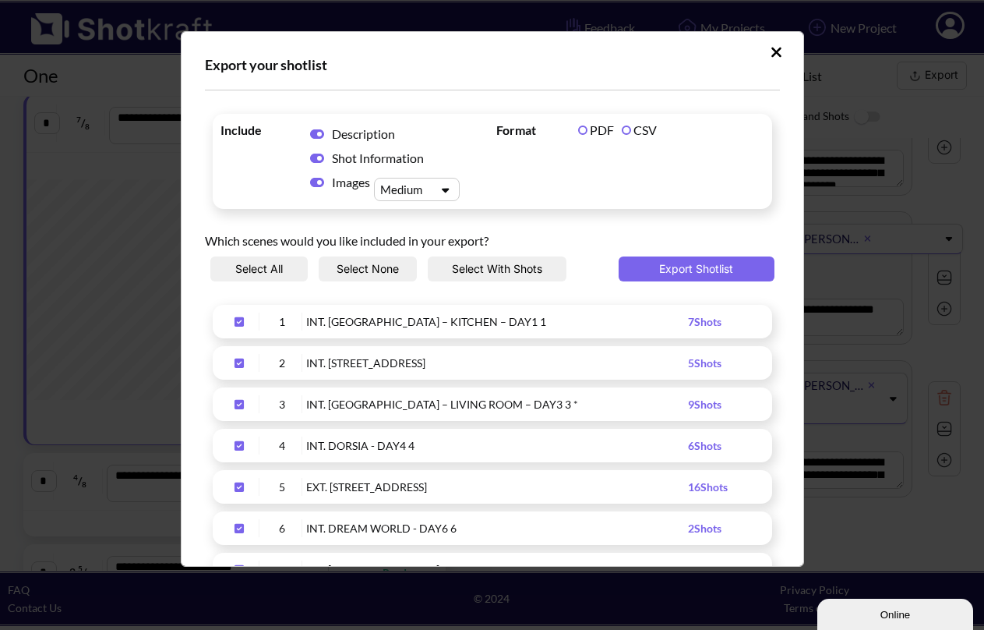
scroll to position [140, 0]
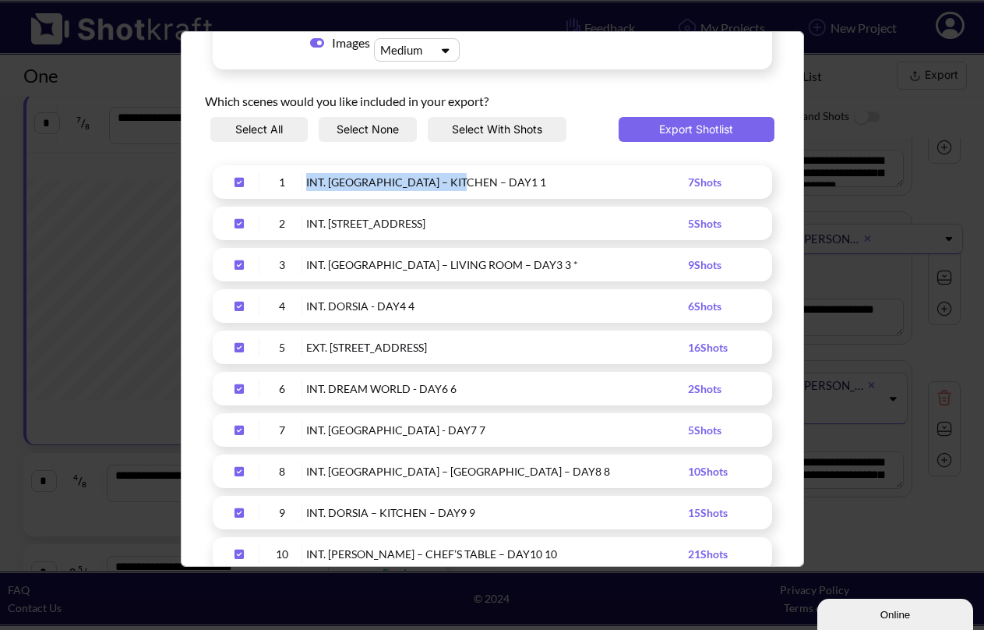
drag, startPoint x: 306, startPoint y: 182, endPoint x: 467, endPoint y: 180, distance: 161.3
click at [467, 180] on div "INT. [GEOGRAPHIC_DATA] – KITCHEN – DAY1 1" at bounding box center [497, 182] width 382 height 18
copy div "INT. [GEOGRAPHIC_DATA] – KITCHEN"
